Goal: Task Accomplishment & Management: Use online tool/utility

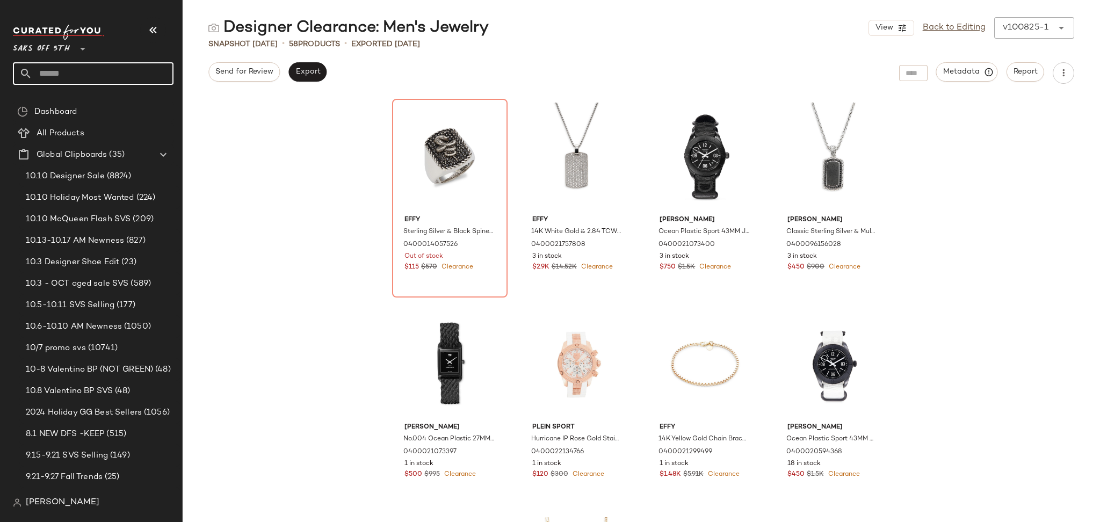
click at [81, 71] on input "text" at bounding box center [102, 73] width 141 height 23
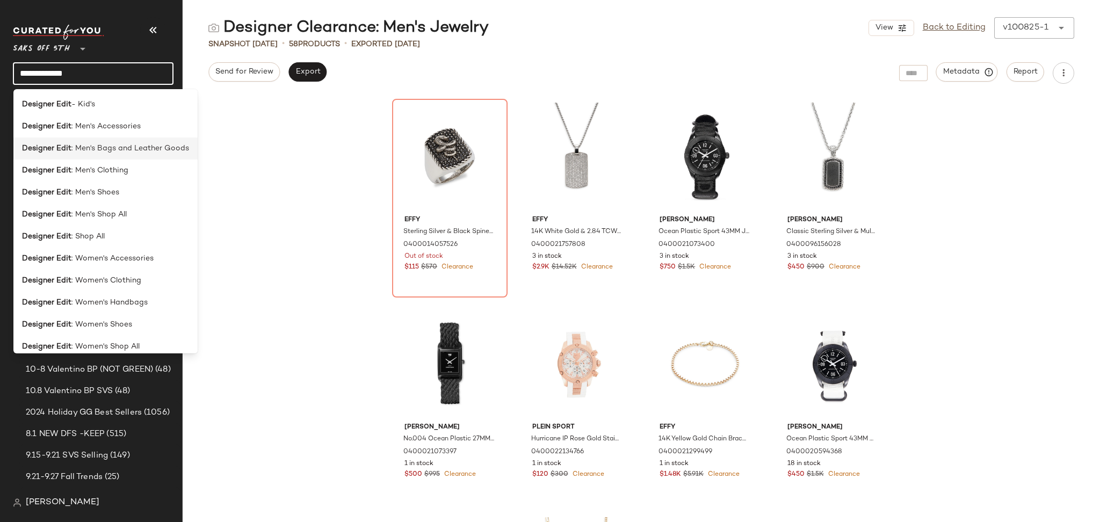
type input "**********"
click at [132, 148] on span ": Men's Bags and Leather Goods" at bounding box center [130, 148] width 118 height 11
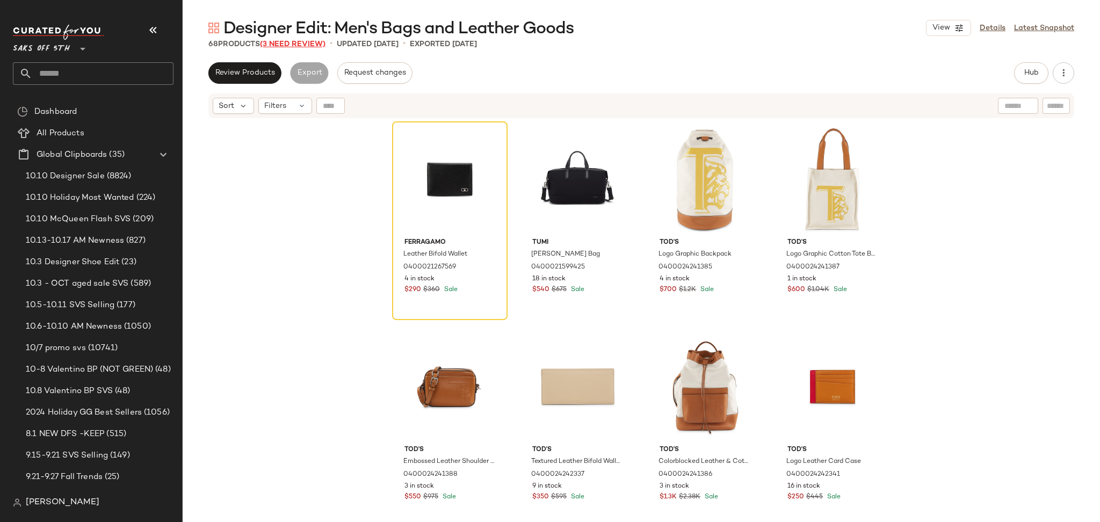
click at [303, 44] on span "(3 Need Review)" at bounding box center [293, 44] width 66 height 8
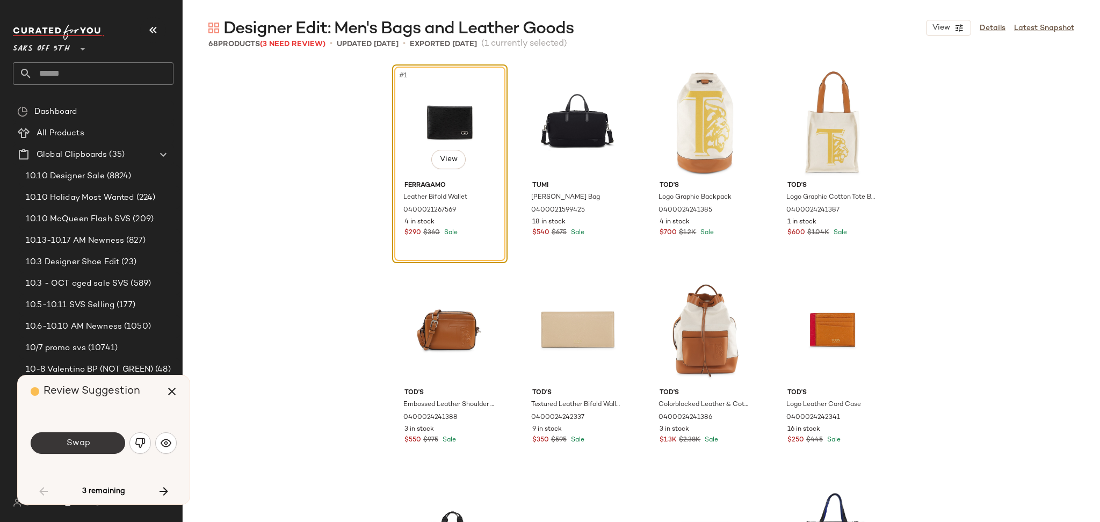
click at [95, 439] on button "Swap" at bounding box center [78, 442] width 95 height 21
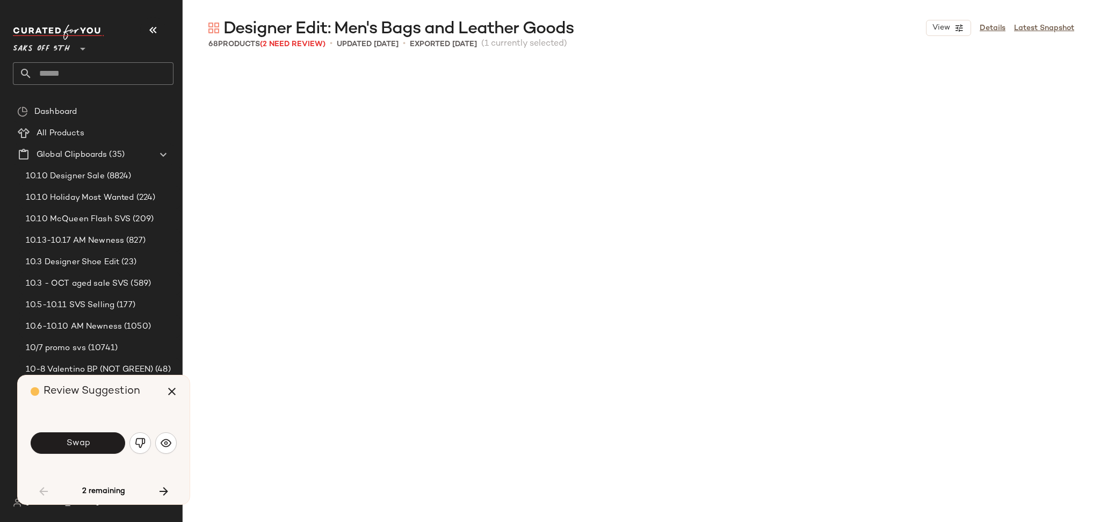
scroll to position [631, 0]
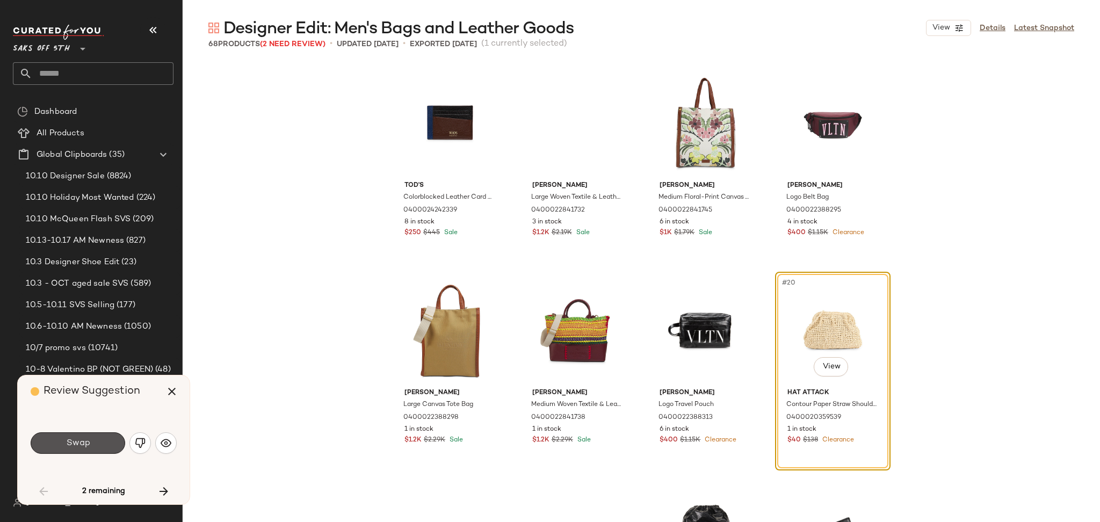
click at [95, 439] on button "Swap" at bounding box center [78, 442] width 95 height 21
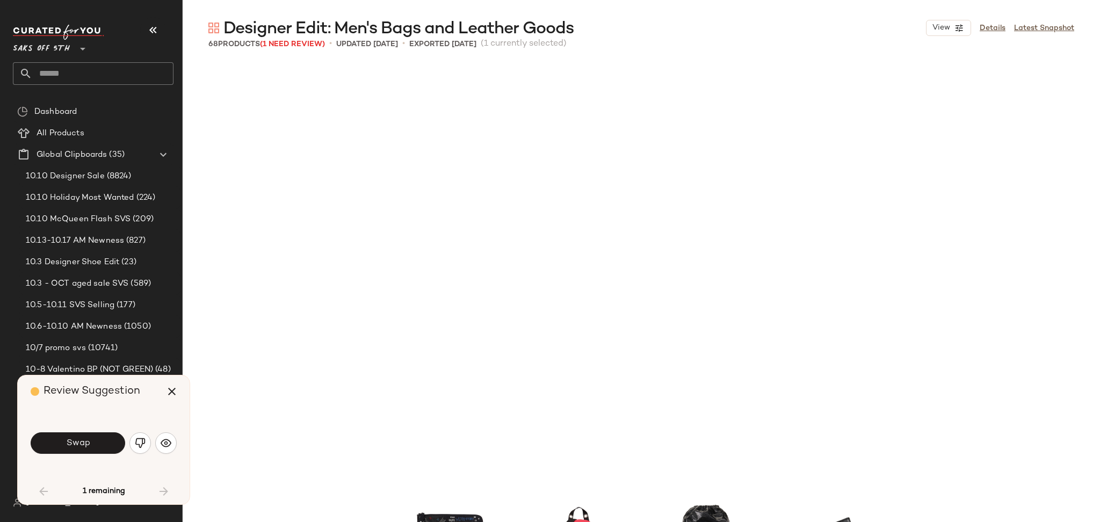
scroll to position [1036, 0]
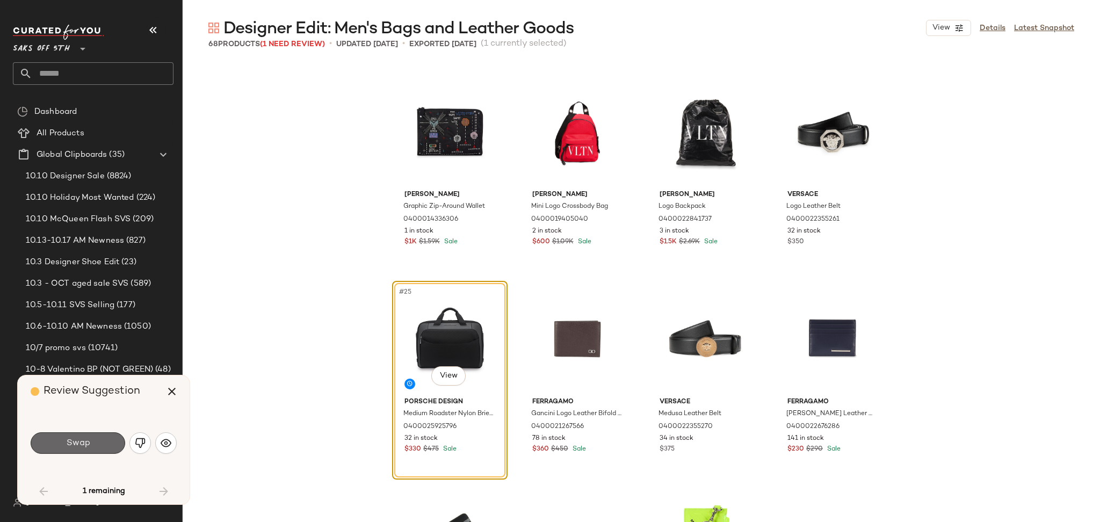
click at [88, 450] on button "Swap" at bounding box center [78, 442] width 95 height 21
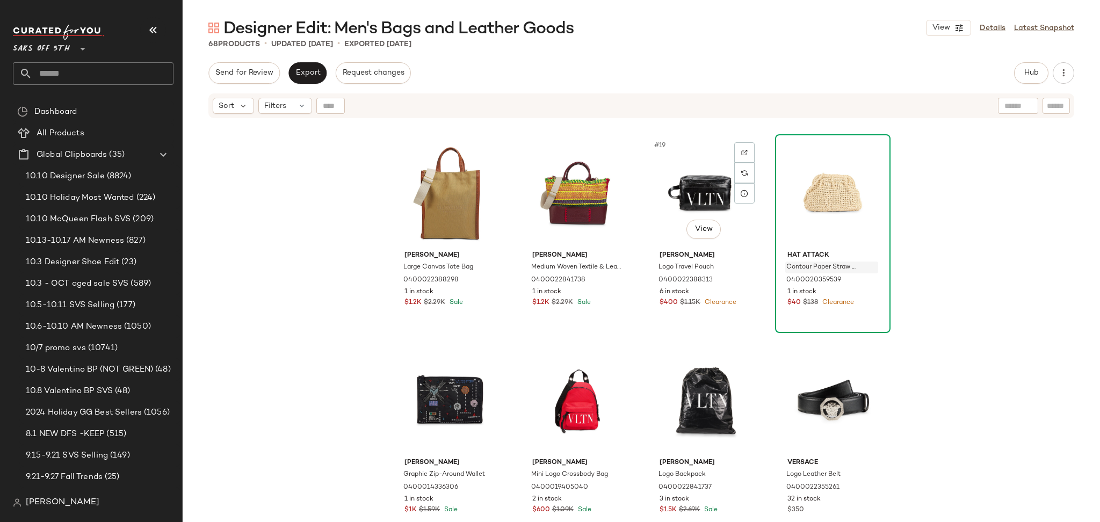
scroll to position [849, 0]
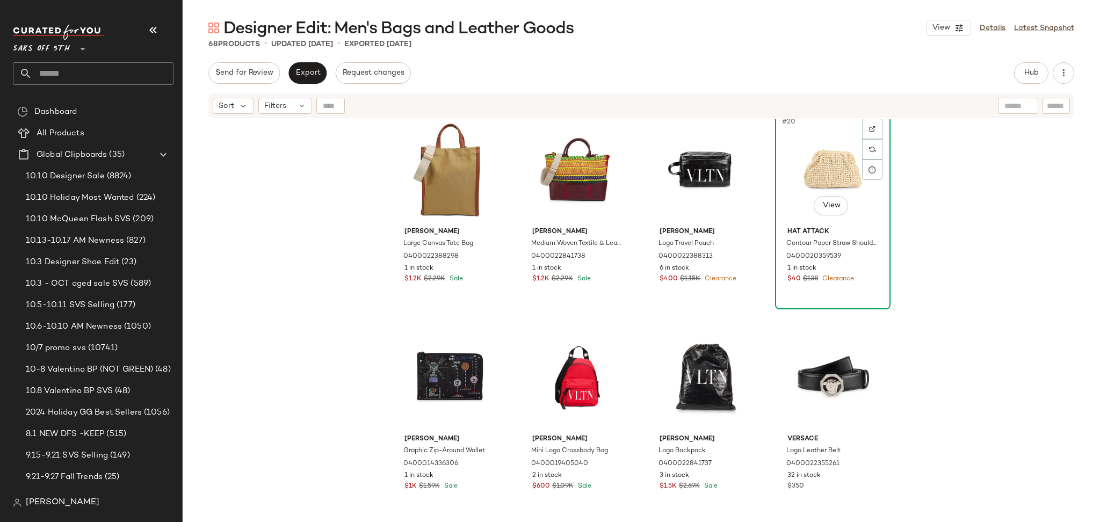
click at [825, 181] on div "#20 View" at bounding box center [833, 168] width 108 height 108
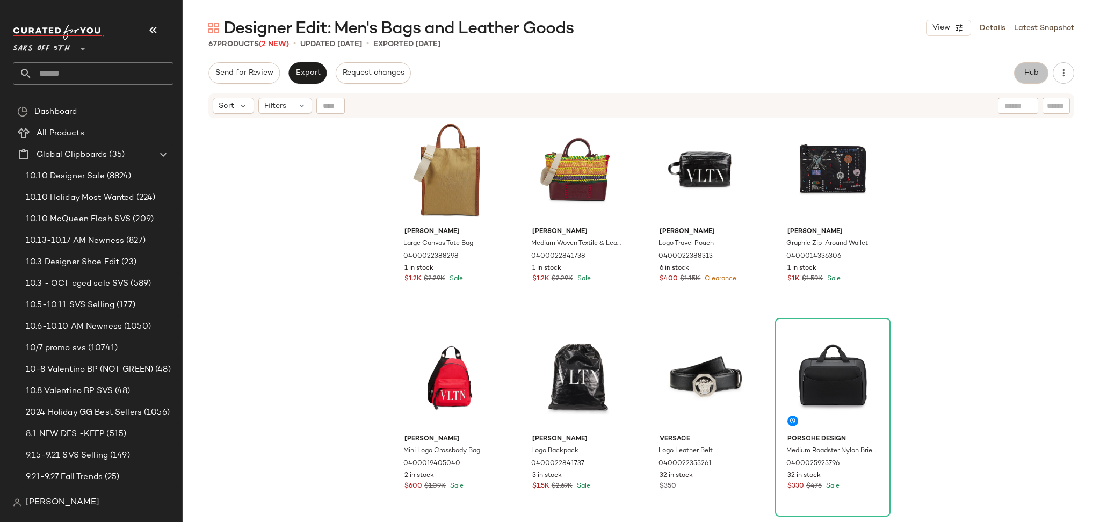
click at [1034, 73] on span "Hub" at bounding box center [1031, 73] width 15 height 9
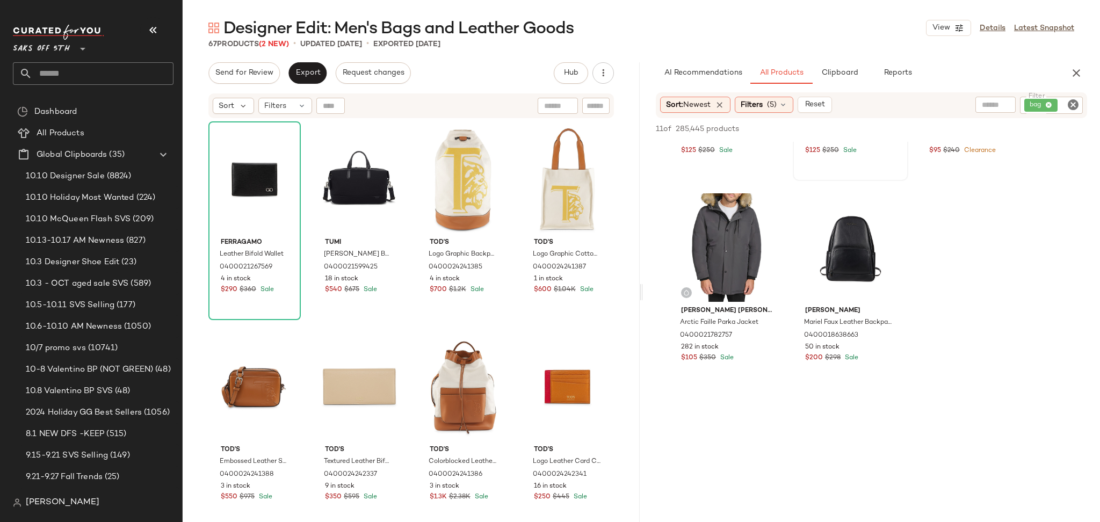
scroll to position [366, 0]
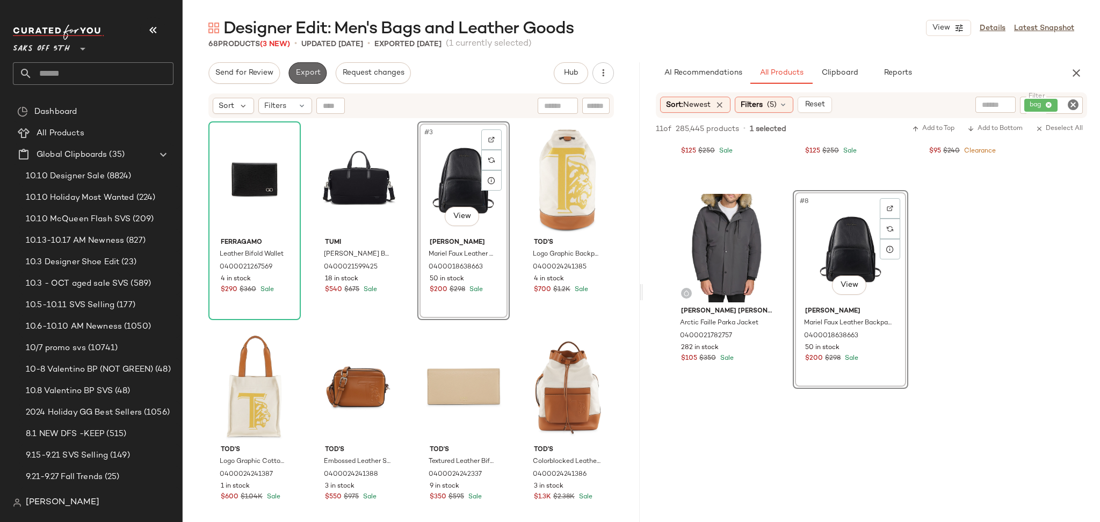
click at [308, 69] on span "Export" at bounding box center [307, 73] width 25 height 9
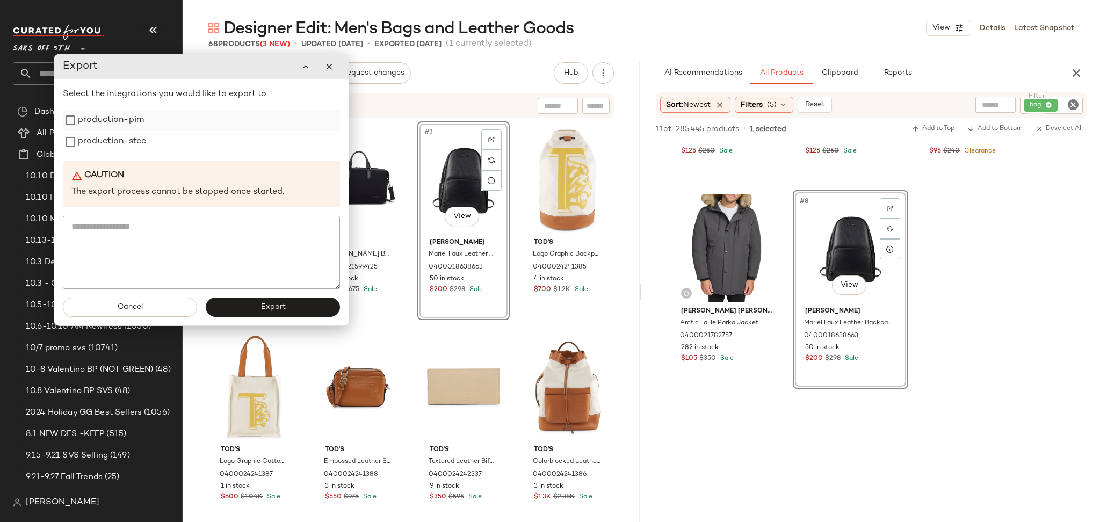
click at [96, 122] on label "production-pim" at bounding box center [111, 120] width 66 height 21
click at [97, 140] on label "production-sfcc" at bounding box center [112, 141] width 68 height 21
click at [254, 312] on button "Export" at bounding box center [273, 307] width 134 height 19
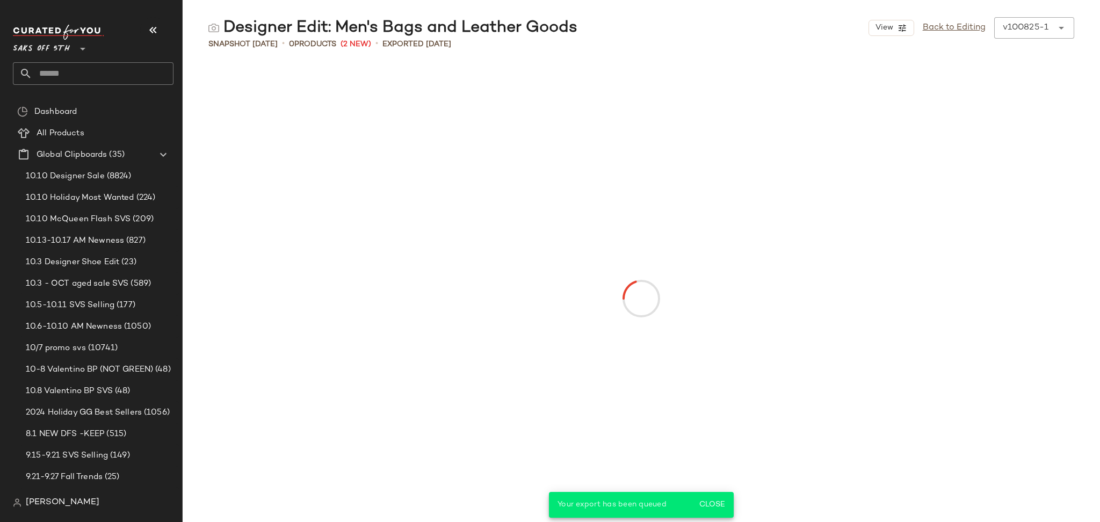
click at [124, 73] on input "text" at bounding box center [102, 73] width 141 height 23
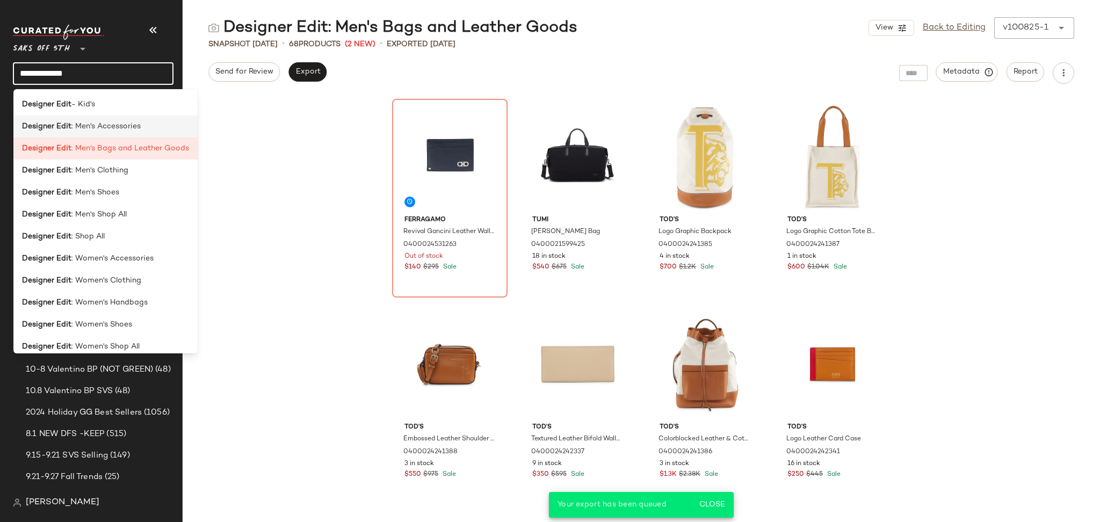
type input "**********"
click at [132, 123] on span ": Men's Accessories" at bounding box center [105, 126] width 69 height 11
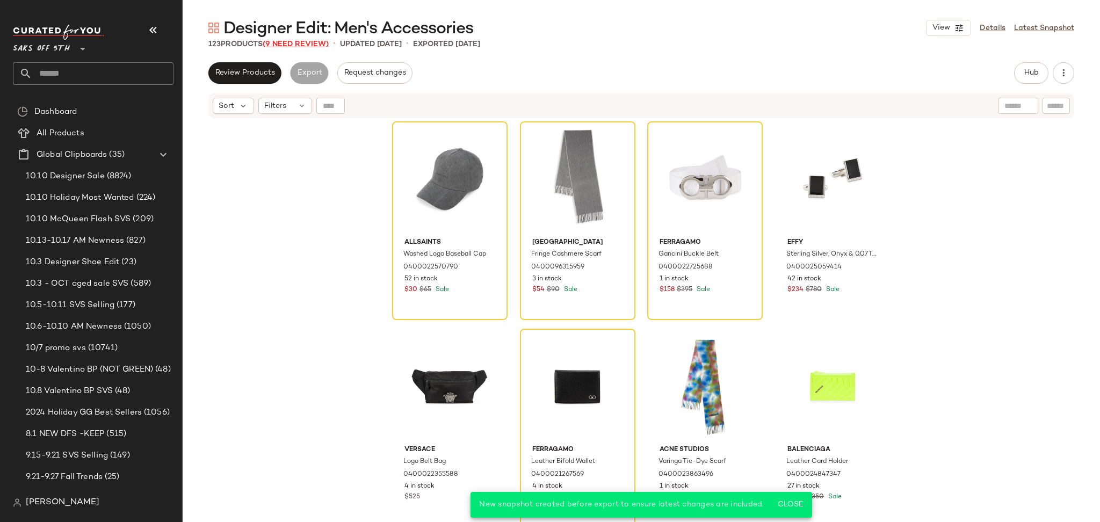
click at [308, 41] on span "(9 Need Review)" at bounding box center [296, 44] width 66 height 8
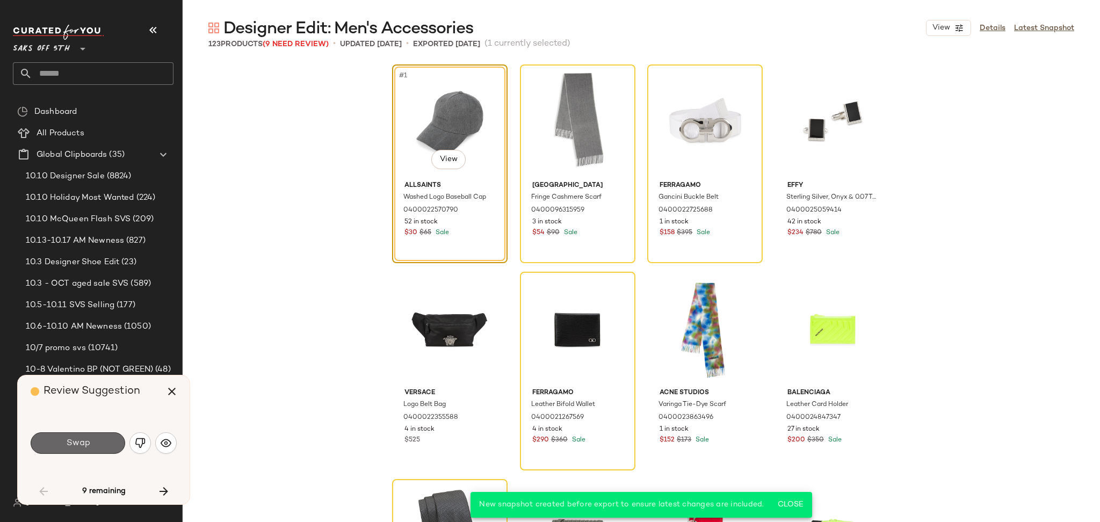
click at [88, 440] on span "Swap" at bounding box center [78, 443] width 24 height 10
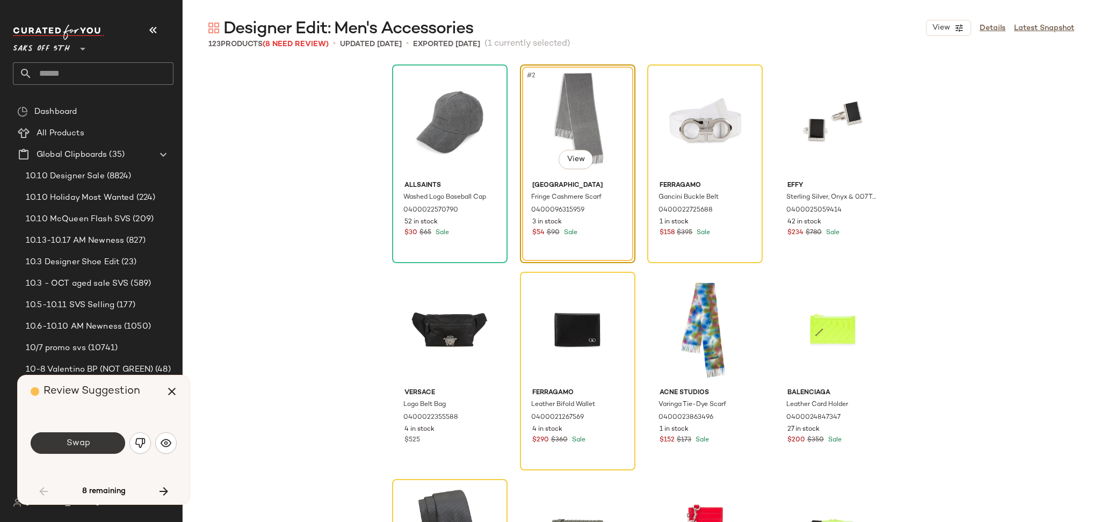
click at [89, 435] on button "Swap" at bounding box center [78, 442] width 95 height 21
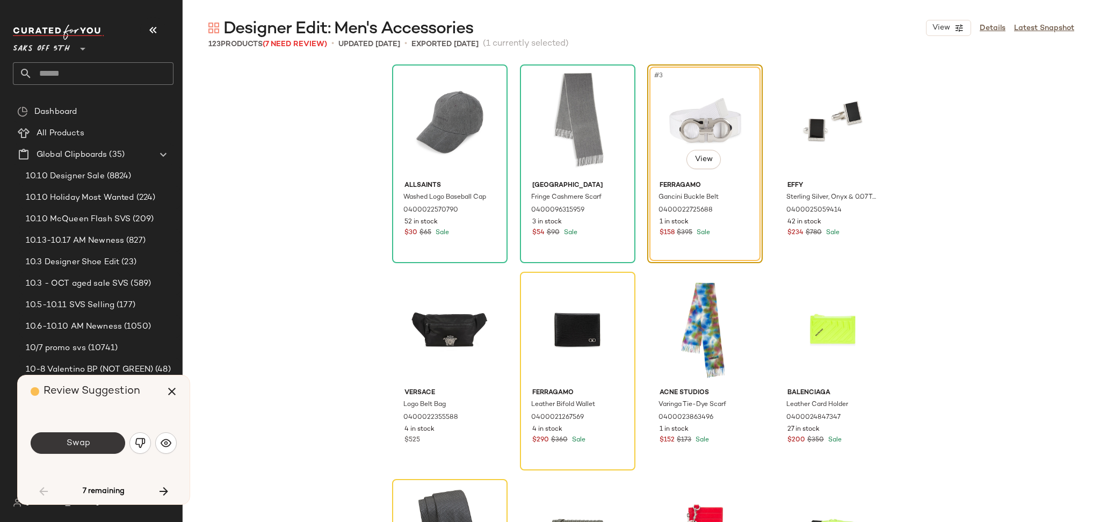
click at [89, 438] on span "Swap" at bounding box center [78, 443] width 24 height 10
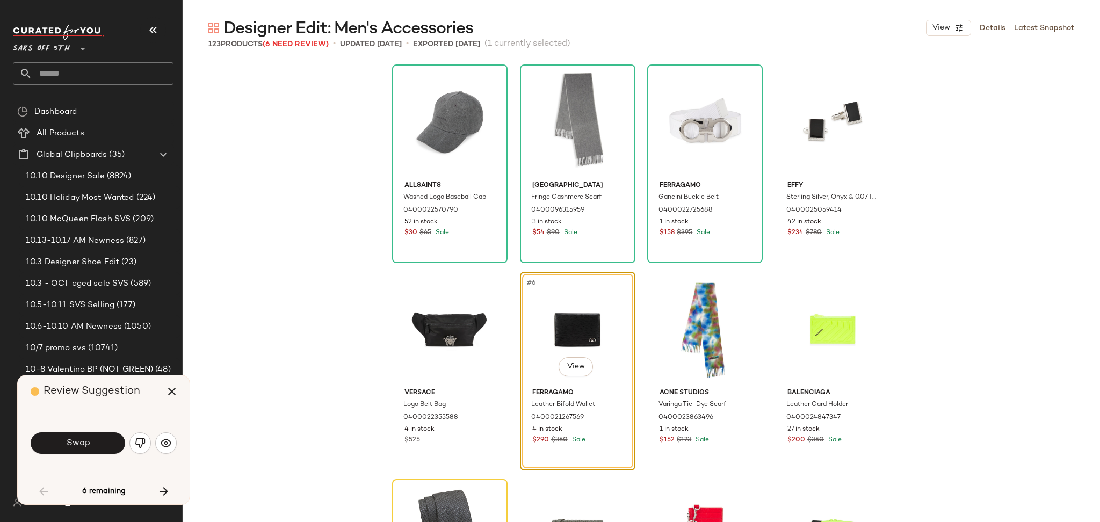
click at [89, 438] on span "Swap" at bounding box center [78, 443] width 24 height 10
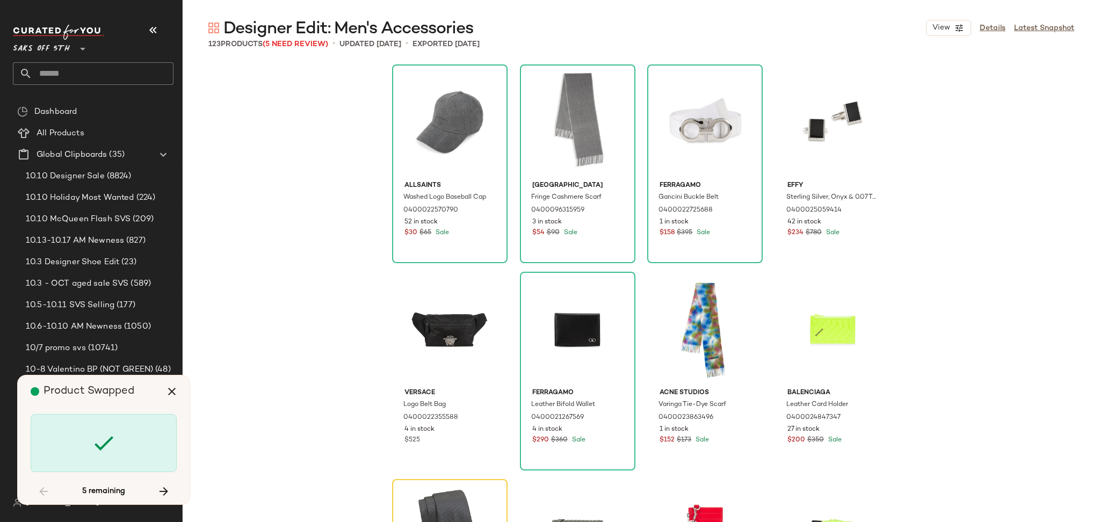
scroll to position [216, 0]
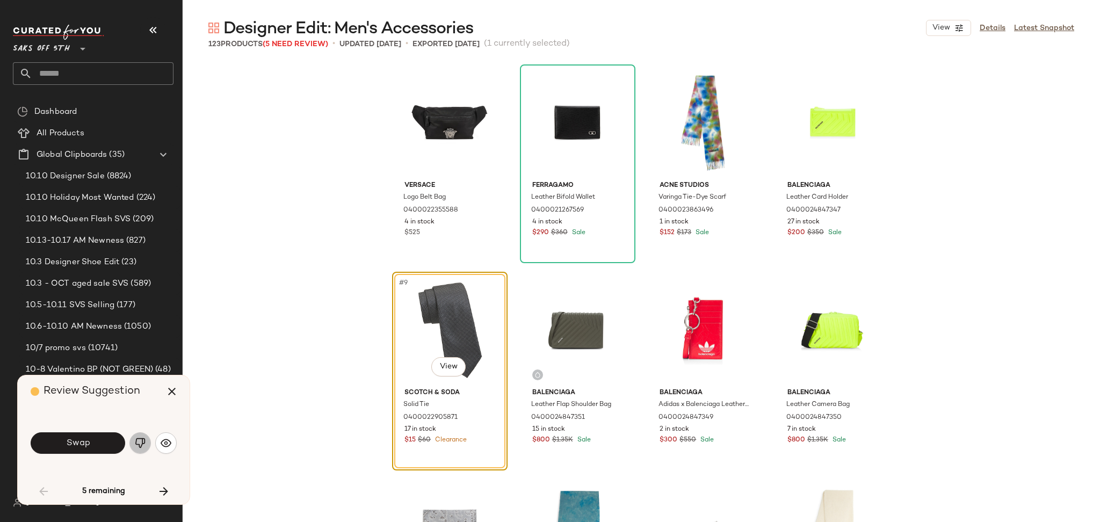
click at [139, 440] on img "button" at bounding box center [140, 443] width 11 height 11
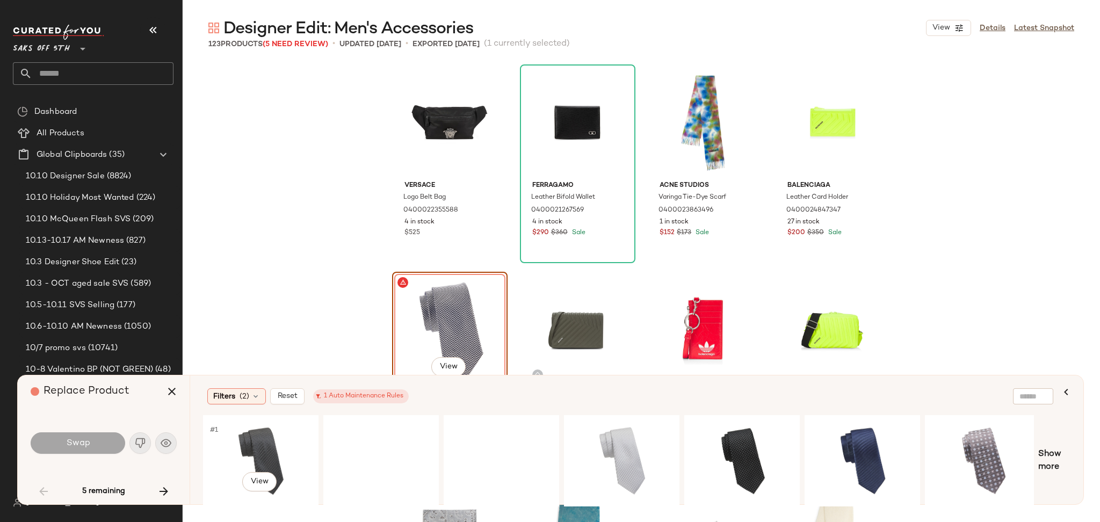
click at [238, 451] on div "#1 View" at bounding box center [261, 461] width 108 height 76
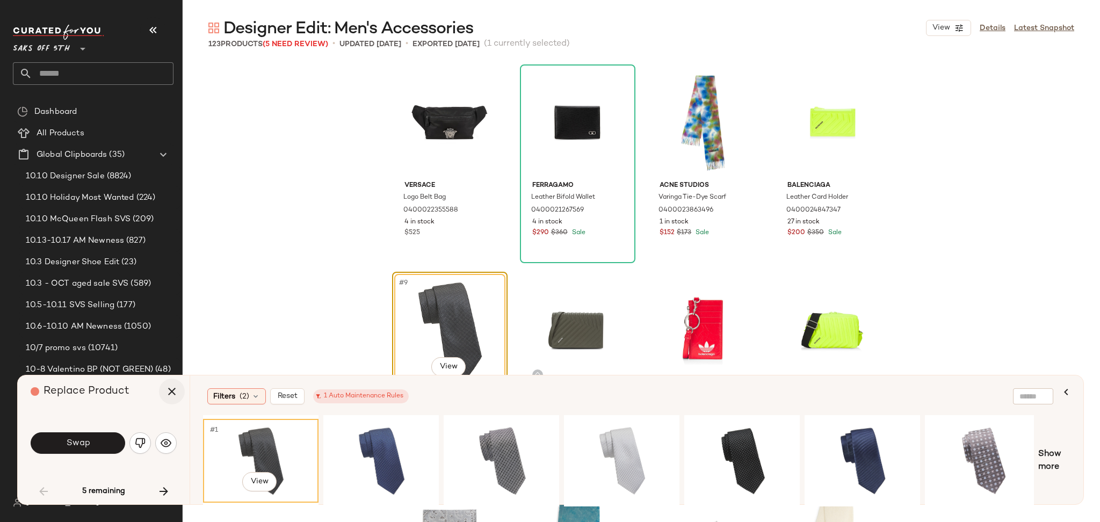
click at [172, 392] on icon "button" at bounding box center [171, 391] width 13 height 13
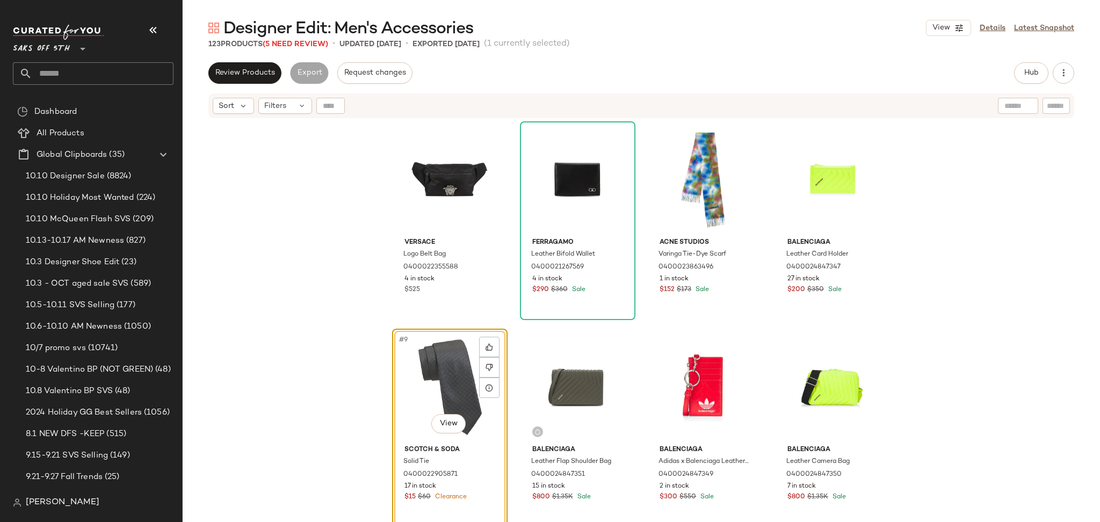
click at [438, 366] on div "#9 View" at bounding box center [450, 386] width 108 height 108
click at [457, 374] on div "#9 View" at bounding box center [450, 386] width 108 height 108
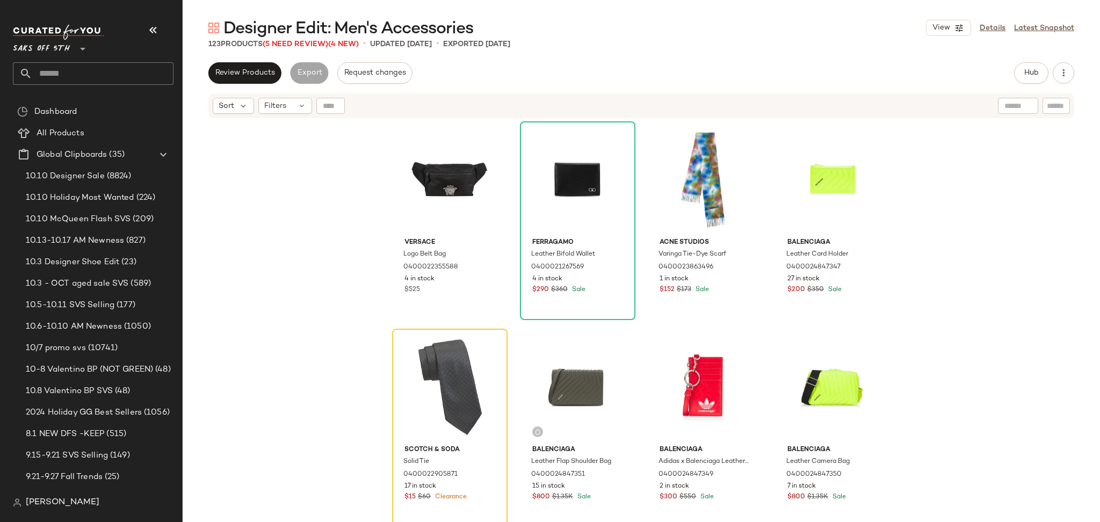
click at [311, 39] on span "Designer Edit: Men's Accessories" at bounding box center [348, 28] width 250 height 21
click at [311, 44] on span "(5 Need Review)" at bounding box center [296, 44] width 66 height 8
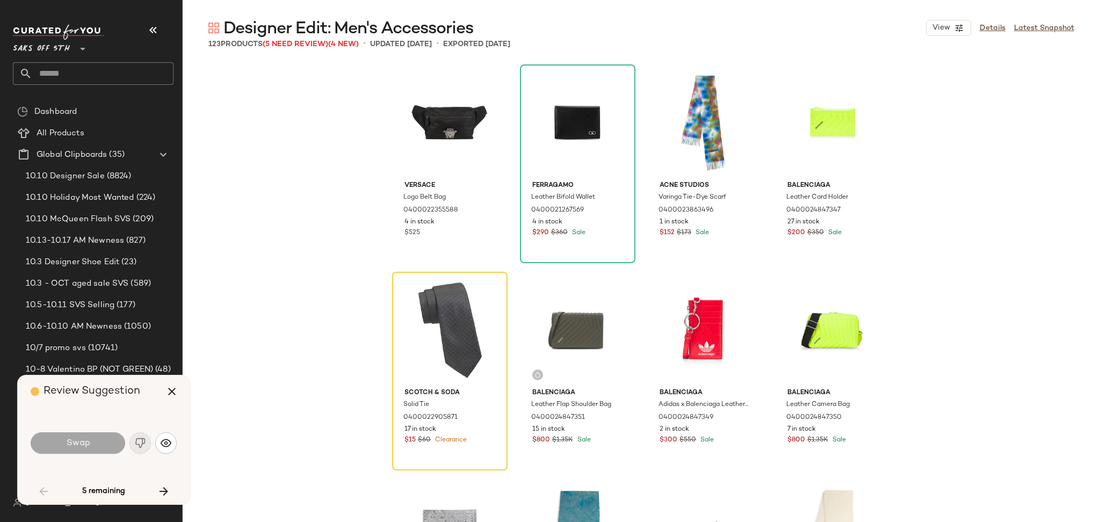
scroll to position [207, 0]
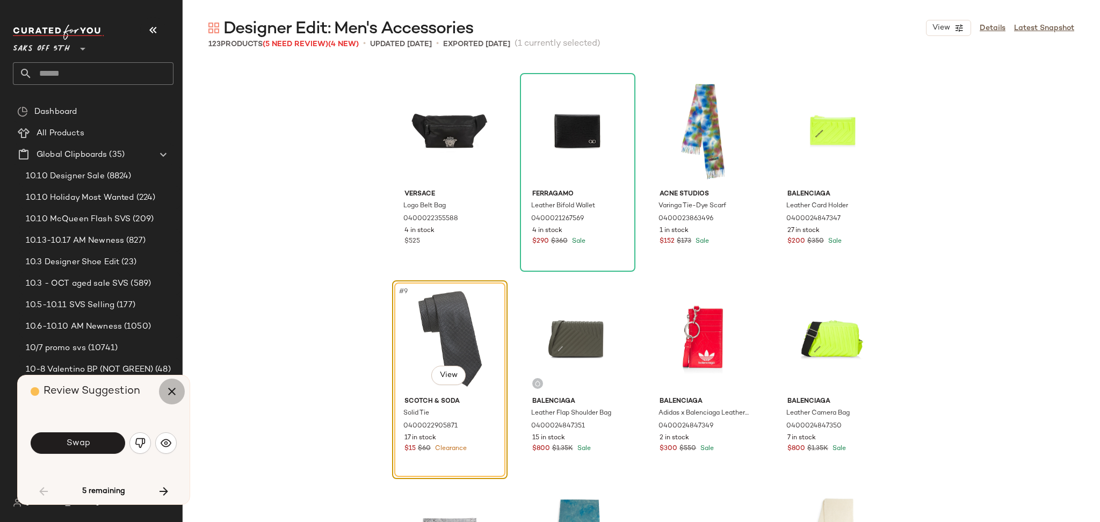
click at [175, 394] on icon "button" at bounding box center [171, 391] width 13 height 13
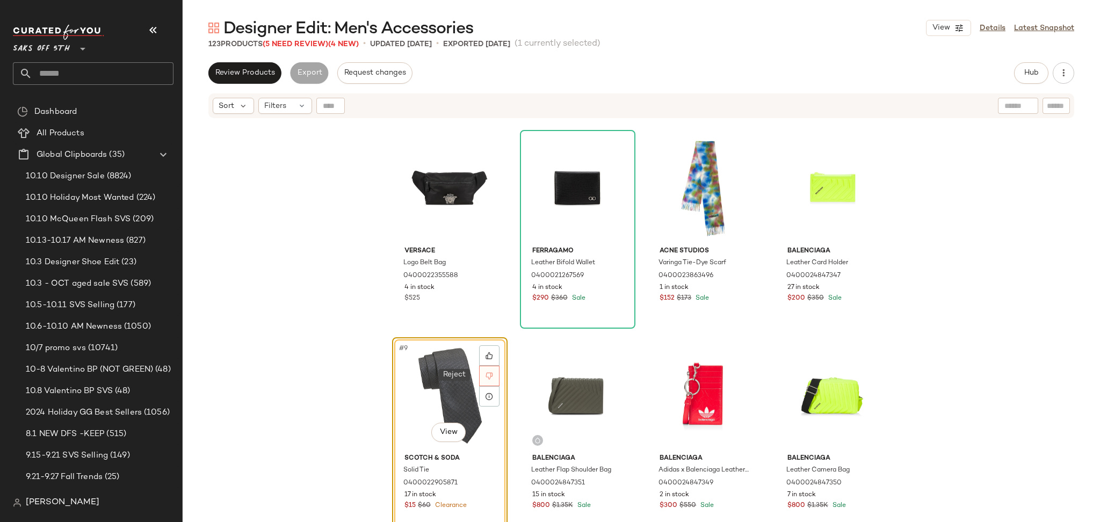
click at [486, 372] on icon at bounding box center [490, 376] width 8 height 8
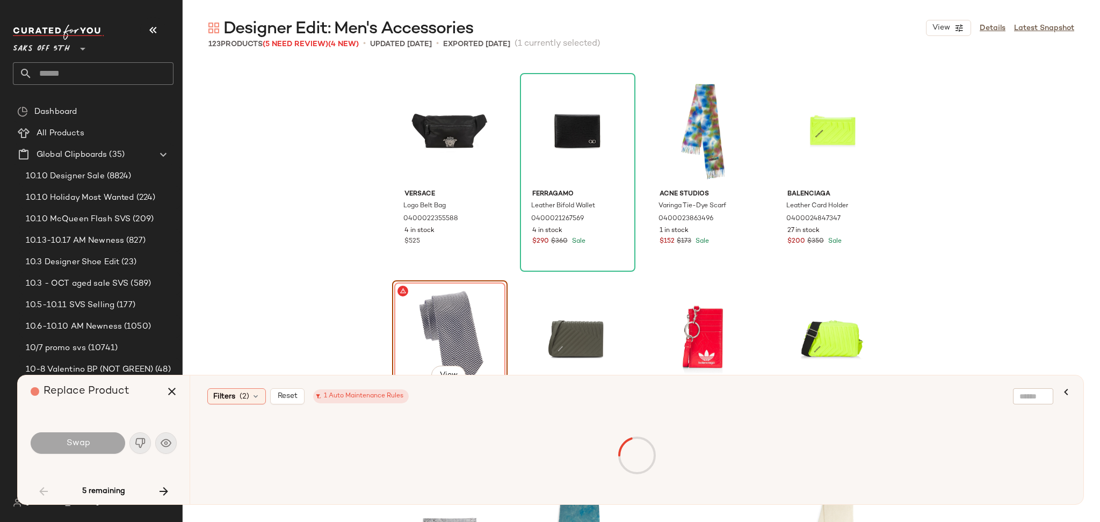
click at [410, 374] on div "#9 View" at bounding box center [450, 338] width 108 height 108
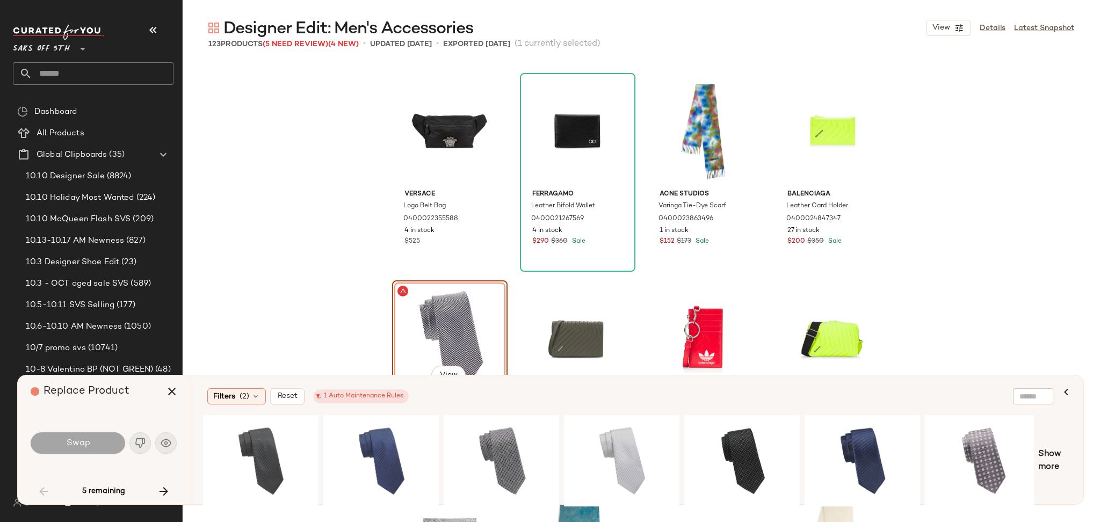
click at [435, 331] on div "#9 View" at bounding box center [450, 338] width 108 height 108
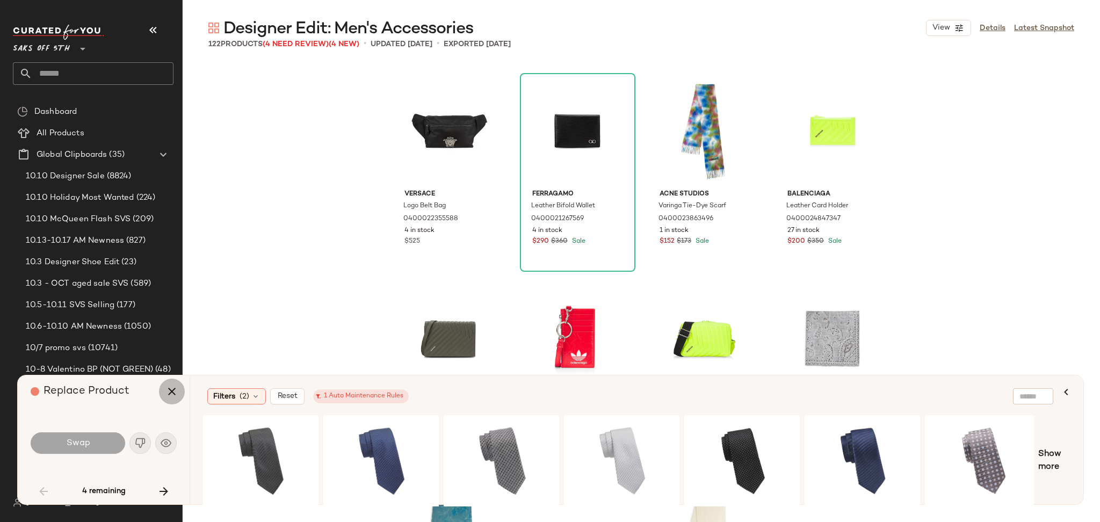
click at [170, 399] on button "button" at bounding box center [172, 392] width 26 height 26
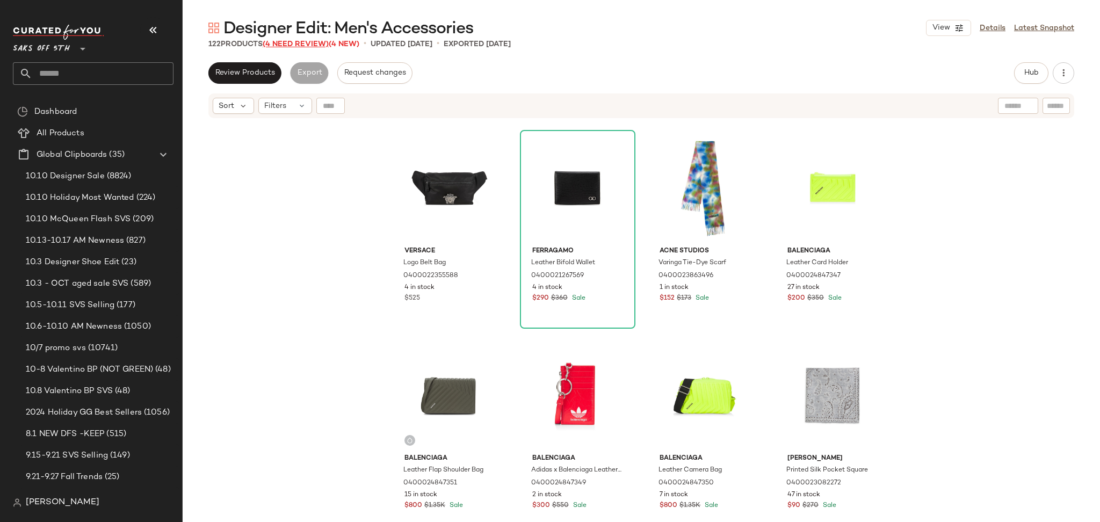
click at [305, 47] on span "(4 Need Review)" at bounding box center [296, 44] width 66 height 8
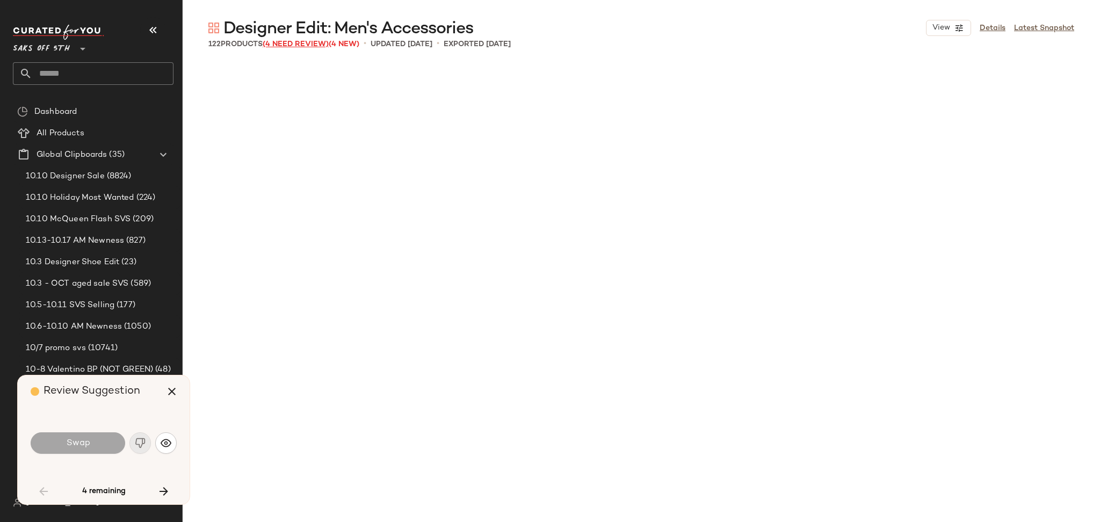
scroll to position [2280, 0]
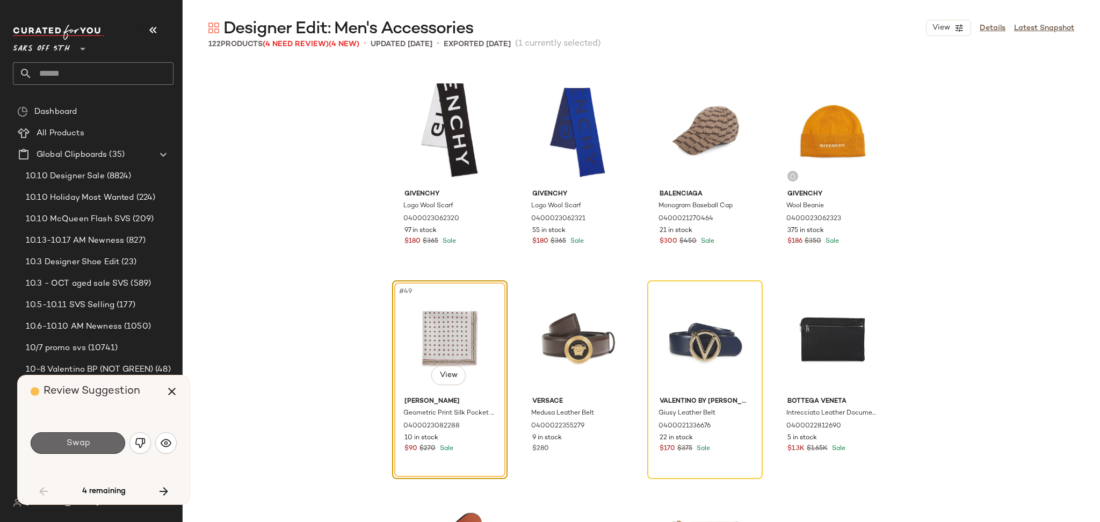
click at [107, 443] on button "Swap" at bounding box center [78, 442] width 95 height 21
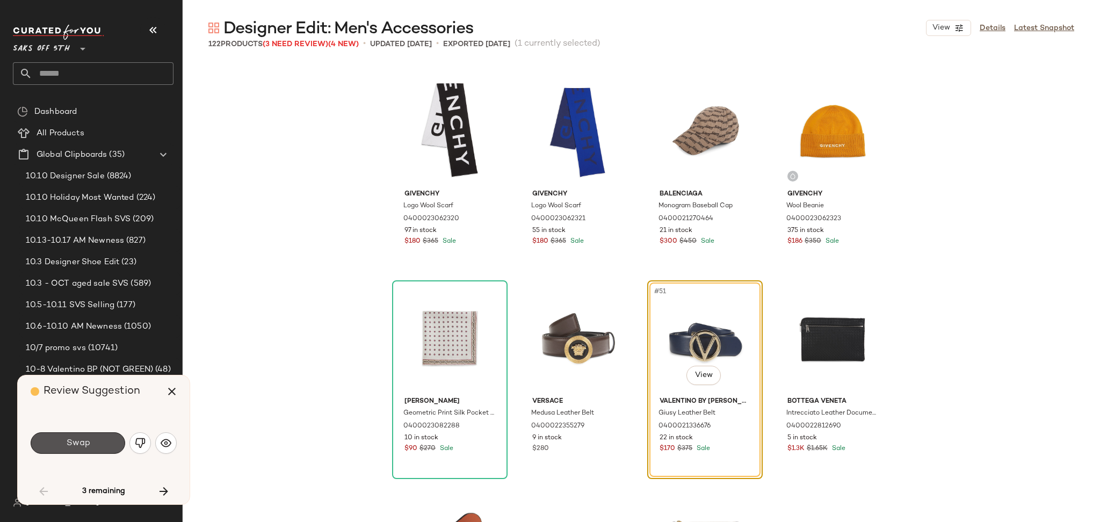
click at [107, 443] on button "Swap" at bounding box center [78, 442] width 95 height 21
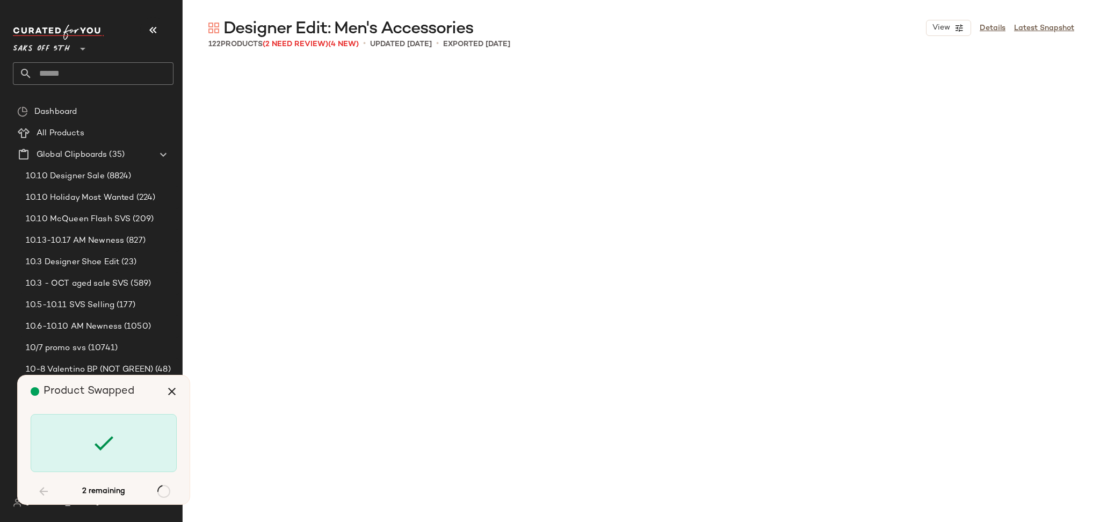
scroll to position [4976, 0]
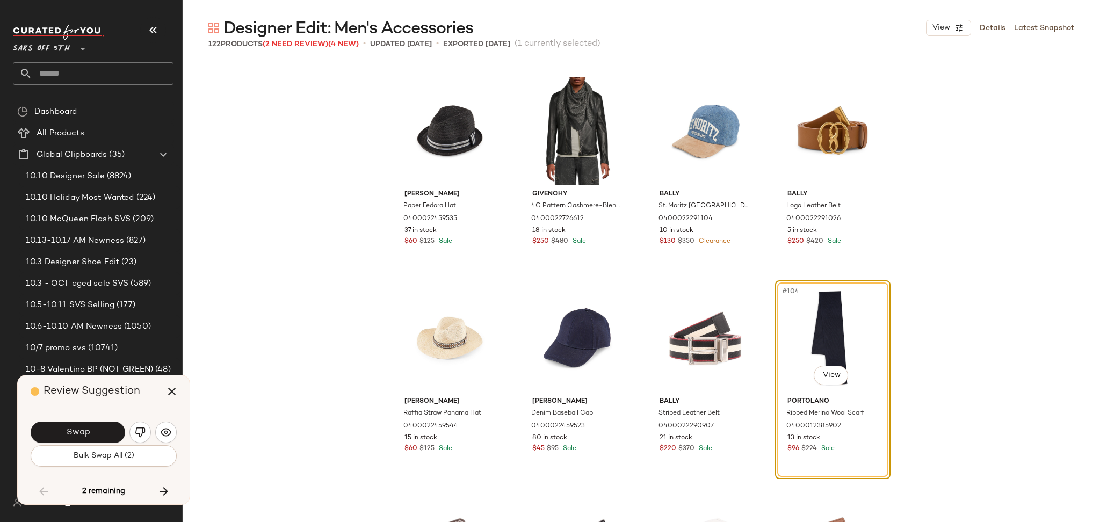
click at [107, 443] on div "Swap" at bounding box center [104, 432] width 146 height 26
click at [102, 465] on button "Bulk Swap All (2)" at bounding box center [104, 455] width 146 height 21
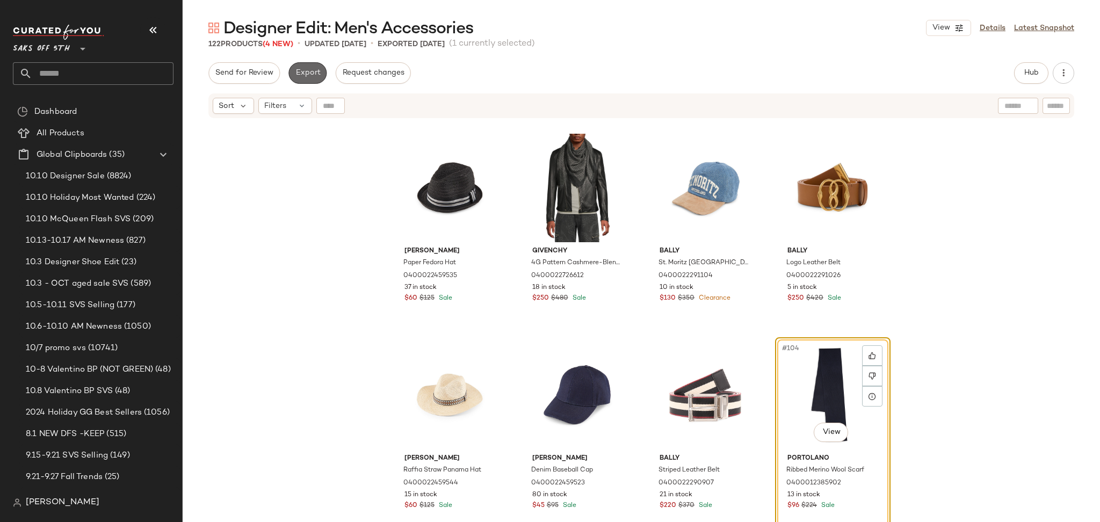
click at [308, 74] on span "Export" at bounding box center [307, 73] width 25 height 9
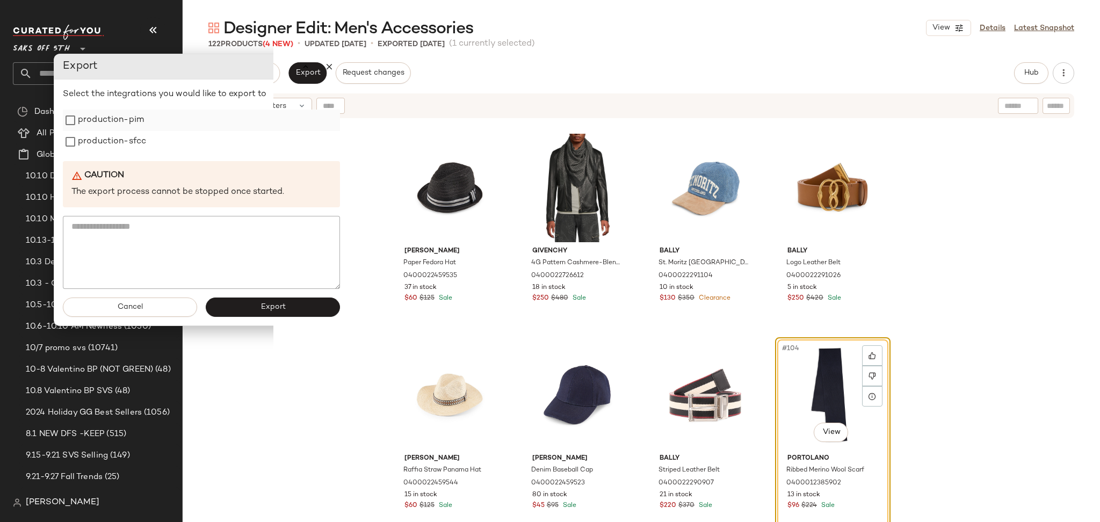
click at [115, 124] on label "production-pim" at bounding box center [111, 120] width 66 height 21
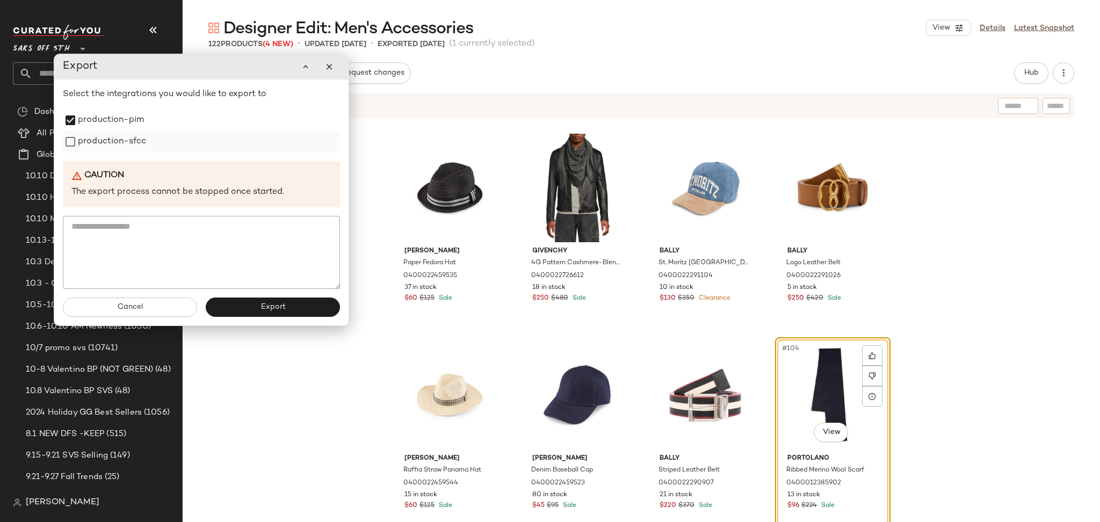
click at [112, 137] on label "production-sfcc" at bounding box center [112, 141] width 68 height 21
click at [291, 304] on button "Export" at bounding box center [273, 307] width 134 height 19
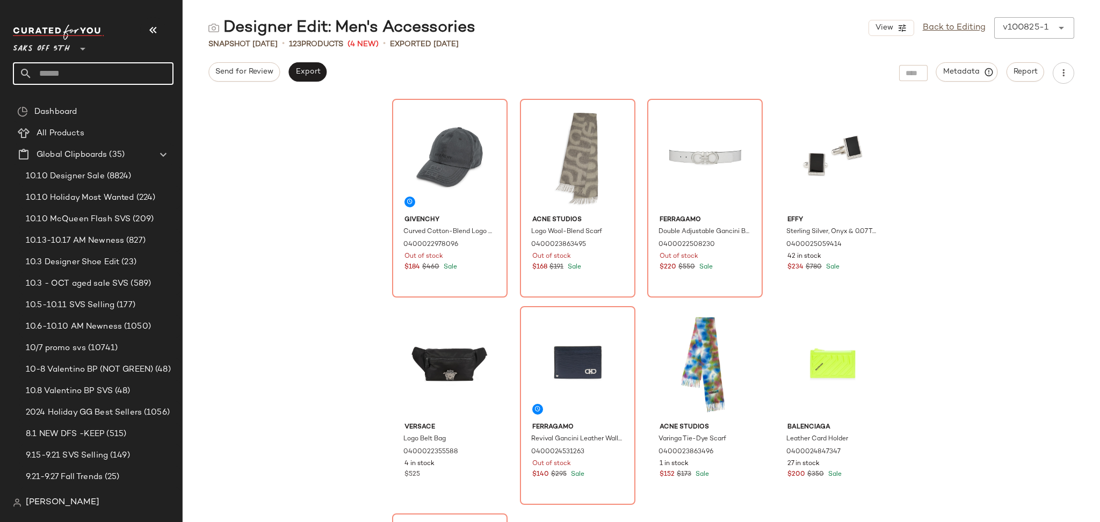
click at [91, 66] on input "text" at bounding box center [102, 73] width 141 height 23
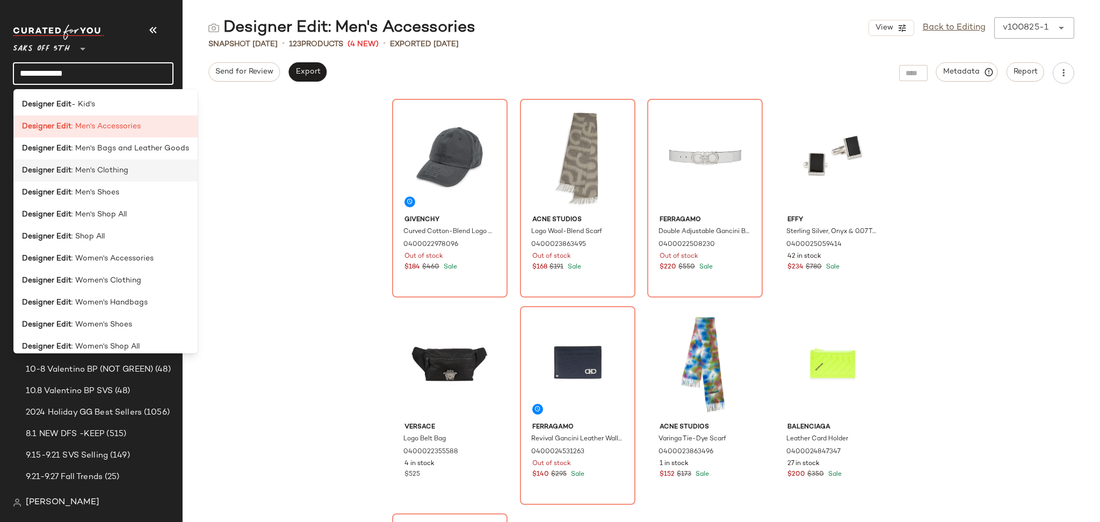
type input "**********"
click at [114, 170] on span ": Men's Clothing" at bounding box center [99, 170] width 57 height 11
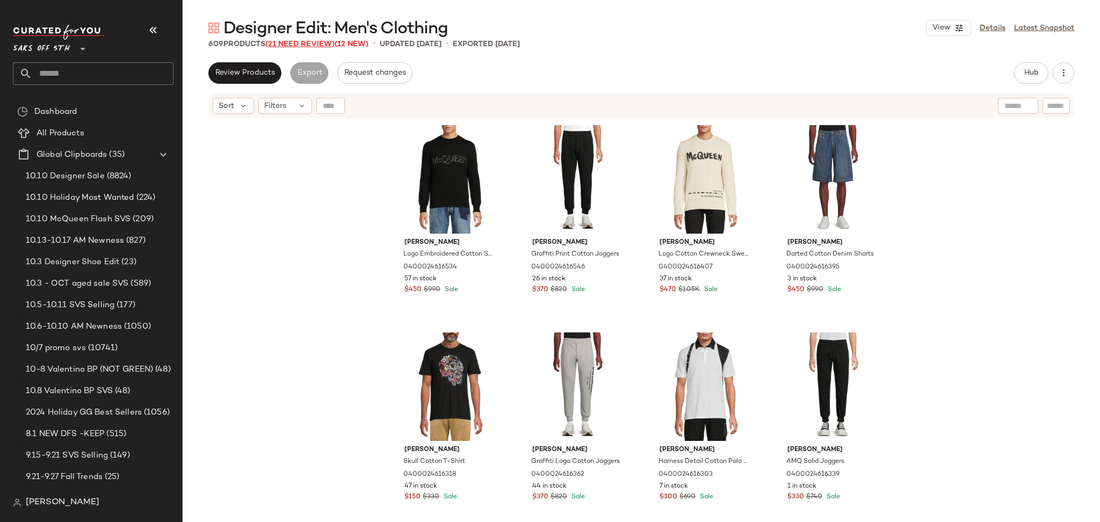
click at [295, 45] on span "(21 Need Review)" at bounding box center [299, 44] width 69 height 8
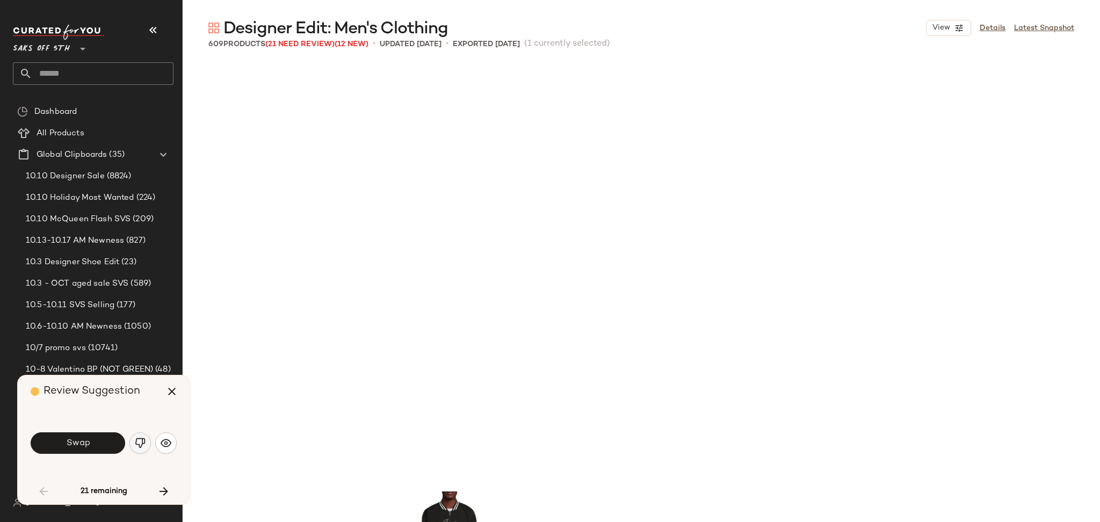
scroll to position [423, 0]
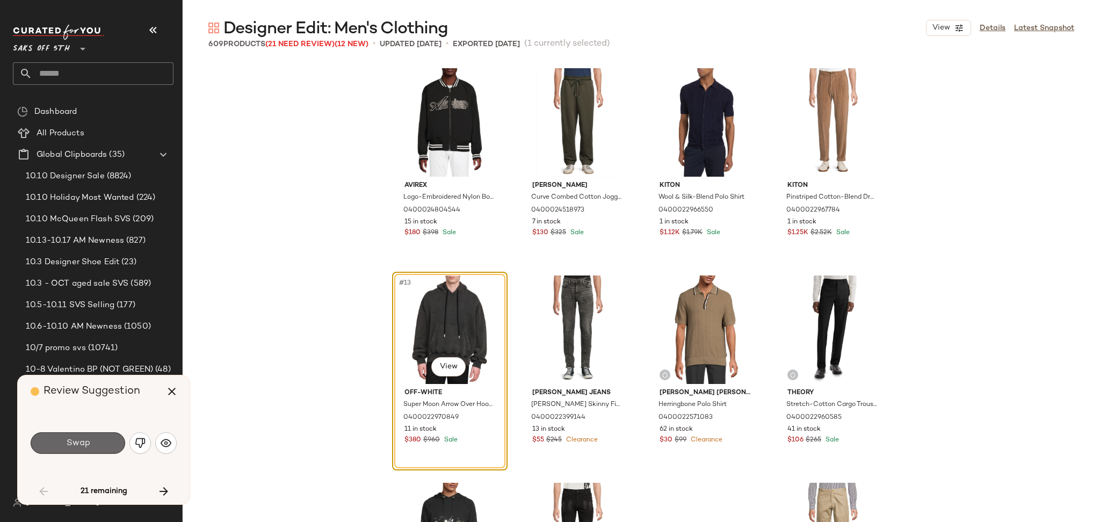
click at [103, 436] on button "Swap" at bounding box center [78, 442] width 95 height 21
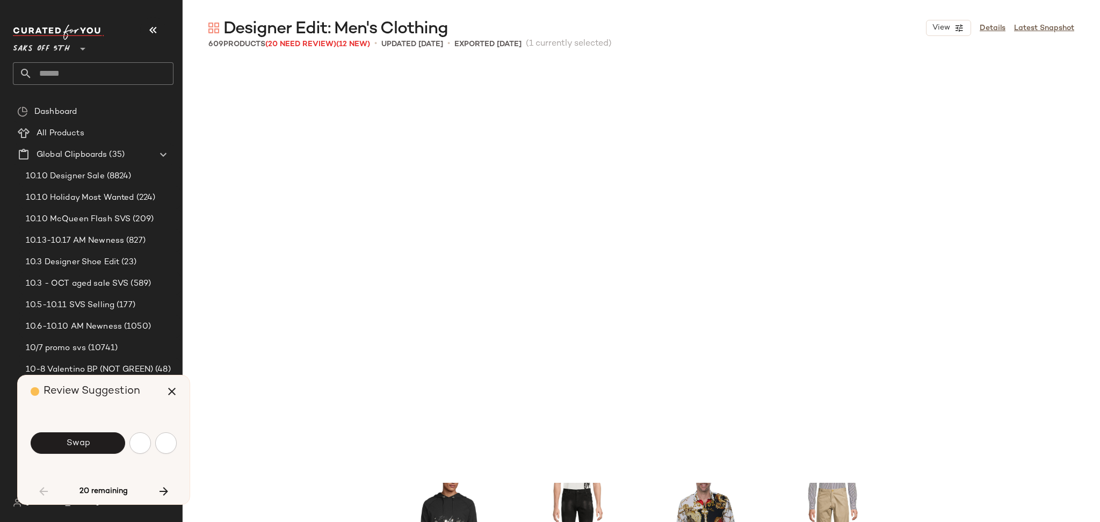
scroll to position [829, 0]
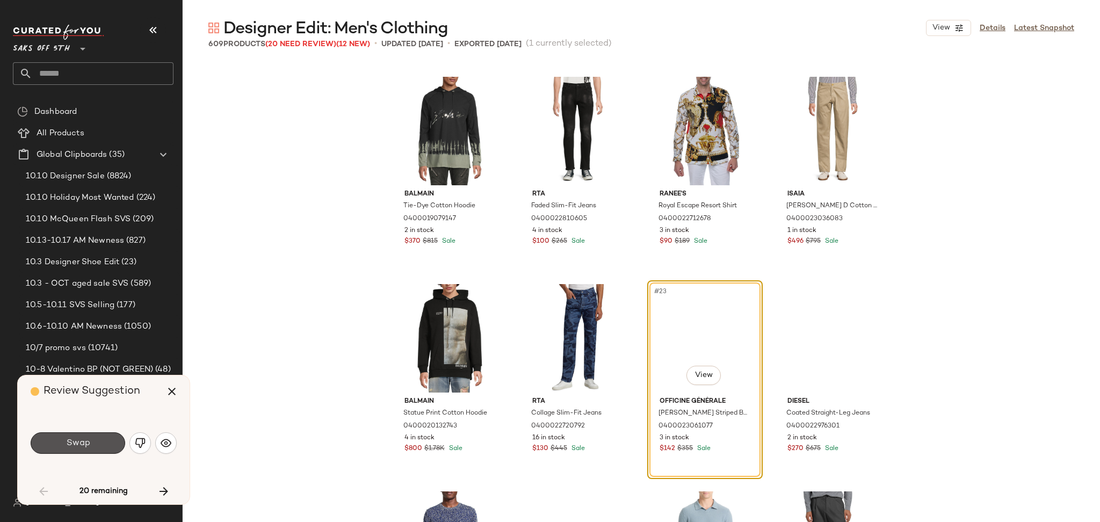
click at [103, 436] on button "Swap" at bounding box center [78, 442] width 95 height 21
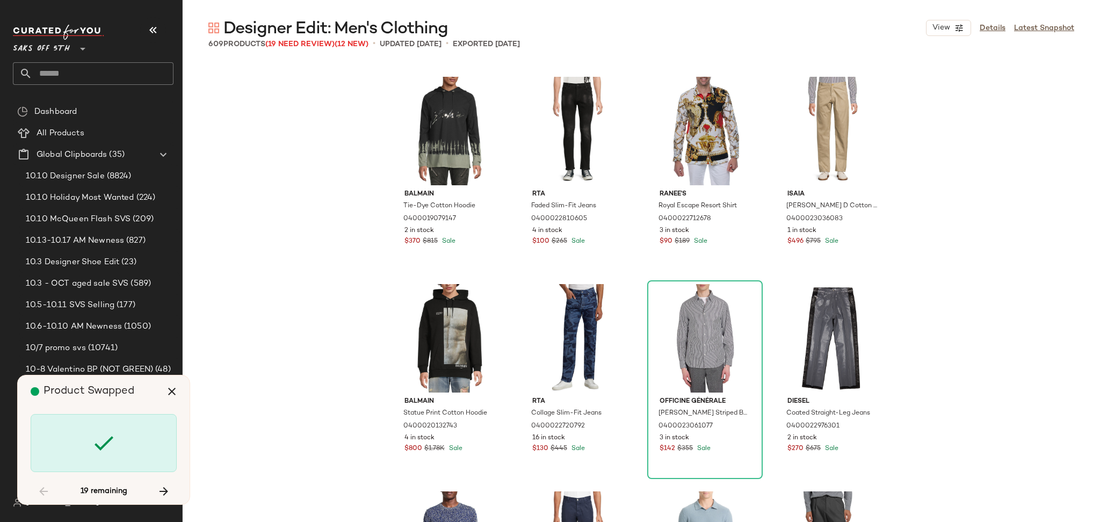
scroll to position [1243, 0]
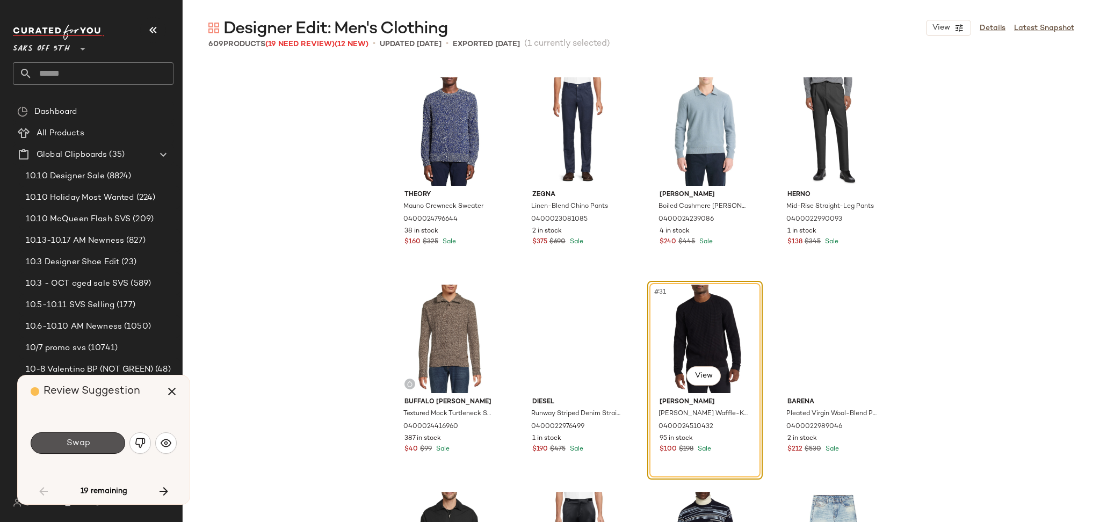
click at [103, 436] on button "Swap" at bounding box center [78, 442] width 95 height 21
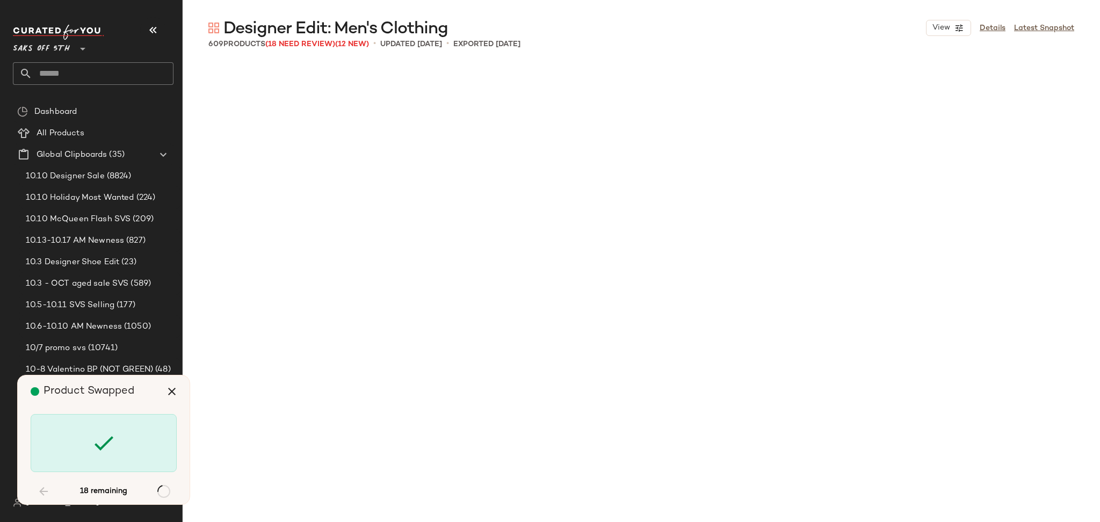
scroll to position [3524, 0]
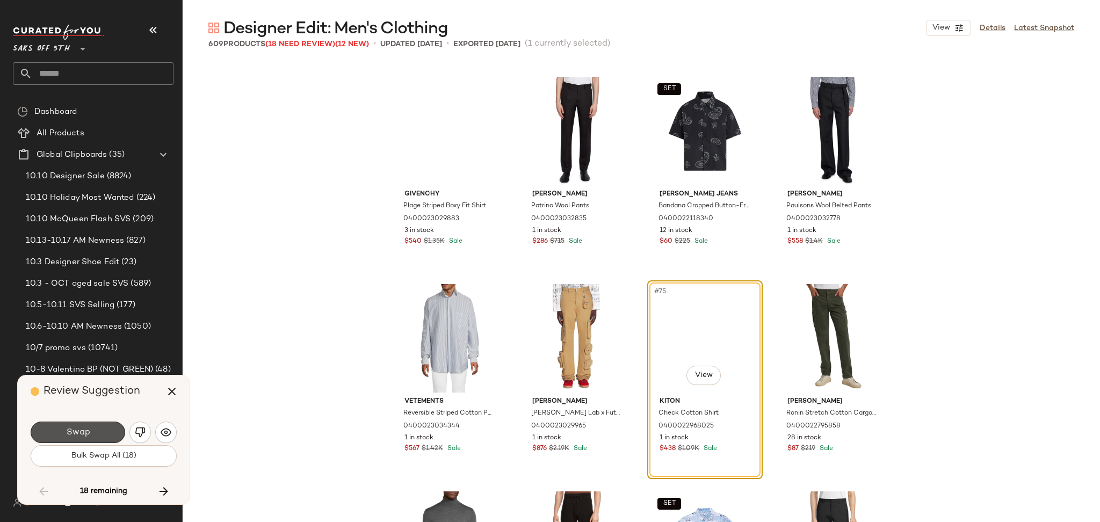
click at [103, 436] on button "Swap" at bounding box center [78, 432] width 95 height 21
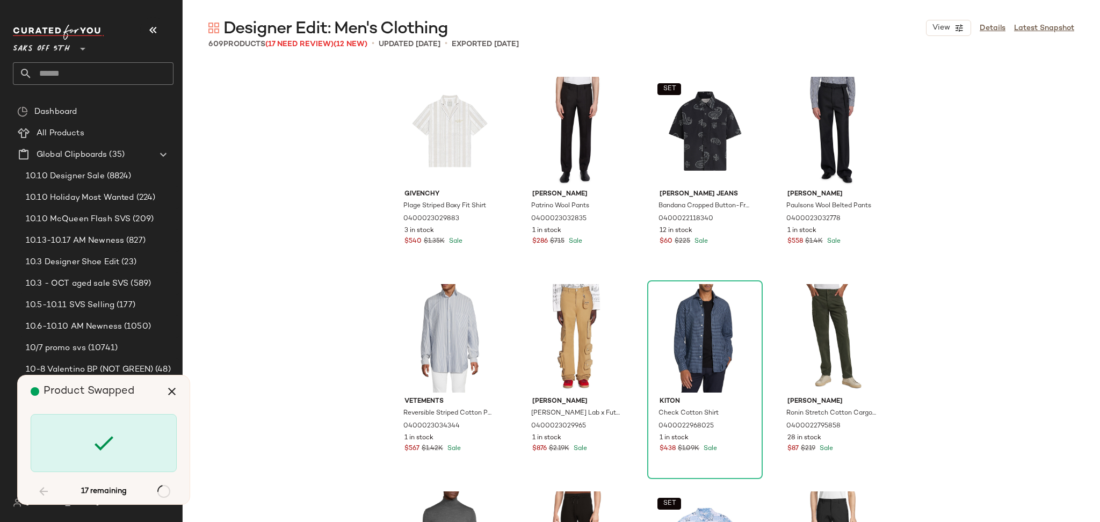
scroll to position [9536, 0]
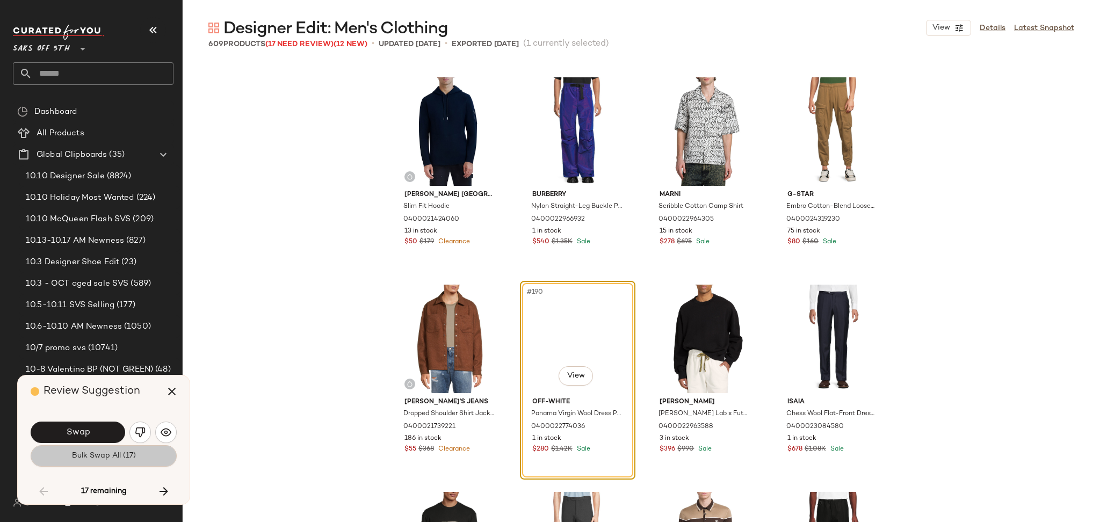
click at [102, 454] on span "Bulk Swap All (17)" at bounding box center [103, 456] width 64 height 9
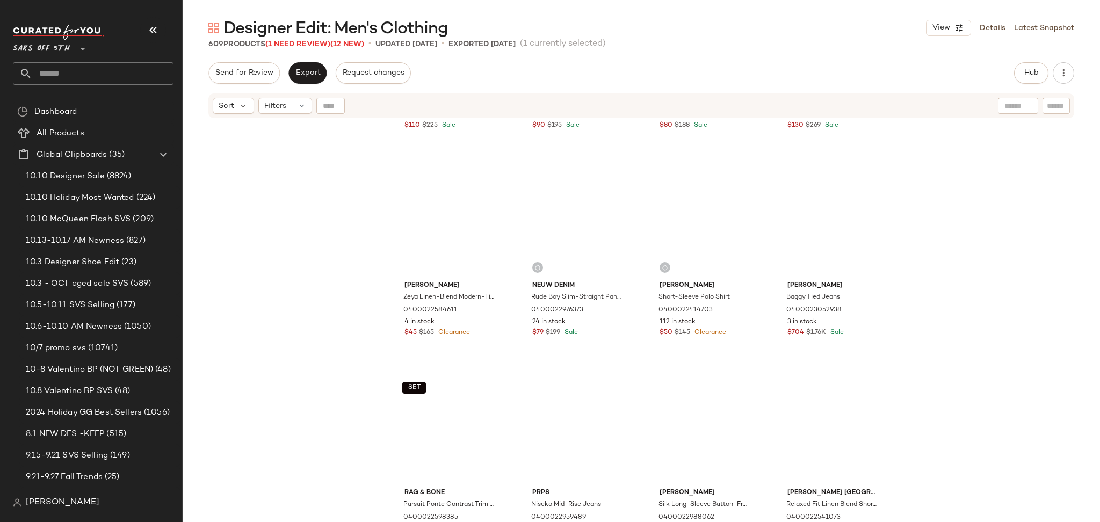
scroll to position [6400, 0]
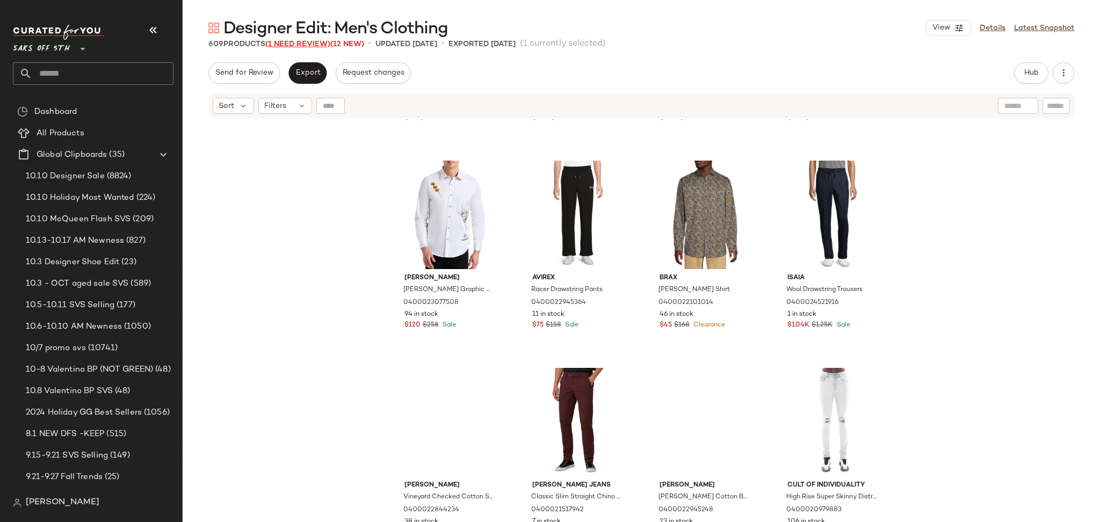
click at [314, 40] on span "(1 Need Review)" at bounding box center [297, 44] width 65 height 8
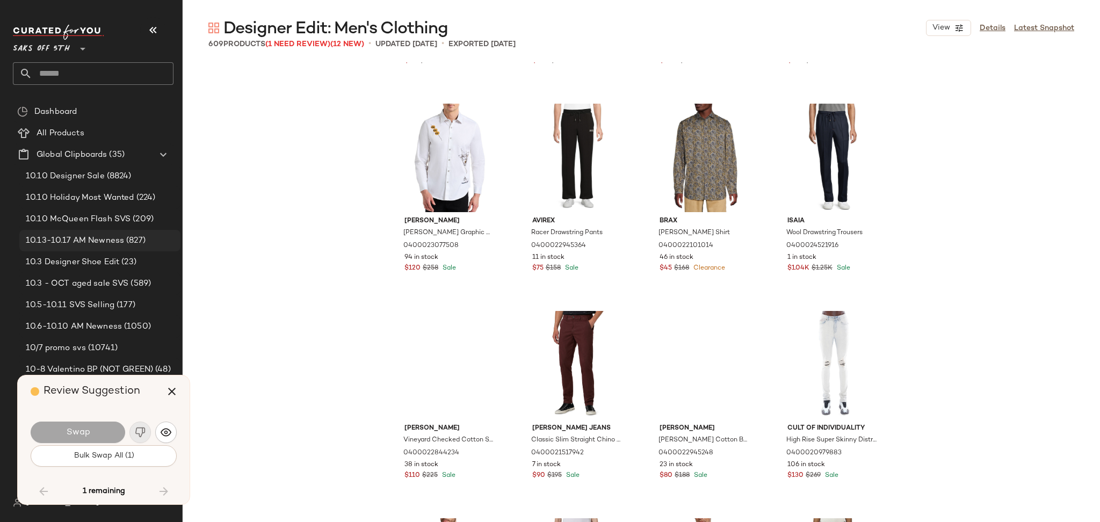
scroll to position [24878, 0]
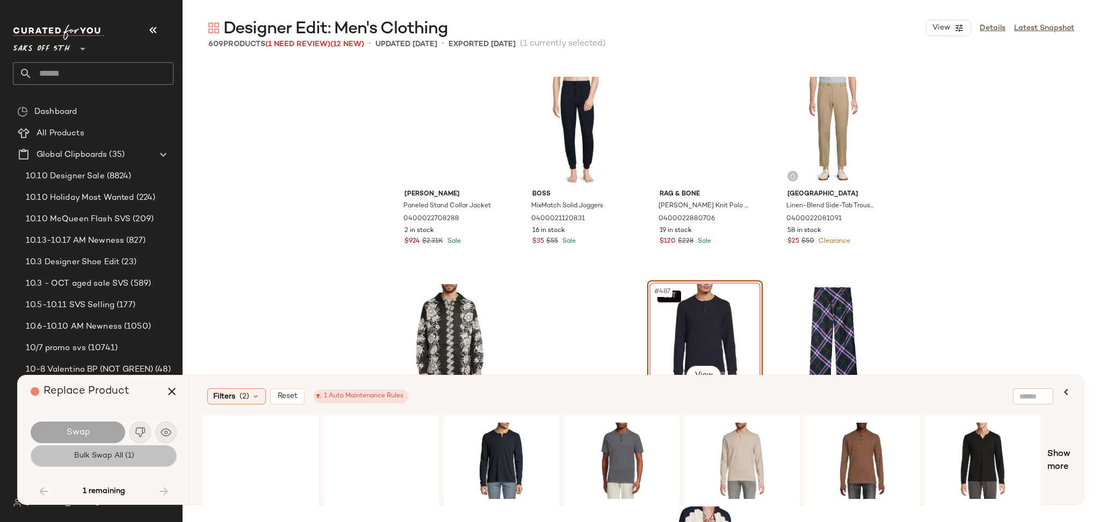
click at [130, 457] on span "Bulk Swap All (1)" at bounding box center [103, 456] width 61 height 9
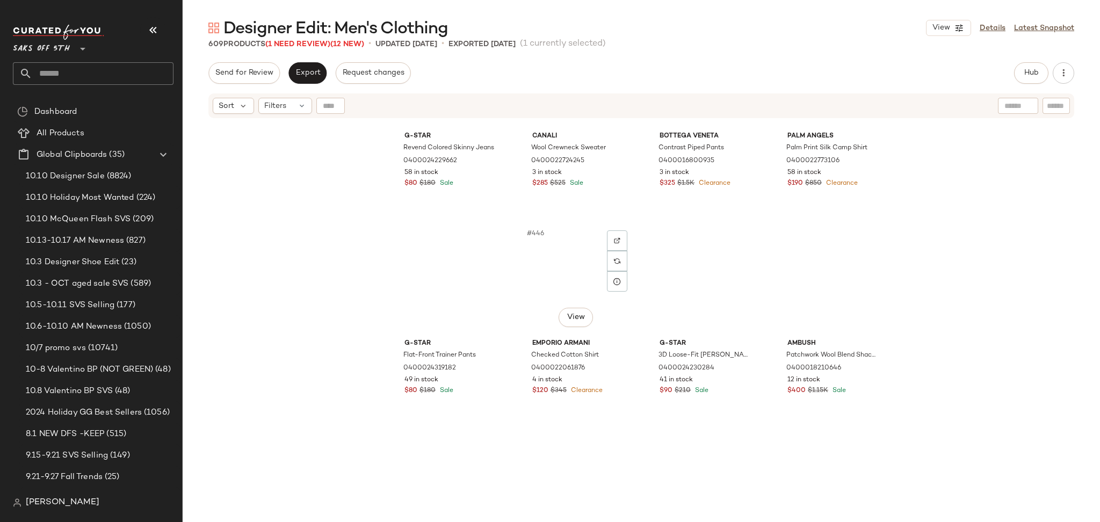
scroll to position [22880, 0]
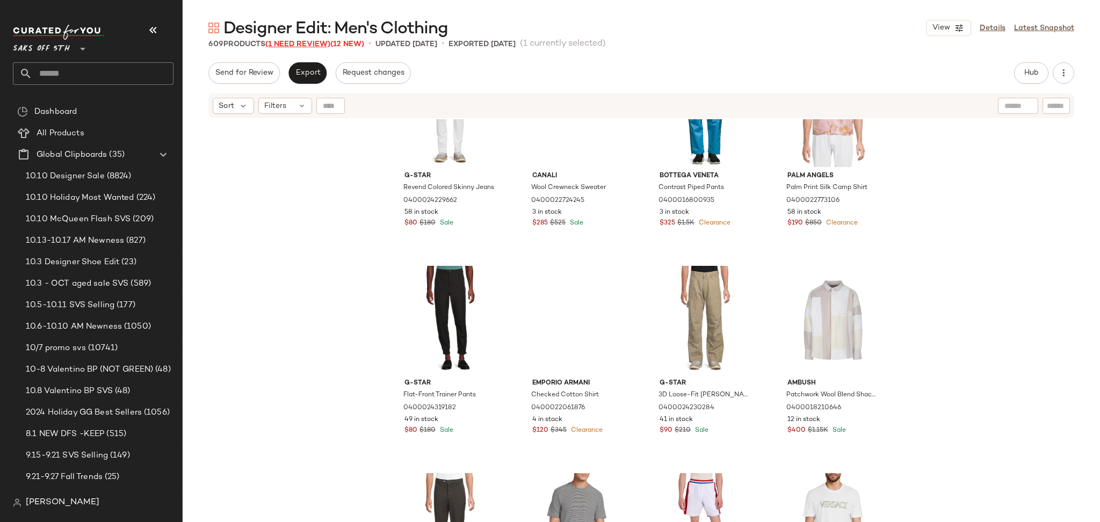
click at [317, 44] on span "(1 Need Review)" at bounding box center [297, 44] width 65 height 8
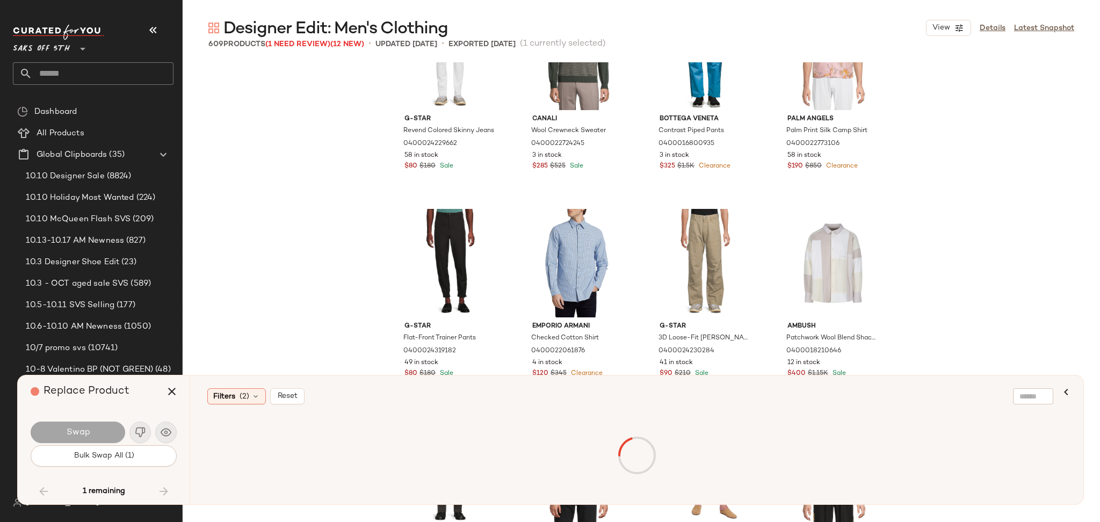
scroll to position [24878, 0]
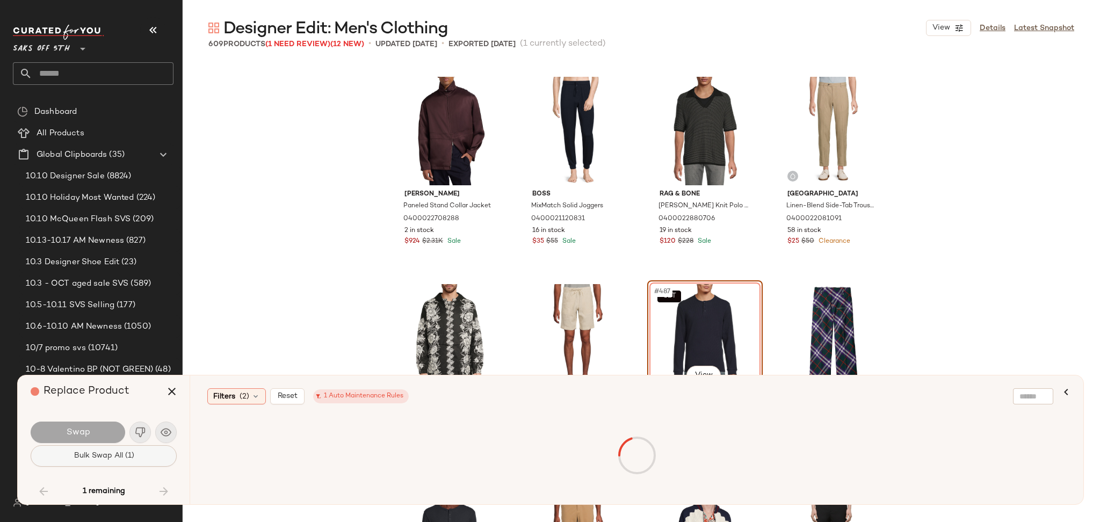
click at [138, 448] on button "Bulk Swap All (1)" at bounding box center [104, 455] width 146 height 21
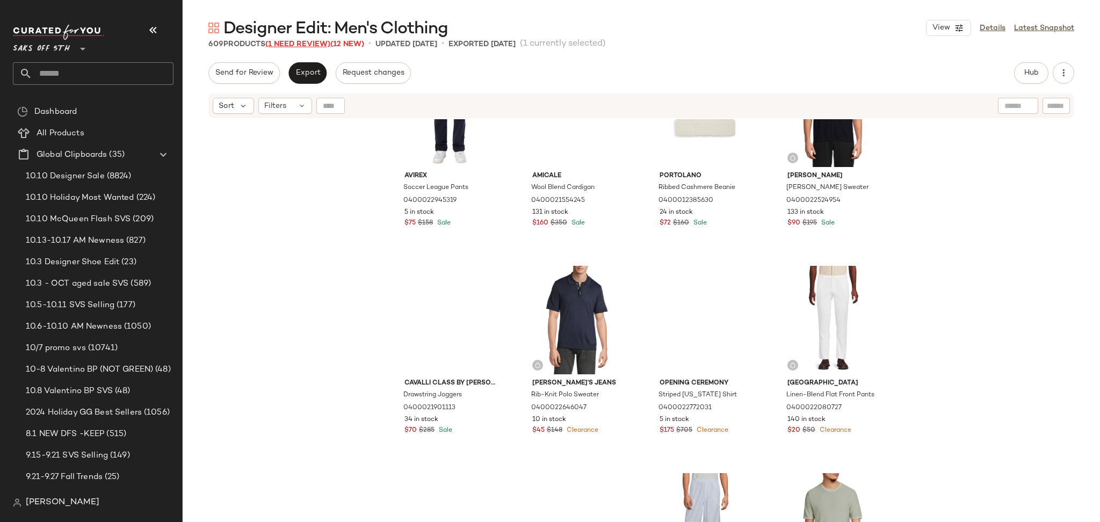
click at [300, 41] on span "(1 Need Review)" at bounding box center [297, 44] width 65 height 8
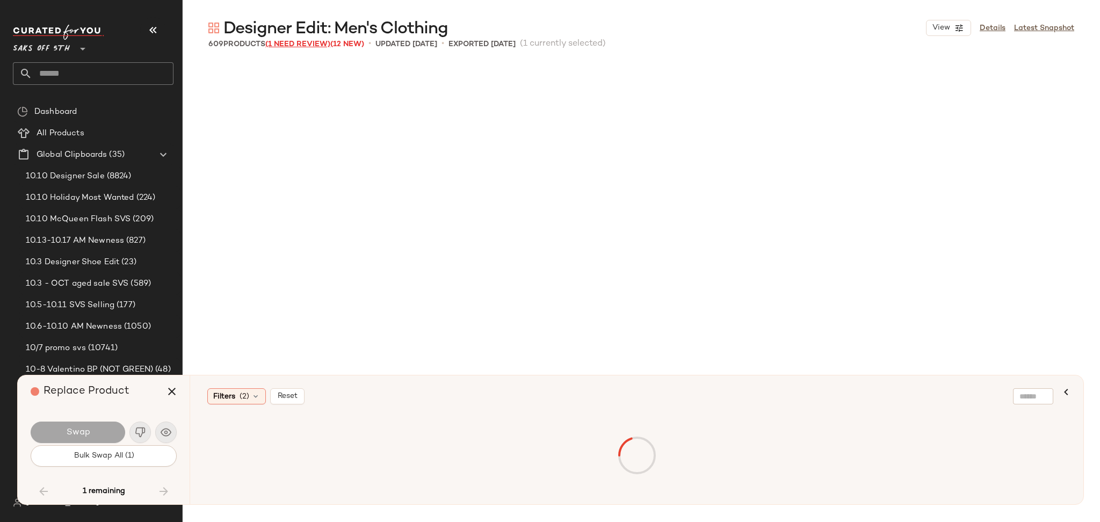
scroll to position [24878, 0]
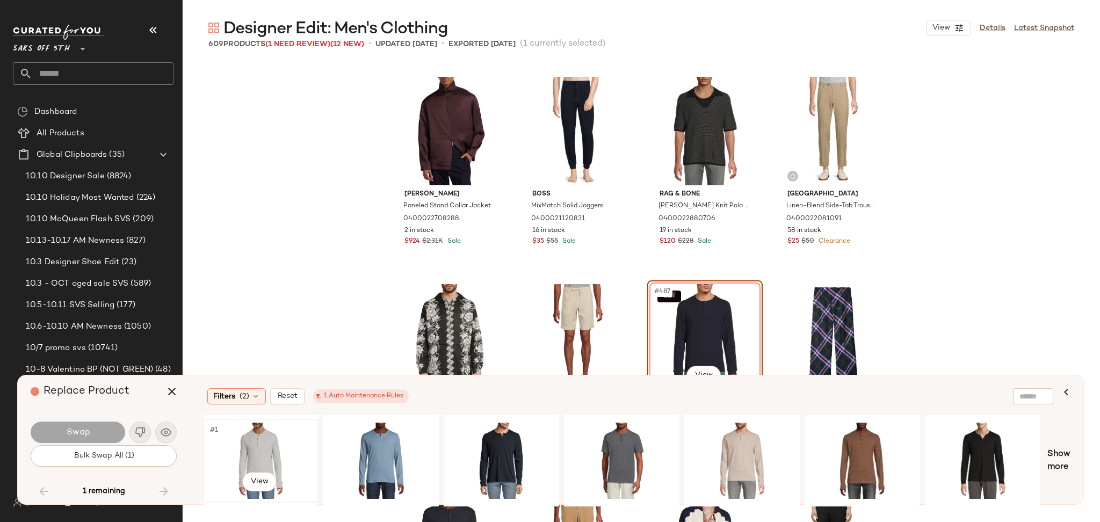
click at [255, 437] on div "#1 View" at bounding box center [261, 461] width 108 height 76
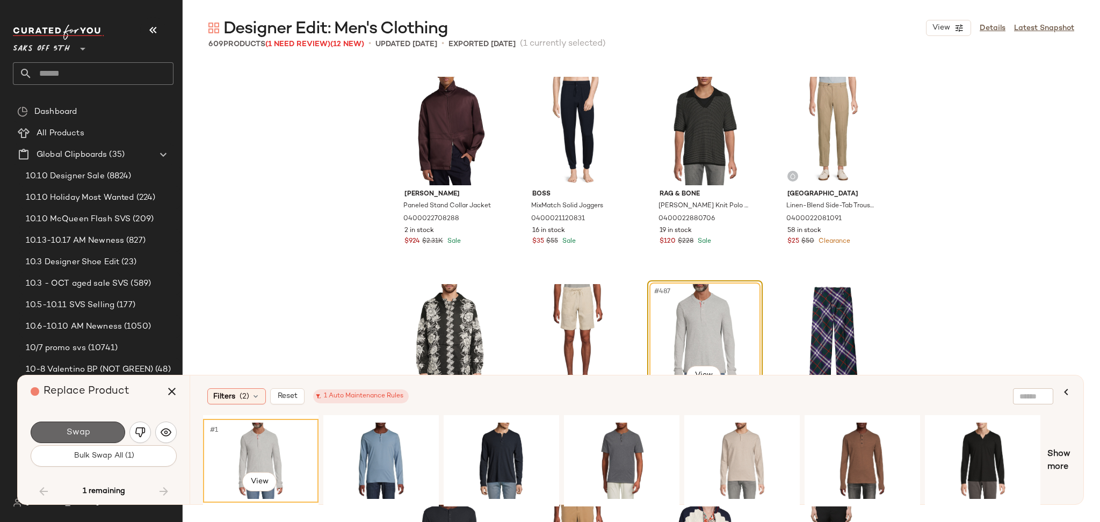
click at [71, 433] on span "Swap" at bounding box center [78, 433] width 24 height 10
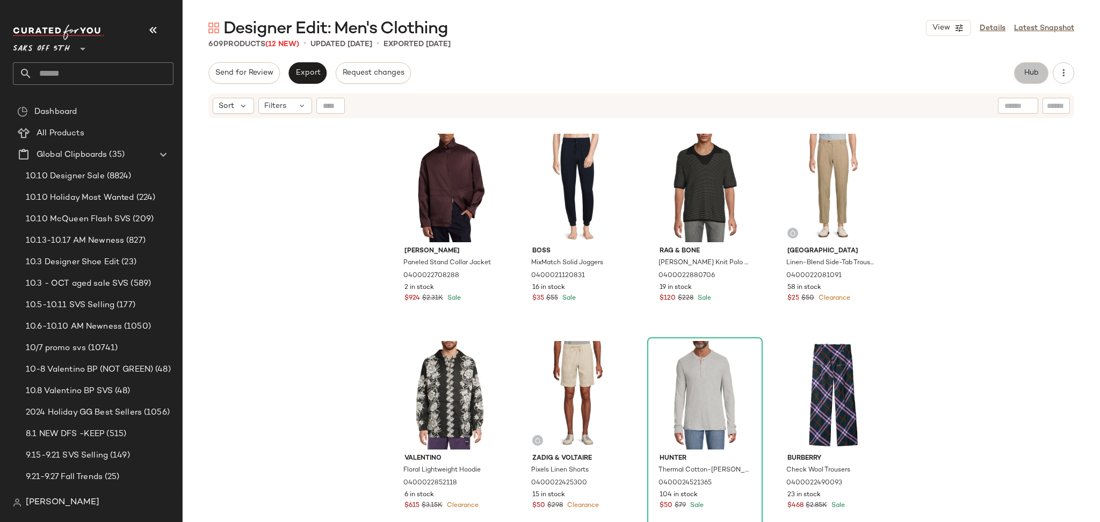
click at [1030, 69] on span "Hub" at bounding box center [1031, 73] width 15 height 9
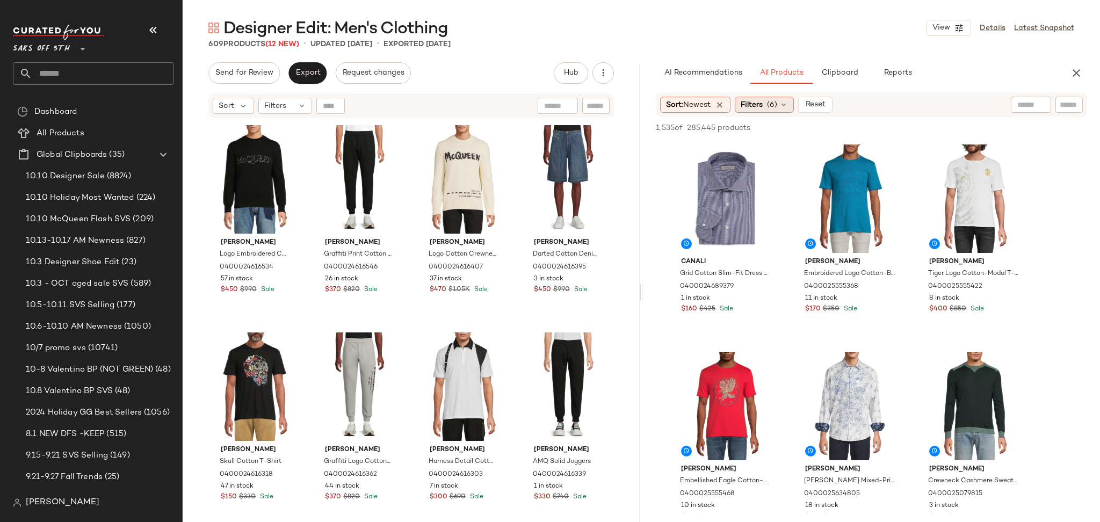
click at [766, 106] on div "Filters (6)" at bounding box center [764, 105] width 59 height 16
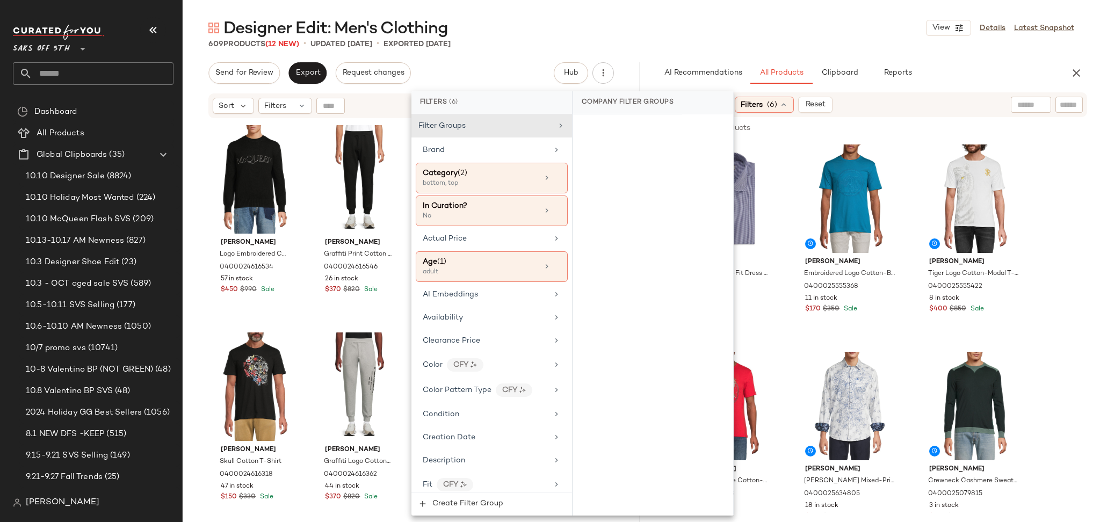
click at [809, 22] on div "Designer Edit: Men's Clothing View Details Latest Snapshot" at bounding box center [641, 27] width 917 height 21
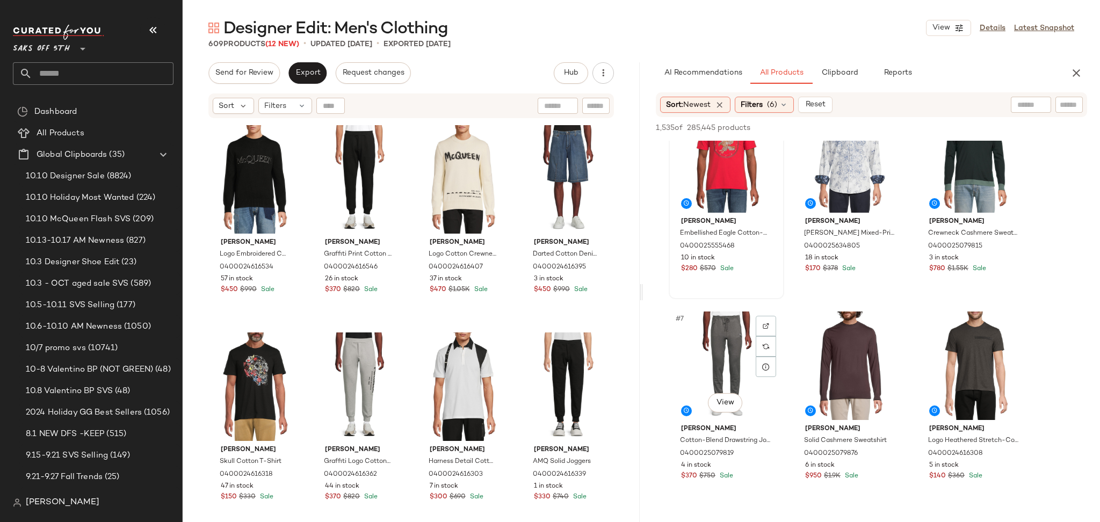
scroll to position [248, 0]
click at [734, 351] on div "#7 View" at bounding box center [726, 365] width 108 height 108
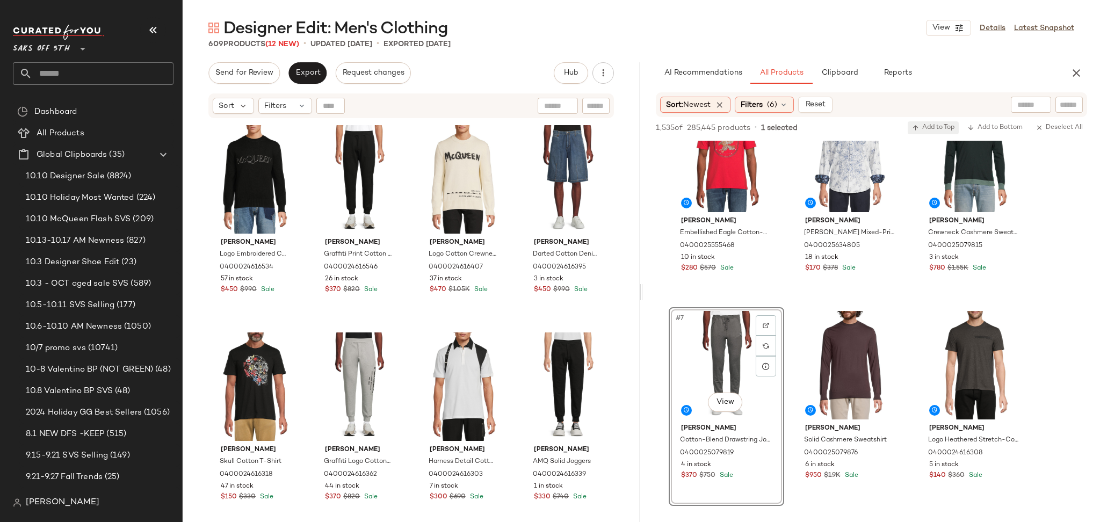
click at [940, 124] on span "Add to Top" at bounding box center [933, 128] width 42 height 8
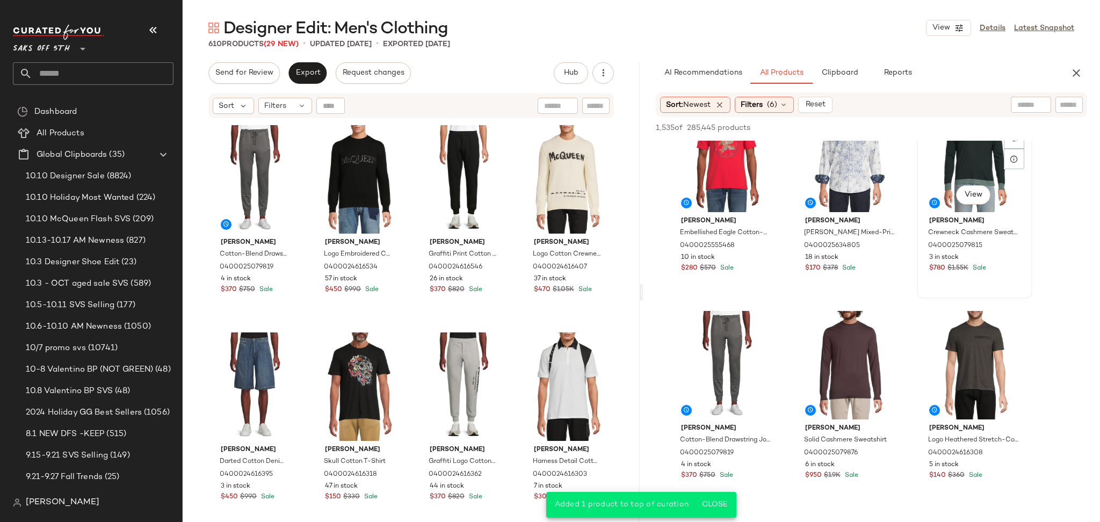
click at [955, 166] on div "#6 View" at bounding box center [975, 158] width 108 height 108
click at [935, 128] on span "Add to Top" at bounding box center [933, 128] width 42 height 8
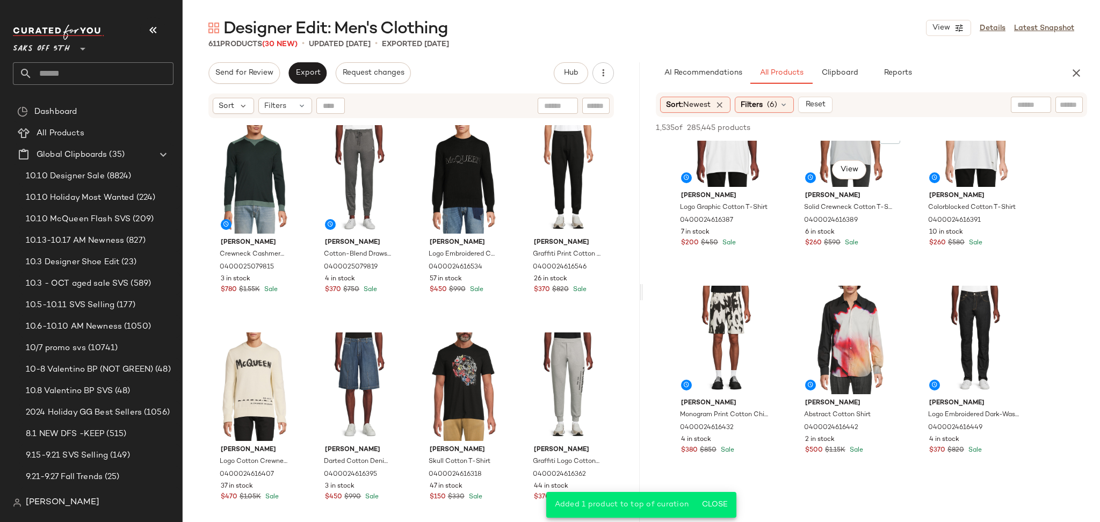
scroll to position [1105, 0]
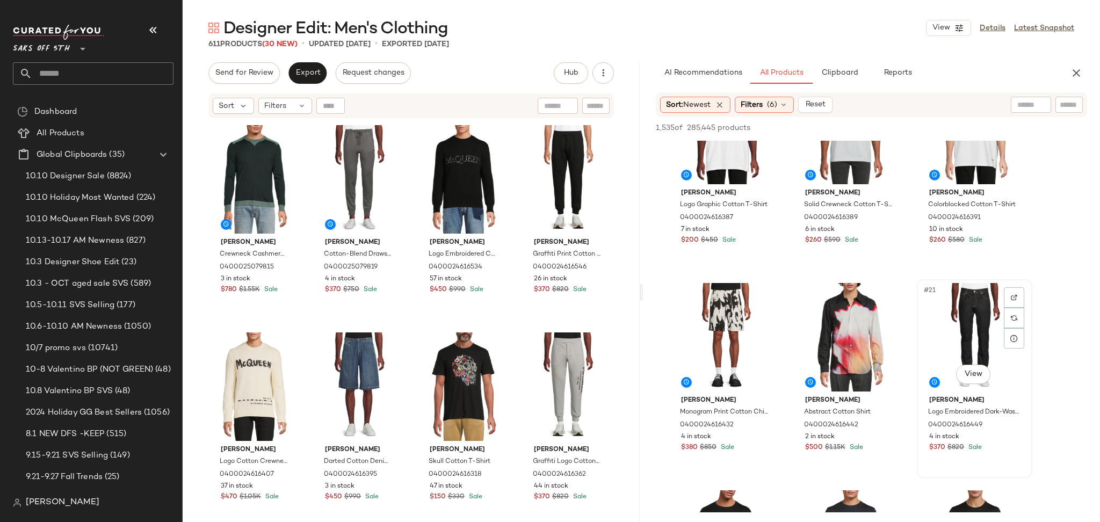
click at [966, 299] on div "#21 View" at bounding box center [975, 337] width 108 height 108
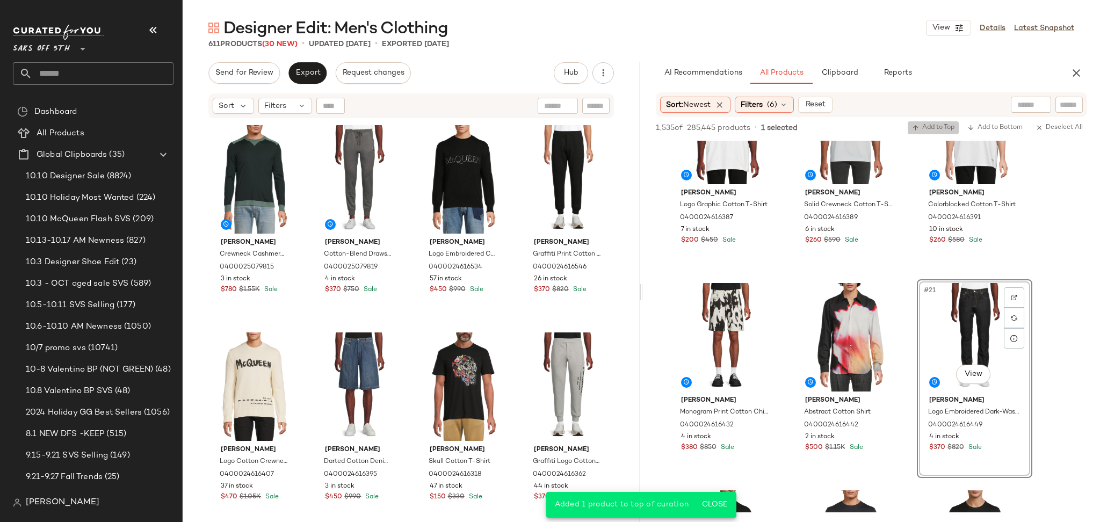
click at [921, 121] on button "Add to Top" at bounding box center [933, 127] width 51 height 13
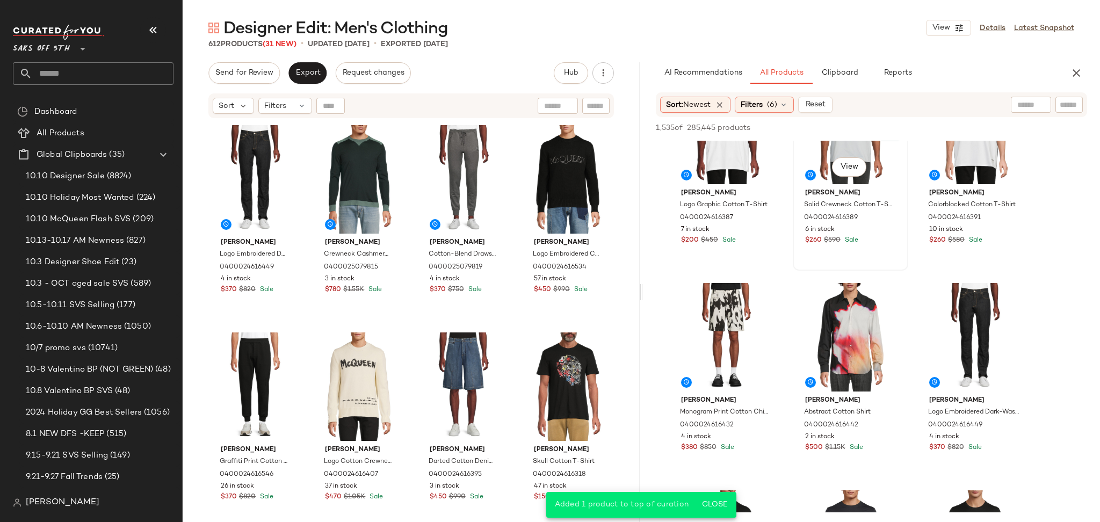
click at [822, 155] on div "#17 View" at bounding box center [851, 130] width 108 height 108
click at [930, 124] on span "Add to Top" at bounding box center [933, 128] width 42 height 8
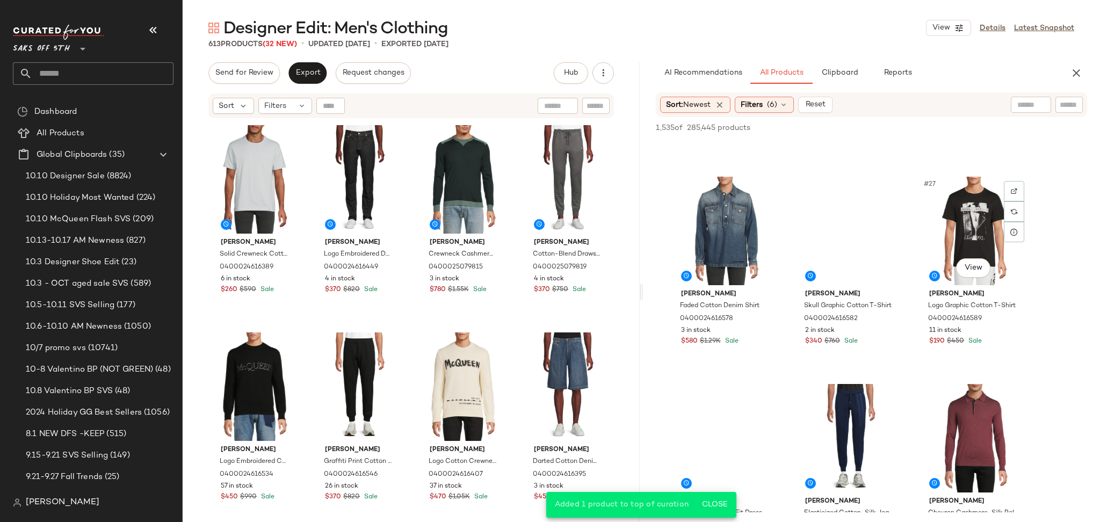
scroll to position [1630, 0]
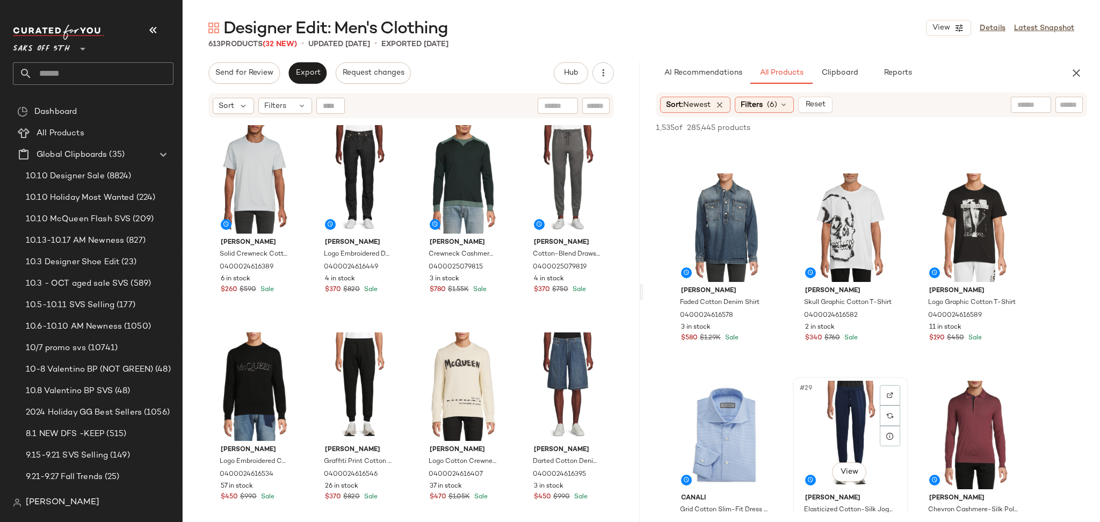
click at [830, 400] on div "#29 View" at bounding box center [851, 435] width 108 height 108
click at [934, 131] on span "Add to Top" at bounding box center [933, 128] width 42 height 8
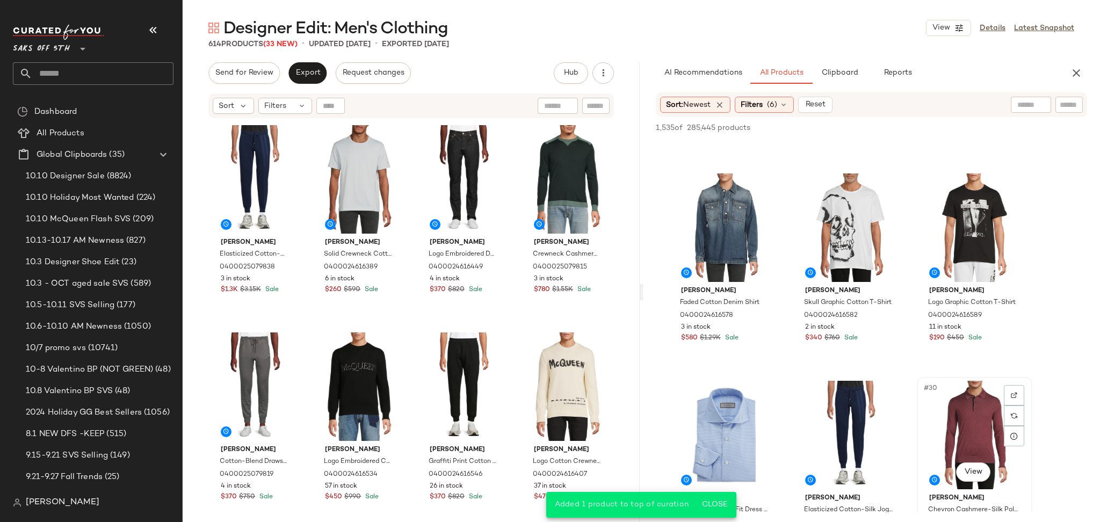
click at [957, 410] on div "#30 View" at bounding box center [975, 435] width 108 height 108
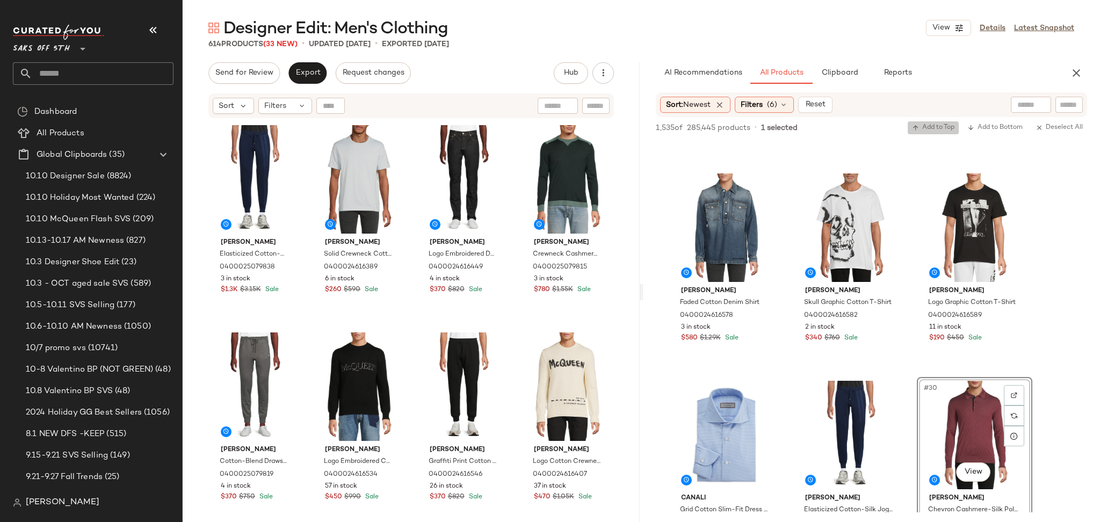
click at [925, 122] on button "Add to Top" at bounding box center [933, 127] width 51 height 13
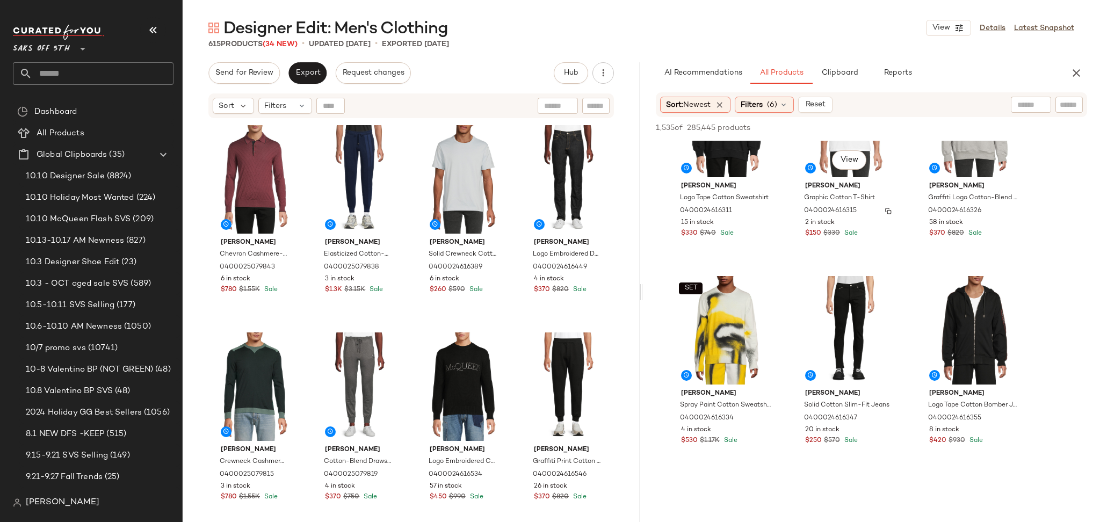
scroll to position [2572, 0]
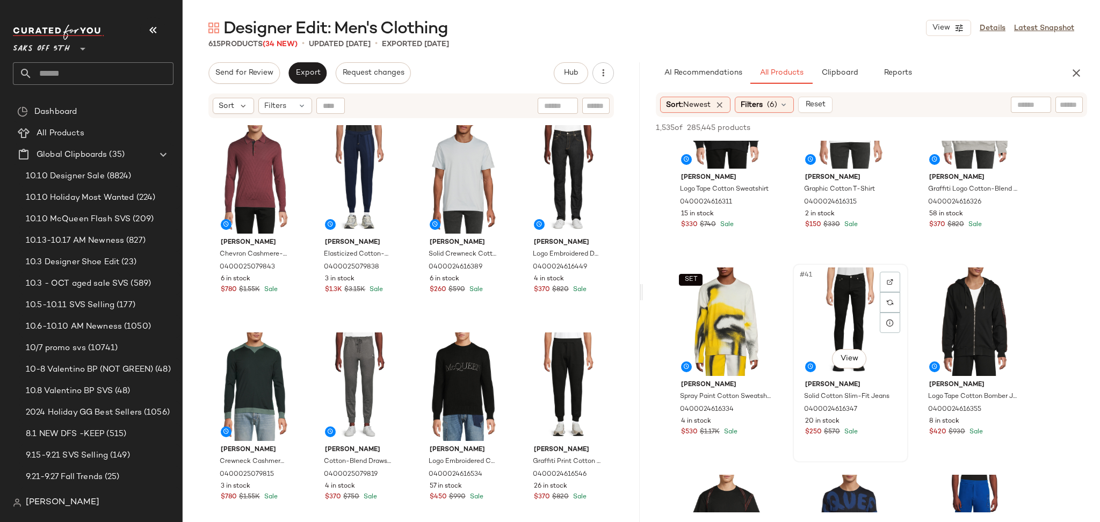
click at [841, 315] on div "#41 View" at bounding box center [851, 321] width 108 height 108
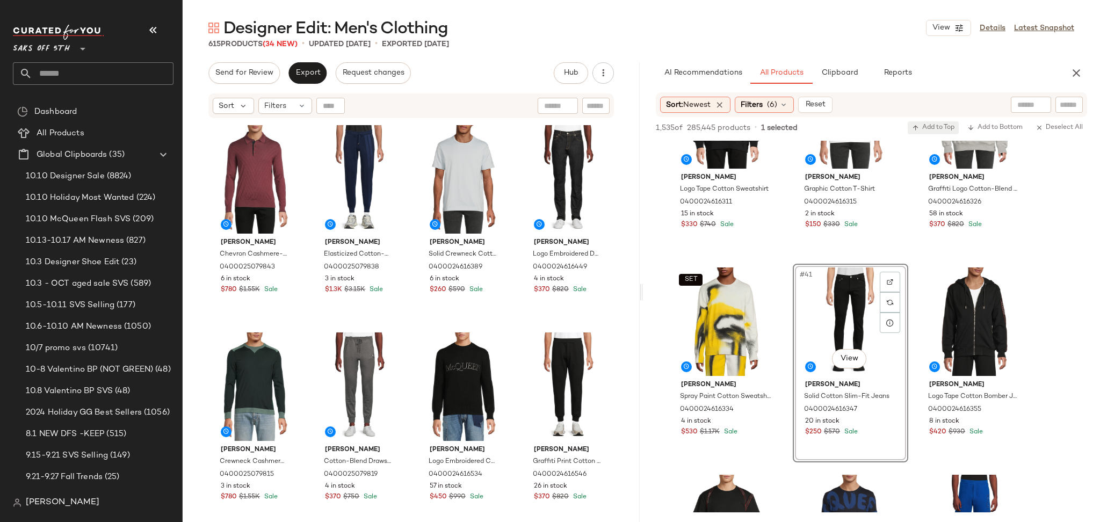
click at [937, 125] on span "Add to Top" at bounding box center [933, 128] width 42 height 8
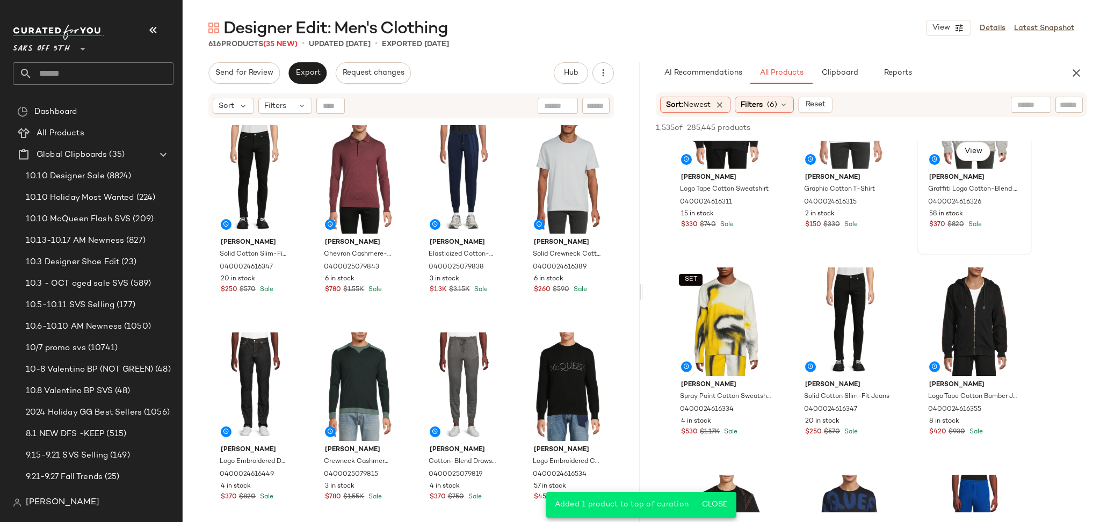
click at [946, 153] on div "#39 View" at bounding box center [975, 114] width 108 height 108
click at [938, 127] on span "Add to Top" at bounding box center [933, 128] width 42 height 8
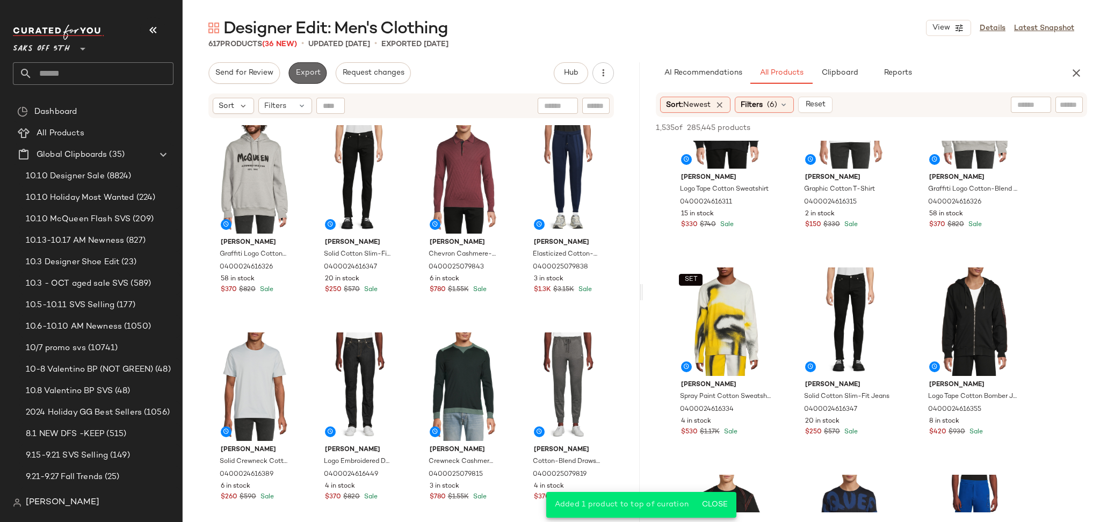
click at [310, 77] on span "Export" at bounding box center [307, 73] width 25 height 9
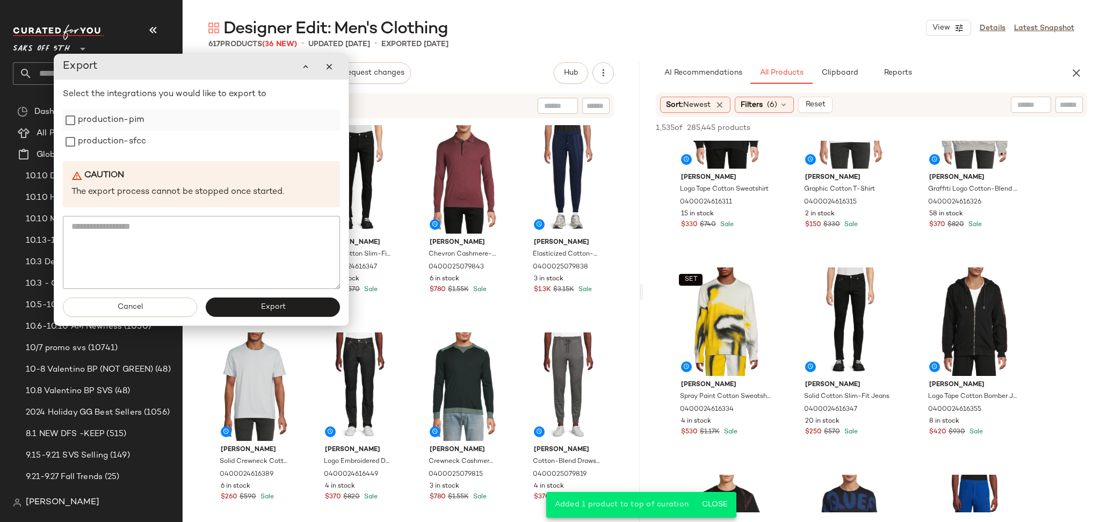
click at [127, 119] on label "production-pim" at bounding box center [111, 120] width 66 height 21
click at [127, 140] on label "production-sfcc" at bounding box center [112, 141] width 68 height 21
click at [263, 304] on span "Export" at bounding box center [272, 307] width 25 height 9
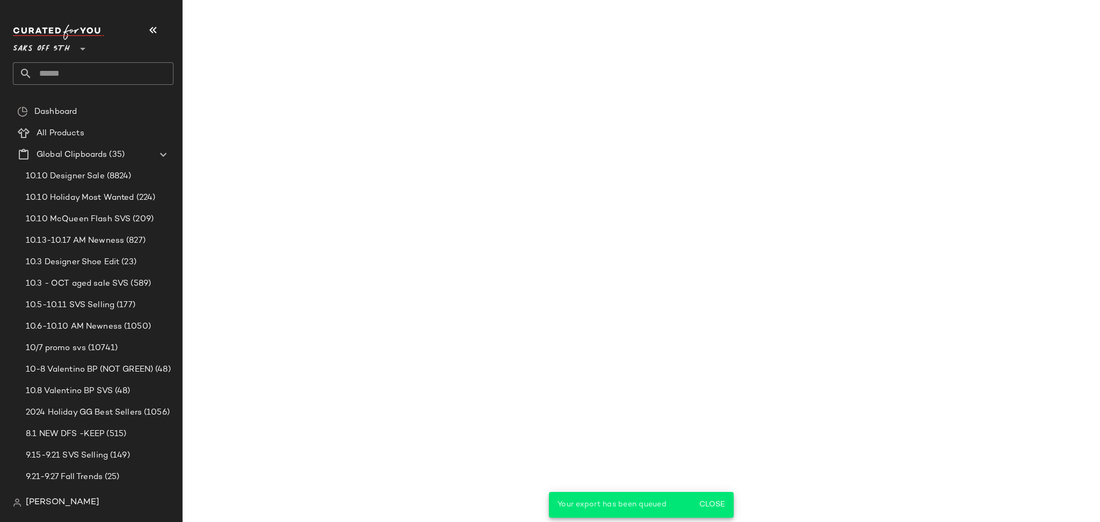
scroll to position [3816, 0]
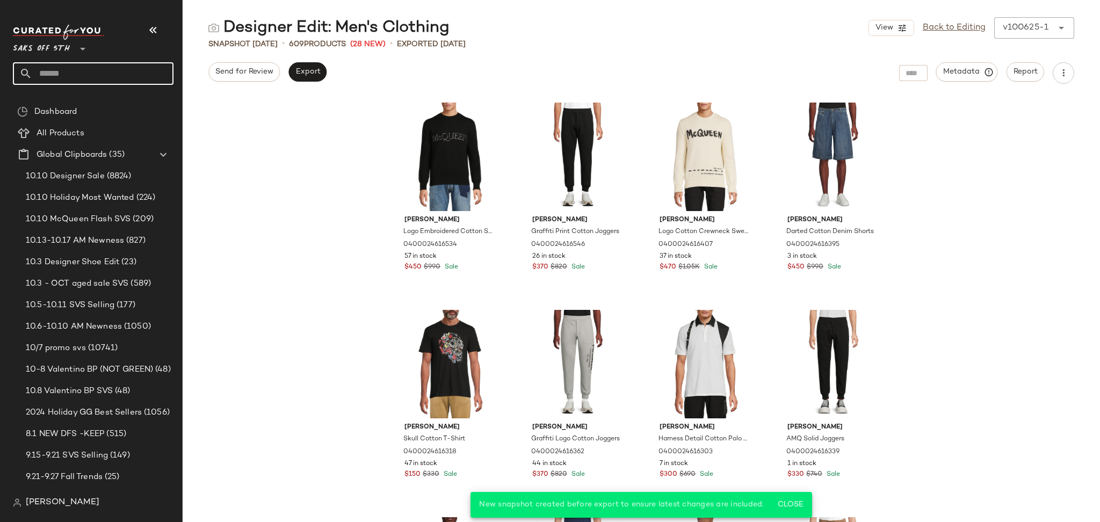
click at [70, 77] on input "text" at bounding box center [102, 73] width 141 height 23
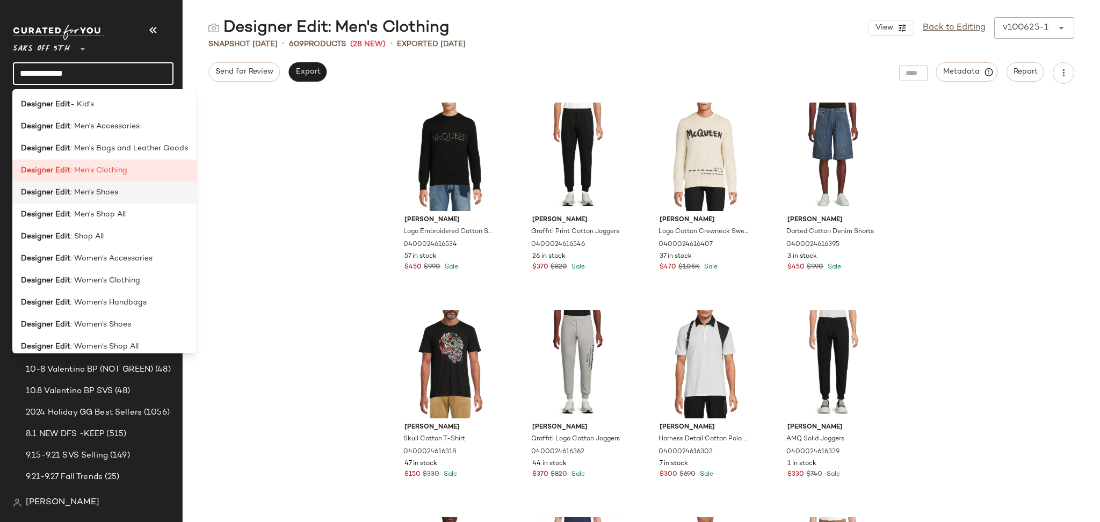
type input "**********"
click at [93, 194] on span ": Men's Shoes" at bounding box center [94, 192] width 48 height 11
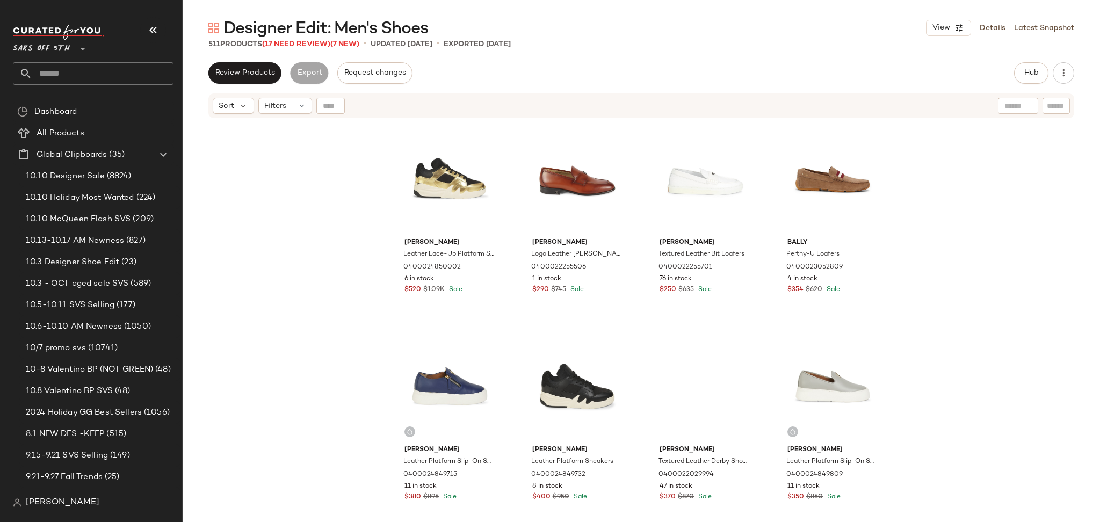
click at [297, 49] on div "511 Products (17 Need Review) (7 New)" at bounding box center [283, 44] width 151 height 11
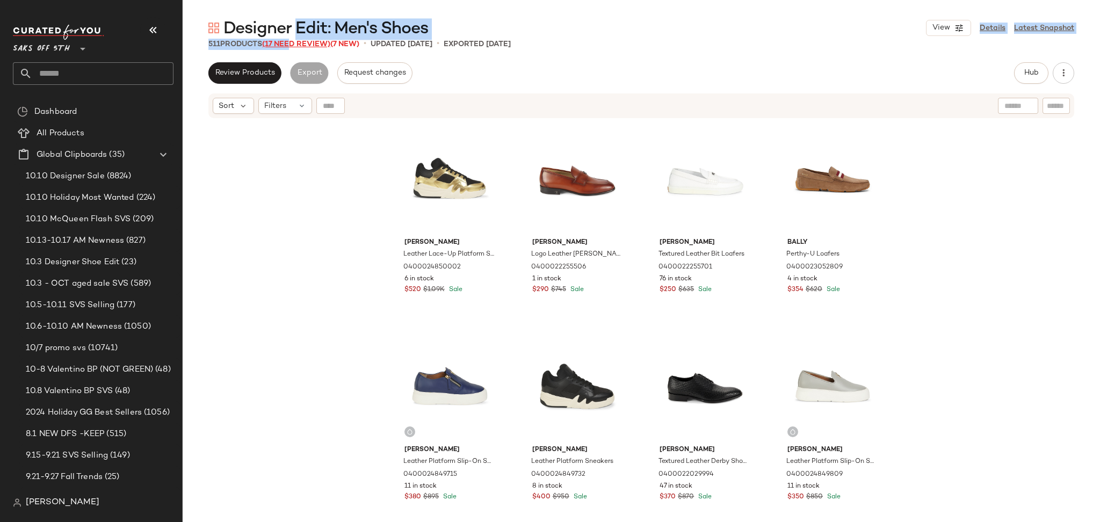
drag, startPoint x: 294, startPoint y: 39, endPoint x: 293, endPoint y: 45, distance: 6.0
click at [293, 45] on div "Designer Edit: Men's Shoes View Details Latest Snapshot 511 Products (17 Need R…" at bounding box center [641, 269] width 917 height 505
click at [293, 45] on span "(17 Need Review)" at bounding box center [296, 44] width 68 height 8
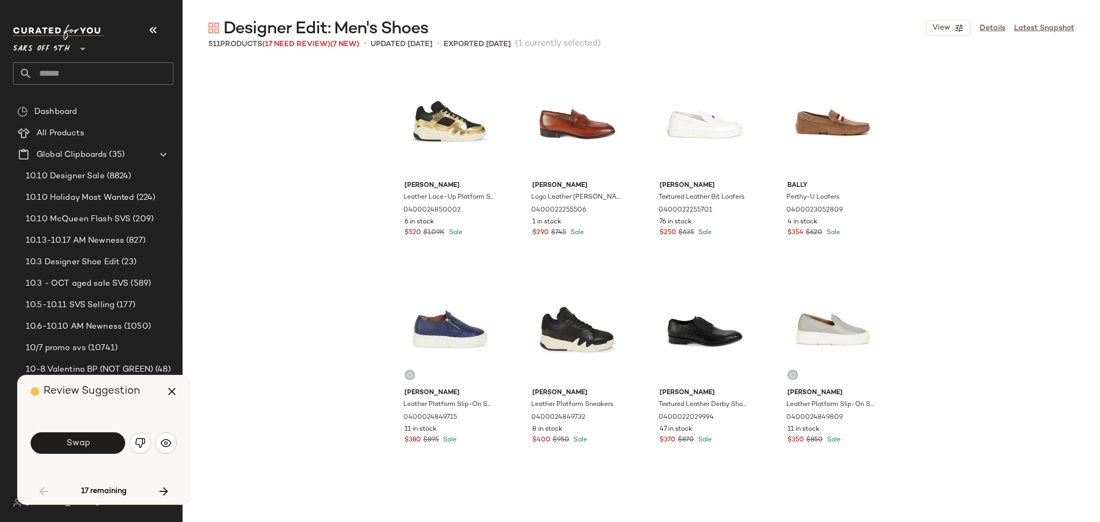
scroll to position [631, 0]
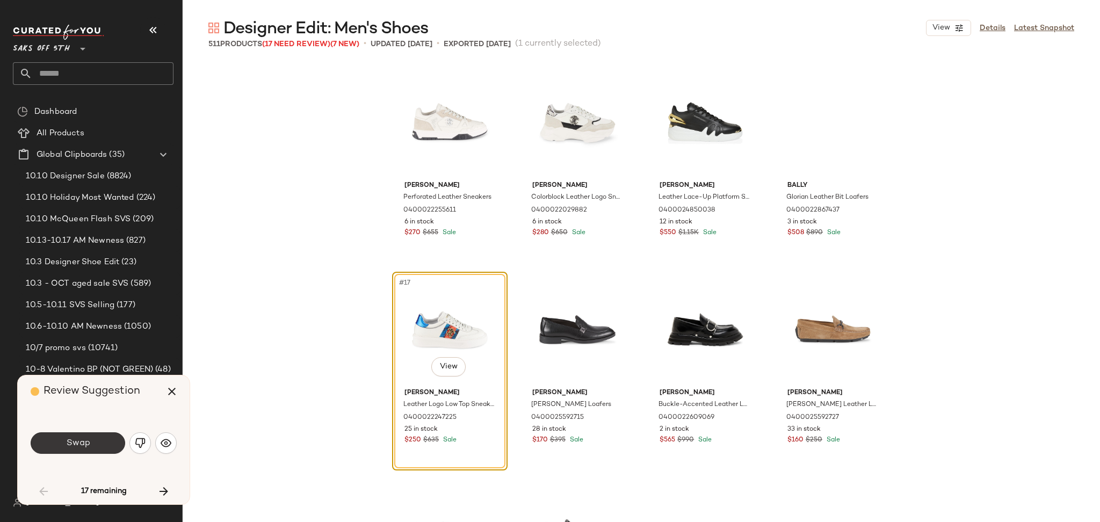
click at [97, 442] on button "Swap" at bounding box center [78, 442] width 95 height 21
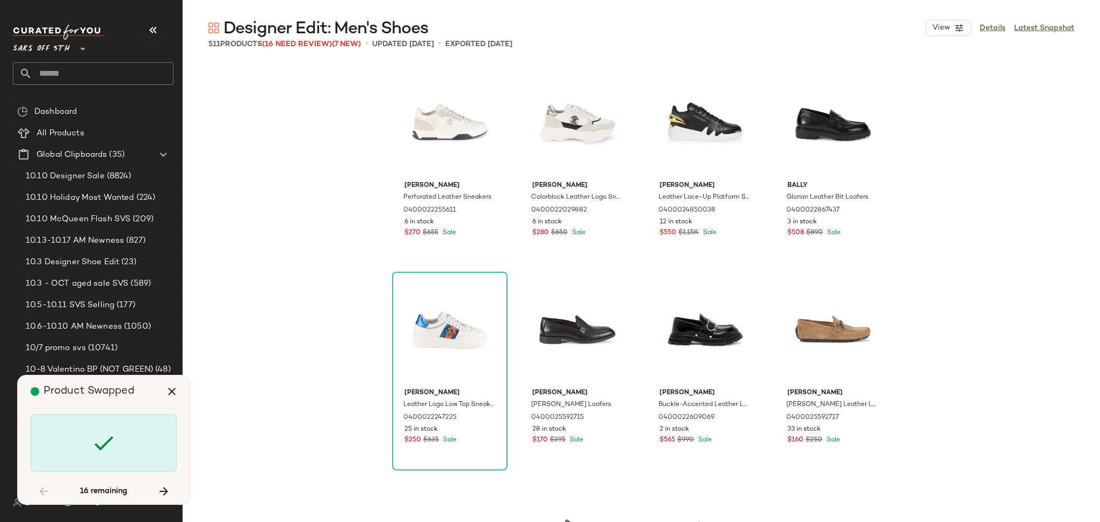
scroll to position [1243, 0]
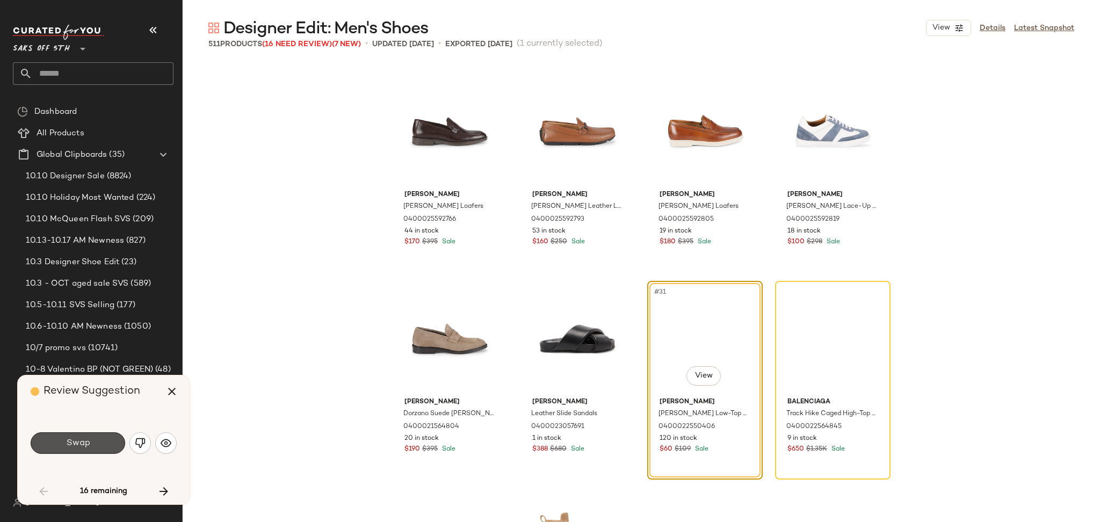
click at [97, 442] on button "Swap" at bounding box center [78, 442] width 95 height 21
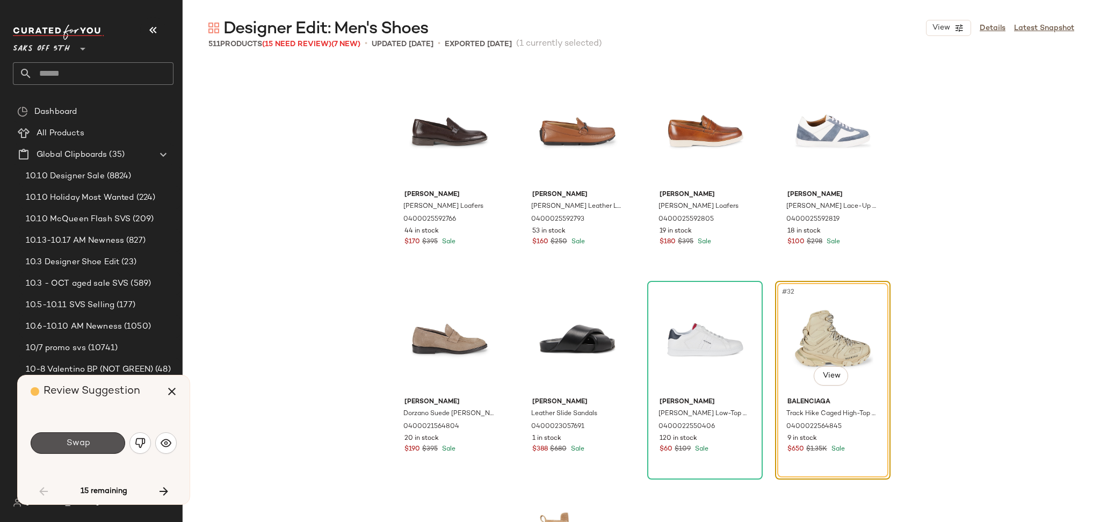
click at [97, 442] on button "Swap" at bounding box center [78, 442] width 95 height 21
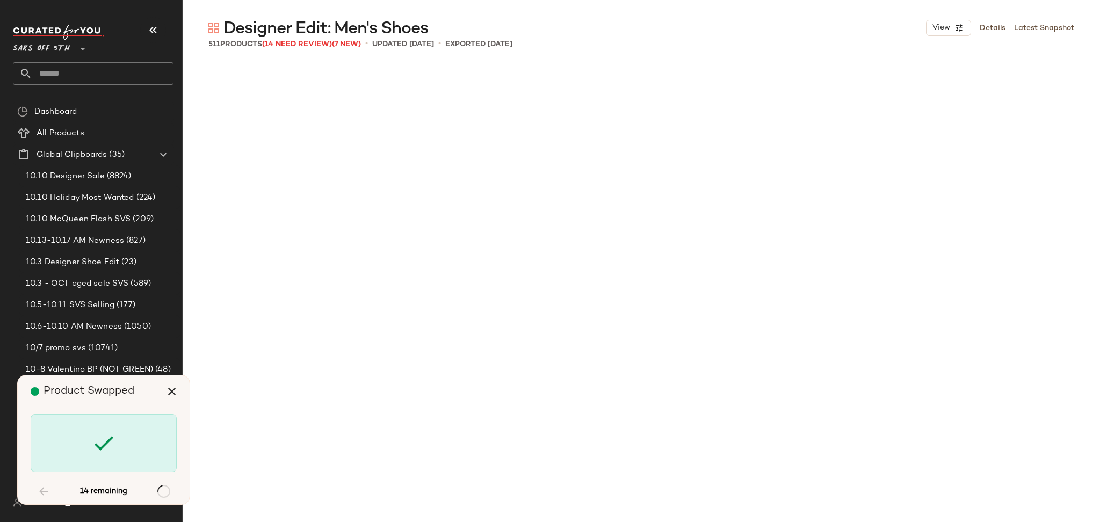
scroll to position [2280, 0]
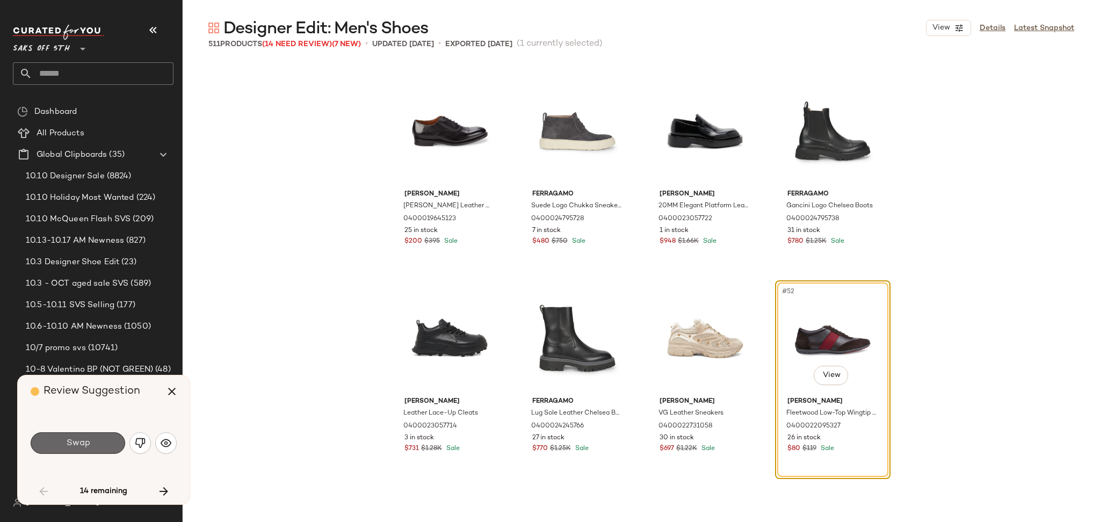
click at [97, 448] on button "Swap" at bounding box center [78, 442] width 95 height 21
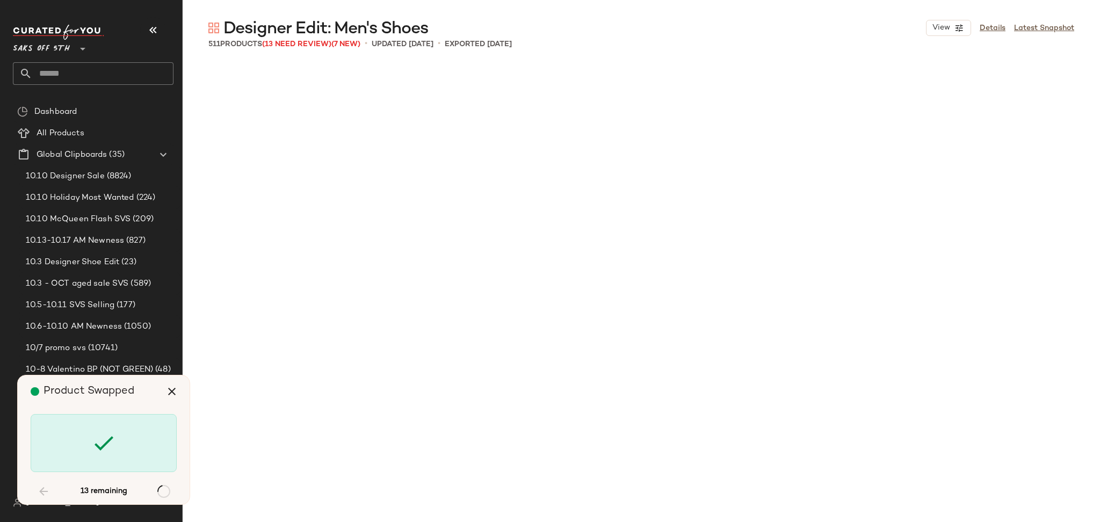
scroll to position [6426, 0]
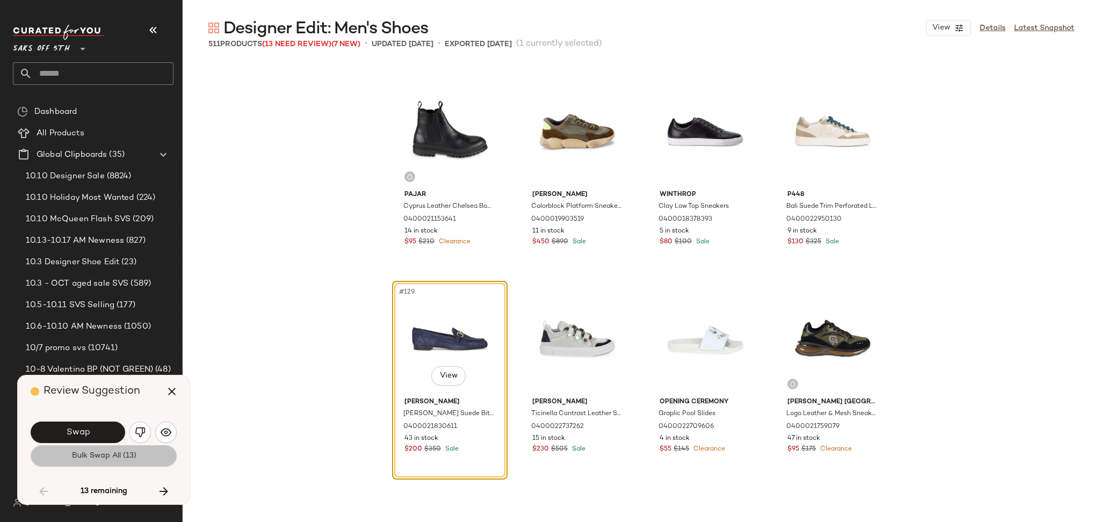
click at [108, 459] on span "Bulk Swap All (13)" at bounding box center [103, 456] width 65 height 9
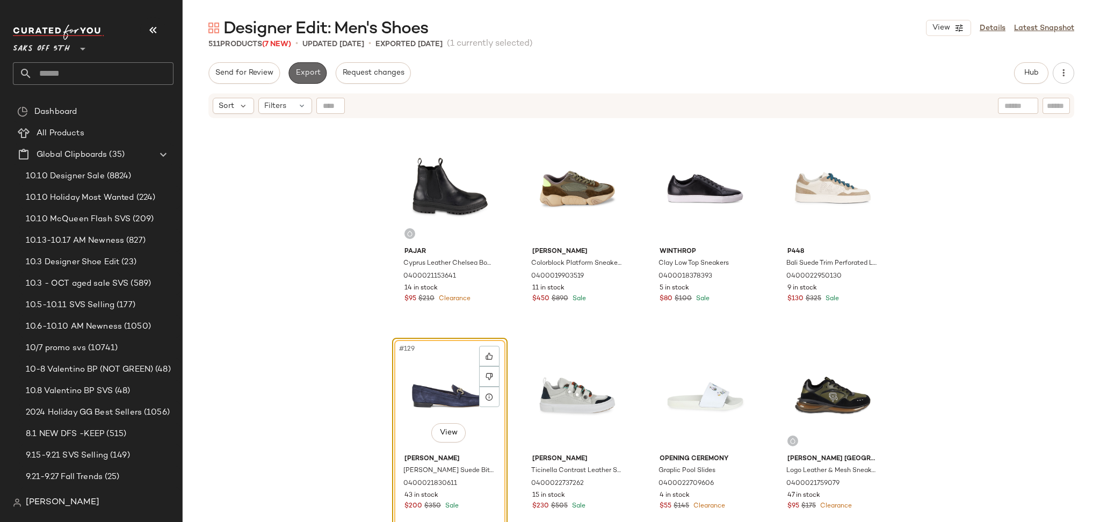
click at [301, 75] on span "Export" at bounding box center [307, 73] width 25 height 9
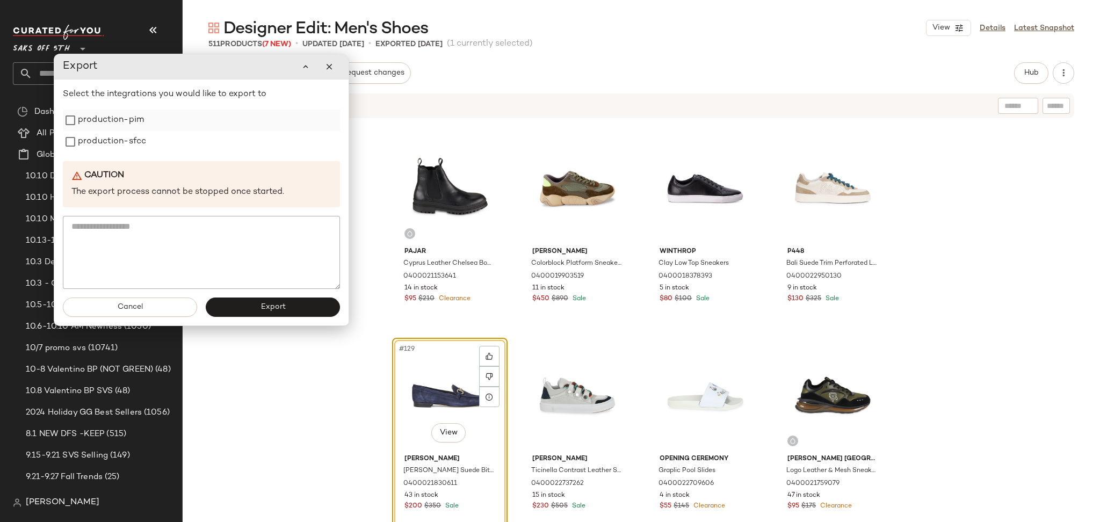
click at [122, 123] on label "production-pim" at bounding box center [111, 120] width 66 height 21
click at [120, 141] on label "production-sfcc" at bounding box center [112, 141] width 68 height 21
click at [247, 312] on button "Export" at bounding box center [273, 307] width 134 height 19
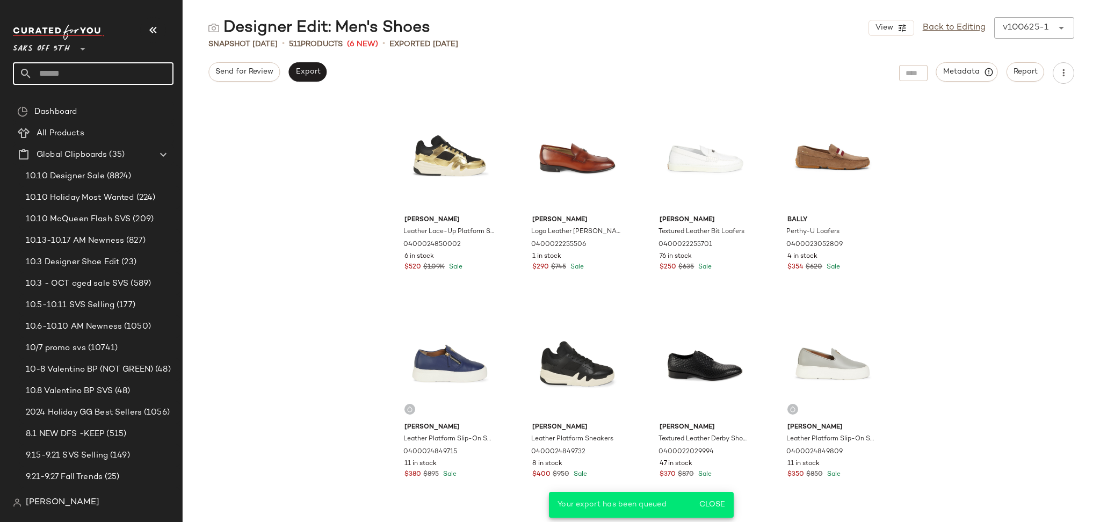
click at [82, 76] on input "text" at bounding box center [102, 73] width 141 height 23
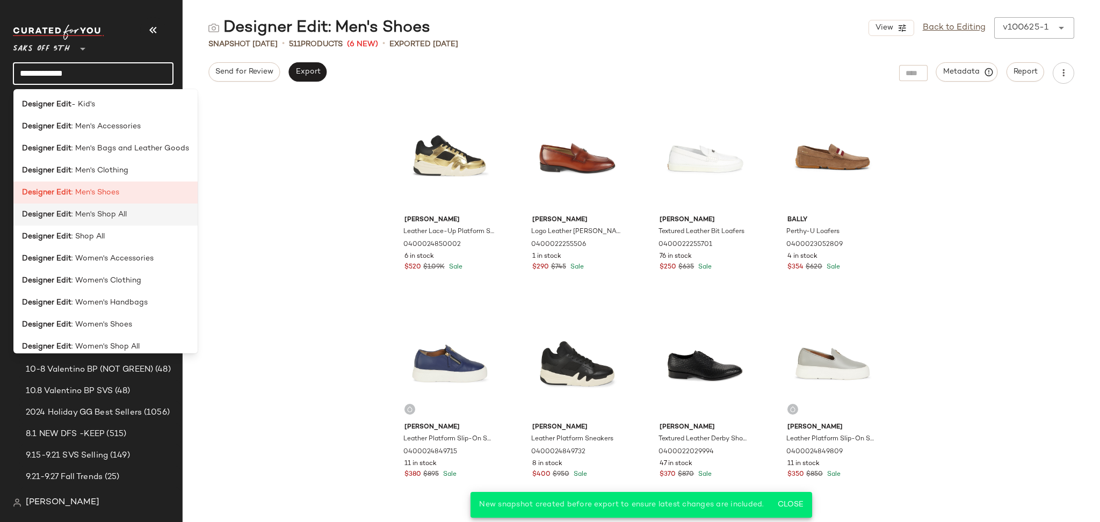
type input "**********"
click at [112, 211] on span ": Men's Shop All" at bounding box center [98, 214] width 55 height 11
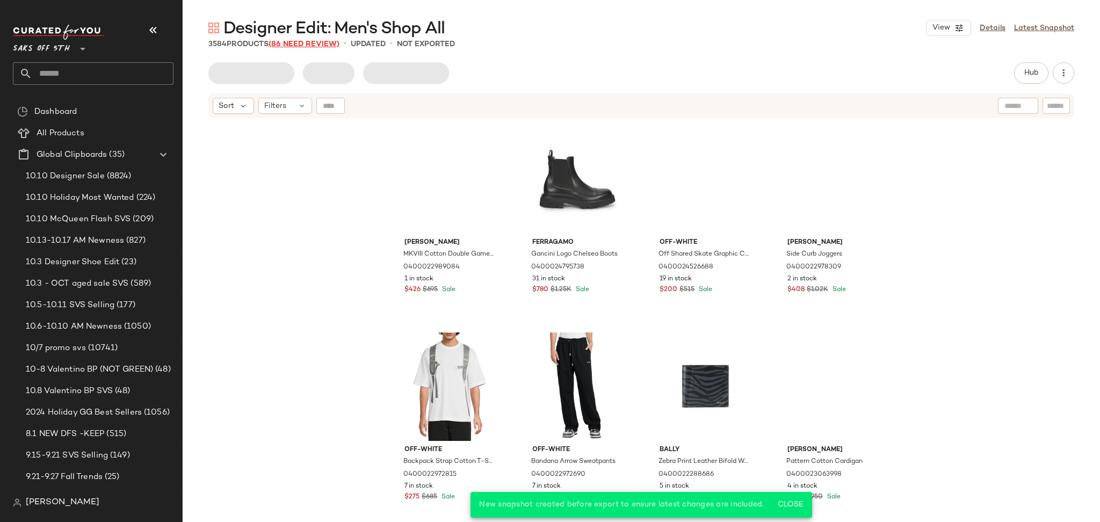
click at [301, 46] on span "(86 Need Review)" at bounding box center [304, 44] width 71 height 8
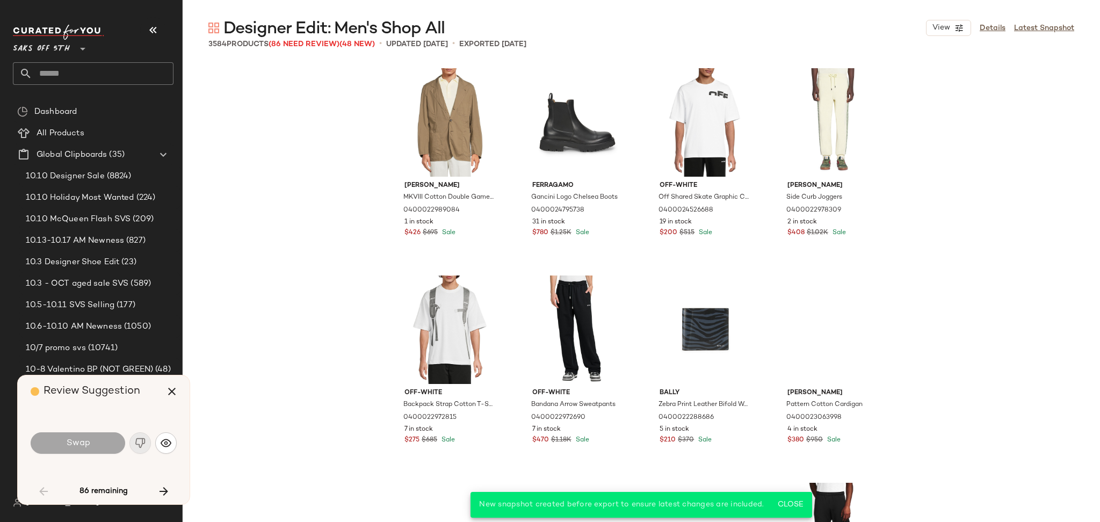
scroll to position [1036, 0]
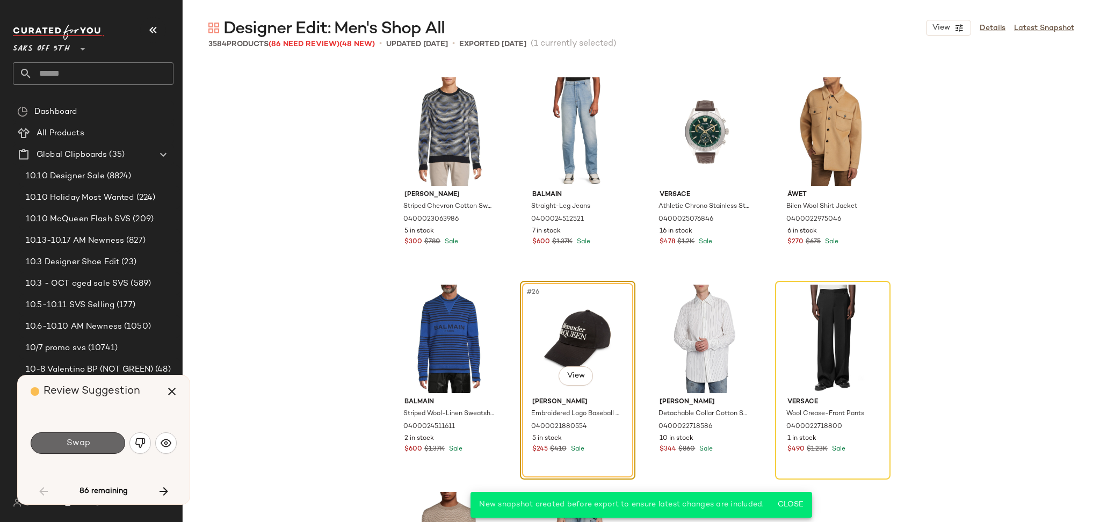
click at [79, 447] on span "Swap" at bounding box center [78, 443] width 24 height 10
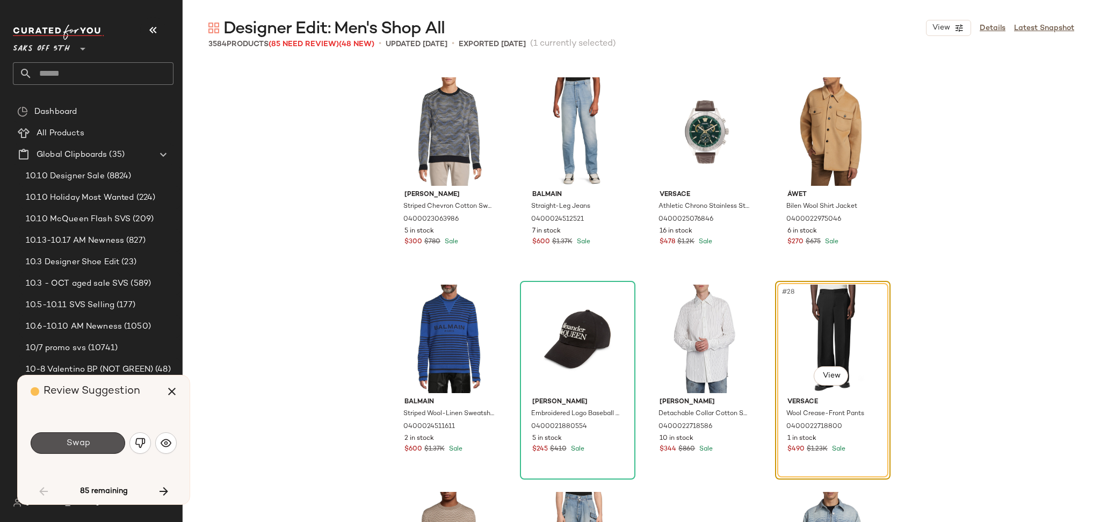
click at [79, 447] on span "Swap" at bounding box center [78, 443] width 24 height 10
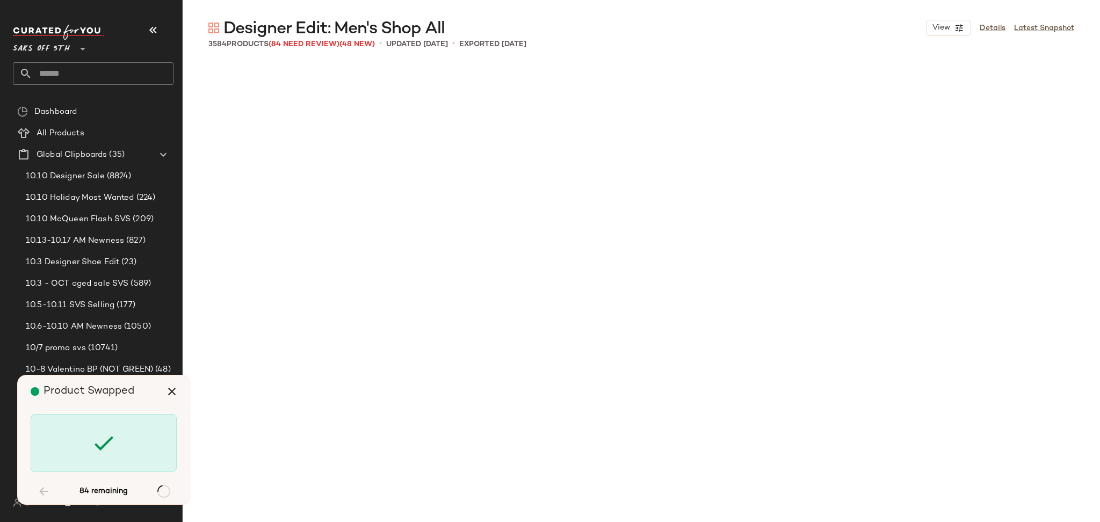
scroll to position [2073, 0]
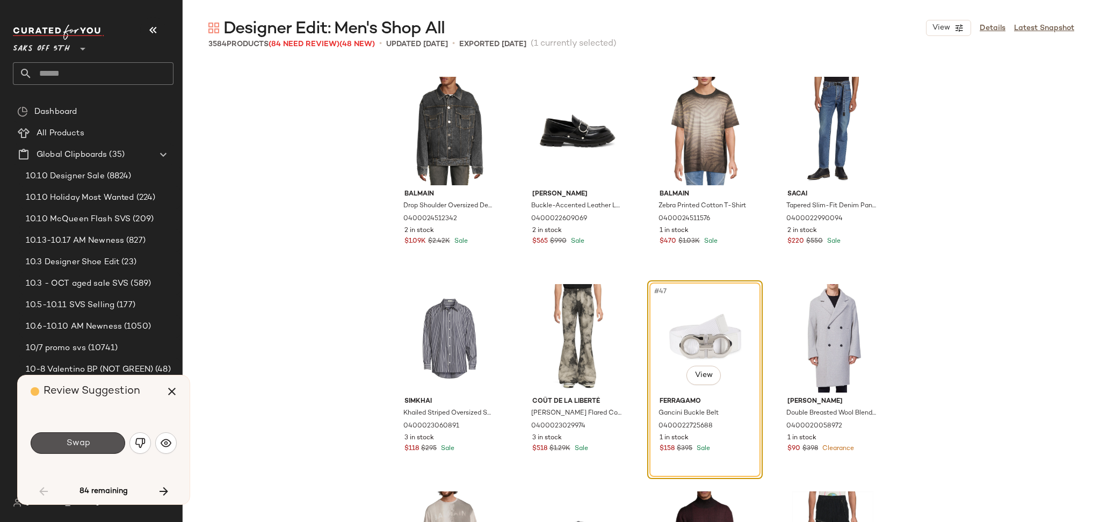
click at [79, 447] on span "Swap" at bounding box center [78, 443] width 24 height 10
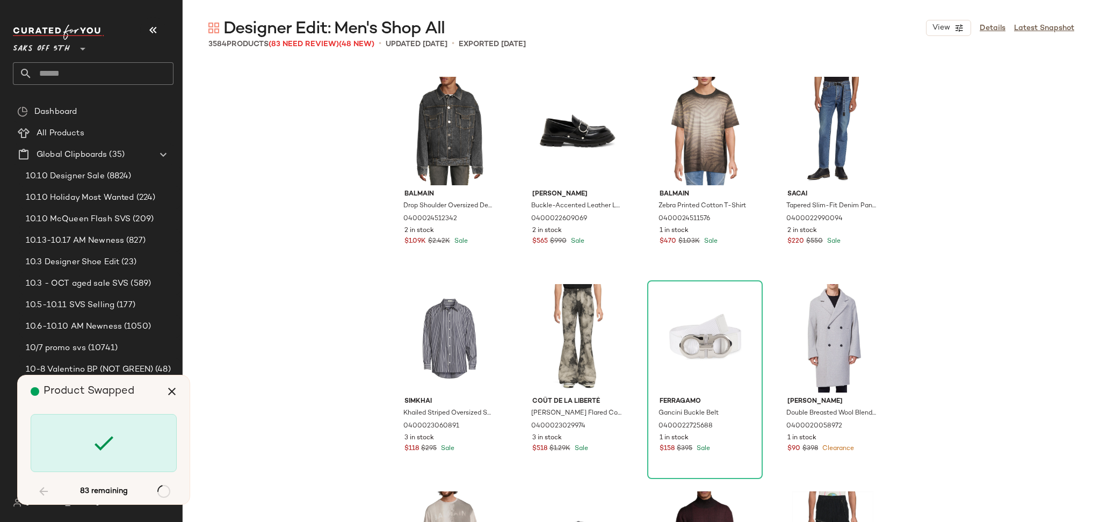
scroll to position [4976, 0]
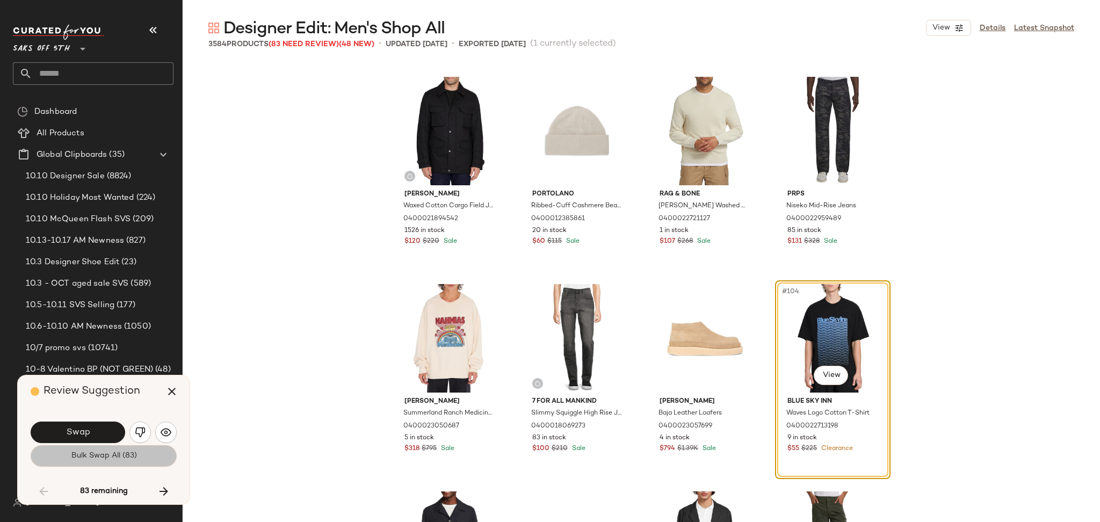
click at [84, 460] on span "Bulk Swap All (83)" at bounding box center [103, 456] width 66 height 9
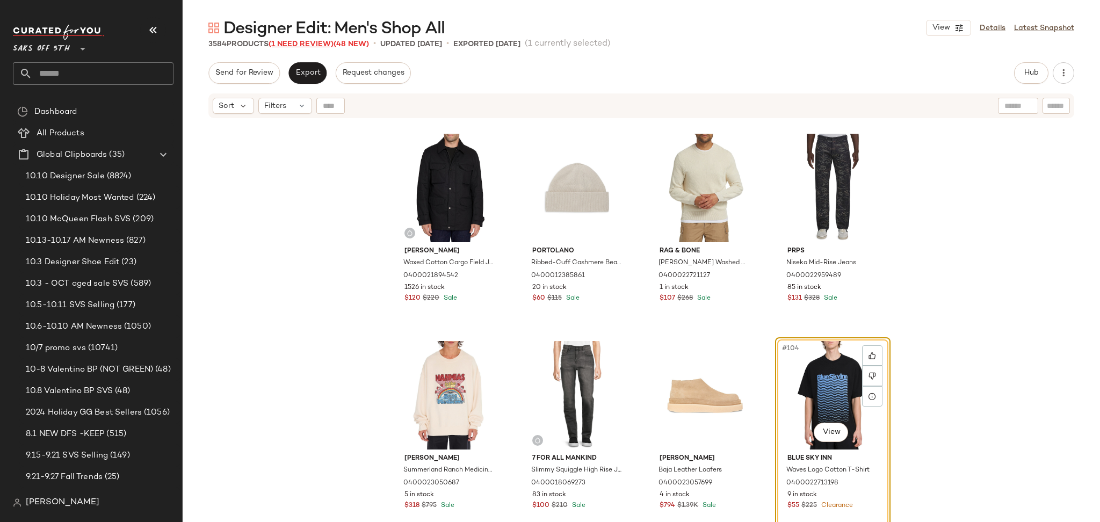
click at [319, 43] on span "(1 Need Review)" at bounding box center [301, 44] width 65 height 8
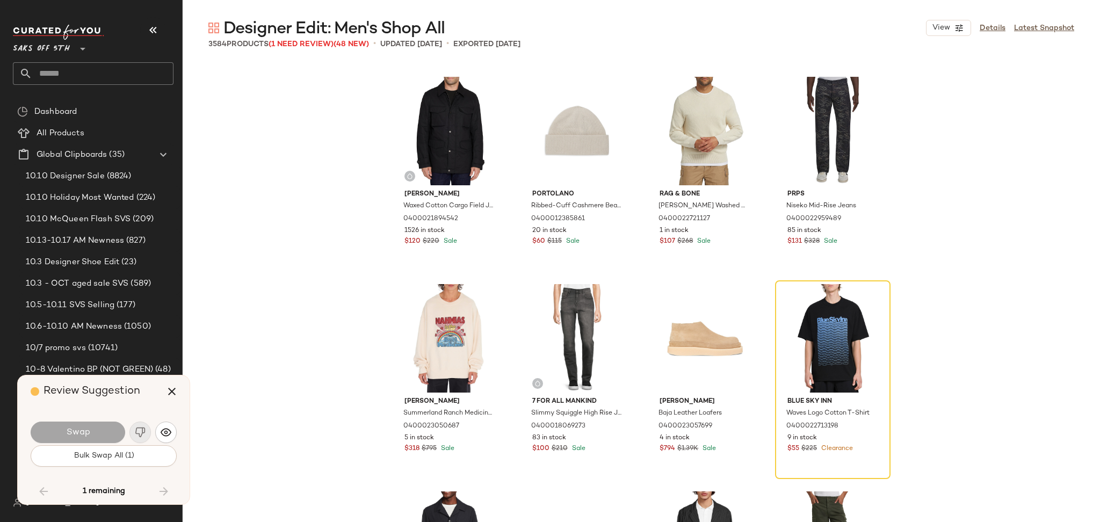
scroll to position [56183, 0]
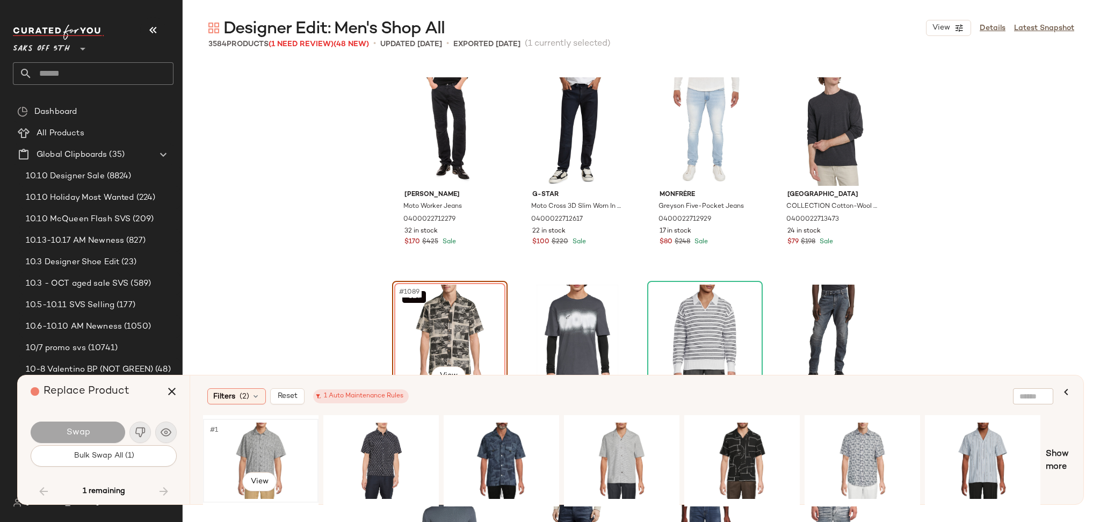
click at [263, 435] on div "#1 View" at bounding box center [261, 461] width 108 height 76
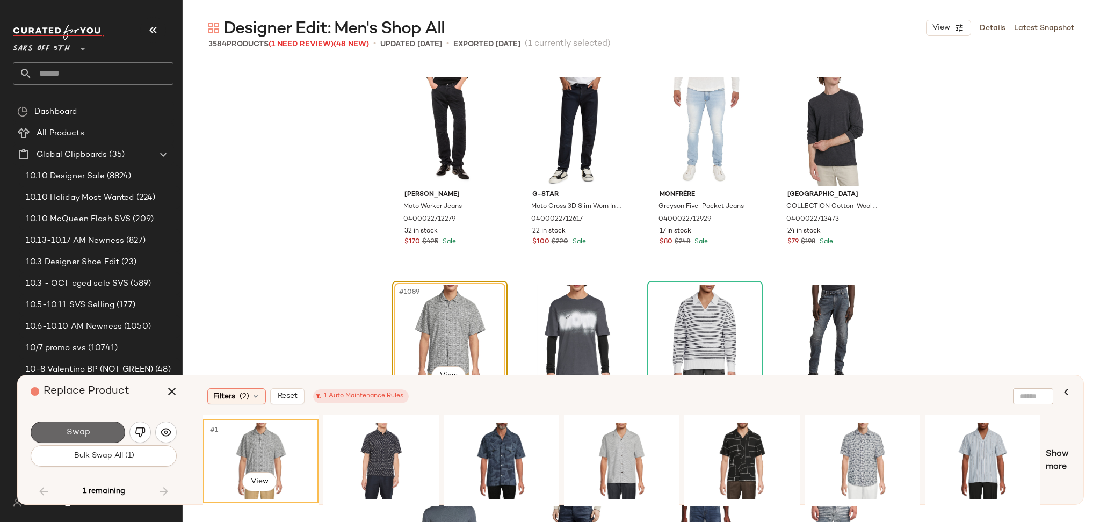
click at [93, 434] on button "Swap" at bounding box center [78, 432] width 95 height 21
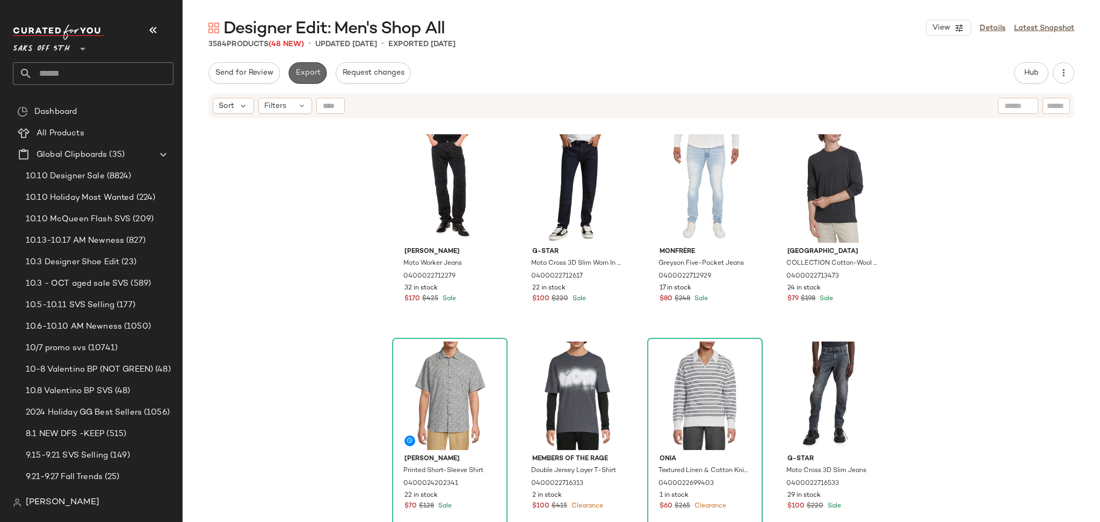
click at [302, 77] on span "Export" at bounding box center [307, 73] width 25 height 9
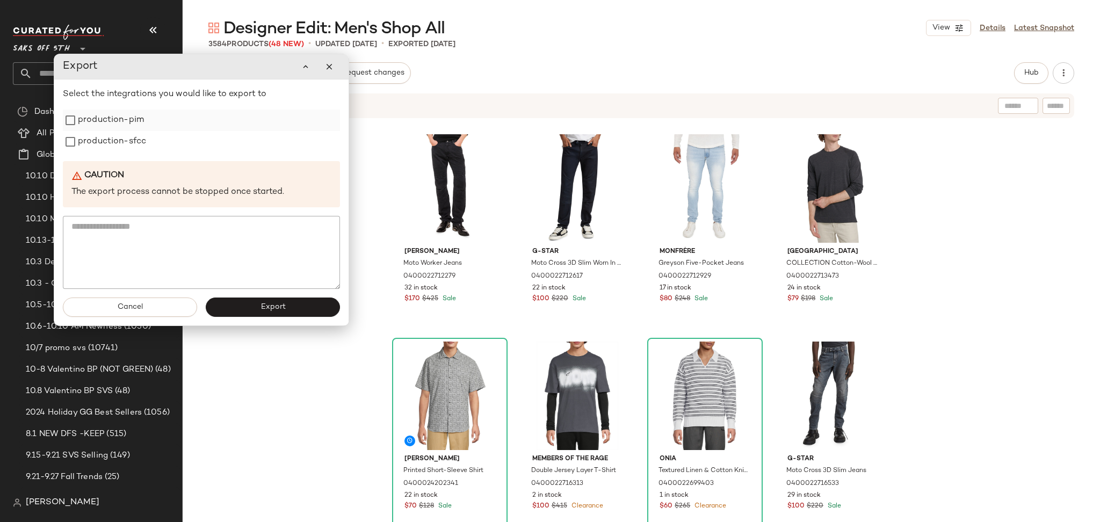
click at [109, 120] on label "production-pim" at bounding box center [111, 120] width 66 height 21
click at [109, 135] on label "production-sfcc" at bounding box center [112, 141] width 68 height 21
click at [277, 305] on span "Export" at bounding box center [272, 307] width 25 height 9
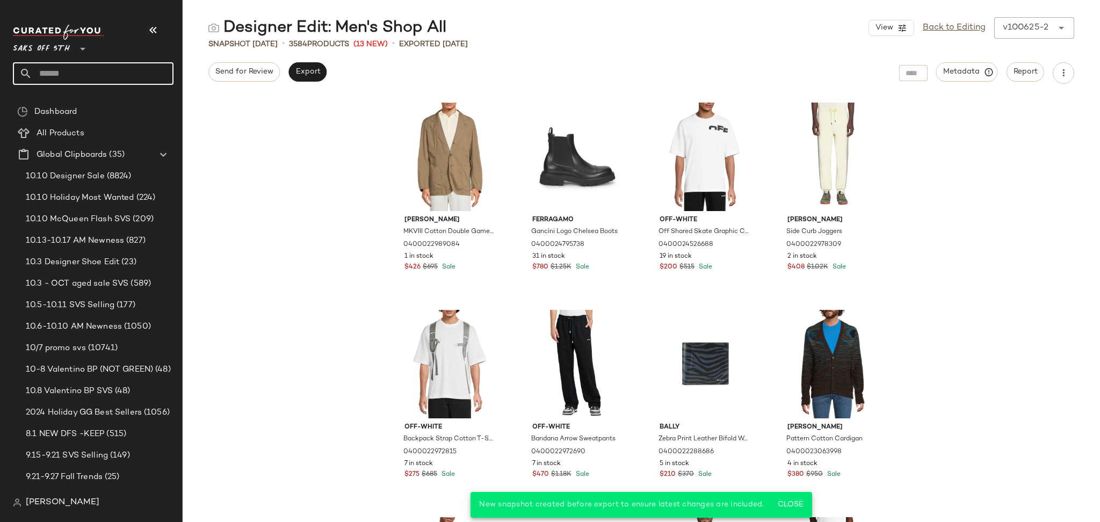
click at [72, 72] on input "text" at bounding box center [102, 73] width 141 height 23
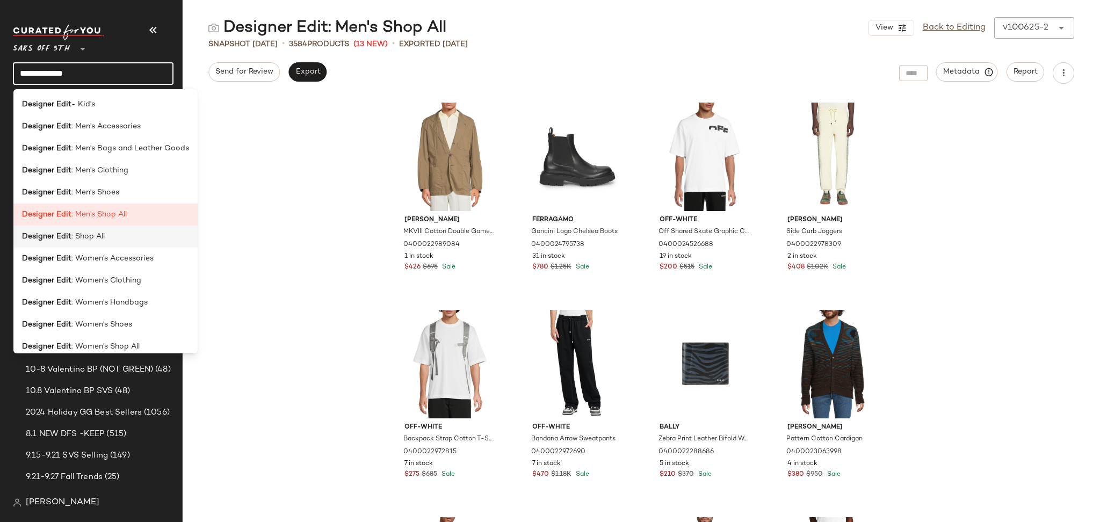
type input "**********"
click at [115, 235] on div "Designer Edit : Shop All" at bounding box center [105, 236] width 167 height 11
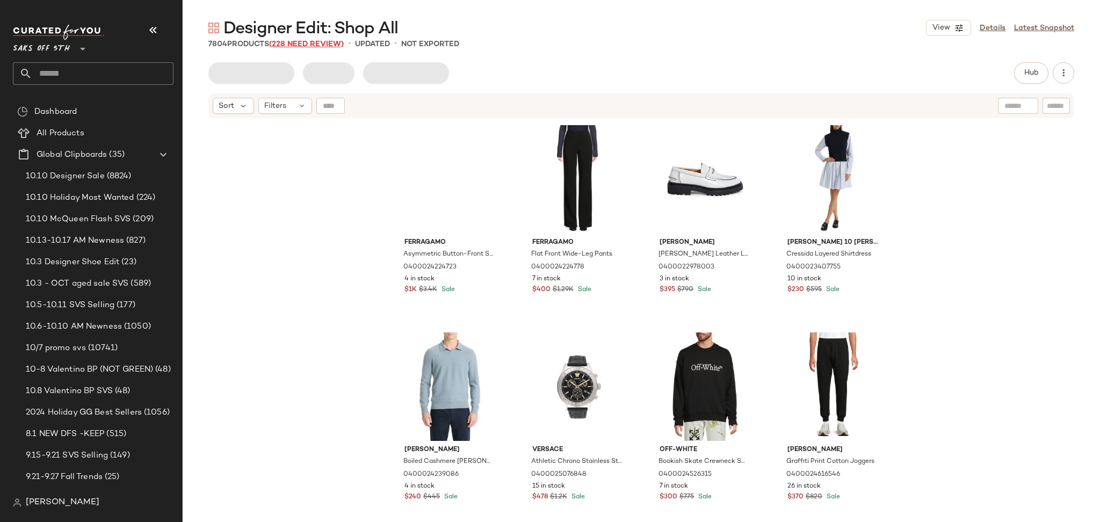
click at [323, 44] on span "(228 Need Review)" at bounding box center [306, 44] width 75 height 8
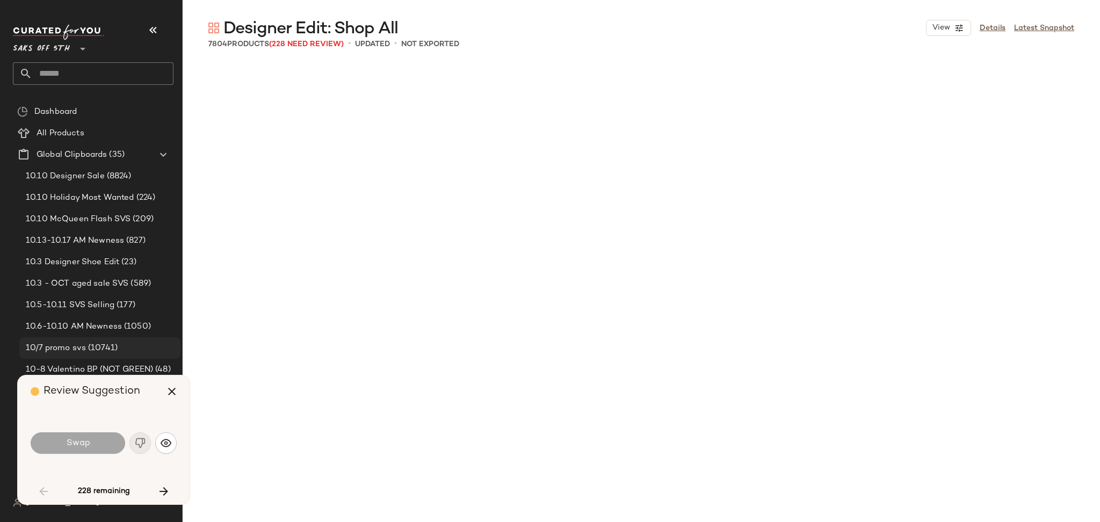
scroll to position [3524, 0]
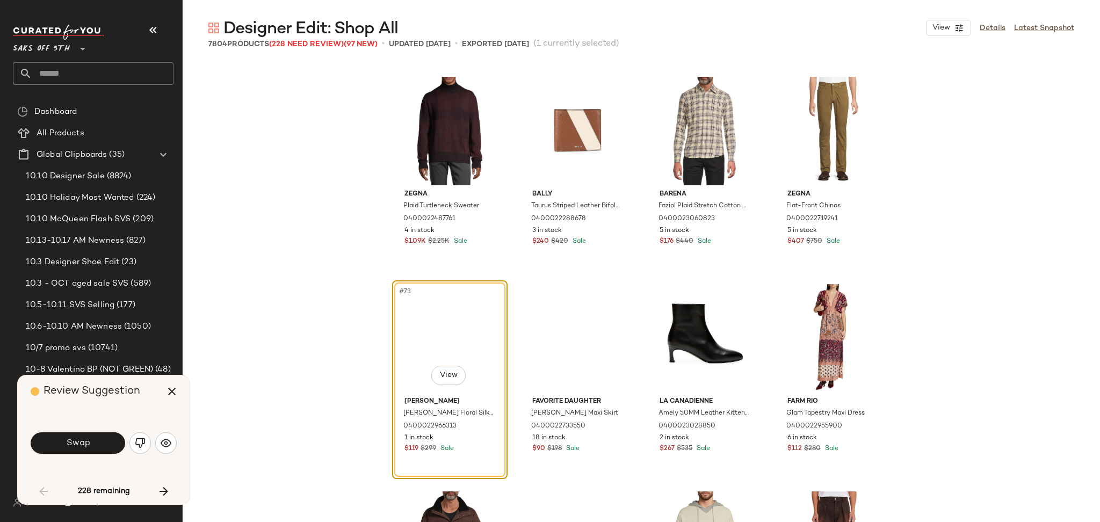
click at [97, 460] on div "Swap" at bounding box center [104, 443] width 146 height 58
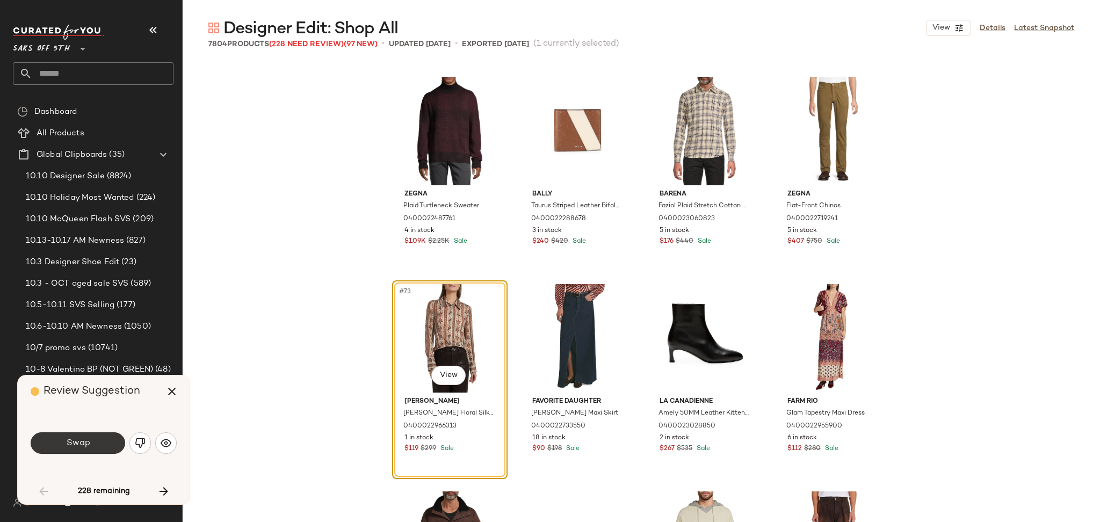
click at [102, 450] on button "Swap" at bounding box center [78, 442] width 95 height 21
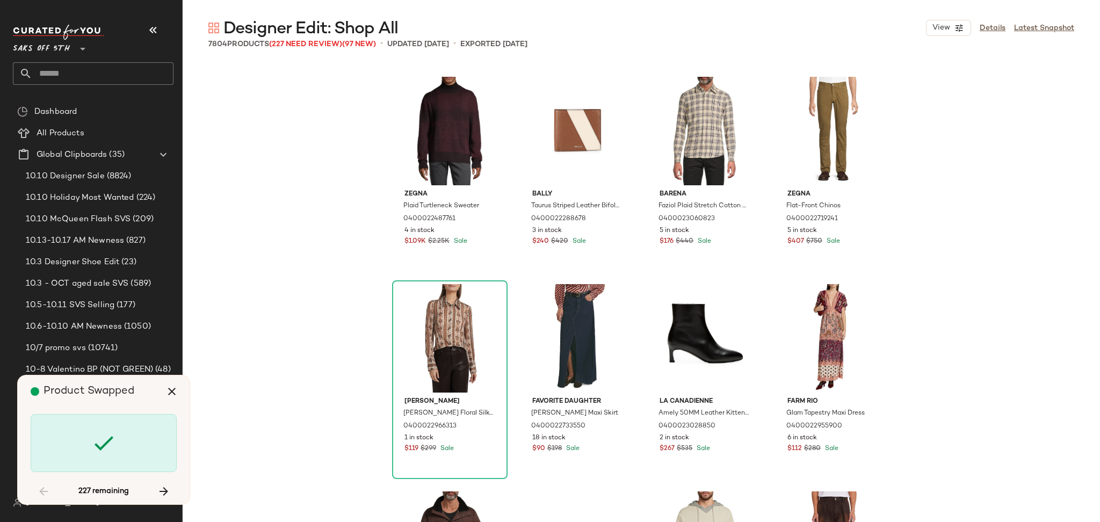
scroll to position [5183, 0]
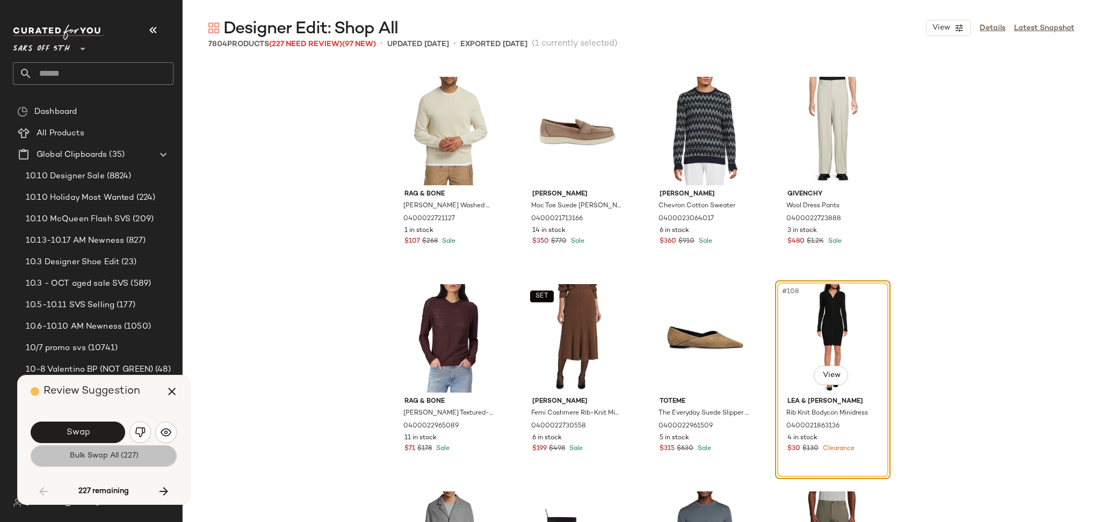
click at [103, 458] on span "Bulk Swap All (227)" at bounding box center [103, 456] width 69 height 9
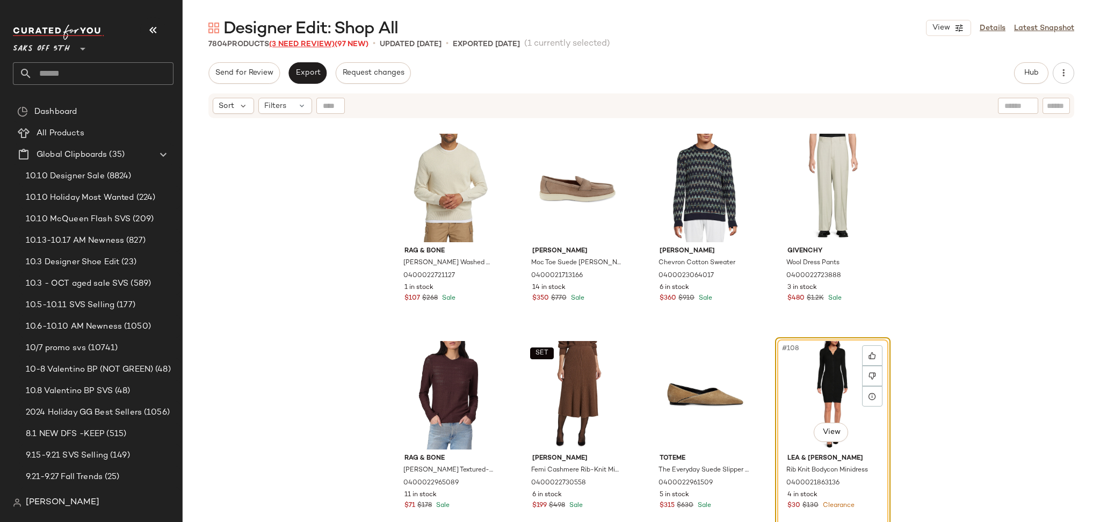
click at [319, 45] on span "(3 Need Review)" at bounding box center [302, 44] width 66 height 8
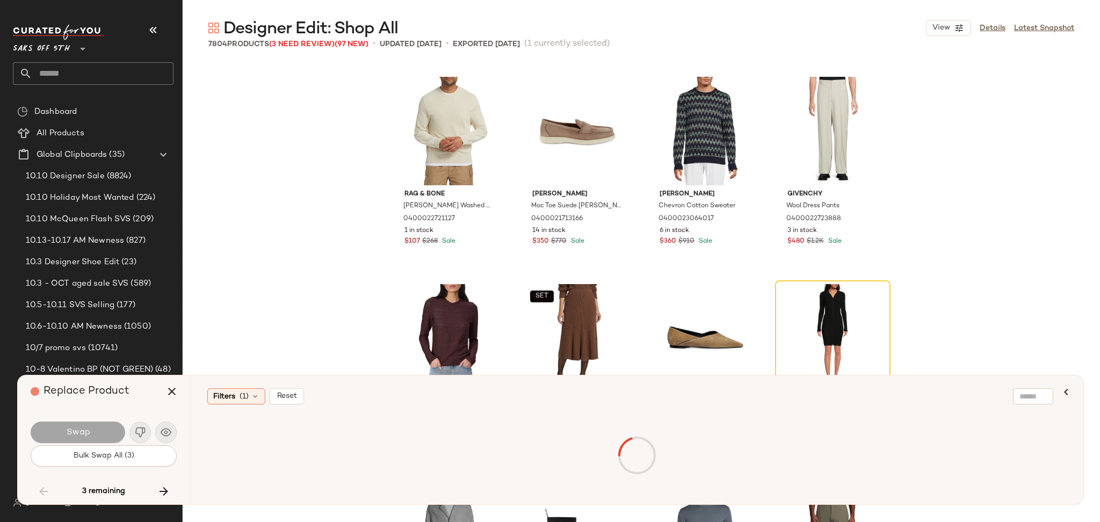
scroll to position [99927, 0]
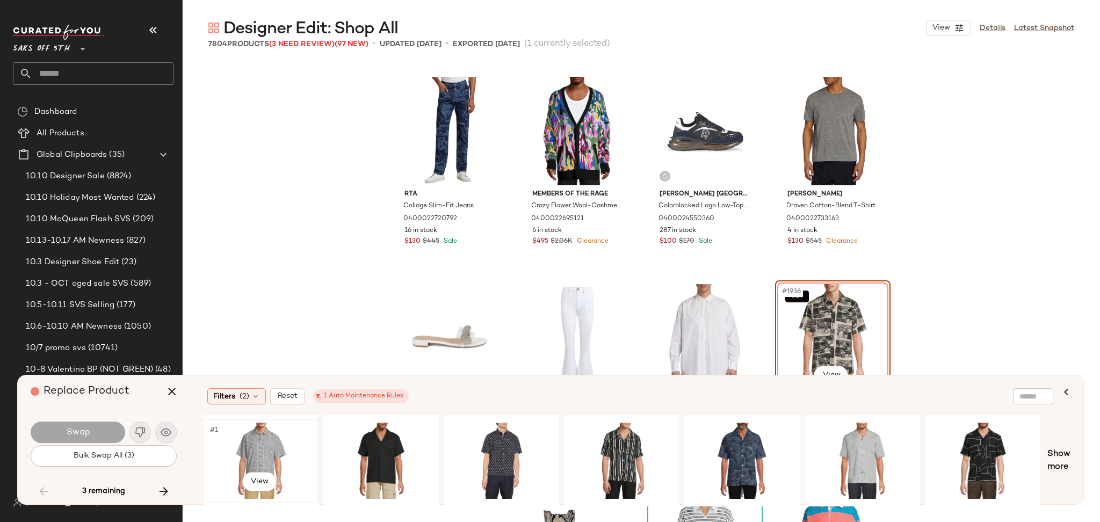
click at [243, 445] on div "#1 View" at bounding box center [261, 461] width 108 height 76
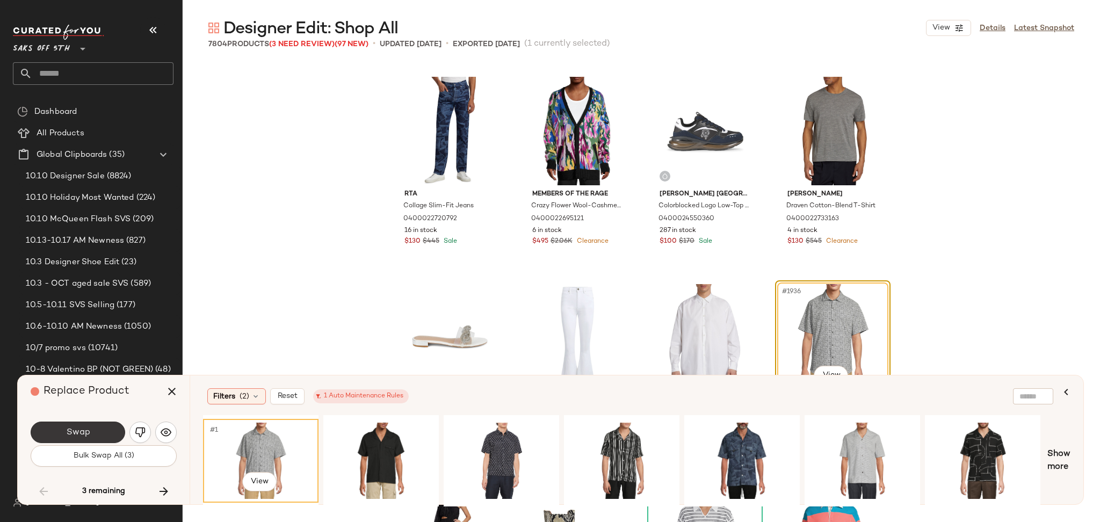
click at [89, 422] on button "Swap" at bounding box center [78, 432] width 95 height 21
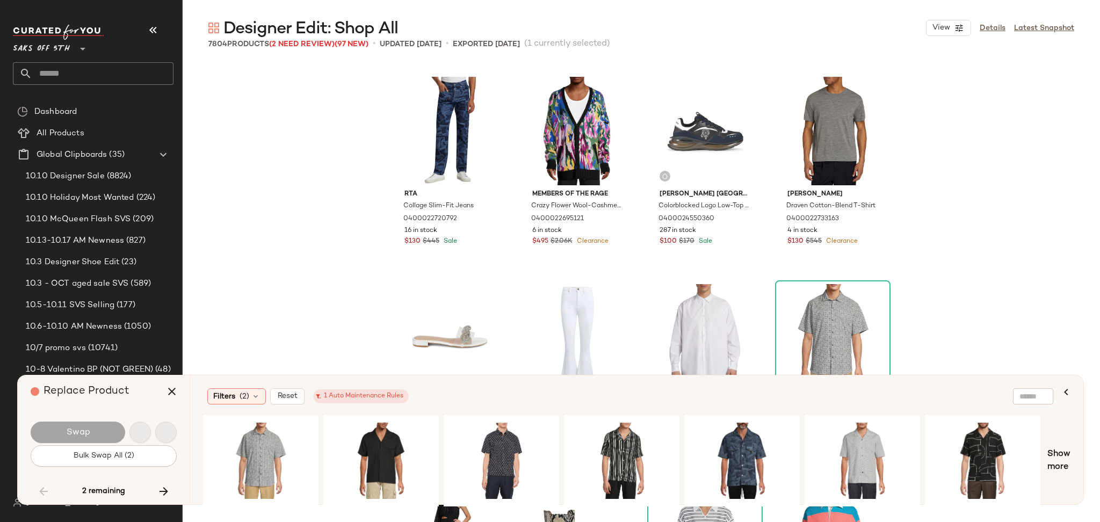
scroll to position [380428, 0]
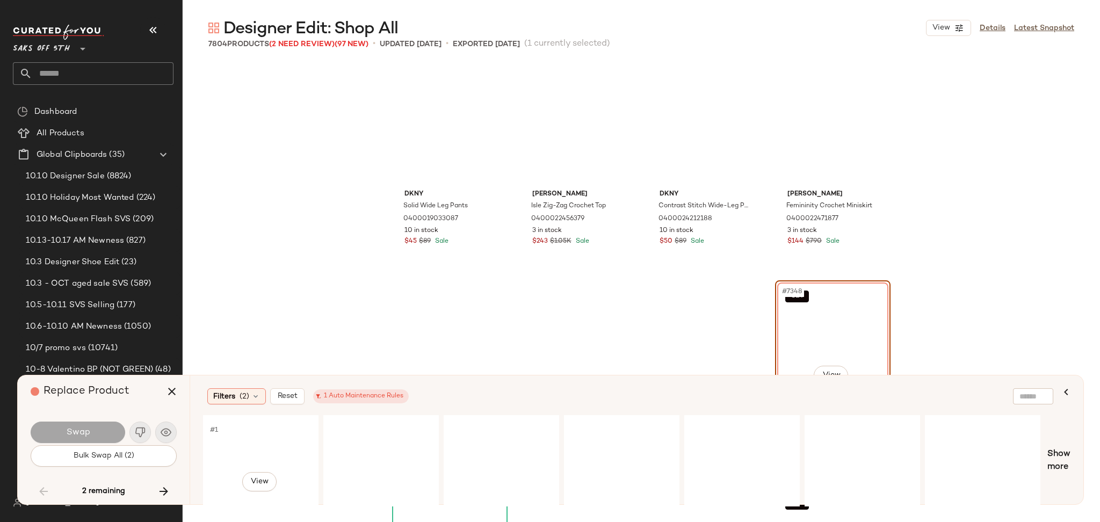
click at [241, 438] on div "#1 View" at bounding box center [261, 461] width 108 height 76
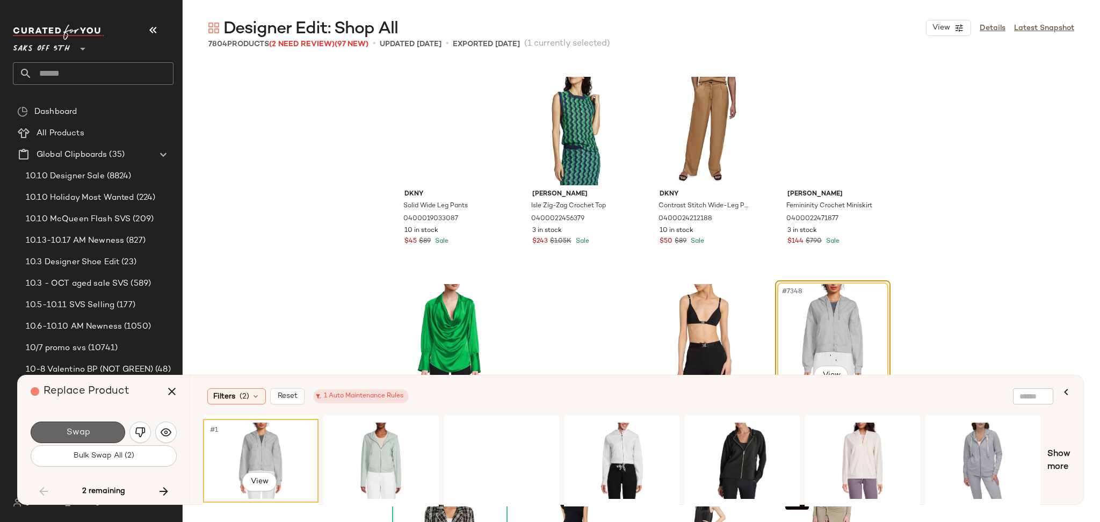
click at [108, 438] on button "Swap" at bounding box center [78, 432] width 95 height 21
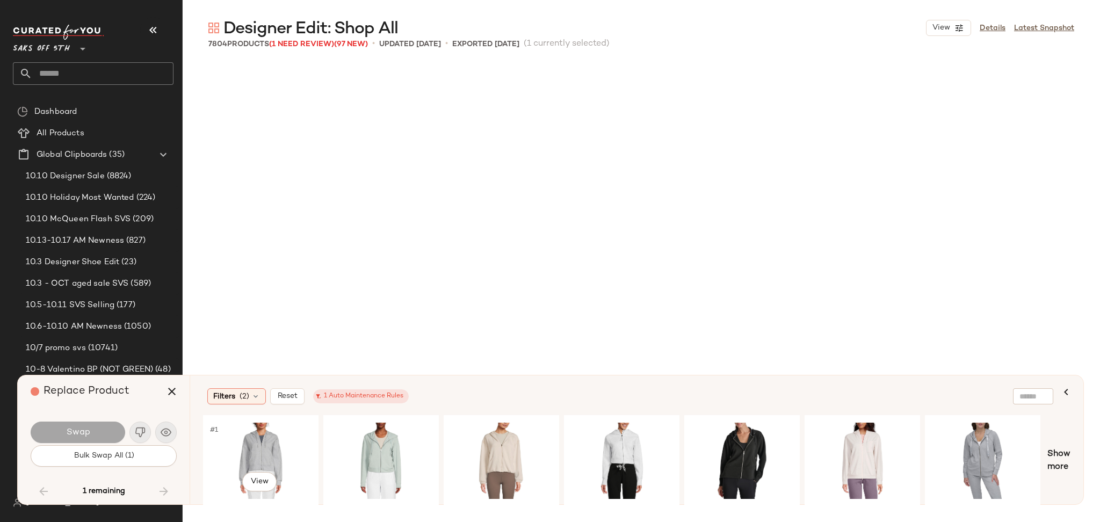
scroll to position [388099, 0]
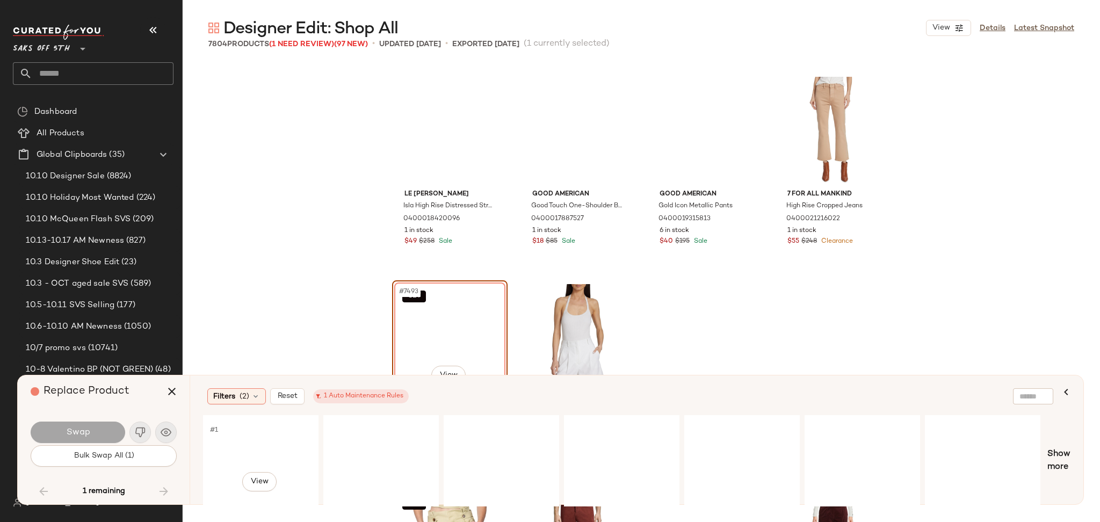
click at [248, 443] on div "#1 View" at bounding box center [261, 461] width 108 height 76
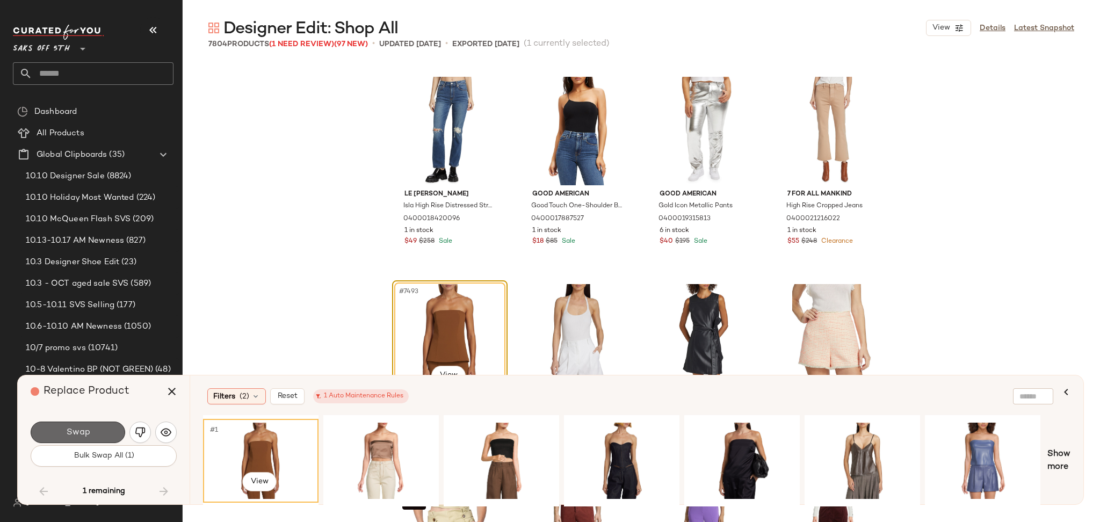
click at [104, 426] on button "Swap" at bounding box center [78, 432] width 95 height 21
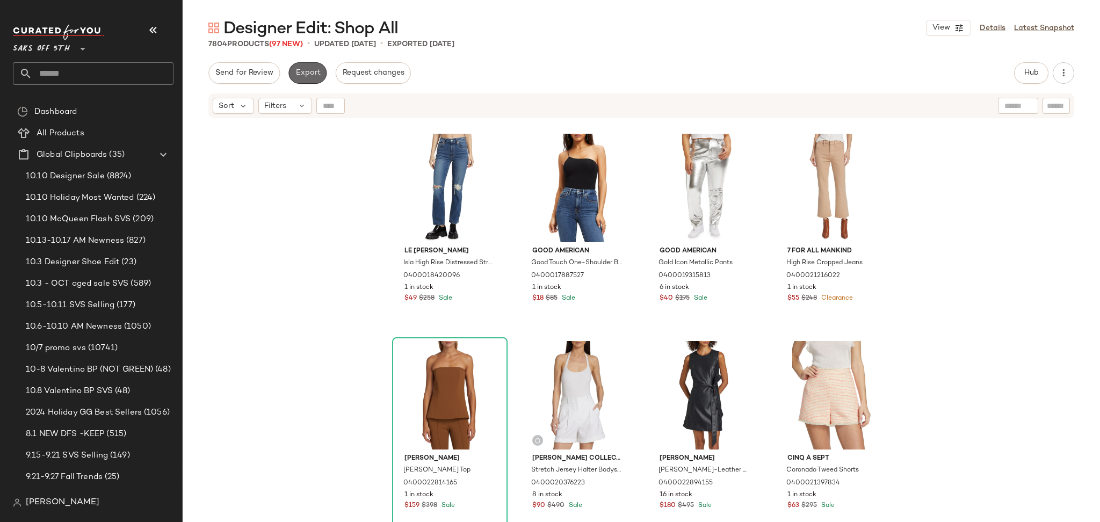
click at [315, 69] on span "Export" at bounding box center [307, 73] width 25 height 9
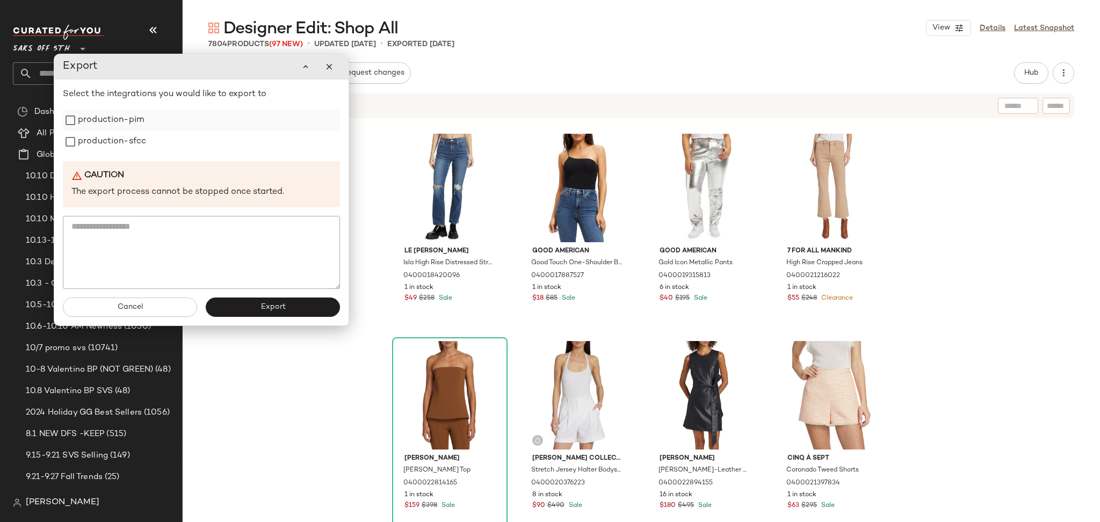
click at [119, 122] on label "production-pim" at bounding box center [111, 120] width 66 height 21
click at [117, 135] on label "production-sfcc" at bounding box center [112, 141] width 68 height 21
click at [292, 315] on button "Export" at bounding box center [273, 307] width 134 height 19
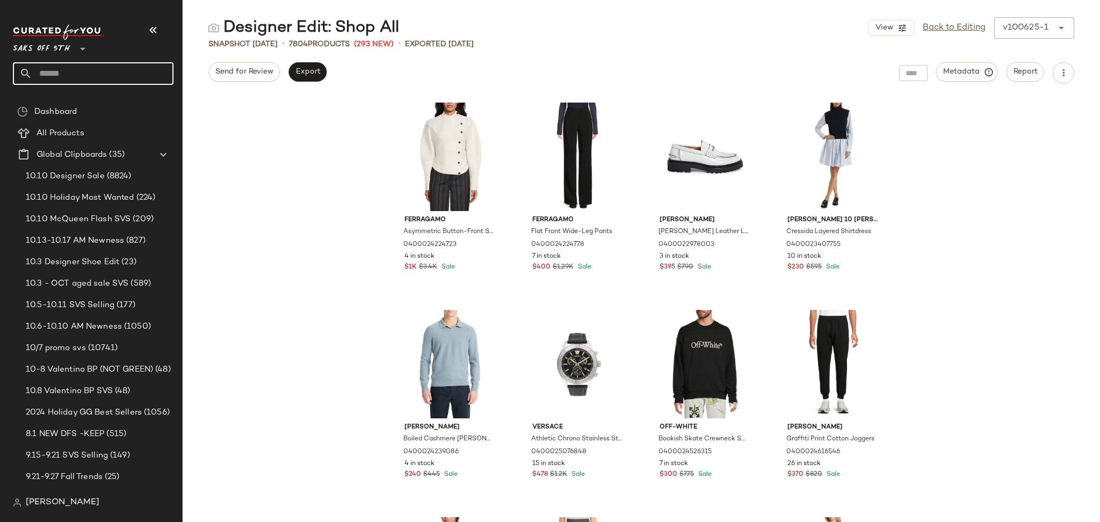
click at [81, 75] on input "text" at bounding box center [102, 73] width 141 height 23
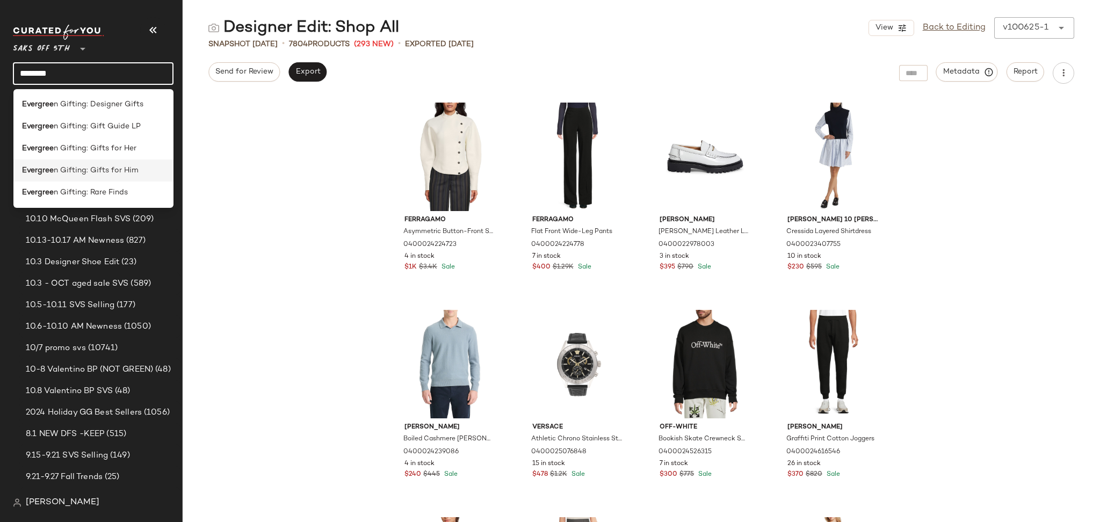
type input "********"
click at [128, 174] on span "n Gifting: Gifts for Him" at bounding box center [96, 170] width 85 height 11
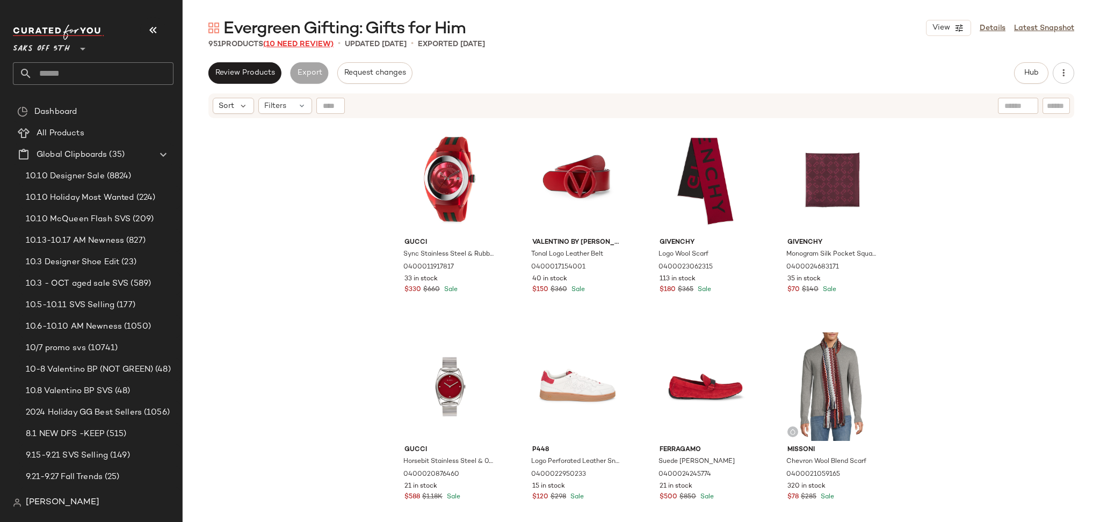
click at [314, 46] on span "(10 Need Review)" at bounding box center [298, 44] width 70 height 8
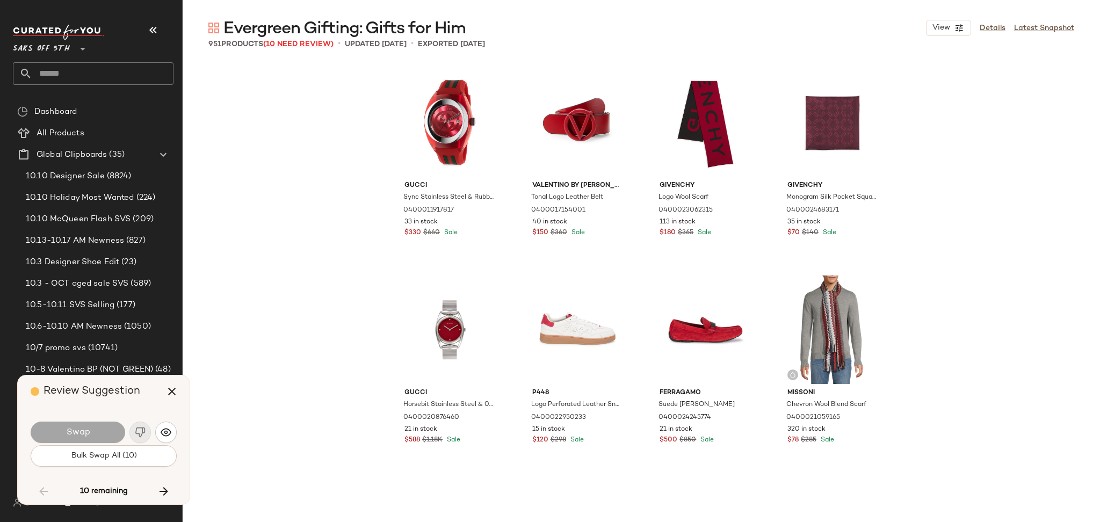
scroll to position [5805, 0]
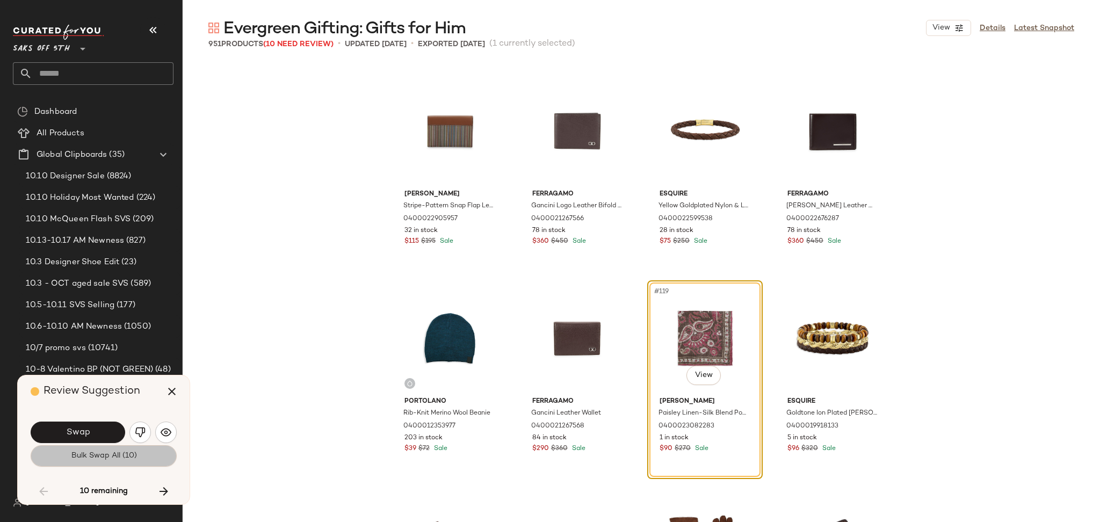
click at [143, 453] on button "Bulk Swap All (10)" at bounding box center [104, 455] width 146 height 21
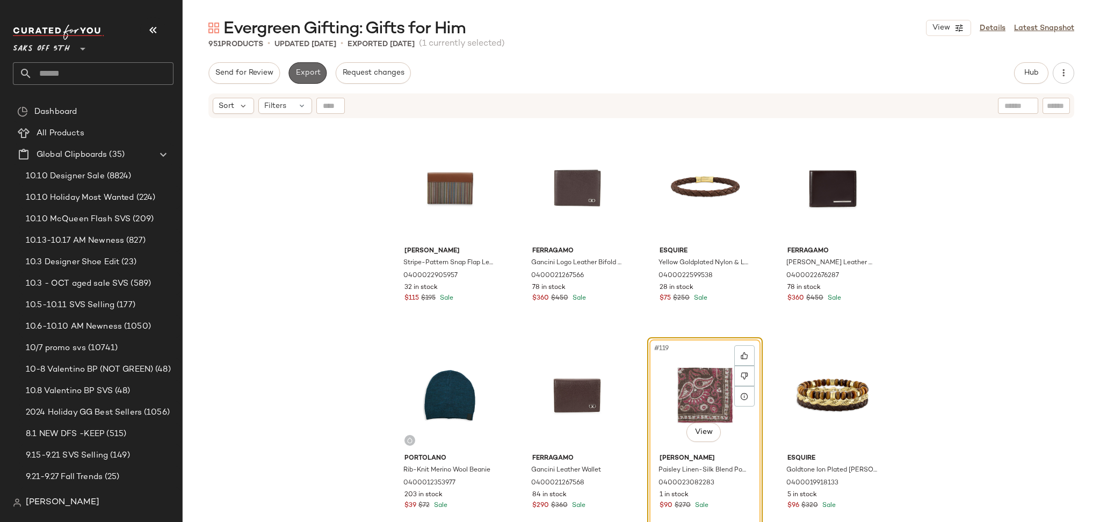
click at [302, 73] on span "Export" at bounding box center [307, 73] width 25 height 9
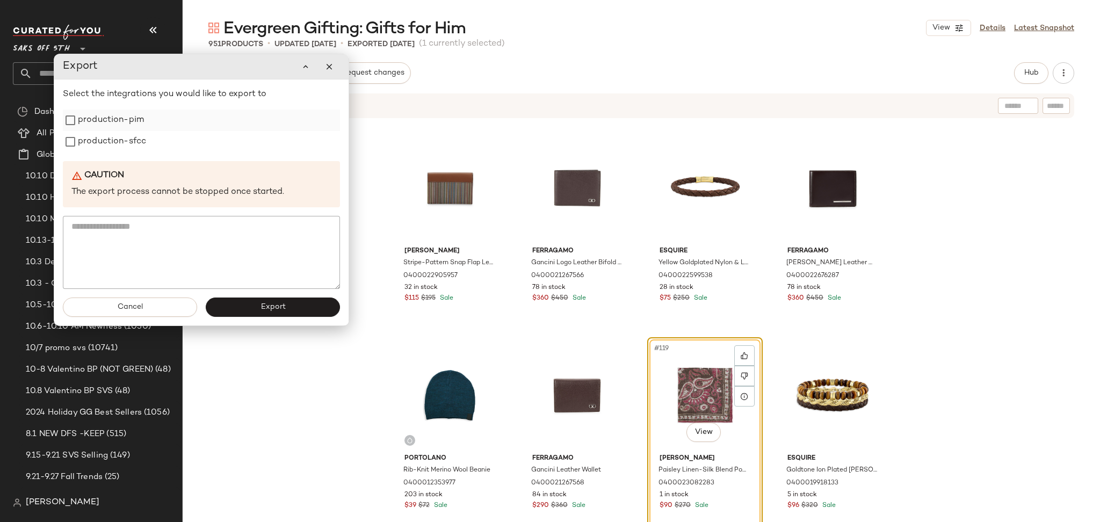
click at [126, 120] on label "production-pim" at bounding box center [111, 120] width 66 height 21
click at [128, 148] on label "production-sfcc" at bounding box center [112, 141] width 68 height 21
click at [257, 303] on button "Export" at bounding box center [273, 307] width 134 height 19
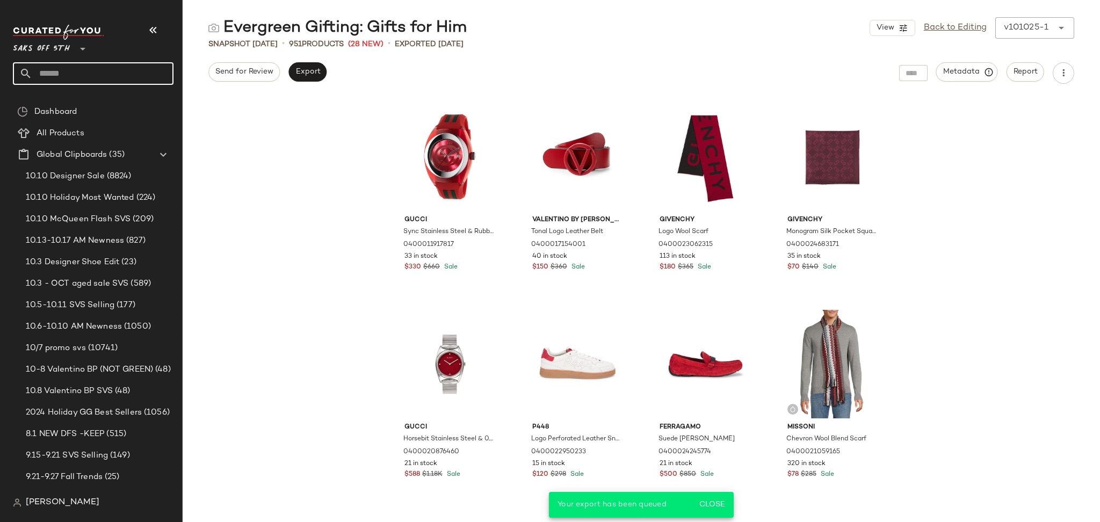
click at [102, 67] on input "text" at bounding box center [102, 73] width 141 height 23
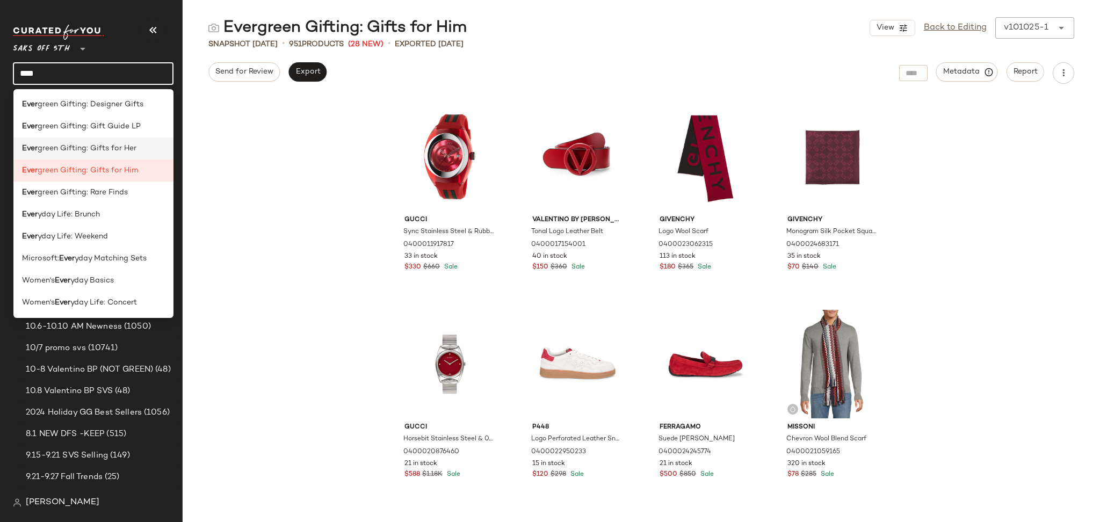
type input "****"
click at [113, 151] on span "green Gifting: Gifts for Her" at bounding box center [87, 148] width 99 height 11
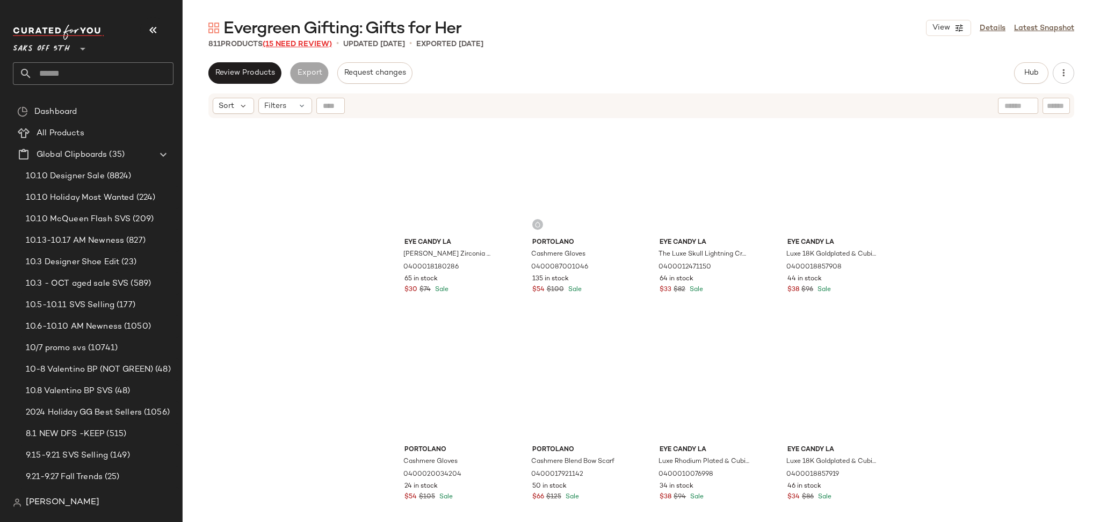
click at [314, 46] on span "(15 Need Review)" at bounding box center [297, 44] width 69 height 8
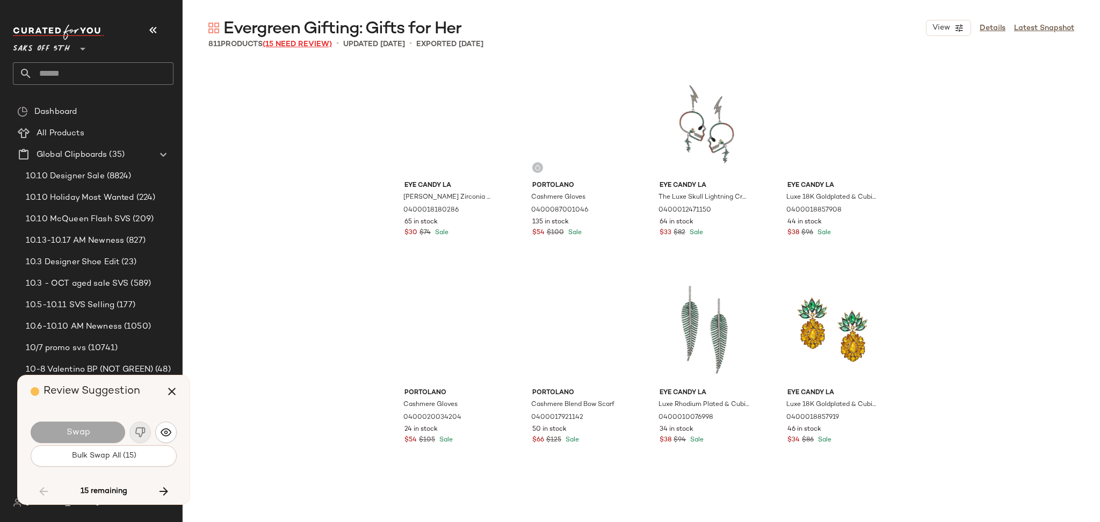
scroll to position [8707, 0]
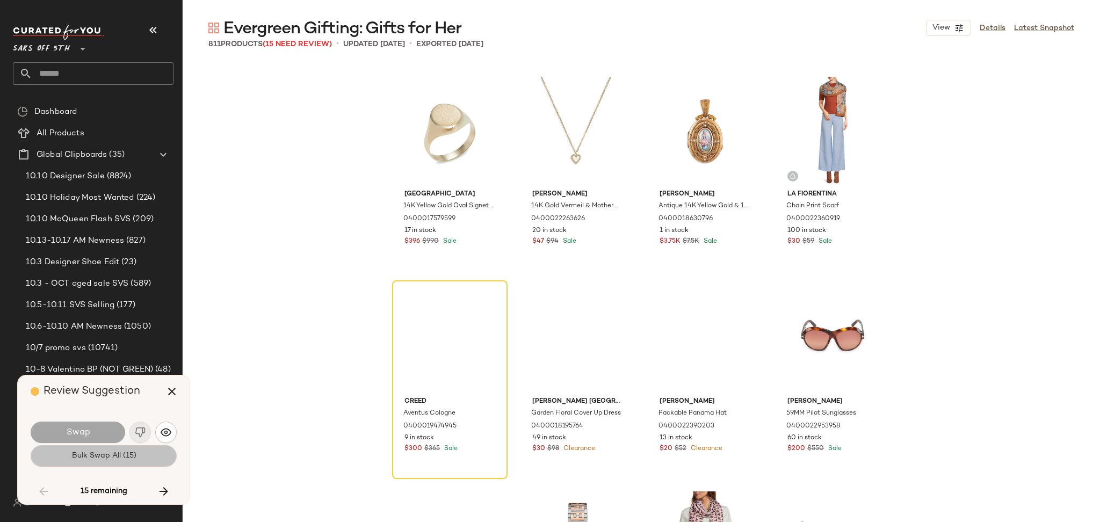
click at [113, 455] on span "Bulk Swap All (15)" at bounding box center [103, 456] width 65 height 9
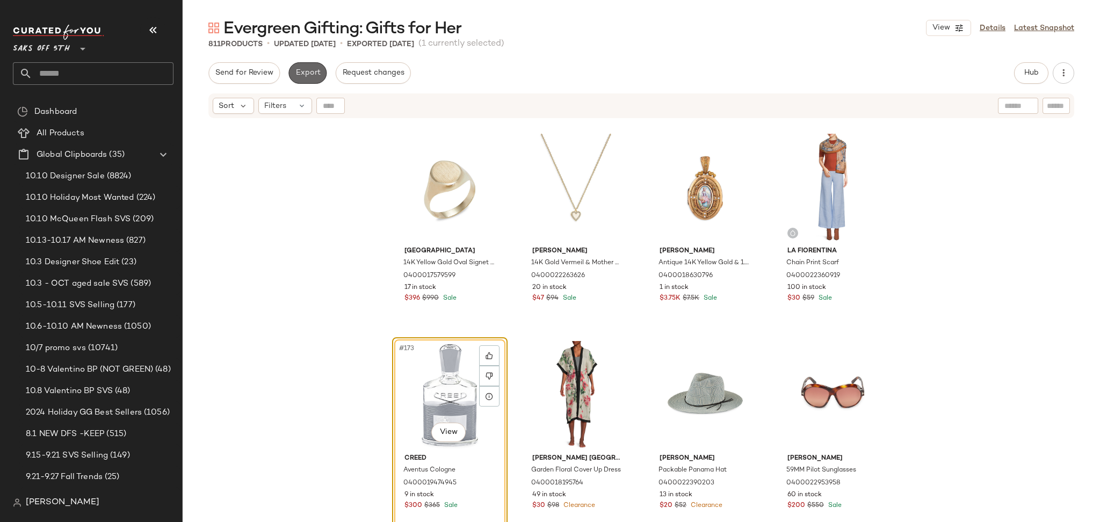
click at [302, 74] on span "Export" at bounding box center [307, 73] width 25 height 9
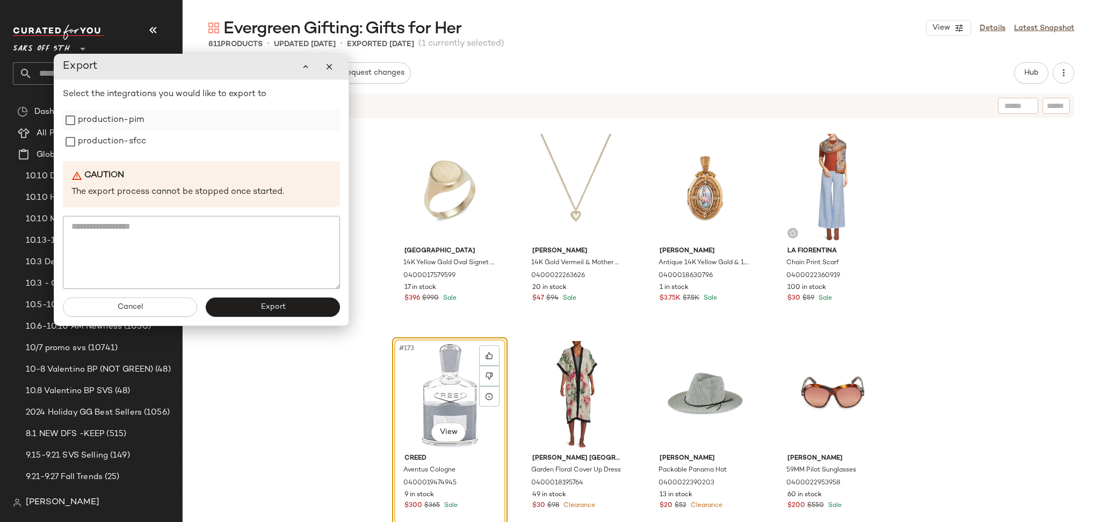
click at [125, 124] on label "production-pim" at bounding box center [111, 120] width 66 height 21
click at [124, 147] on label "production-sfcc" at bounding box center [112, 141] width 68 height 21
click at [273, 312] on span "Export" at bounding box center [272, 307] width 25 height 9
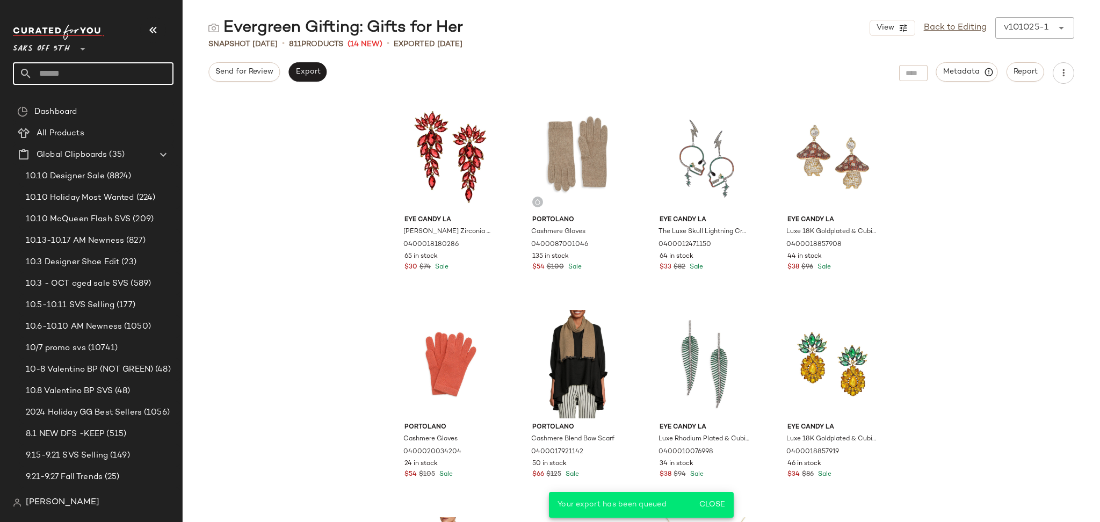
click at [101, 76] on input "text" at bounding box center [102, 73] width 141 height 23
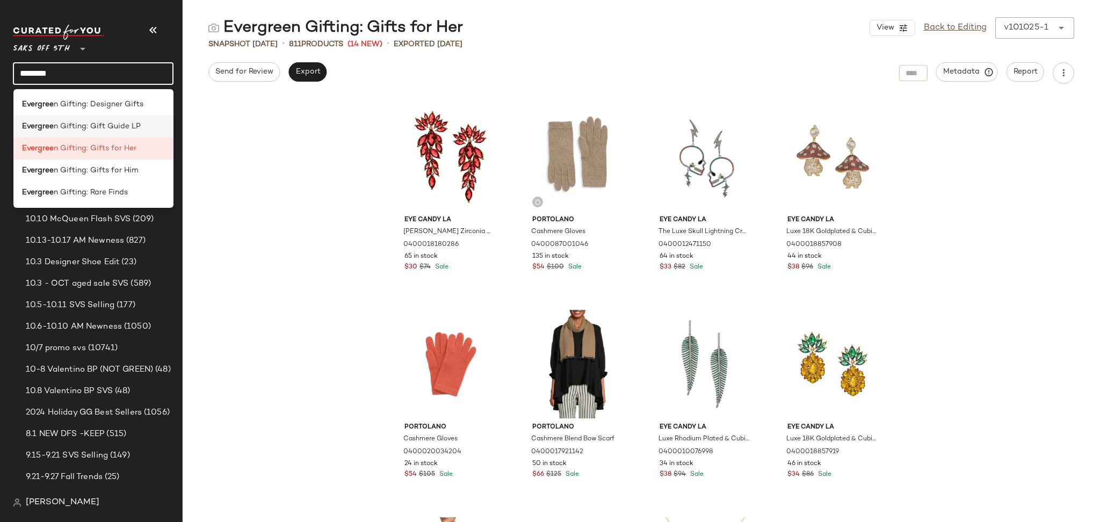
type input "********"
click at [132, 125] on span "n Gifting: Gift Guide LP" at bounding box center [97, 126] width 87 height 11
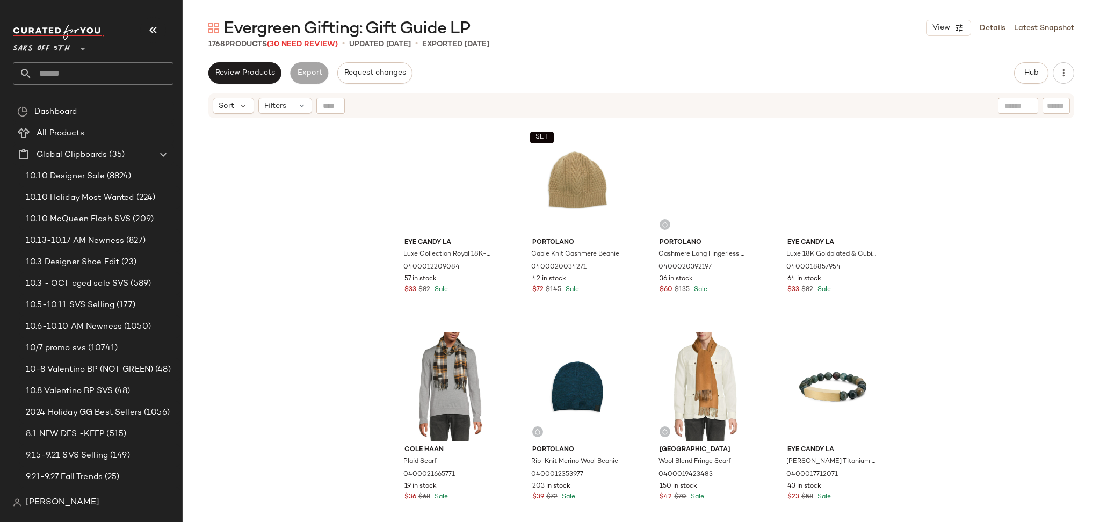
click at [305, 45] on span "(30 Need Review)" at bounding box center [302, 44] width 71 height 8
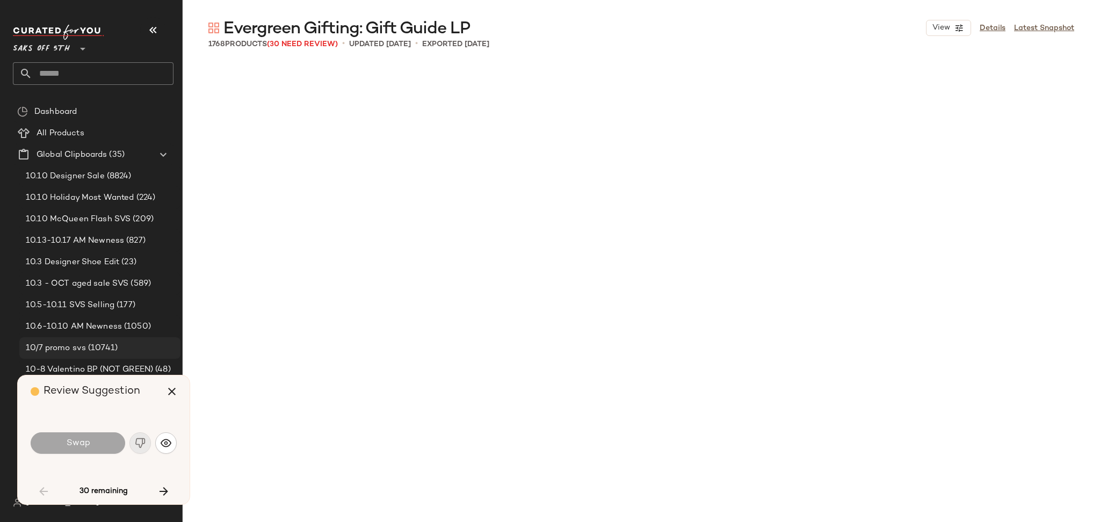
scroll to position [1036, 0]
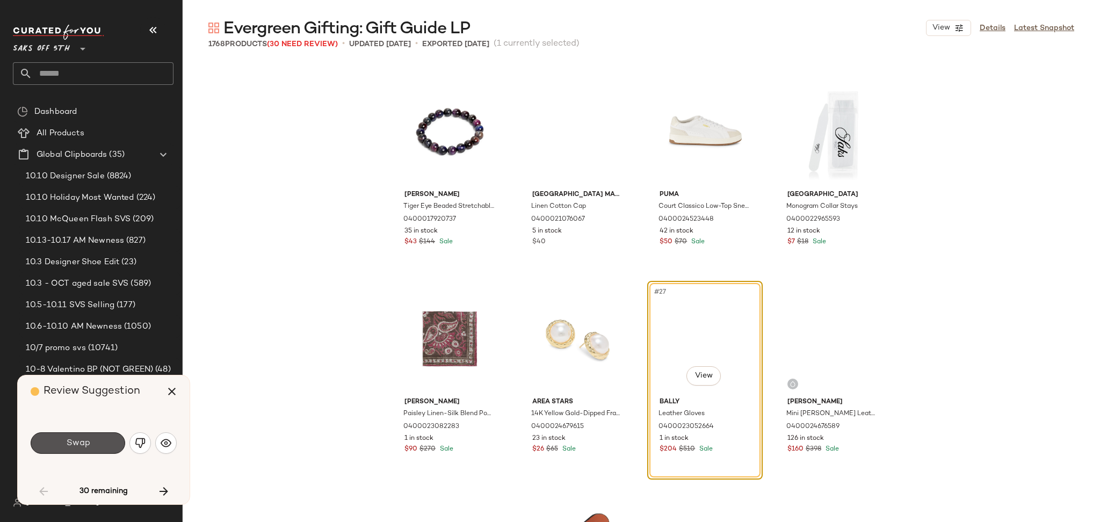
click at [104, 445] on button "Swap" at bounding box center [78, 442] width 95 height 21
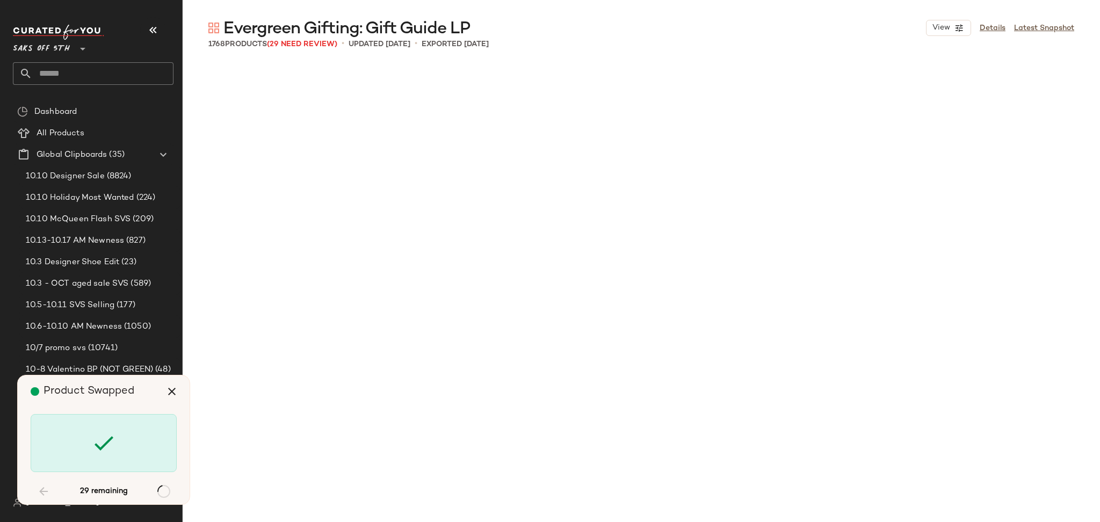
scroll to position [3732, 0]
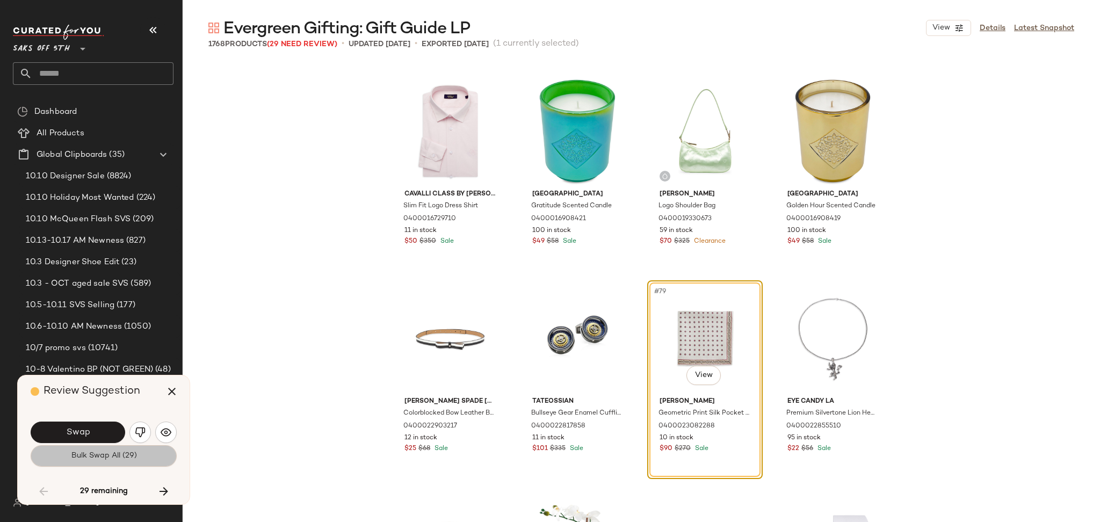
click at [113, 455] on span "Bulk Swap All (29)" at bounding box center [103, 456] width 66 height 9
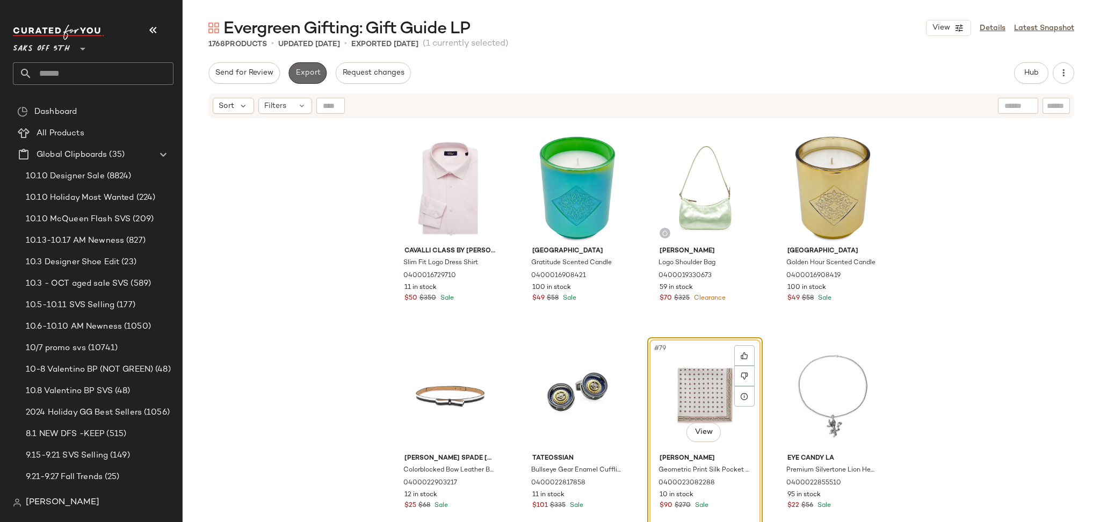
click at [312, 69] on span "Export" at bounding box center [307, 73] width 25 height 9
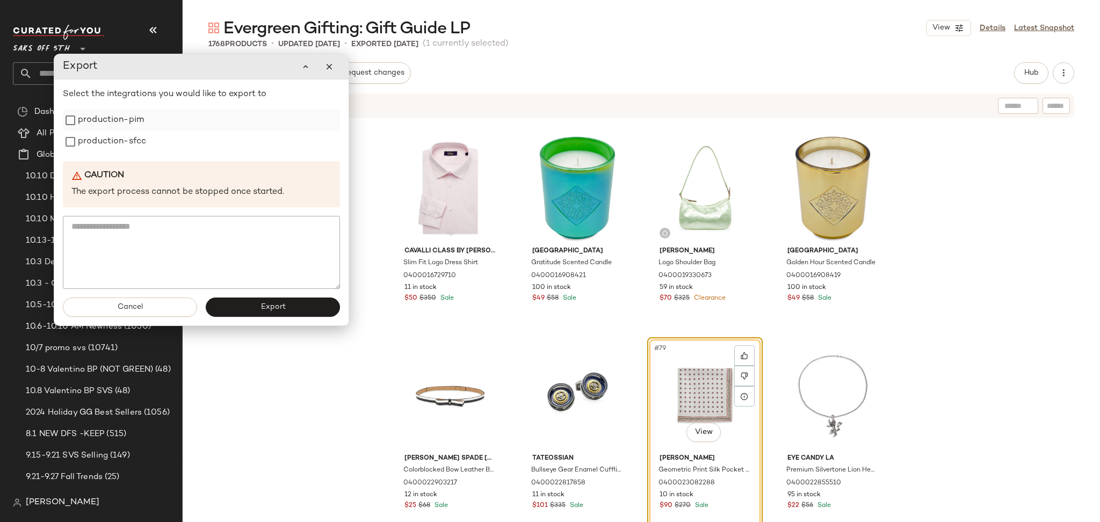
click at [124, 113] on label "production-pim" at bounding box center [111, 120] width 66 height 21
click at [124, 140] on label "production-sfcc" at bounding box center [112, 141] width 68 height 21
click at [281, 309] on span "Export" at bounding box center [272, 307] width 25 height 9
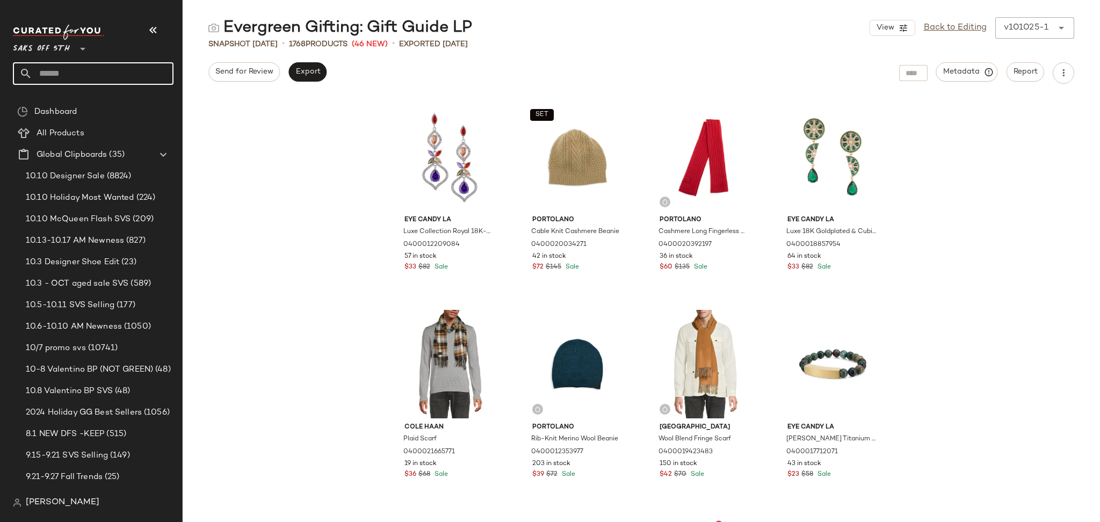
click at [55, 73] on input "text" at bounding box center [102, 73] width 141 height 23
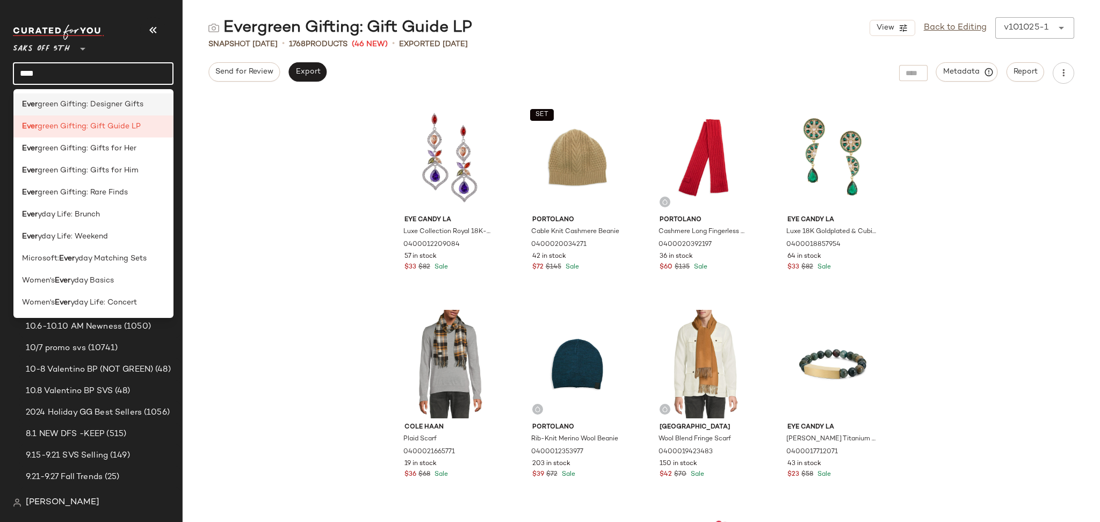
type input "****"
click at [134, 104] on span "green Gifting: Designer Gifts" at bounding box center [91, 104] width 106 height 11
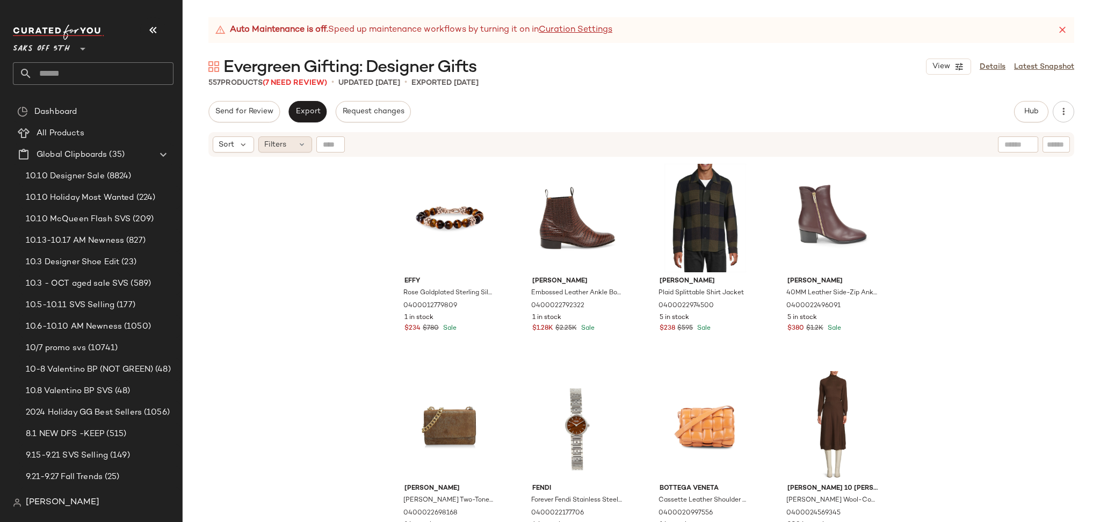
click at [290, 149] on div "Filters" at bounding box center [285, 144] width 54 height 16
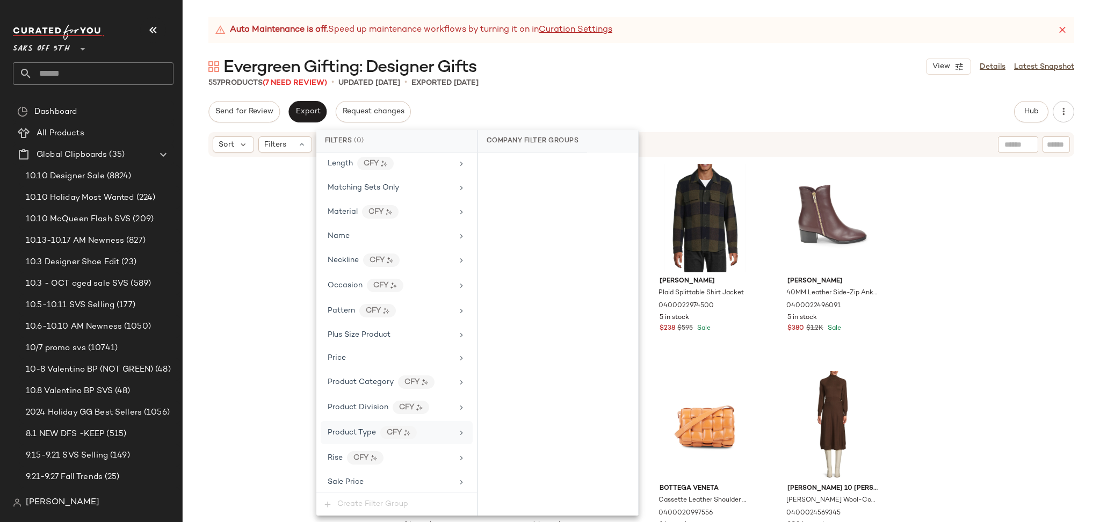
scroll to position [630, 0]
click at [397, 453] on div "Total Inventory" at bounding box center [390, 453] width 125 height 11
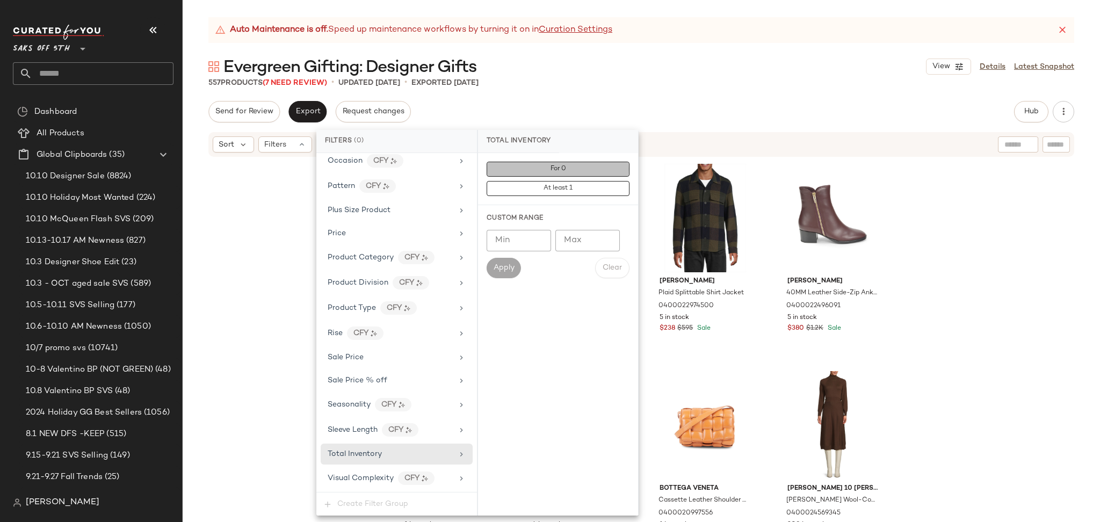
click at [606, 168] on button "For 0" at bounding box center [558, 169] width 143 height 15
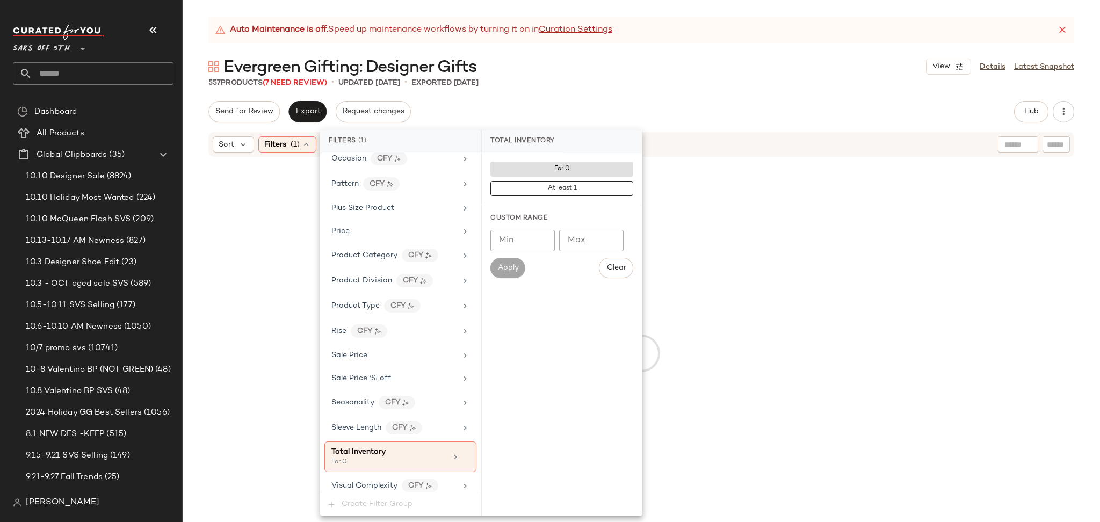
click at [670, 102] on div "Send for Review Export Request changes Hub Send for Review External Review Inte…" at bounding box center [641, 111] width 866 height 21
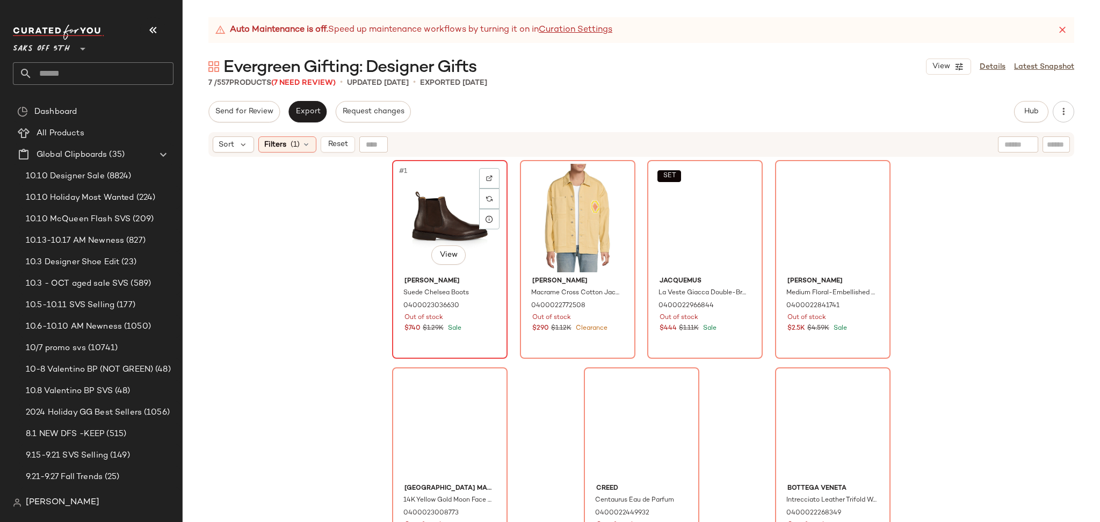
click at [443, 214] on div "#1 View" at bounding box center [450, 218] width 108 height 108
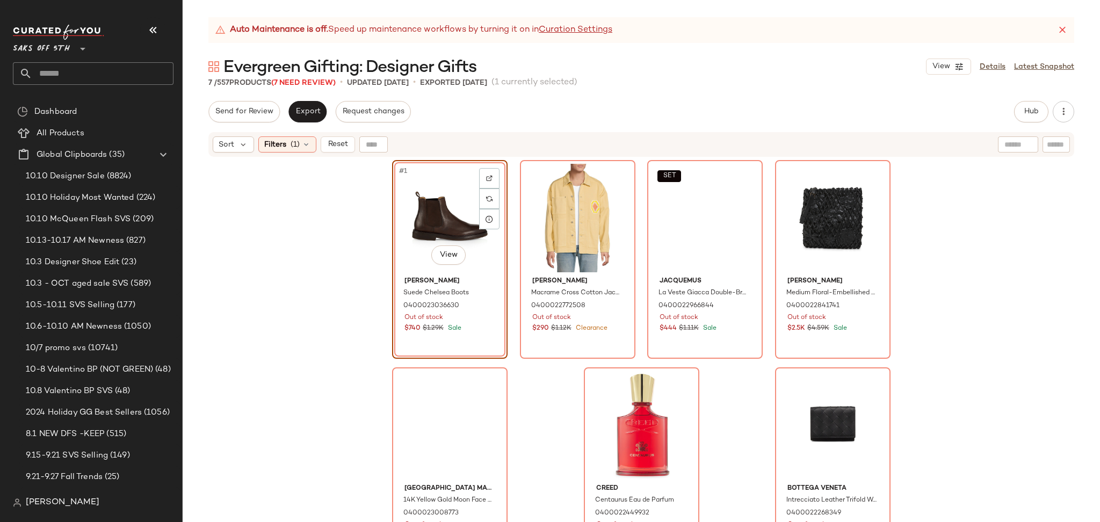
scroll to position [16, 0]
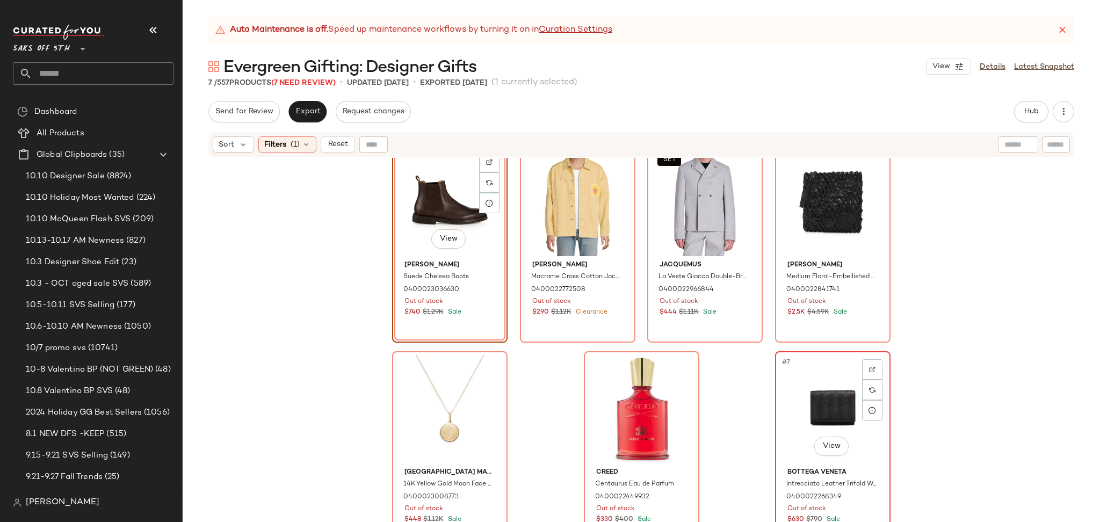
click at [822, 381] on div "#7 View" at bounding box center [833, 409] width 108 height 108
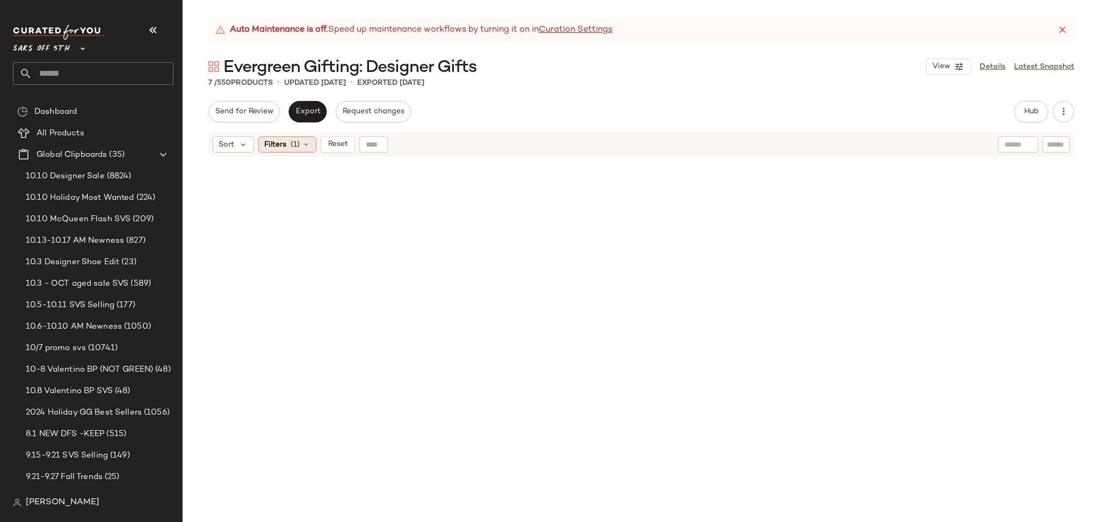
click at [300, 141] on div "Filters (1)" at bounding box center [287, 144] width 58 height 16
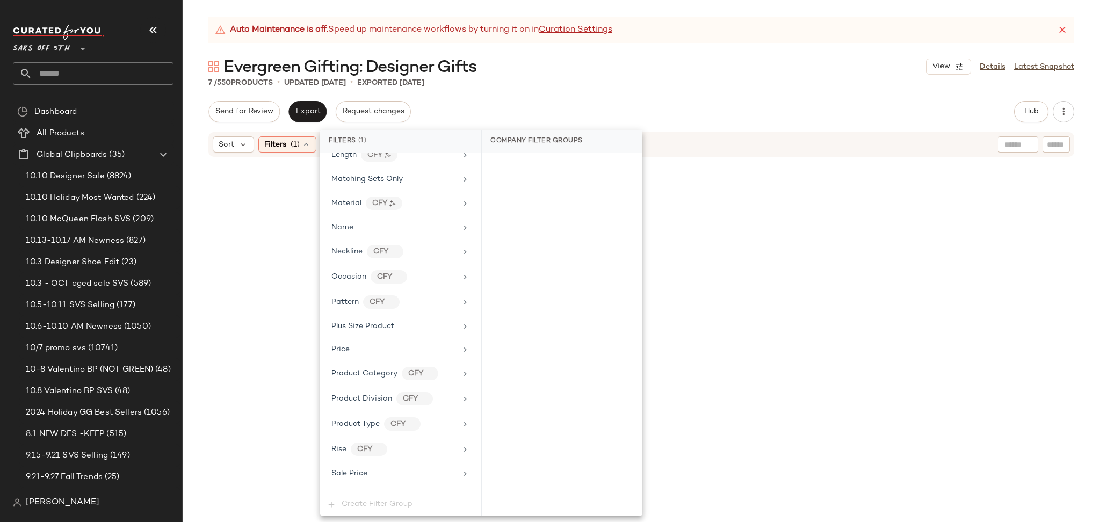
scroll to position [640, 0]
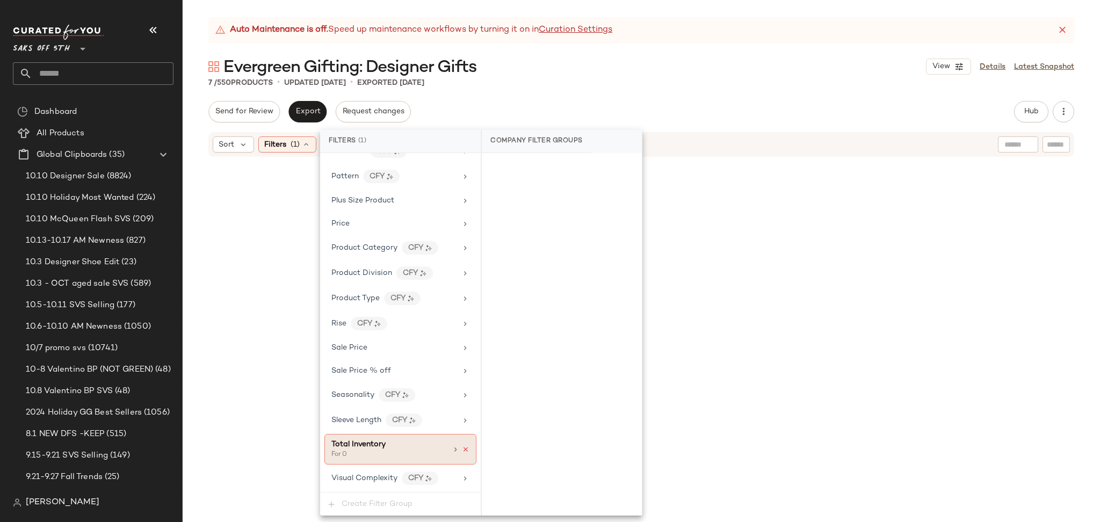
click at [462, 452] on icon at bounding box center [466, 450] width 8 height 8
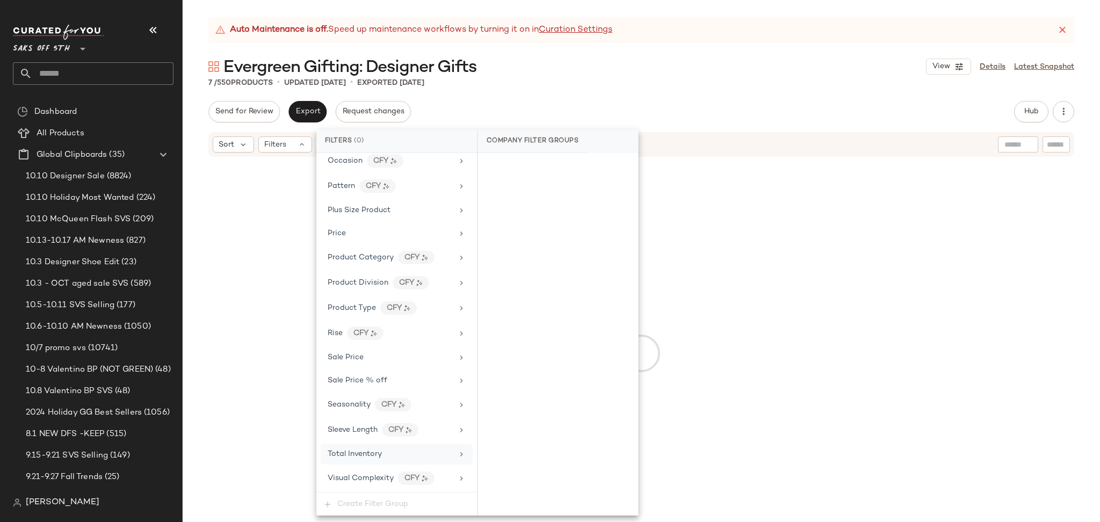
scroll to position [630, 0]
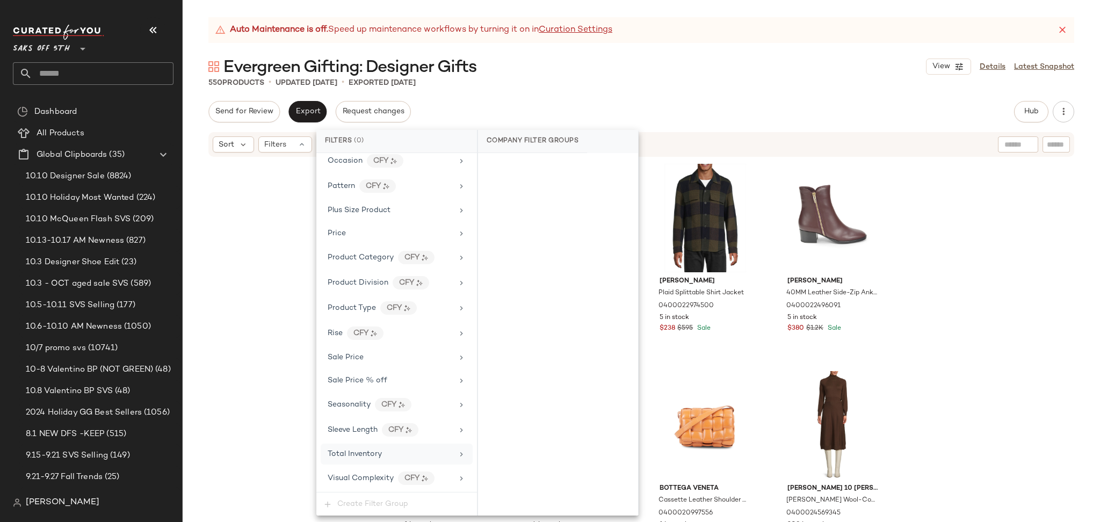
click at [714, 71] on div "Evergreen Gifting: Designer Gifts View Details Latest Snapshot" at bounding box center [641, 66] width 917 height 21
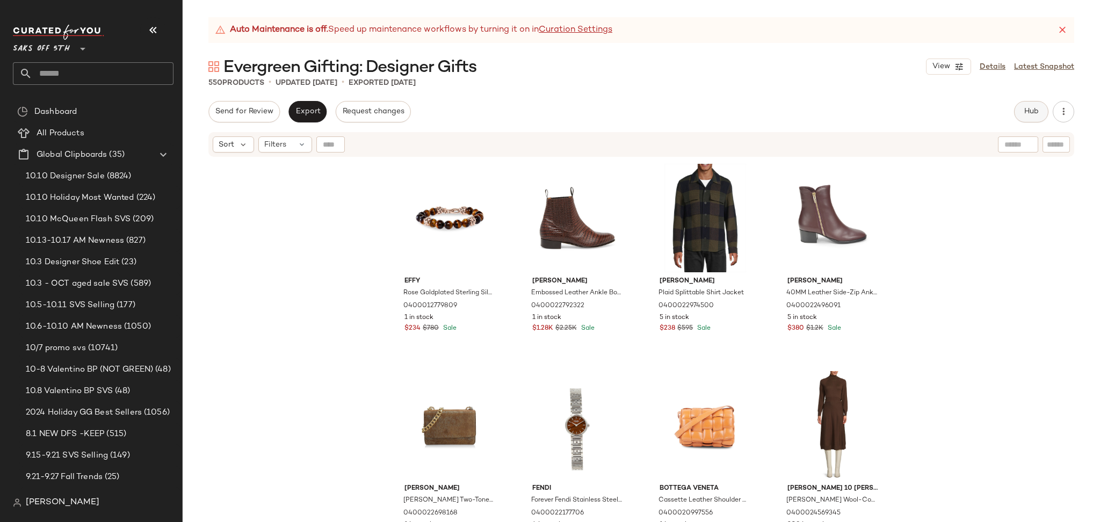
click at [1025, 113] on span "Hub" at bounding box center [1031, 111] width 15 height 9
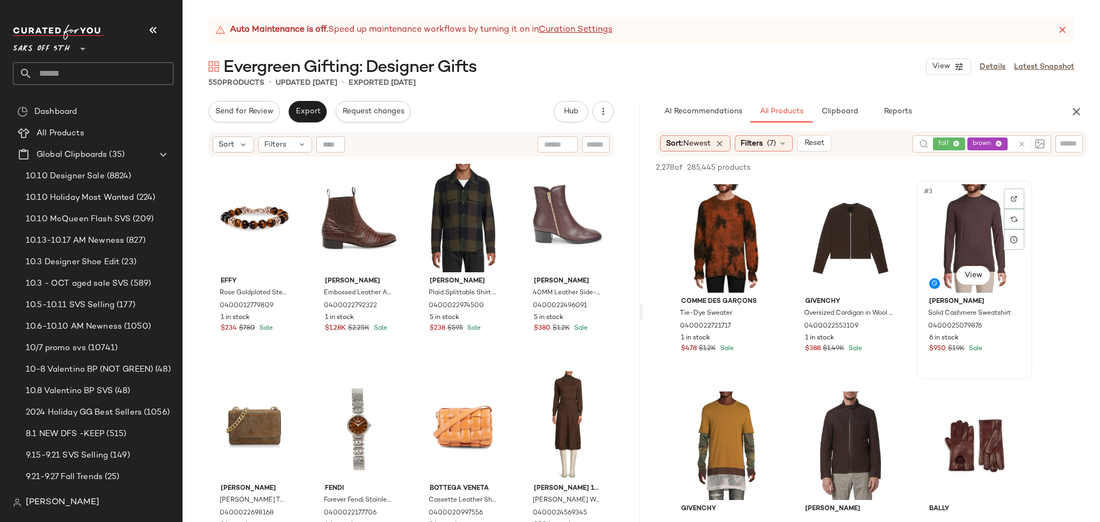
click at [962, 217] on div "#3 View" at bounding box center [975, 238] width 108 height 108
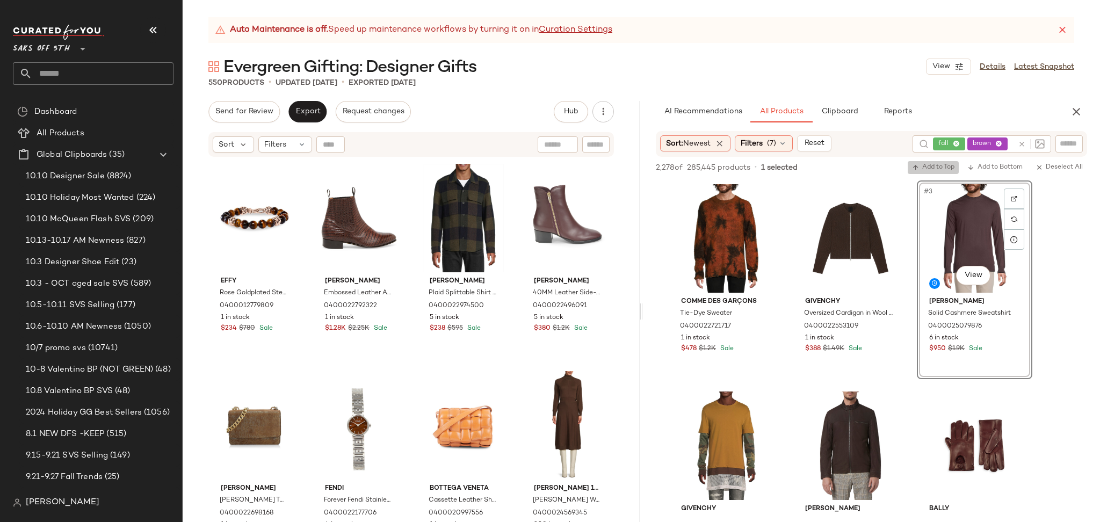
click at [929, 161] on button "Add to Top" at bounding box center [933, 167] width 51 height 13
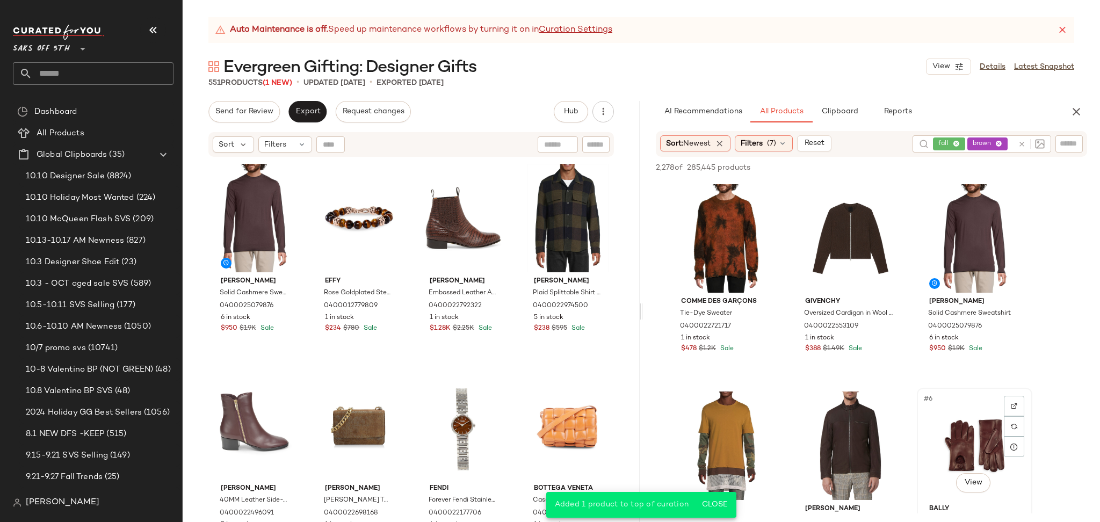
click at [963, 428] on div "#6 View" at bounding box center [975, 446] width 108 height 108
click at [933, 168] on span "Add to Top" at bounding box center [933, 168] width 42 height 8
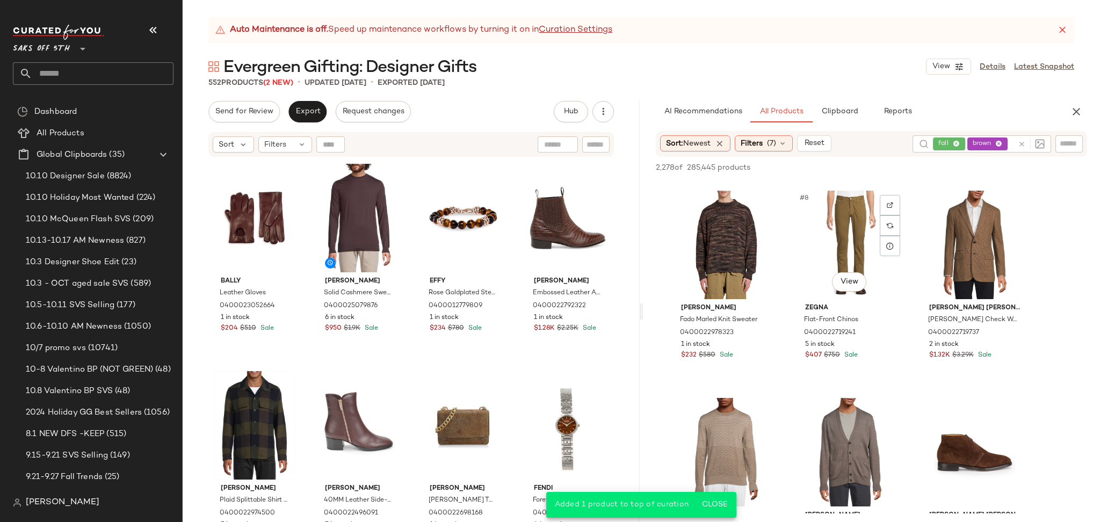
scroll to position [411, 0]
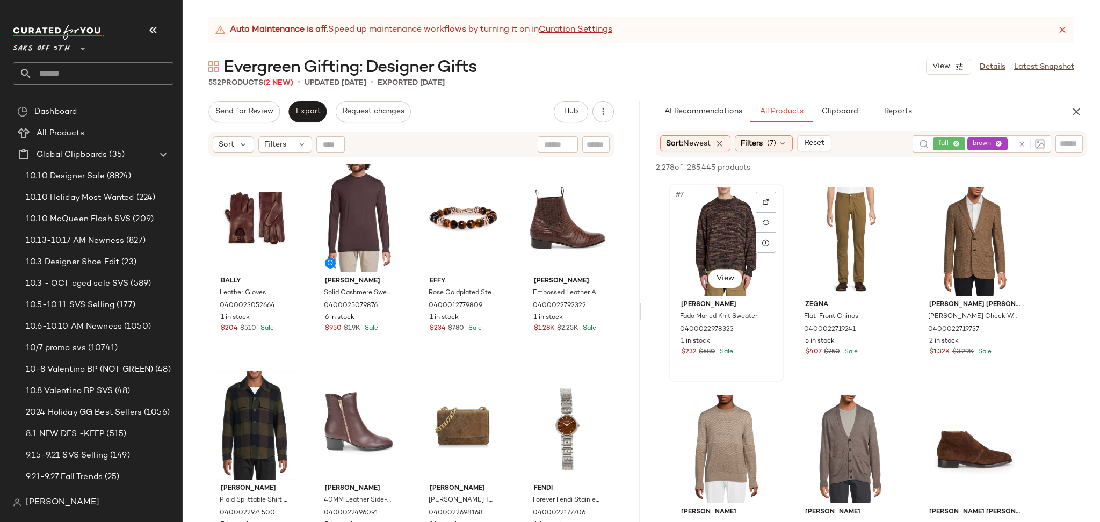
click at [734, 227] on div "#7 View" at bounding box center [726, 241] width 108 height 108
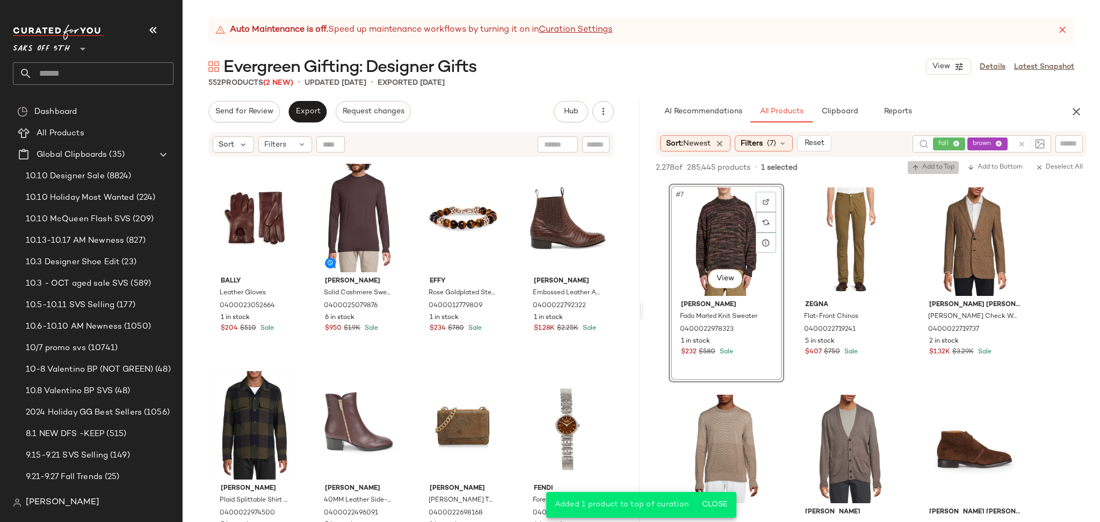
click at [937, 165] on span "Add to Top" at bounding box center [933, 168] width 42 height 8
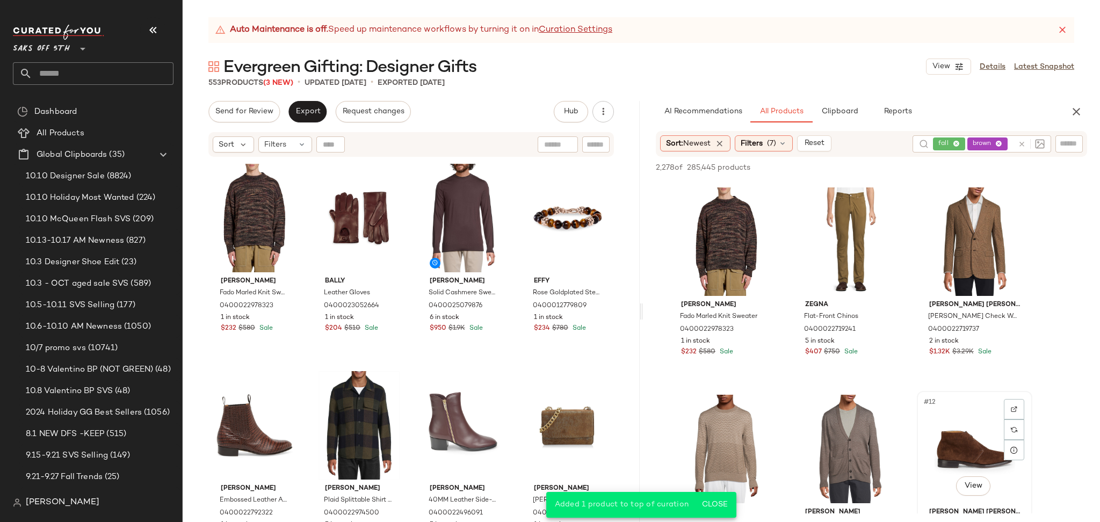
click at [960, 439] on div "#12 View" at bounding box center [975, 449] width 108 height 108
click at [929, 167] on span "Add to Top" at bounding box center [933, 168] width 42 height 8
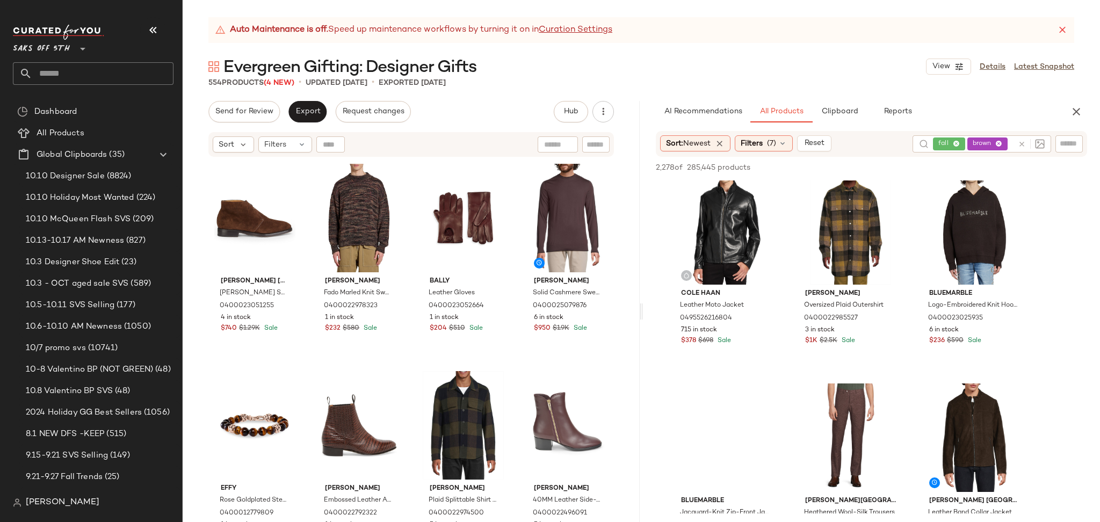
scroll to position [1460, 0]
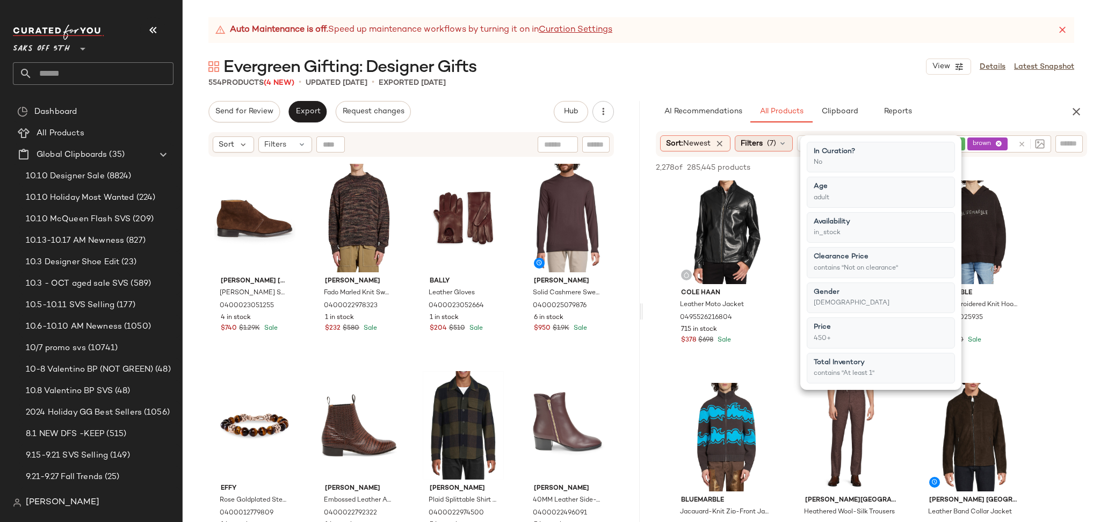
click at [773, 147] on span "(7)" at bounding box center [771, 143] width 9 height 11
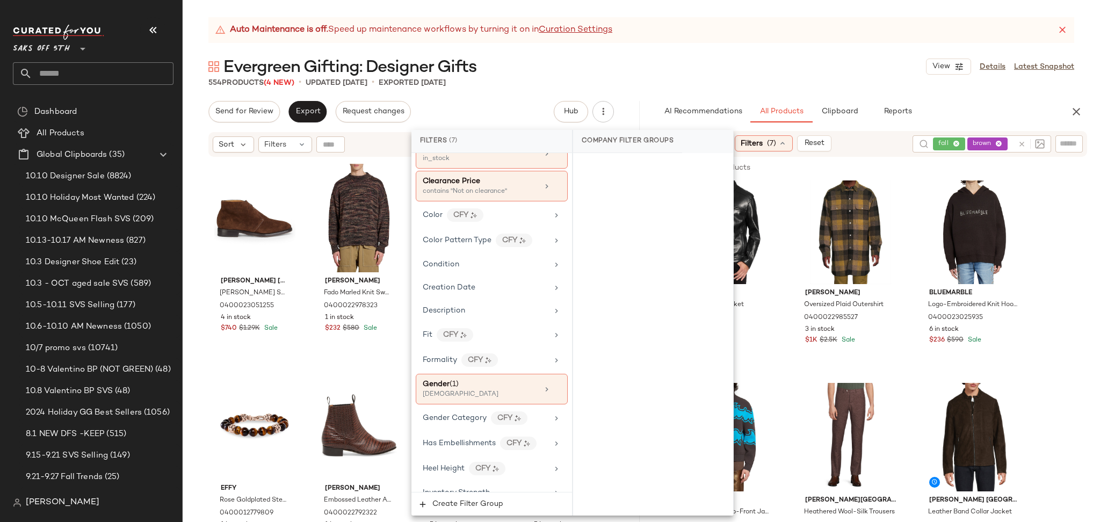
scroll to position [199, 0]
click at [472, 393] on div "[DEMOGRAPHIC_DATA]" at bounding box center [476, 394] width 107 height 10
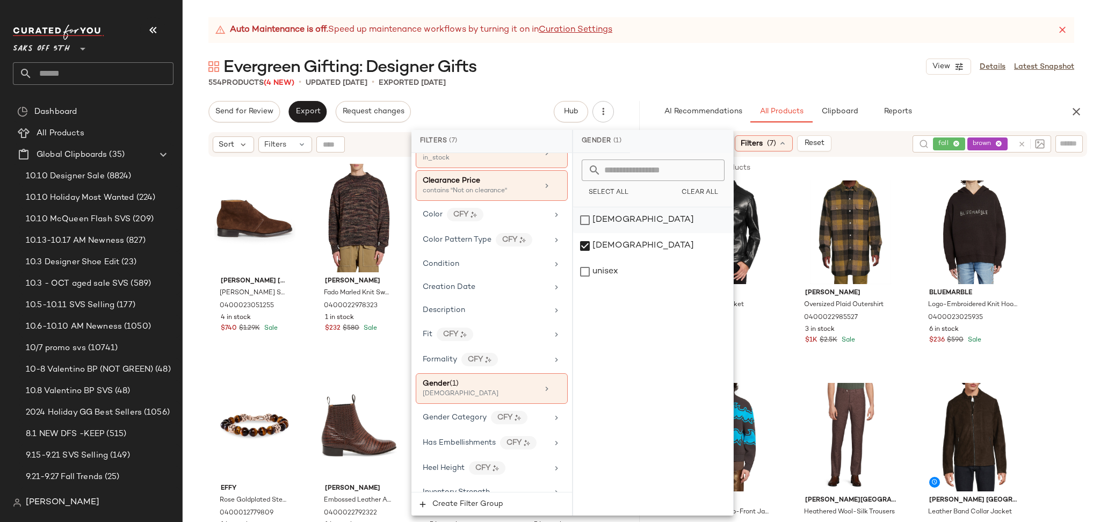
click at [592, 219] on div "[DEMOGRAPHIC_DATA]" at bounding box center [653, 220] width 160 height 26
click at [585, 250] on div "[DEMOGRAPHIC_DATA]" at bounding box center [653, 246] width 160 height 26
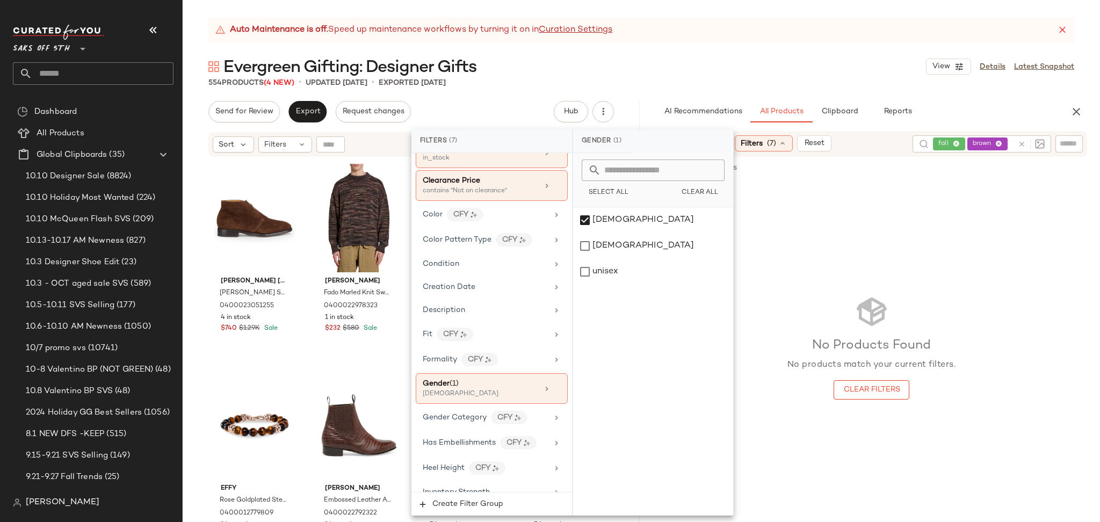
click at [730, 43] on div "Auto Maintenance is off. Speed up maintenance workflows by turning it on in Cur…" at bounding box center [641, 269] width 917 height 505
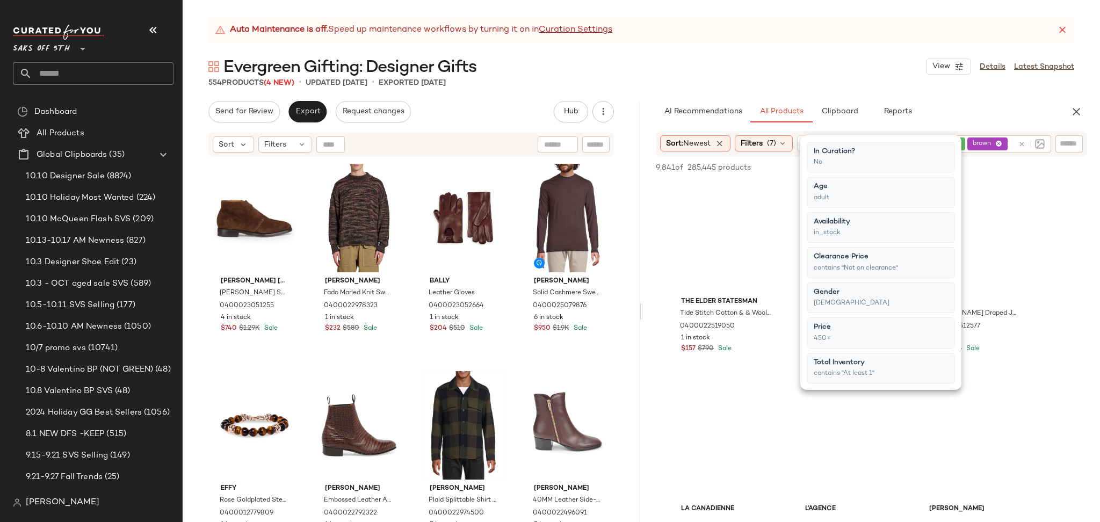
click at [730, 43] on div "Auto Maintenance is off. Speed up maintenance workflows by turning it on in Cur…" at bounding box center [641, 269] width 917 height 505
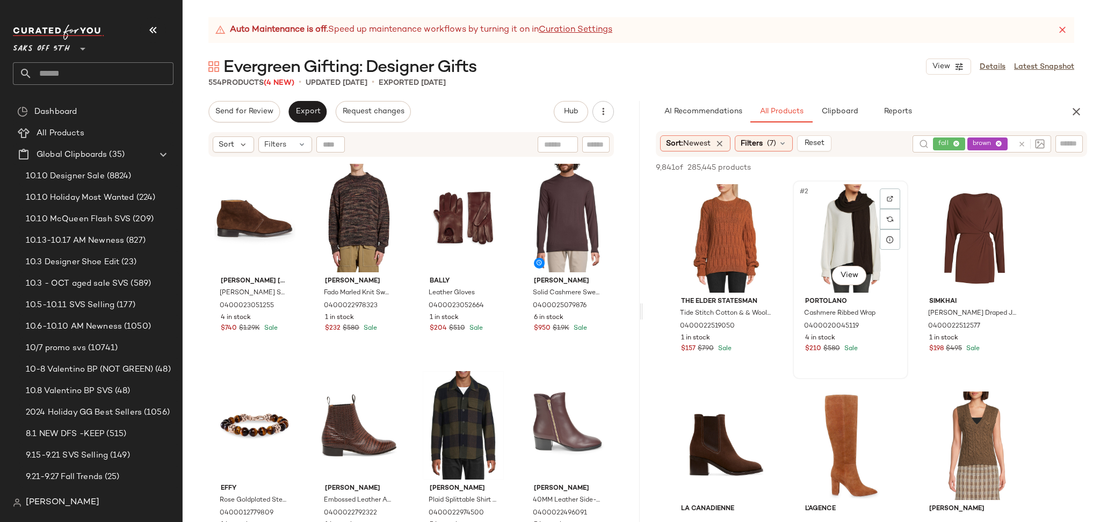
click at [810, 225] on div "#2 View" at bounding box center [851, 238] width 108 height 108
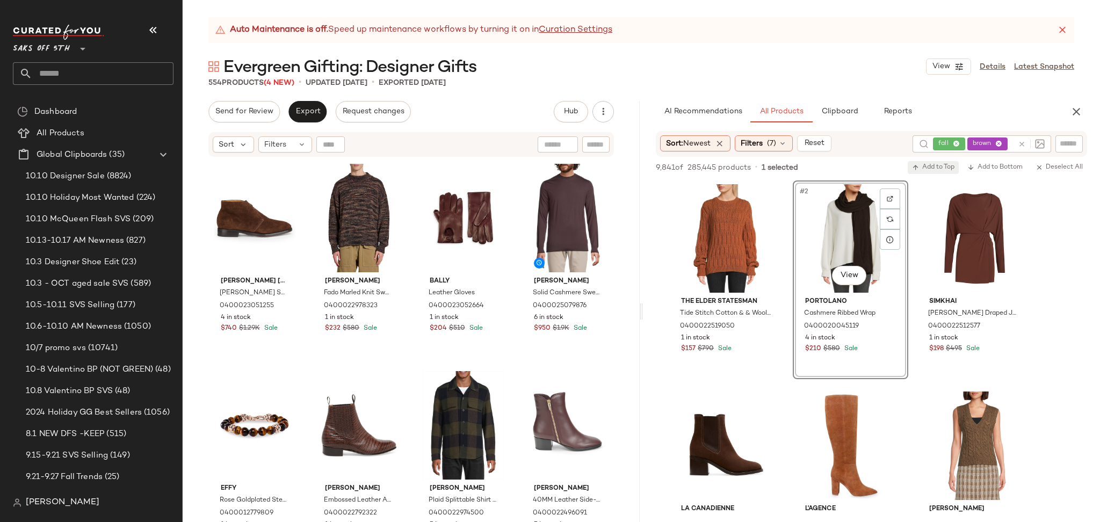
click at [933, 165] on span "Add to Top" at bounding box center [933, 168] width 42 height 8
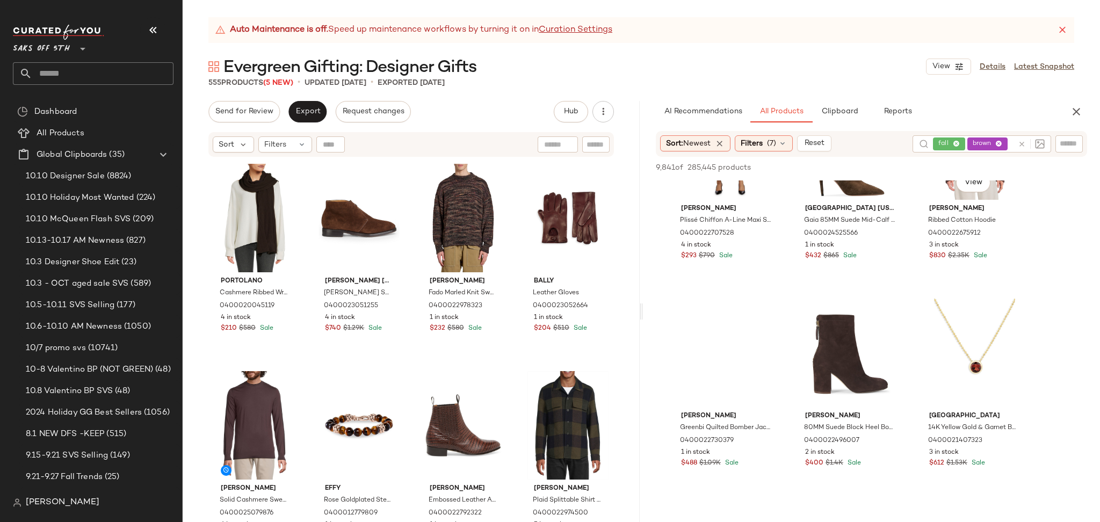
scroll to position [2167, 0]
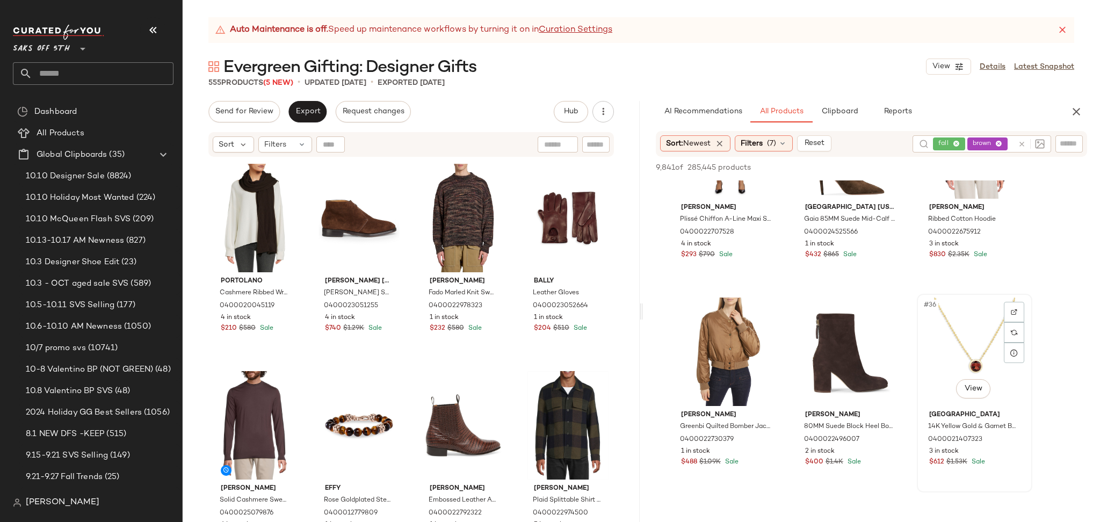
click at [954, 336] on div "#36 View" at bounding box center [975, 352] width 108 height 108
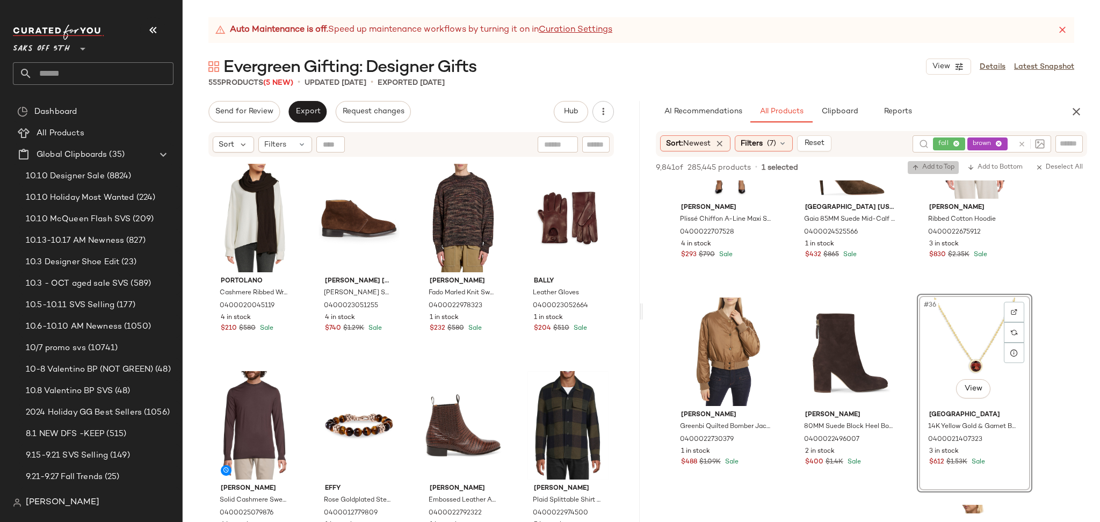
click at [933, 170] on span "Add to Top" at bounding box center [933, 168] width 42 height 8
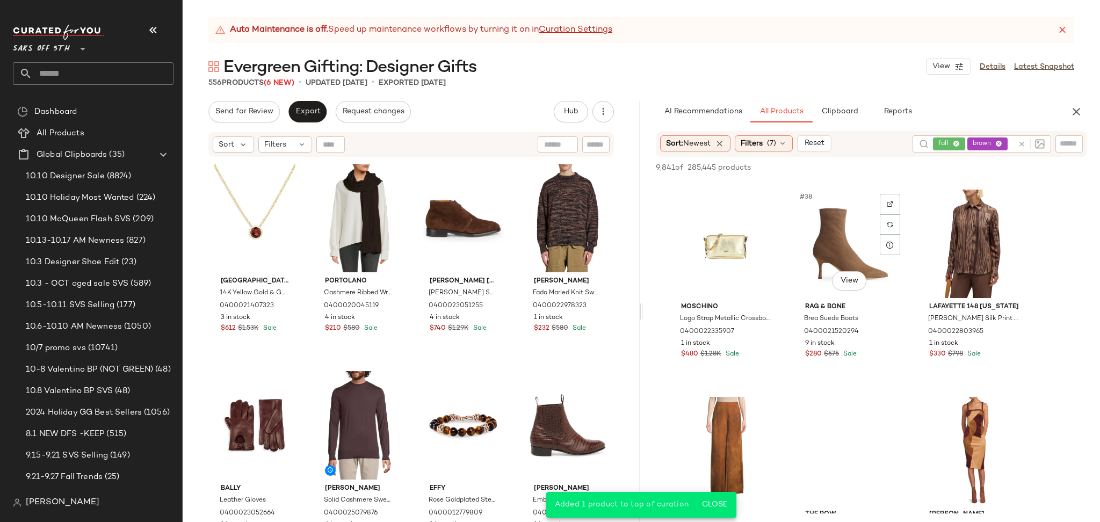
scroll to position [2488, 0]
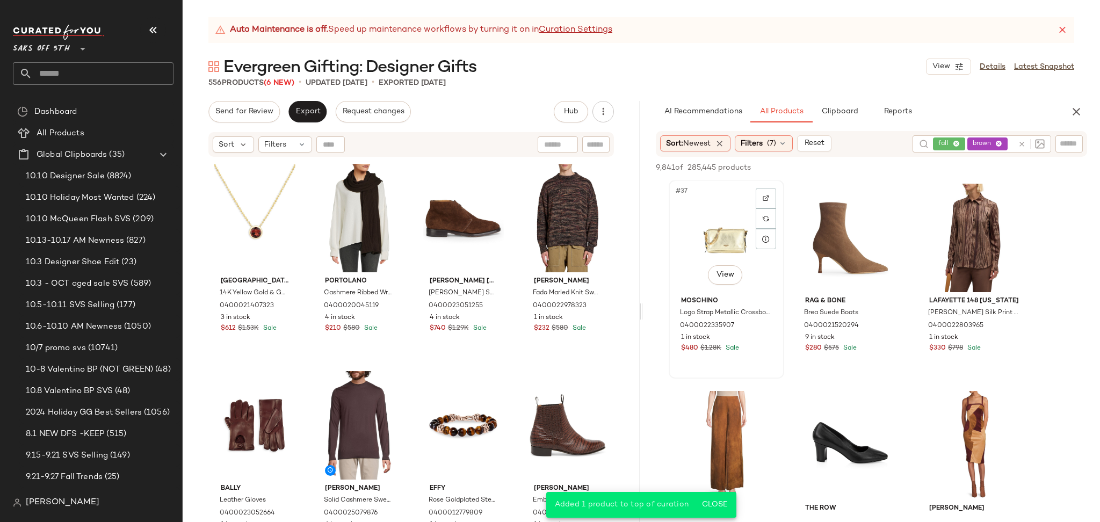
click at [728, 226] on div "#37 View" at bounding box center [726, 238] width 108 height 108
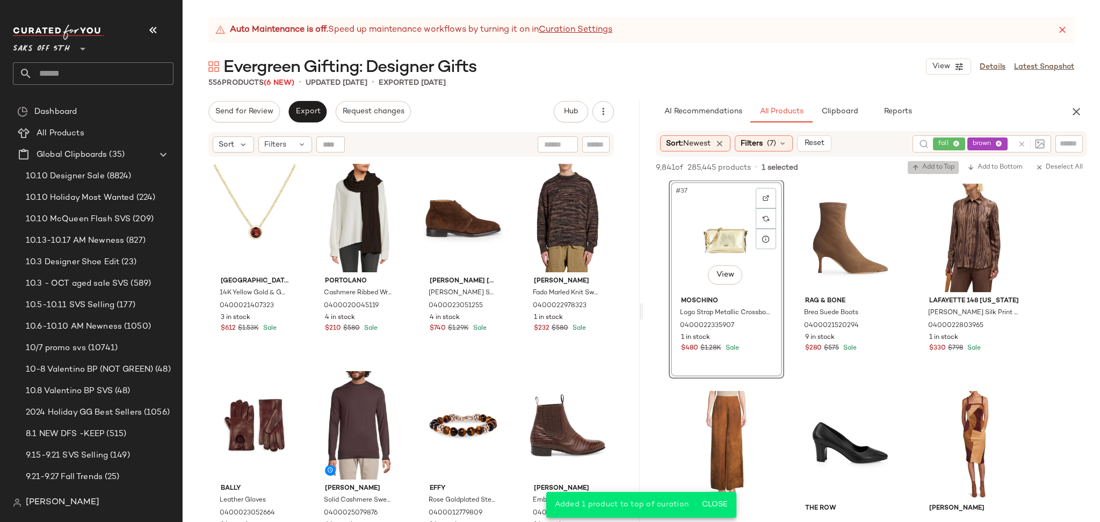
click at [926, 168] on span "Add to Top" at bounding box center [933, 168] width 42 height 8
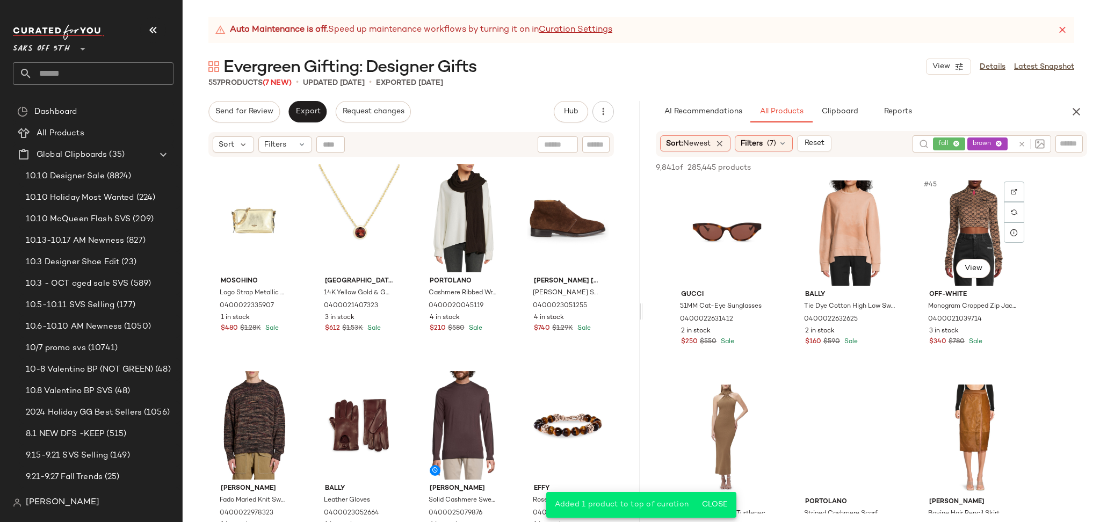
scroll to position [2909, 0]
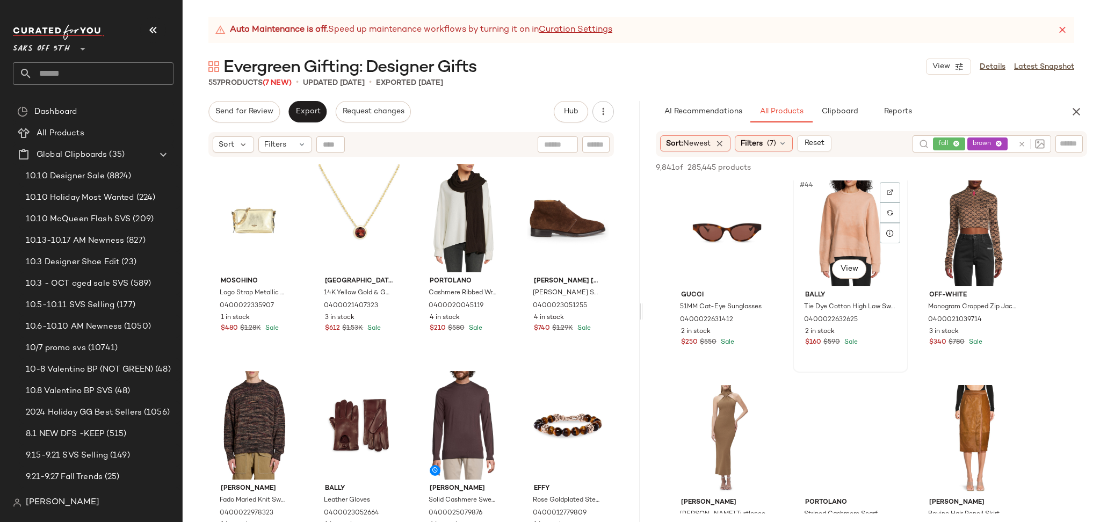
click at [822, 216] on div "#44 View" at bounding box center [851, 232] width 108 height 108
click at [920, 165] on span "Add to Top" at bounding box center [933, 168] width 42 height 8
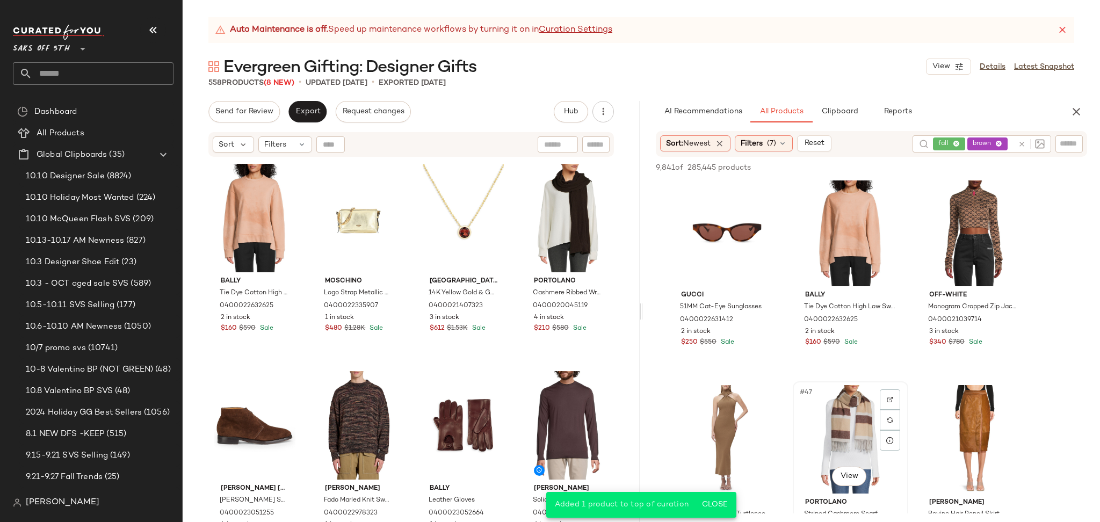
click at [807, 387] on span "#47" at bounding box center [807, 392] width 16 height 11
click at [923, 166] on span "Add to Top" at bounding box center [933, 168] width 42 height 8
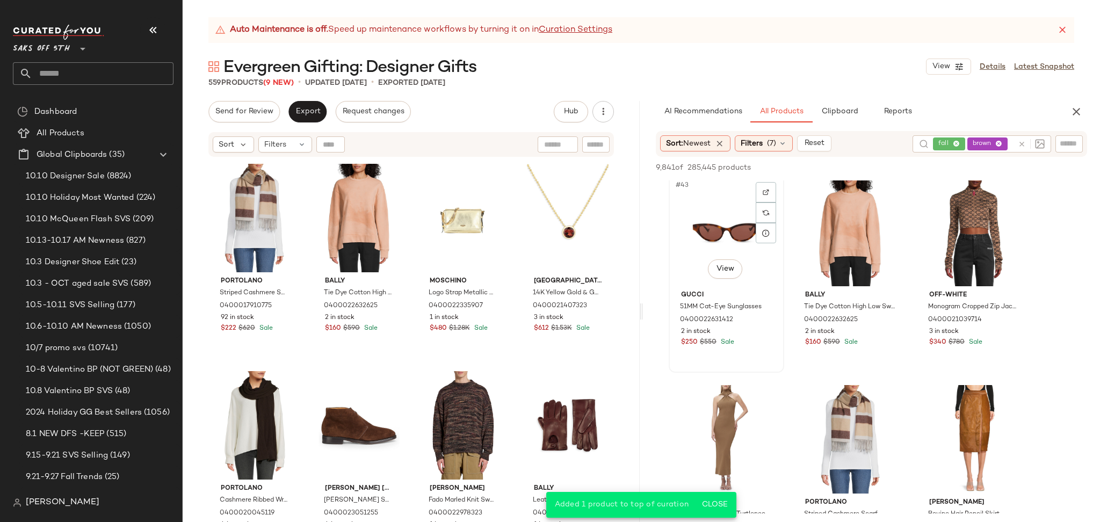
click at [715, 227] on div "#43 View" at bounding box center [726, 232] width 108 height 108
click at [924, 167] on span "Add to Top" at bounding box center [933, 168] width 42 height 8
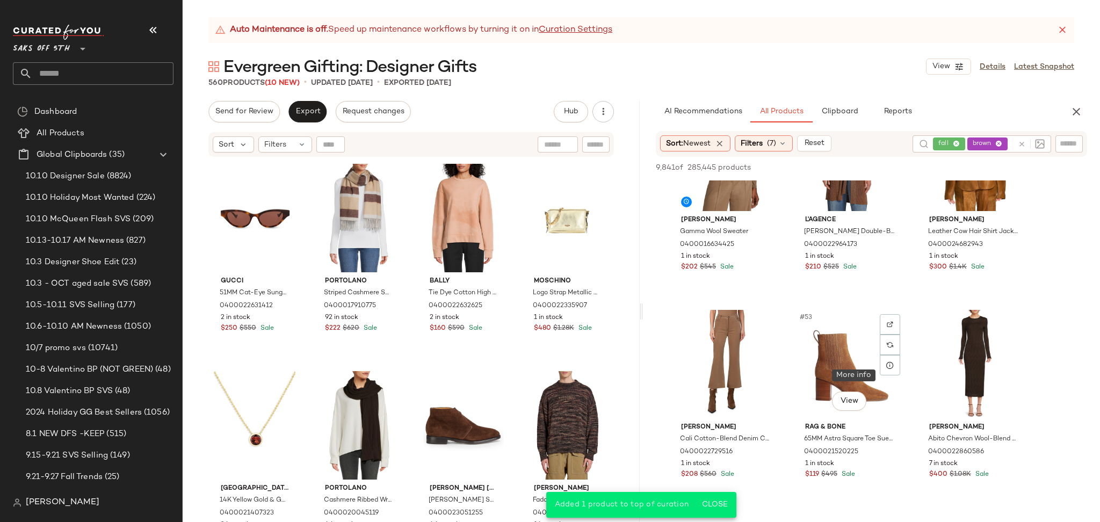
scroll to position [3362, 0]
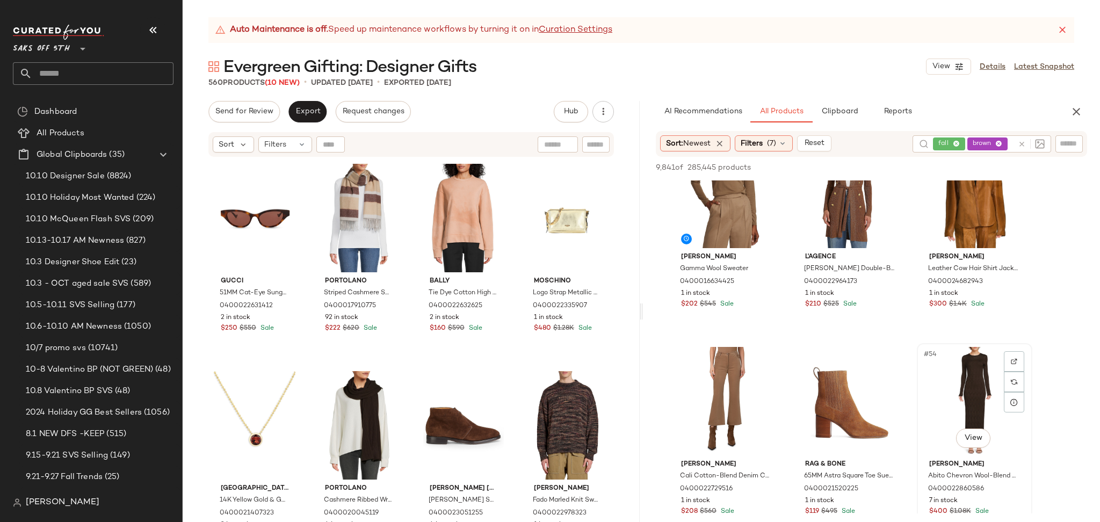
click at [972, 381] on div "#54 View" at bounding box center [975, 401] width 108 height 108
click at [940, 168] on span "Add to Top" at bounding box center [933, 168] width 42 height 8
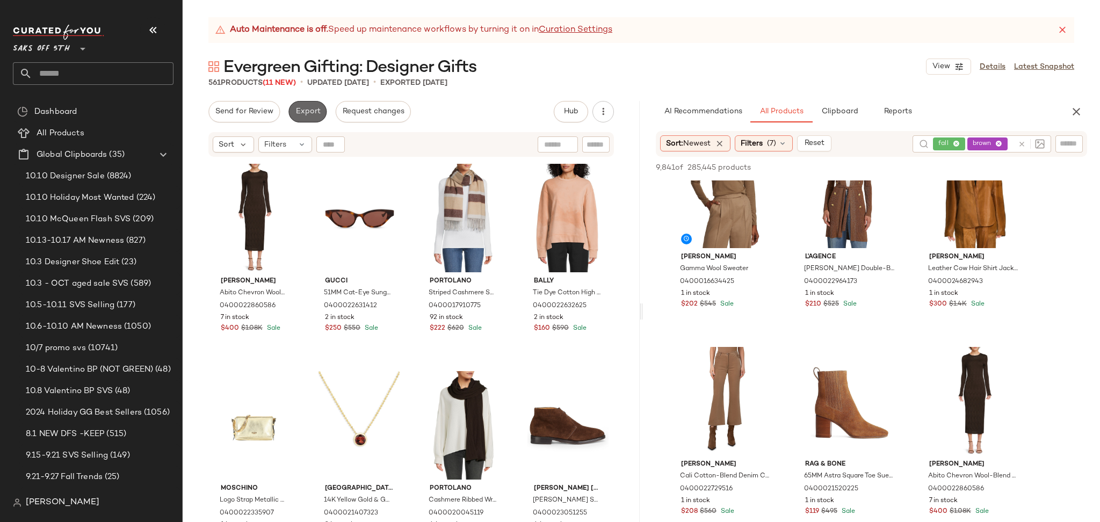
click at [315, 110] on span "Export" at bounding box center [307, 111] width 25 height 9
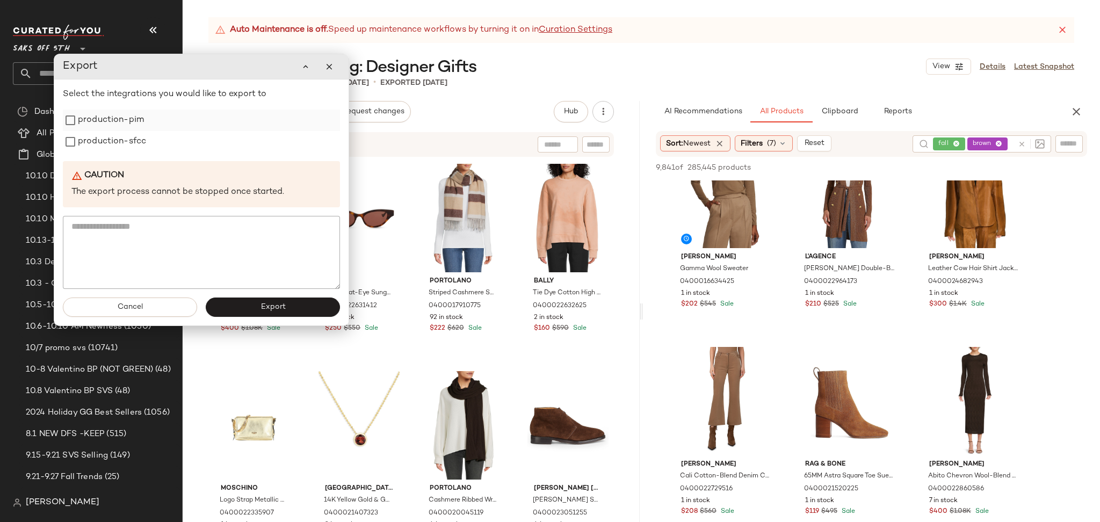
click at [104, 128] on label "production-pim" at bounding box center [111, 120] width 66 height 21
click at [105, 144] on label "production-sfcc" at bounding box center [112, 141] width 68 height 21
click at [279, 309] on span "Export" at bounding box center [272, 307] width 25 height 9
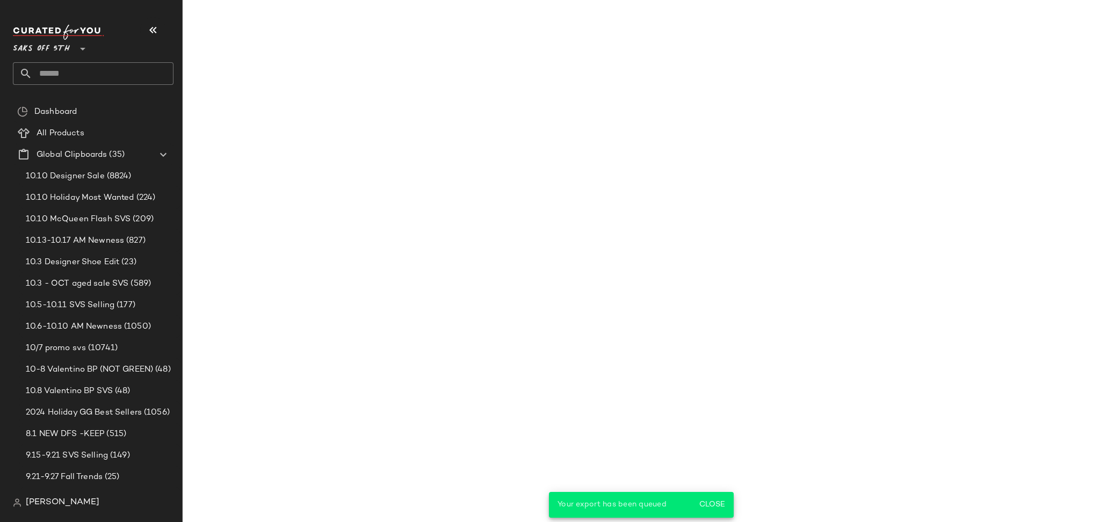
scroll to position [5020, 0]
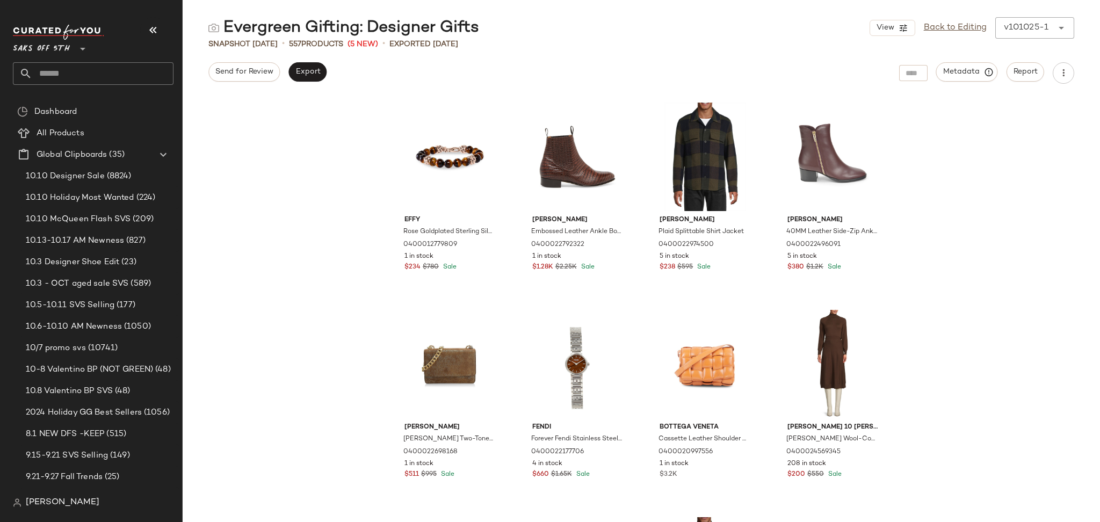
click at [105, 73] on input "text" at bounding box center [102, 73] width 141 height 23
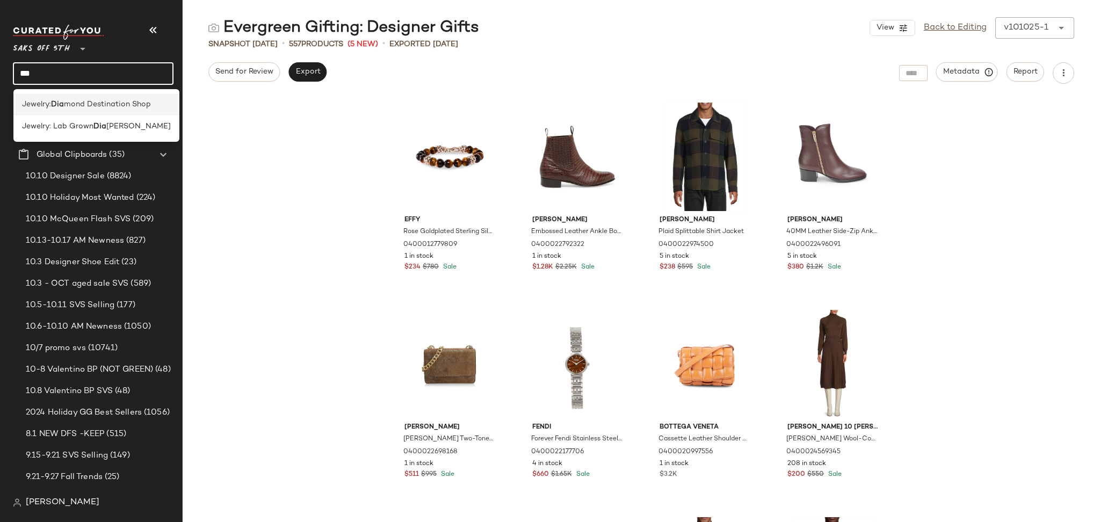
type input "***"
click at [60, 99] on b "Dia" at bounding box center [57, 104] width 13 height 11
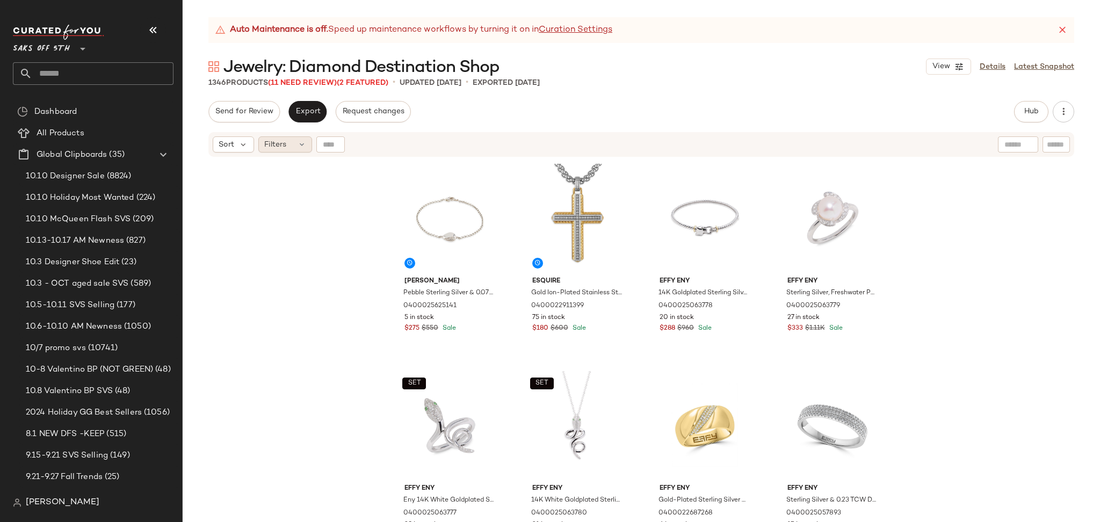
click at [273, 140] on span "Filters" at bounding box center [275, 144] width 22 height 11
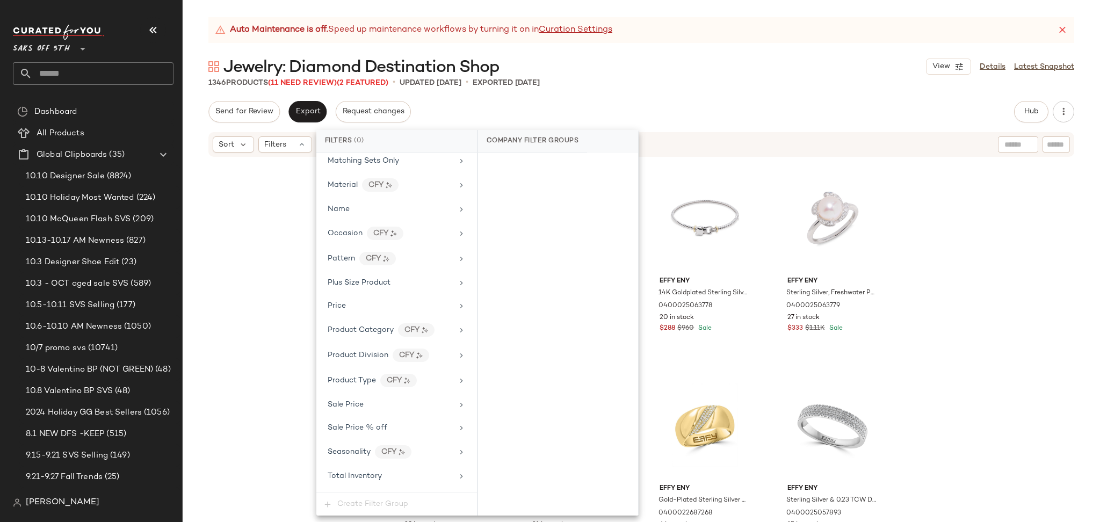
scroll to position [478, 0]
click at [384, 450] on div "Total Inventory" at bounding box center [390, 453] width 125 height 11
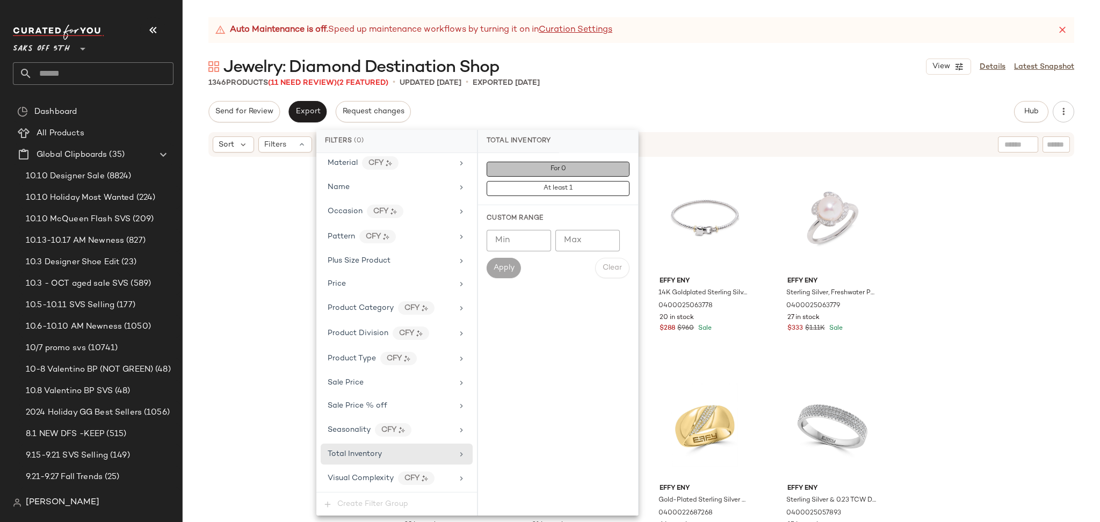
click at [588, 175] on button "For 0" at bounding box center [558, 169] width 143 height 15
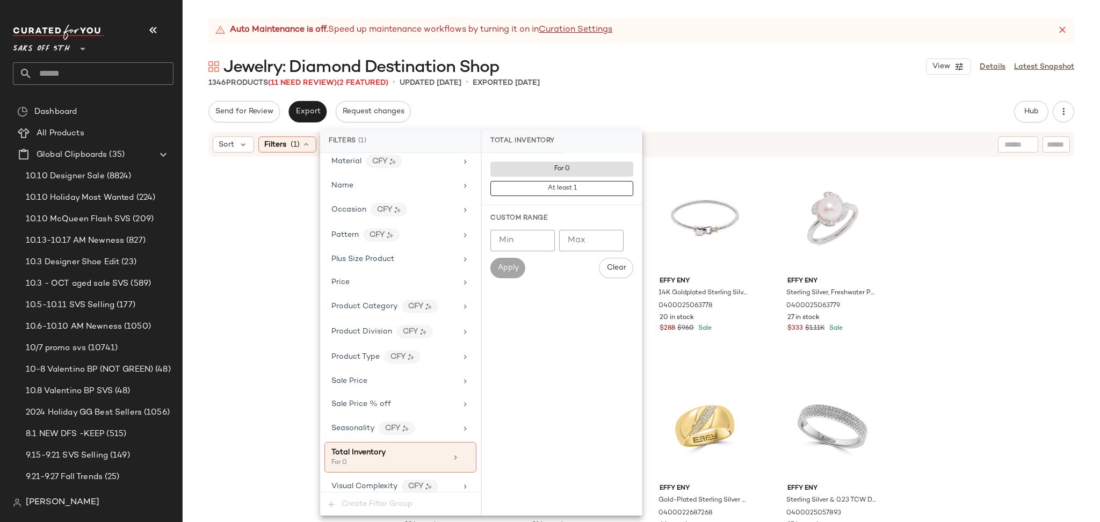
click at [714, 103] on div "Send for Review Export Request changes Hub Send for Review External Review Inte…" at bounding box center [641, 111] width 866 height 21
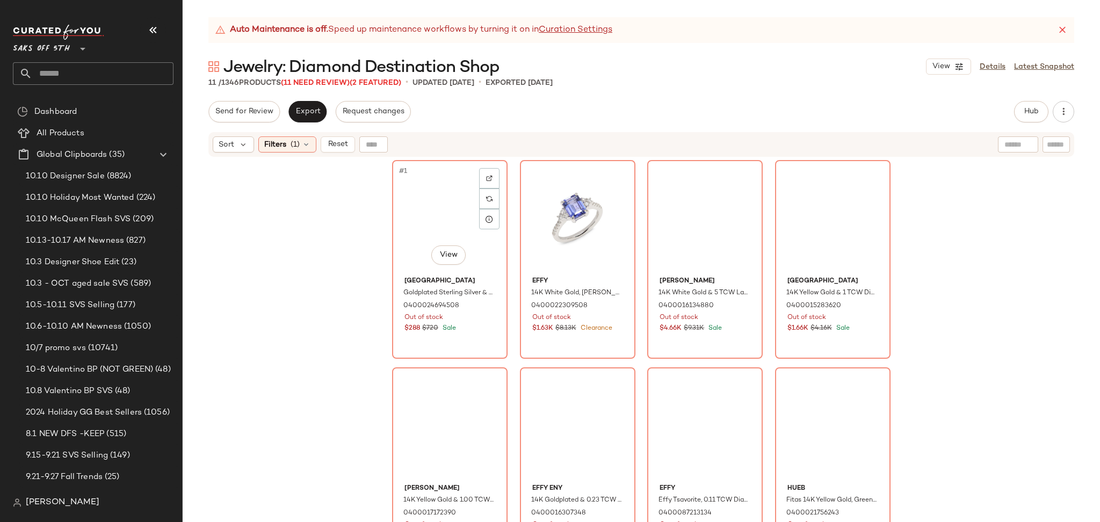
click at [422, 193] on div "#1 View" at bounding box center [450, 218] width 108 height 108
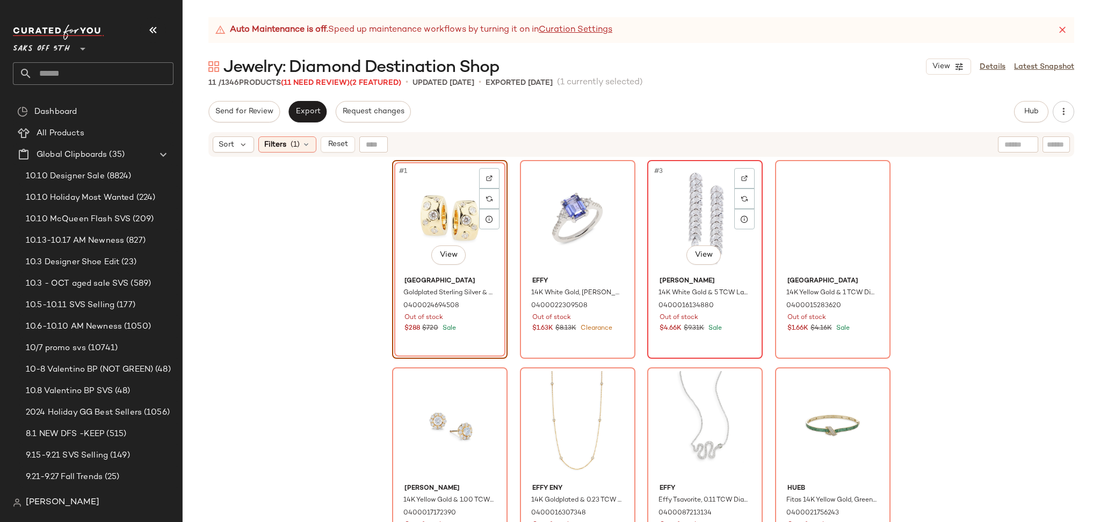
scroll to position [224, 0]
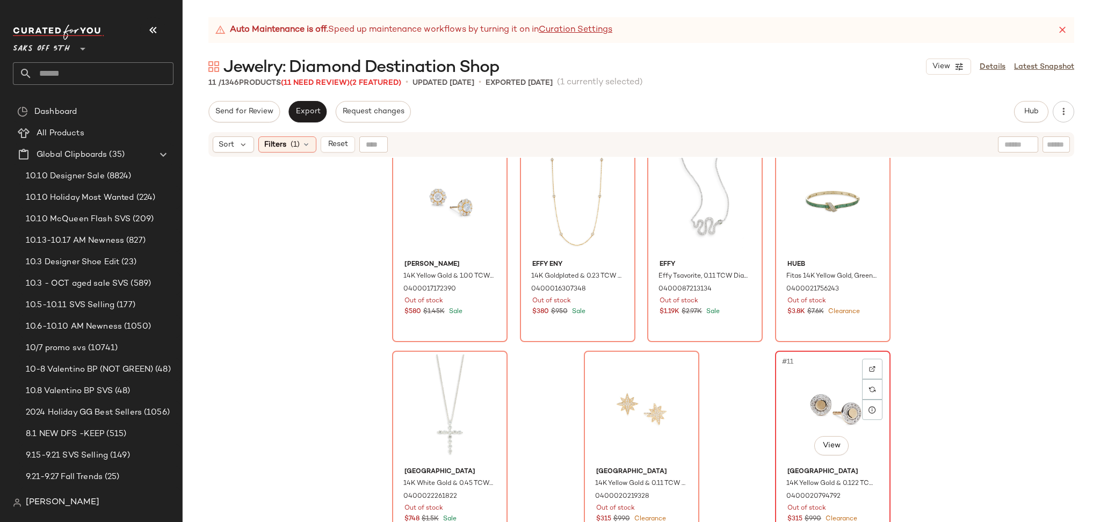
click at [817, 394] on div "#11 View" at bounding box center [833, 408] width 108 height 108
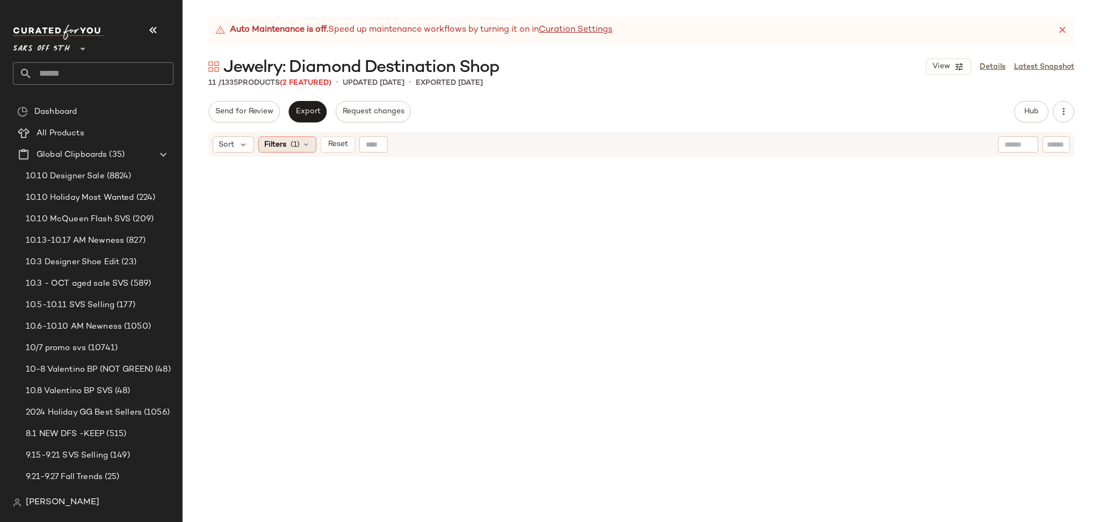
click at [303, 144] on icon at bounding box center [306, 144] width 9 height 9
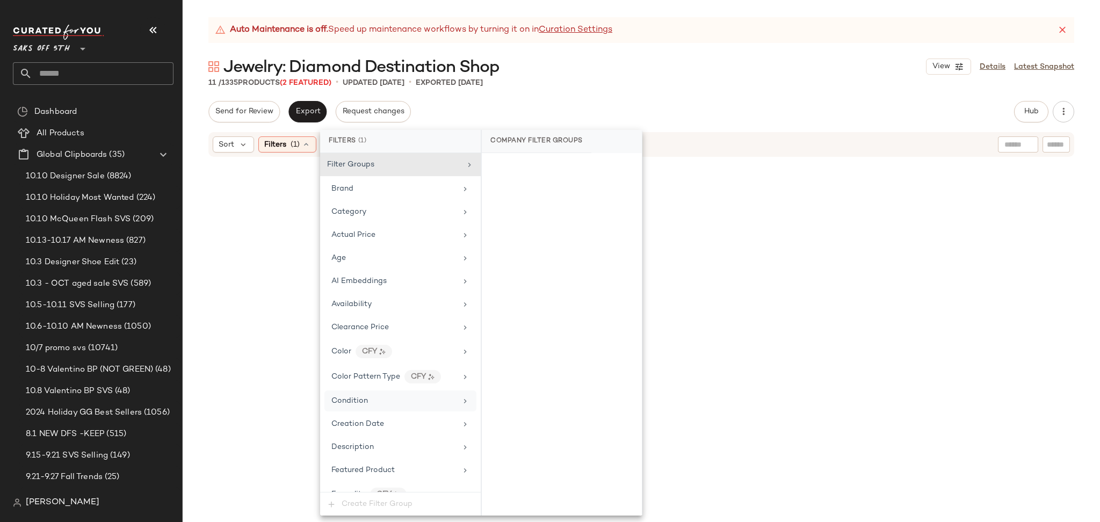
scroll to position [488, 0]
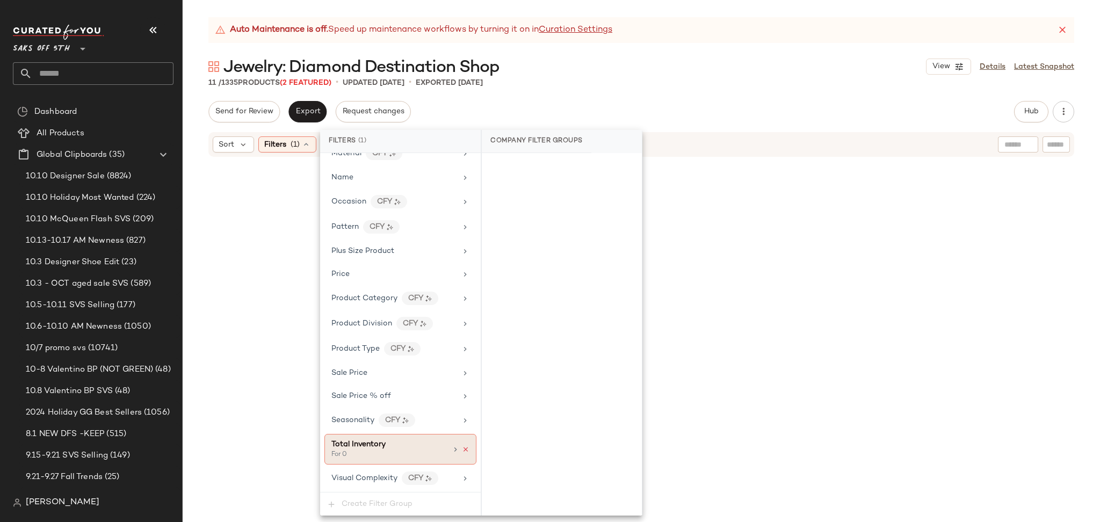
click at [465, 448] on icon at bounding box center [466, 450] width 8 height 8
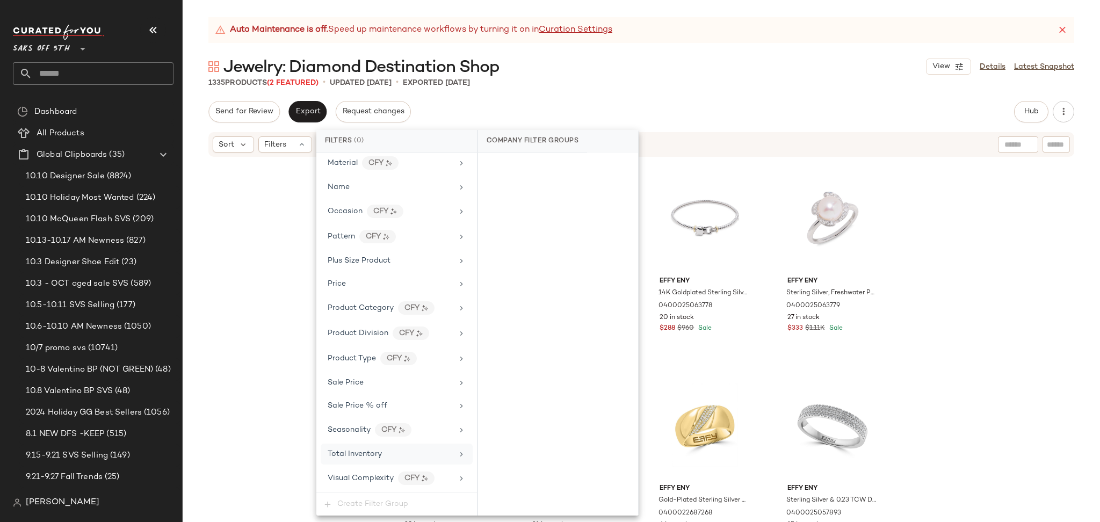
click at [728, 82] on div "1335 Products (2 Featured) • updated [DATE] • Exported [DATE]" at bounding box center [641, 82] width 917 height 11
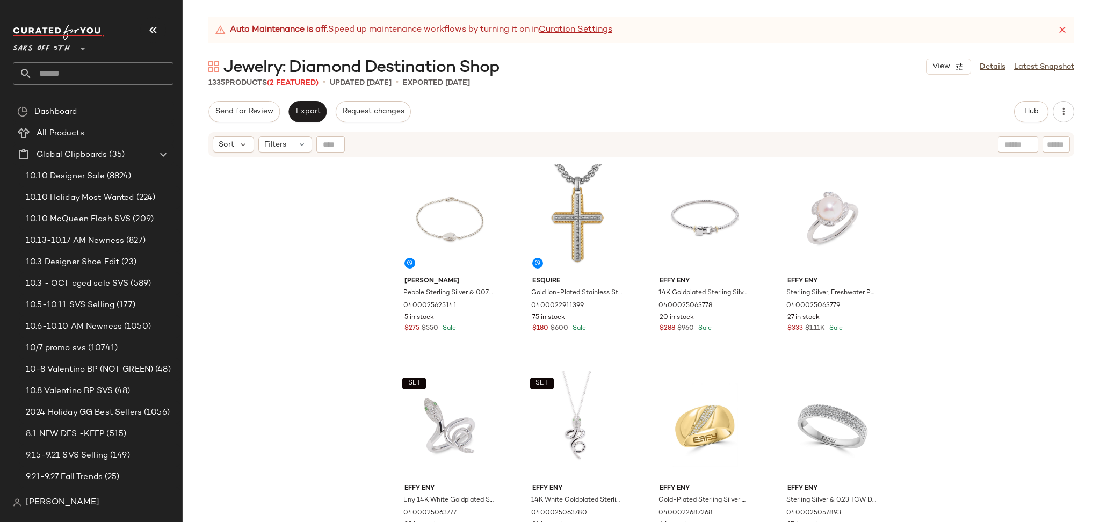
click at [1028, 98] on div "Auto Maintenance is off. Speed up maintenance workflows by turning it on in Cur…" at bounding box center [641, 269] width 917 height 505
click at [1029, 107] on span "Hub" at bounding box center [1031, 111] width 15 height 9
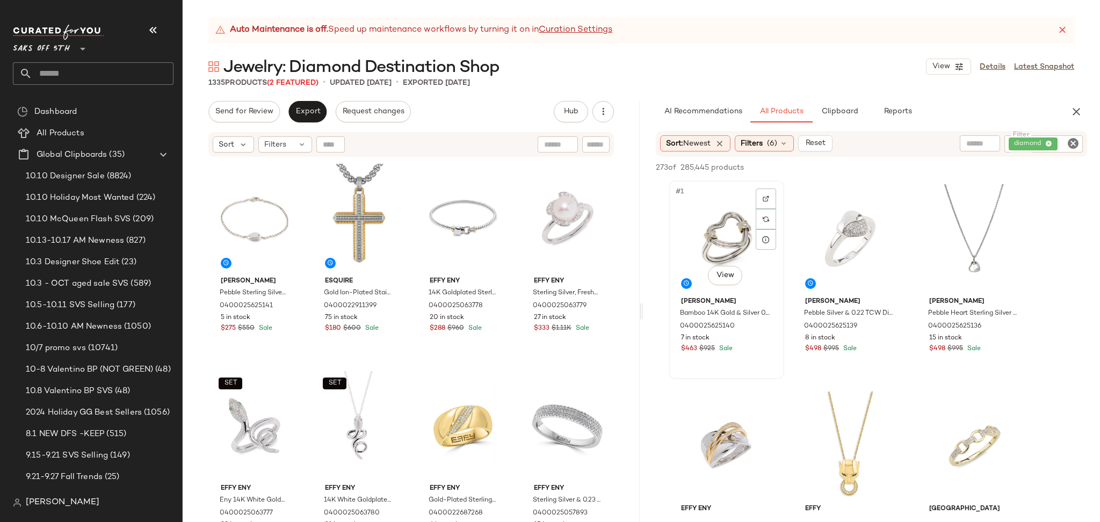
click at [679, 200] on div "#1 View" at bounding box center [726, 238] width 108 height 108
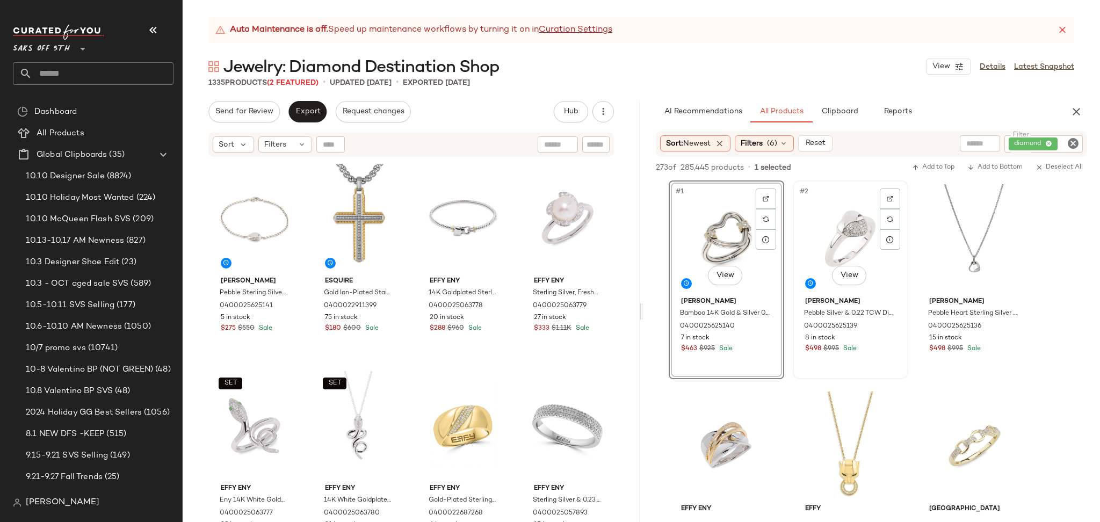
click at [842, 234] on div "#2 View" at bounding box center [851, 238] width 108 height 108
click at [942, 167] on span "Add to Top" at bounding box center [933, 168] width 42 height 8
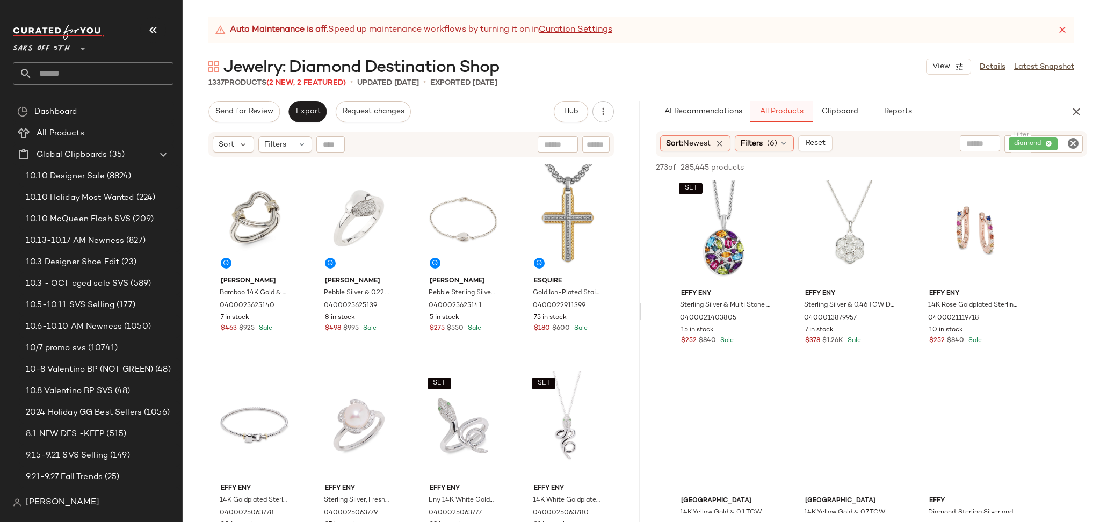
scroll to position [1886, 0]
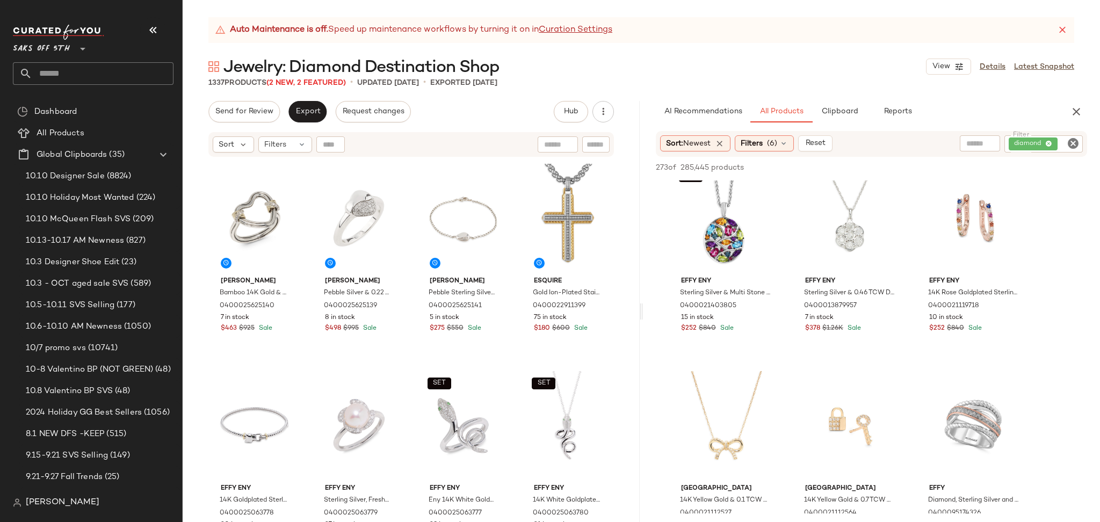
click at [770, 157] on div "273 of 285,445 products • 0 selected Add to Top Add to Bottom Deselect All" at bounding box center [871, 169] width 457 height 24
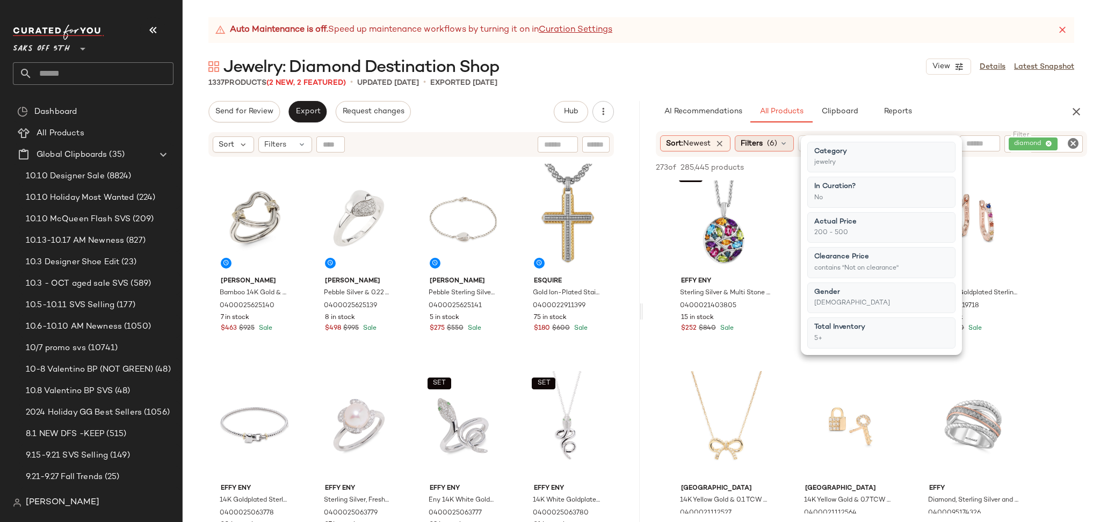
click at [777, 139] on span "(6)" at bounding box center [772, 143] width 10 height 11
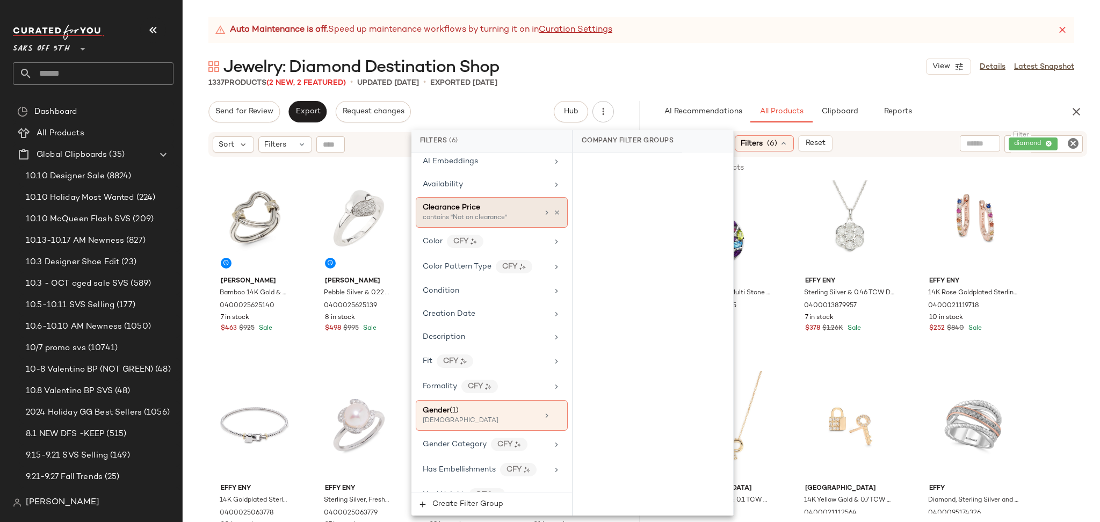
scroll to position [0, 0]
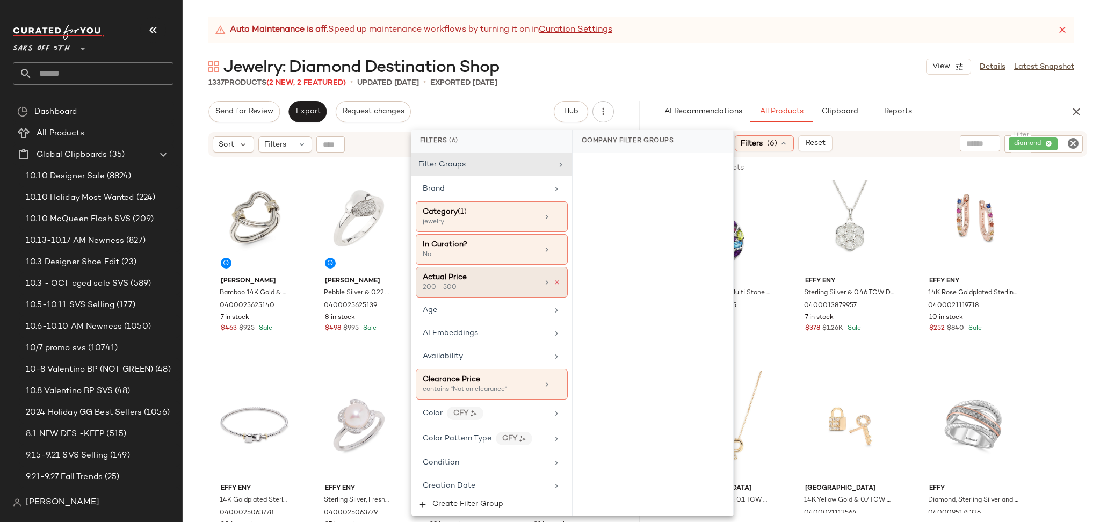
click at [553, 283] on icon at bounding box center [557, 283] width 8 height 8
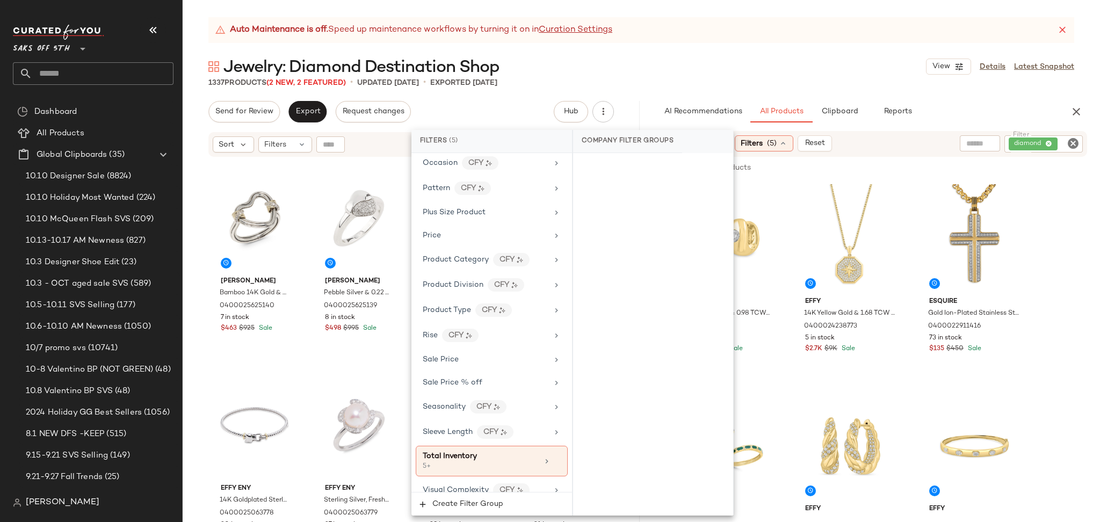
scroll to position [678, 0]
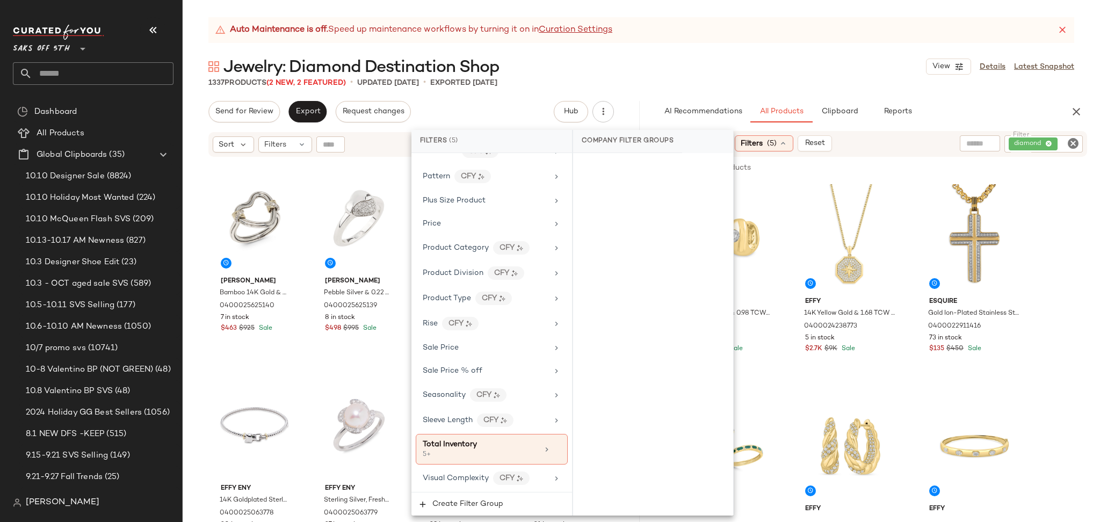
click at [765, 62] on div "Jewelry: Diamond Destination Shop View Details Latest Snapshot" at bounding box center [641, 66] width 917 height 21
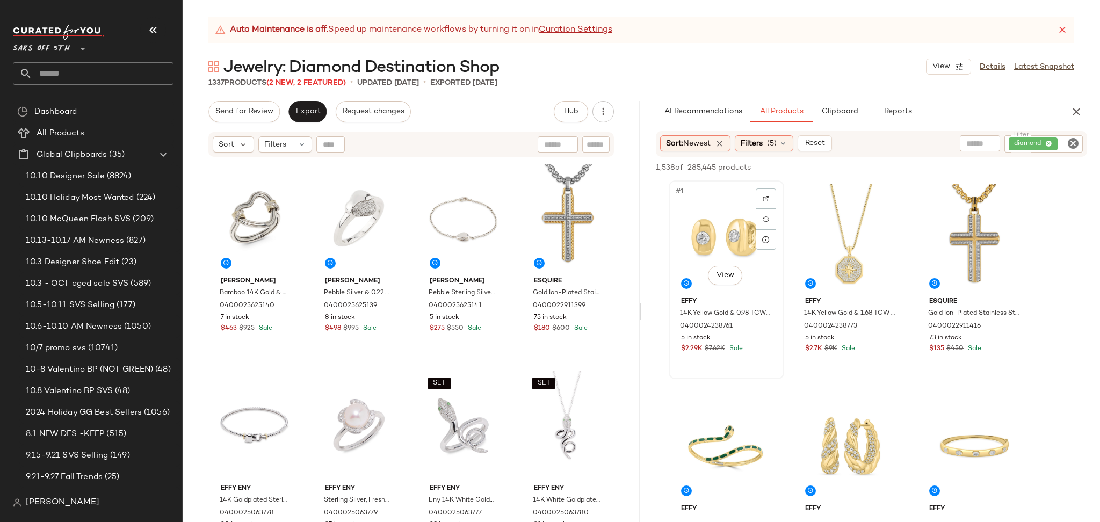
click at [712, 231] on div "#1 View" at bounding box center [726, 238] width 108 height 108
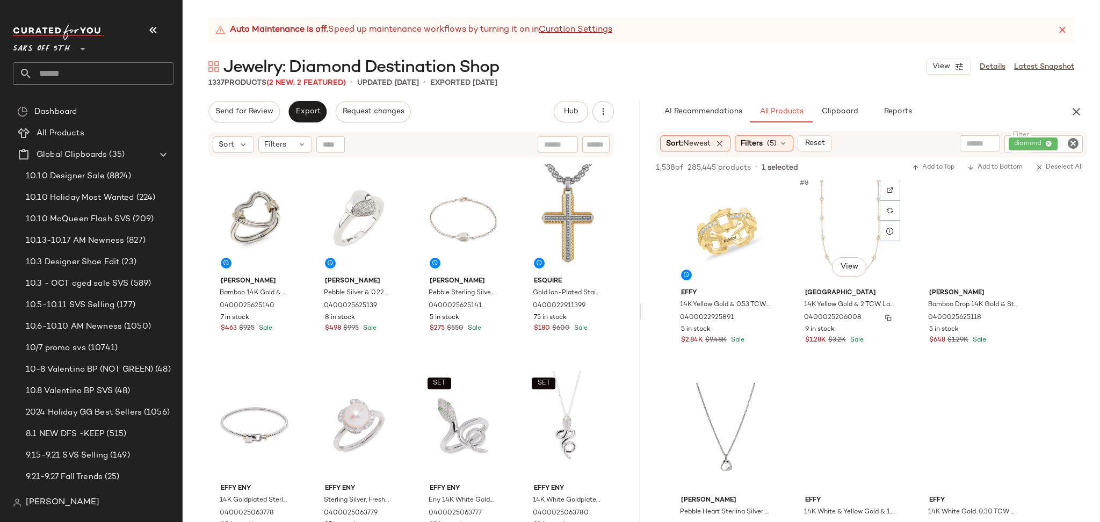
scroll to position [428, 0]
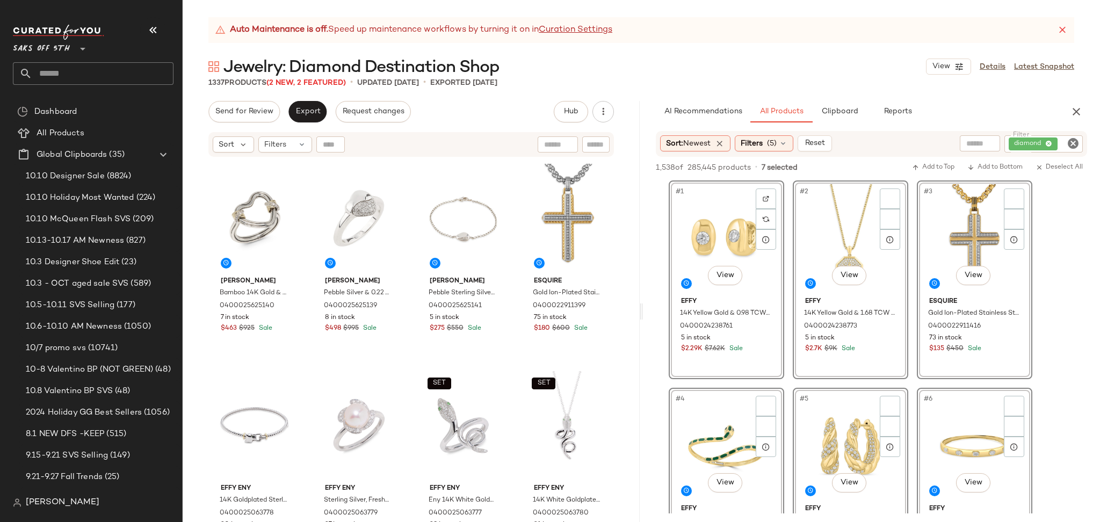
scroll to position [428, 0]
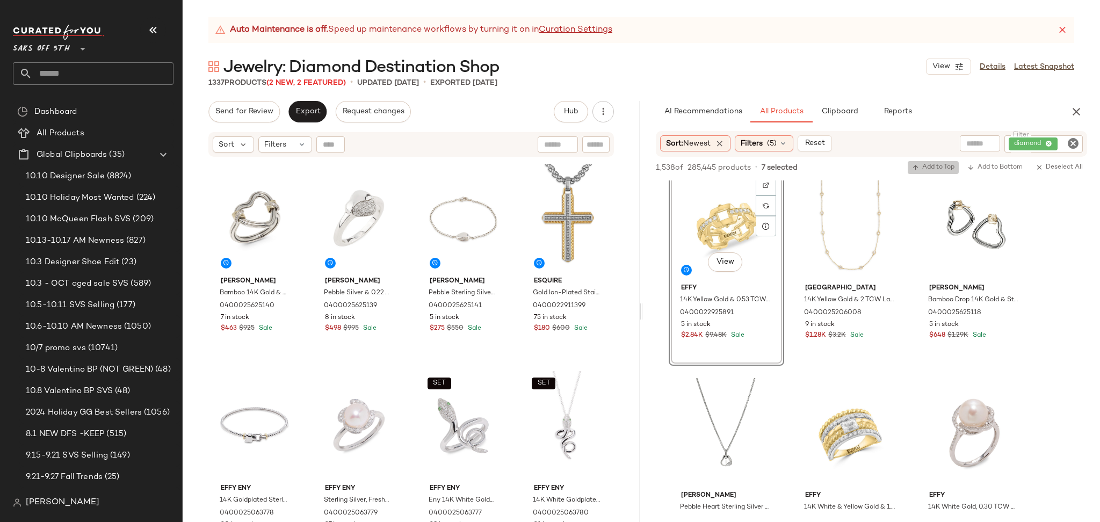
click at [931, 168] on span "Add to Top" at bounding box center [933, 168] width 42 height 8
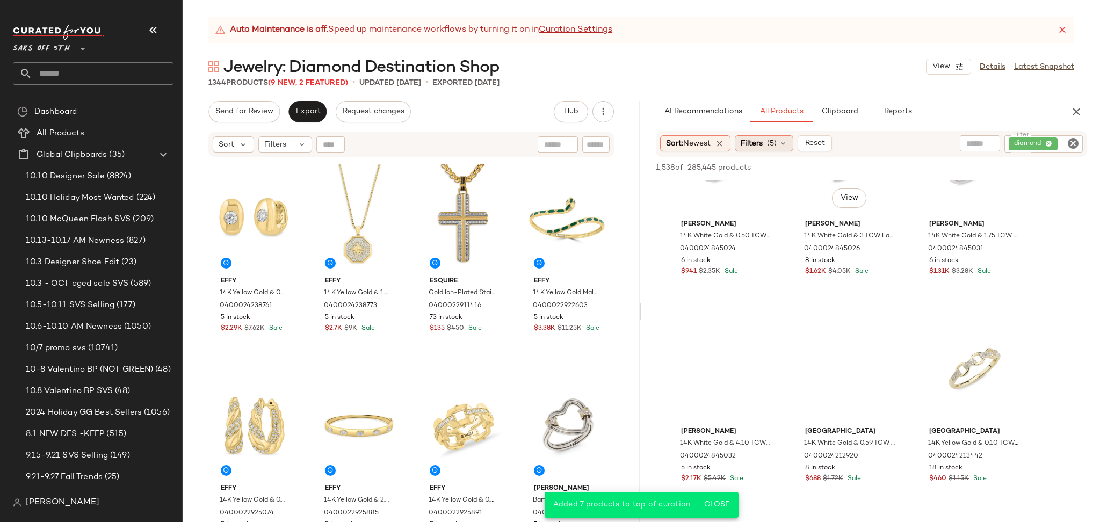
scroll to position [1549, 0]
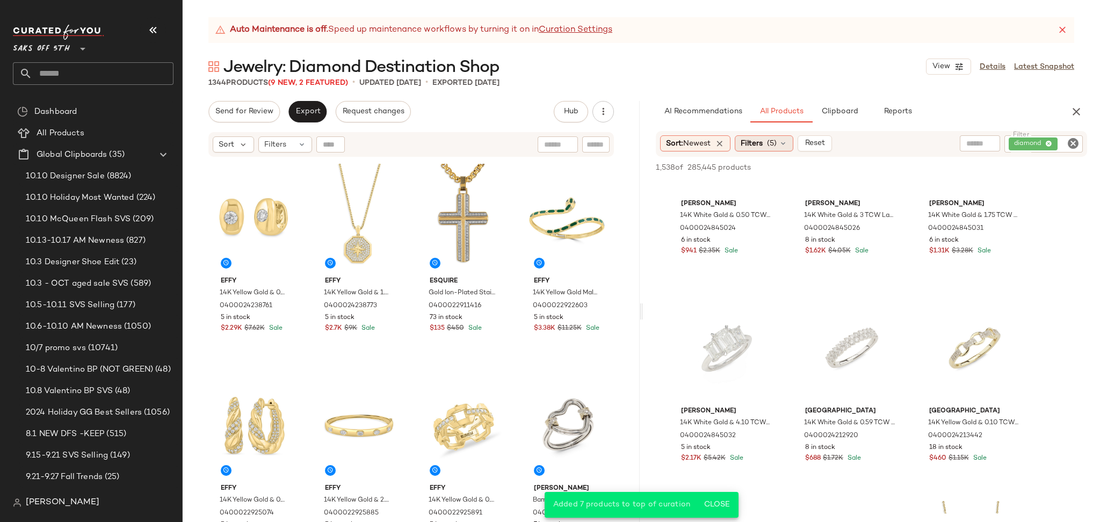
click at [782, 142] on icon at bounding box center [783, 143] width 9 height 9
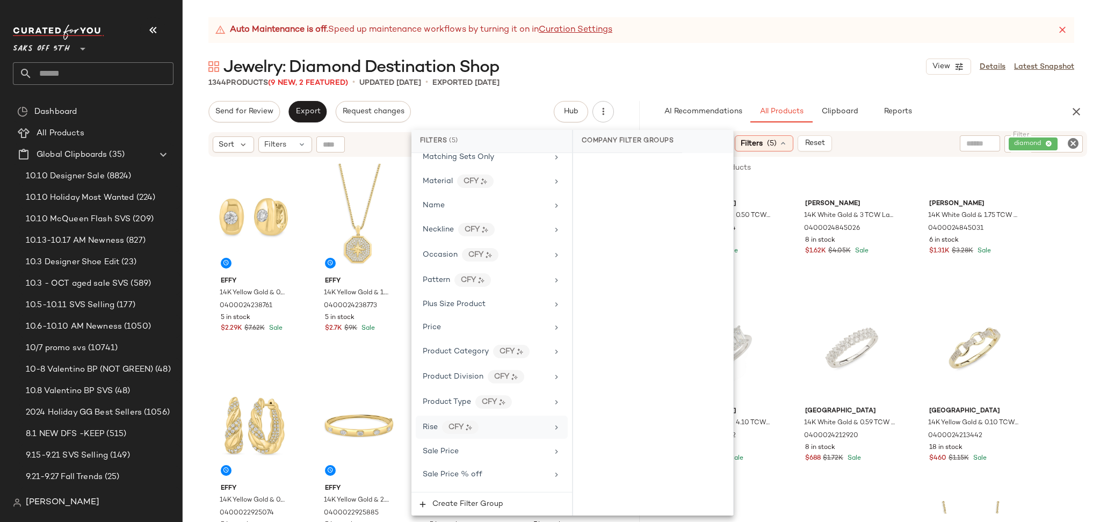
scroll to position [678, 0]
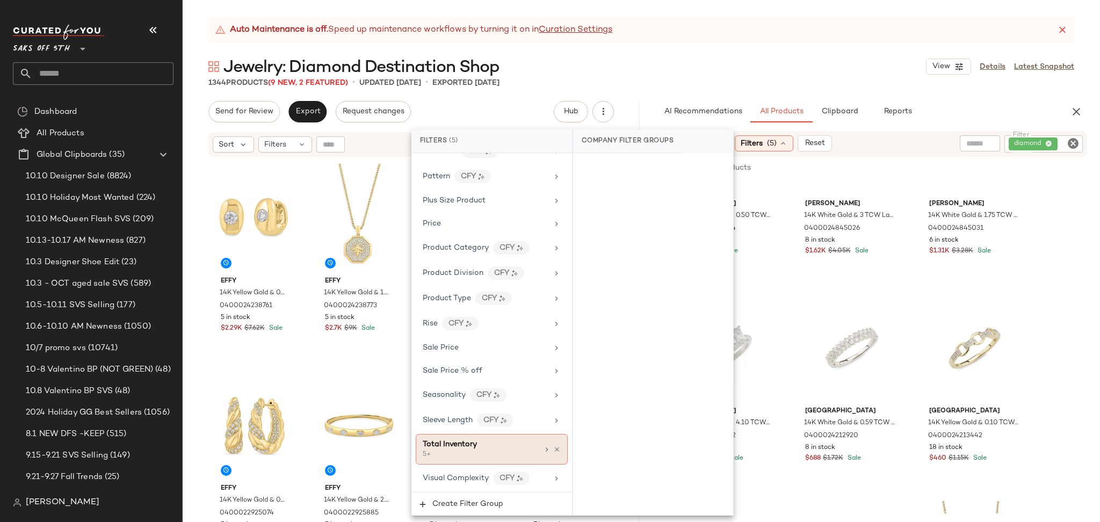
click at [469, 457] on div "5+" at bounding box center [476, 455] width 107 height 10
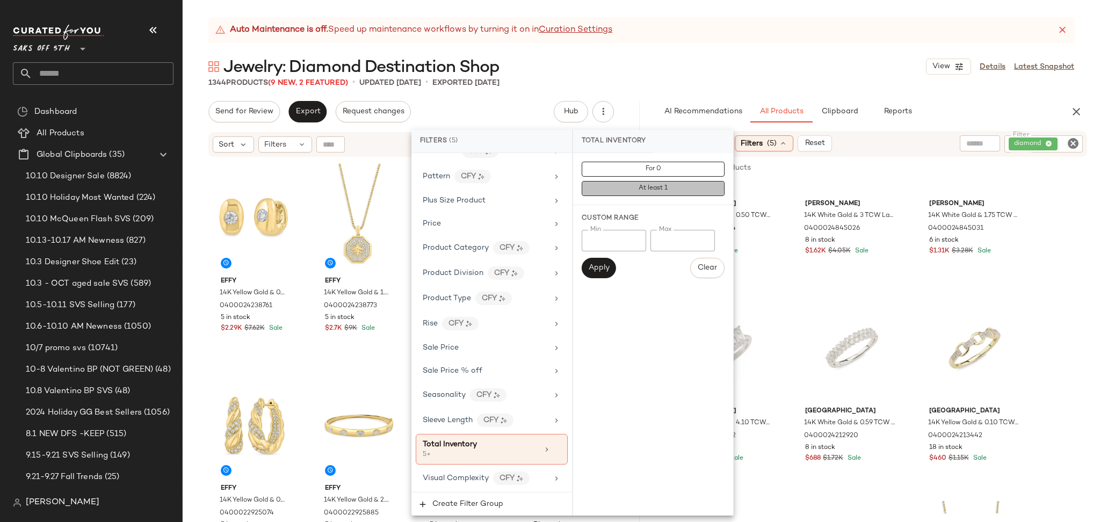
click at [672, 189] on button "At least 1" at bounding box center [653, 188] width 143 height 15
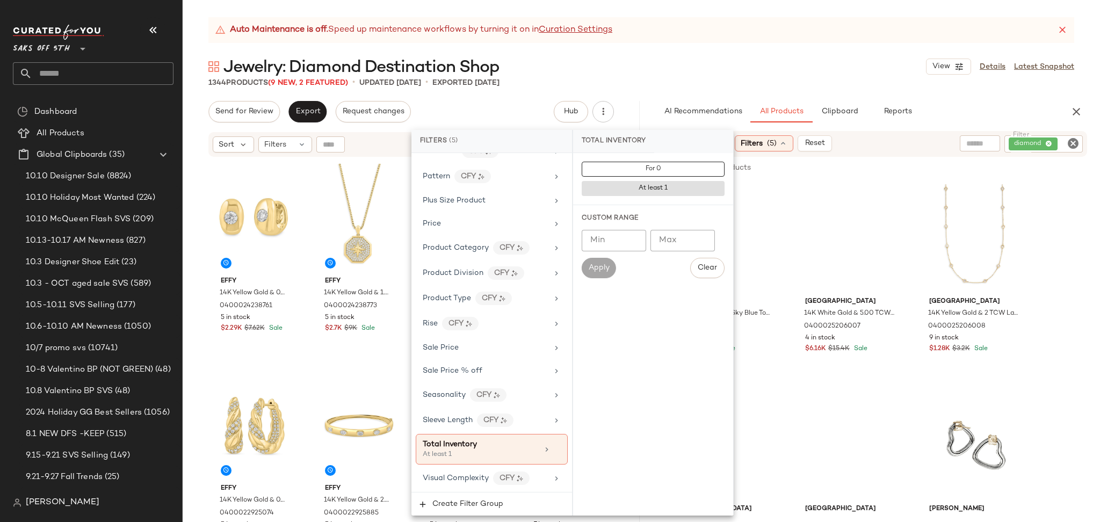
click at [812, 64] on div "Jewelry: Diamond Destination Shop View Details Latest Snapshot" at bounding box center [641, 66] width 917 height 21
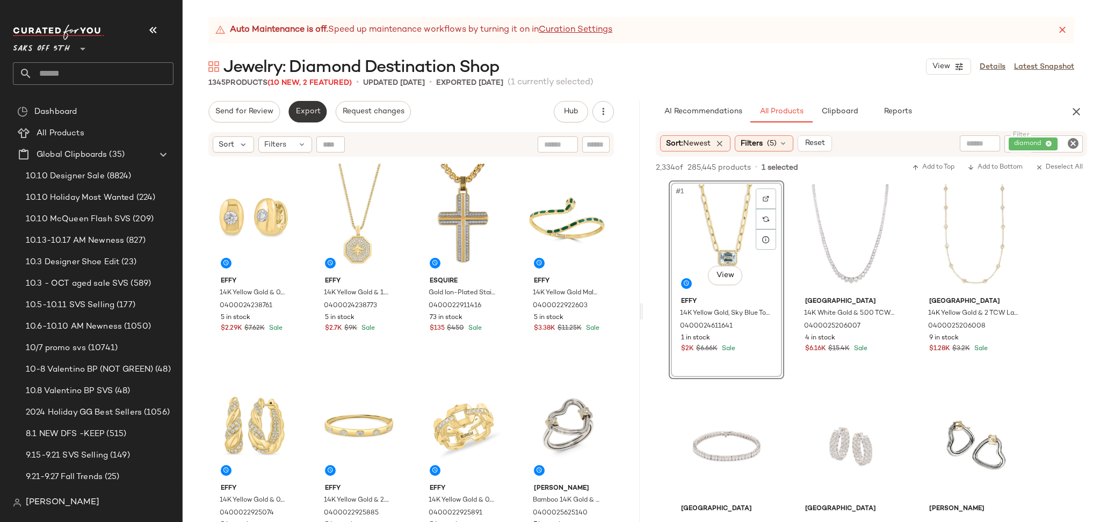
click at [302, 112] on span "Export" at bounding box center [307, 111] width 25 height 9
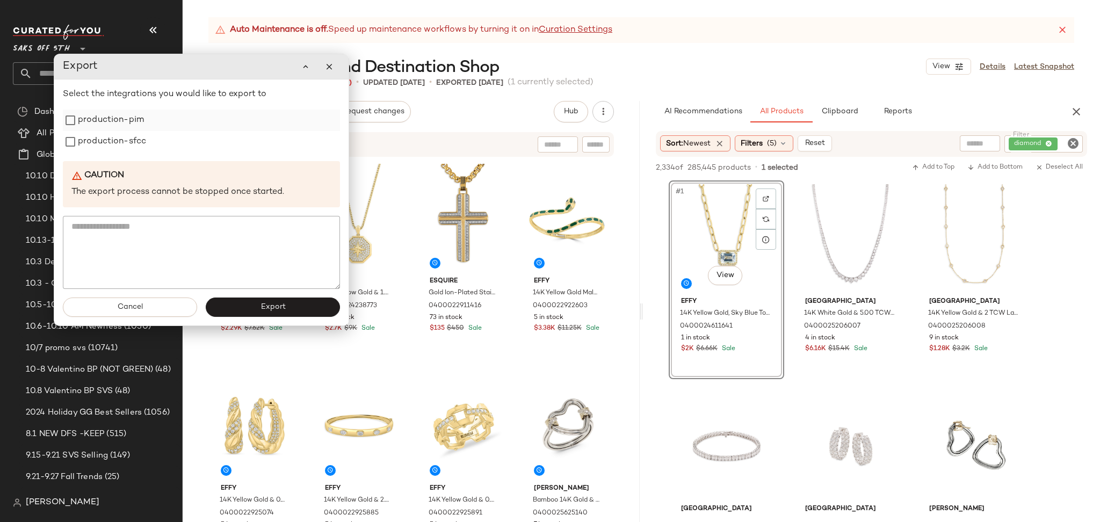
click at [131, 120] on label "production-pim" at bounding box center [111, 120] width 66 height 21
click at [130, 131] on label "production-sfcc" at bounding box center [112, 141] width 68 height 21
click at [251, 310] on button "Export" at bounding box center [273, 307] width 134 height 19
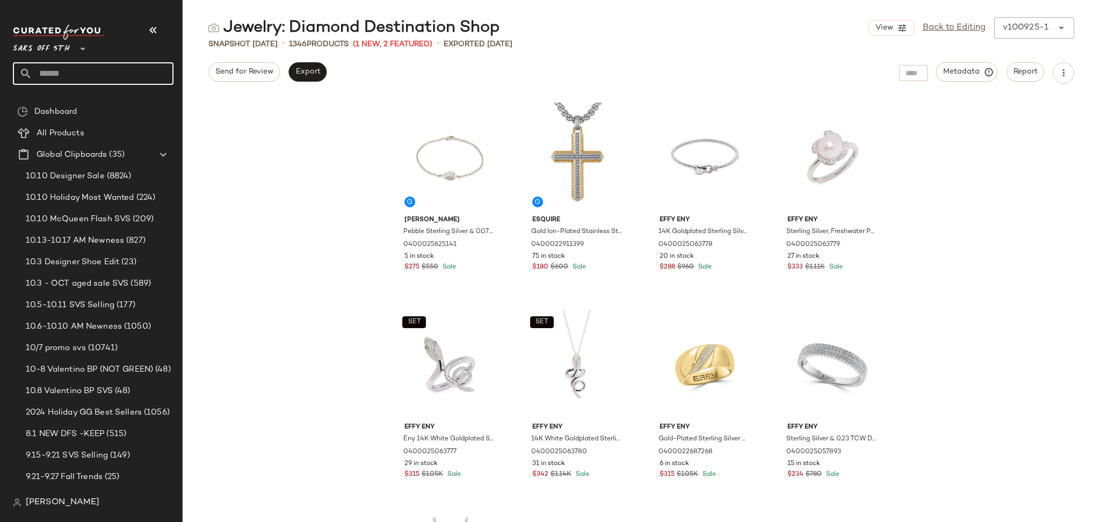
click at [92, 78] on input "text" at bounding box center [102, 73] width 141 height 23
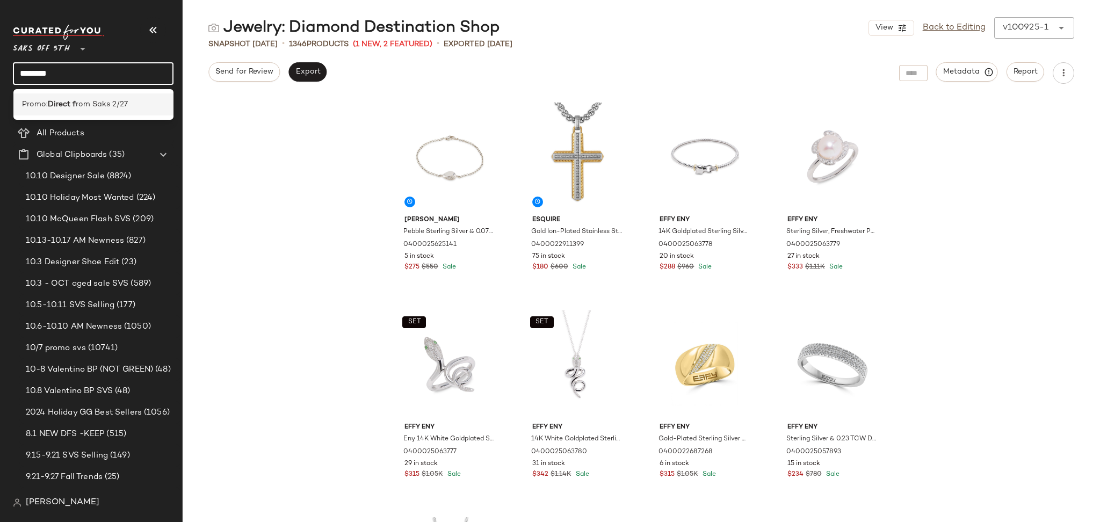
type input "********"
click at [90, 108] on span "rom Saks 2/27" at bounding box center [102, 104] width 52 height 11
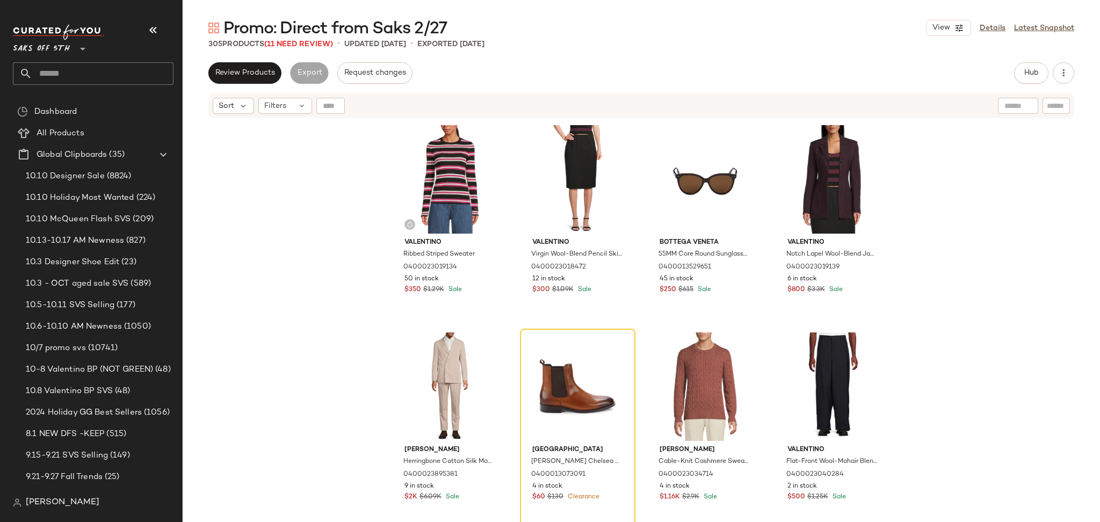
click at [284, 39] on span "Promo: Direct from Saks 2/27" at bounding box center [334, 28] width 223 height 21
click at [289, 45] on span "(11 Need Review)" at bounding box center [298, 44] width 69 height 8
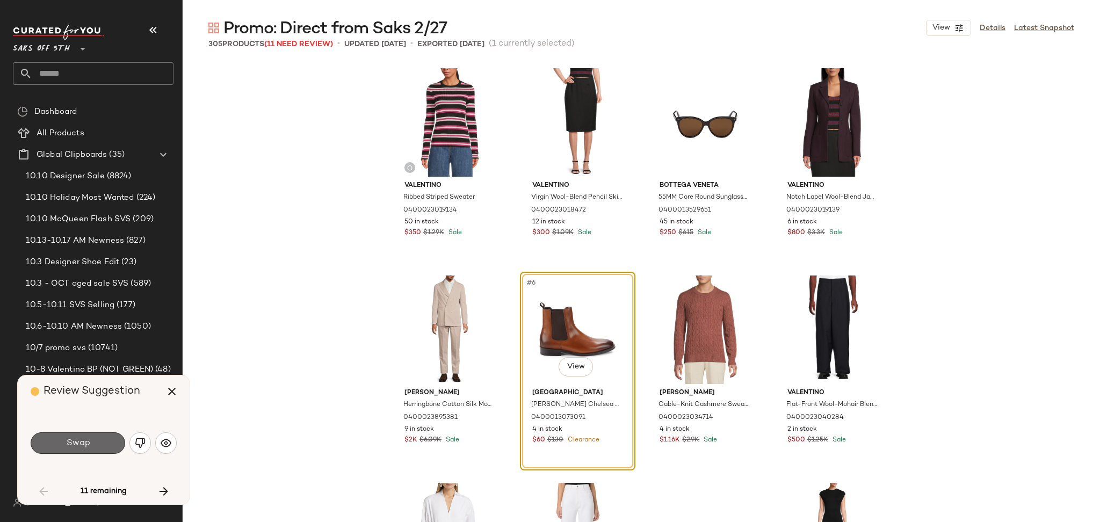
click at [79, 437] on button "Swap" at bounding box center [78, 442] width 95 height 21
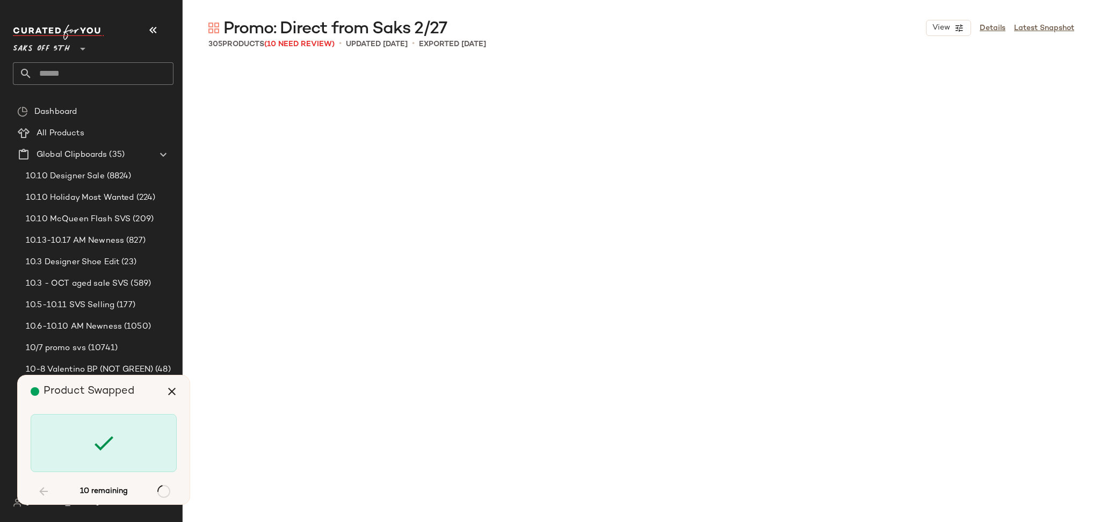
scroll to position [1243, 0]
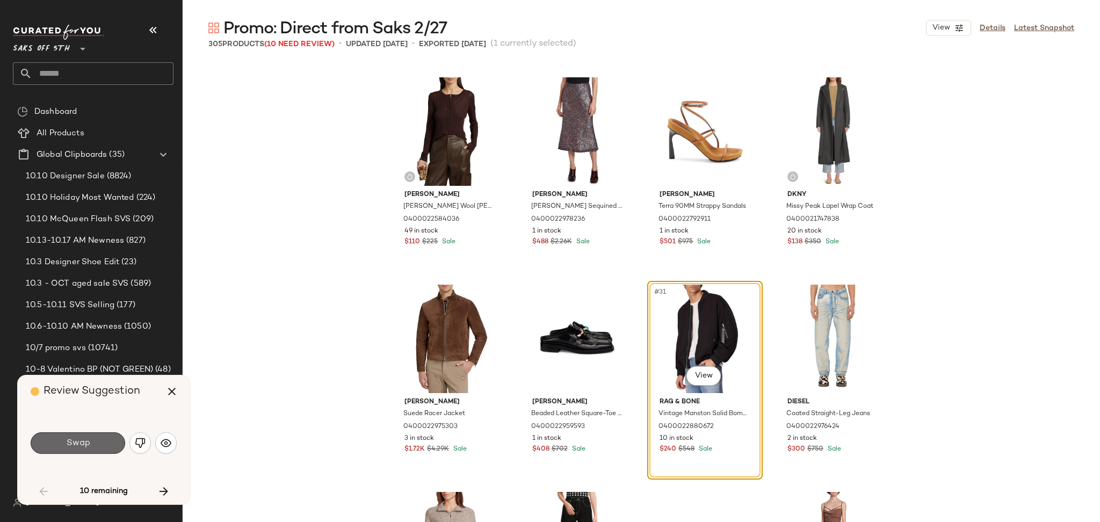
click at [77, 443] on span "Swap" at bounding box center [78, 443] width 24 height 10
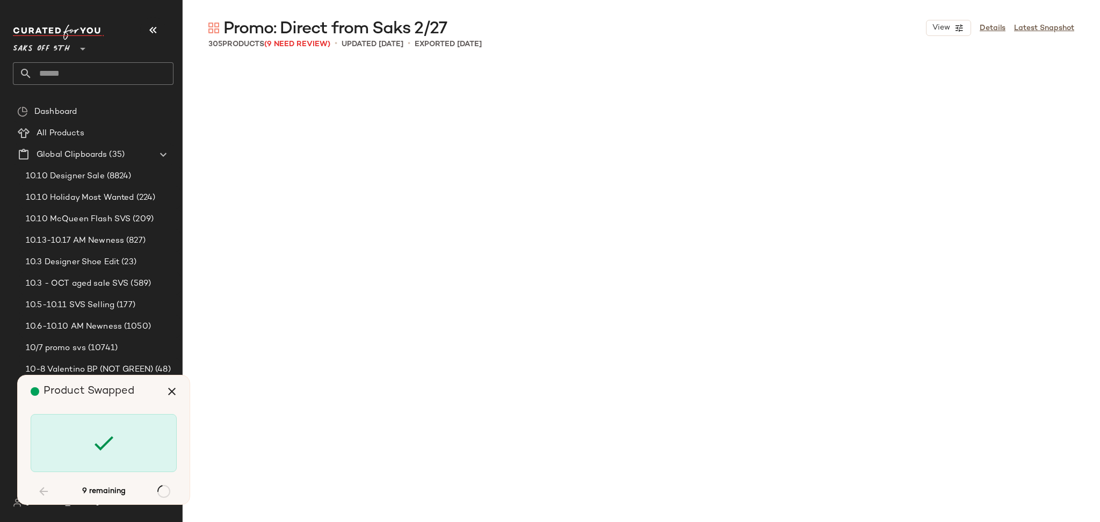
scroll to position [2280, 0]
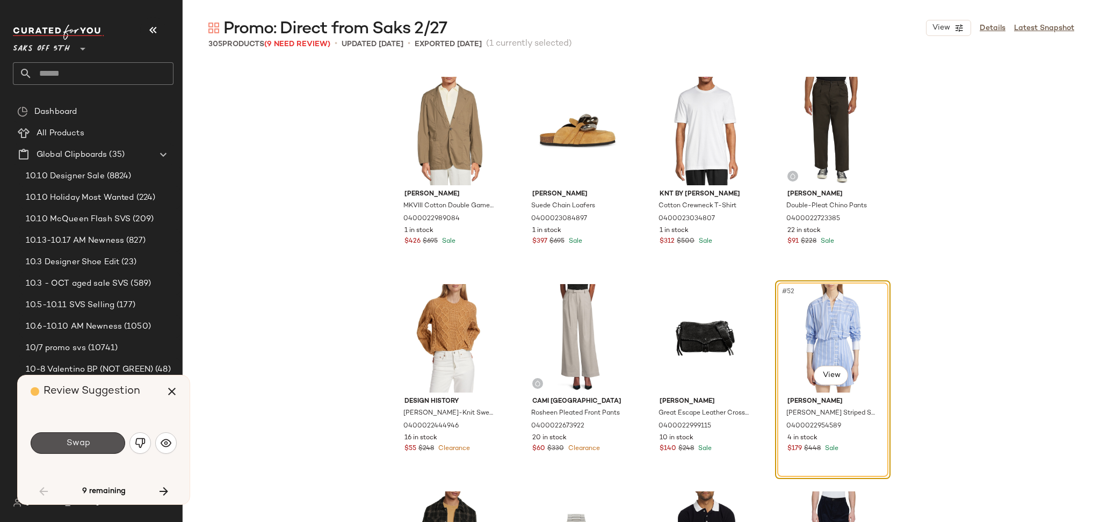
click at [77, 443] on span "Swap" at bounding box center [78, 443] width 24 height 10
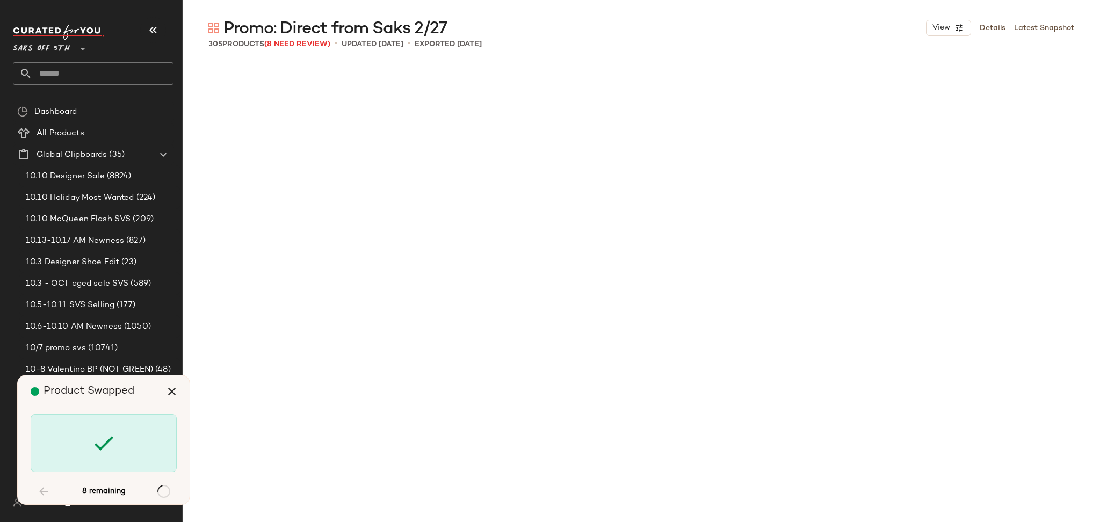
scroll to position [3732, 0]
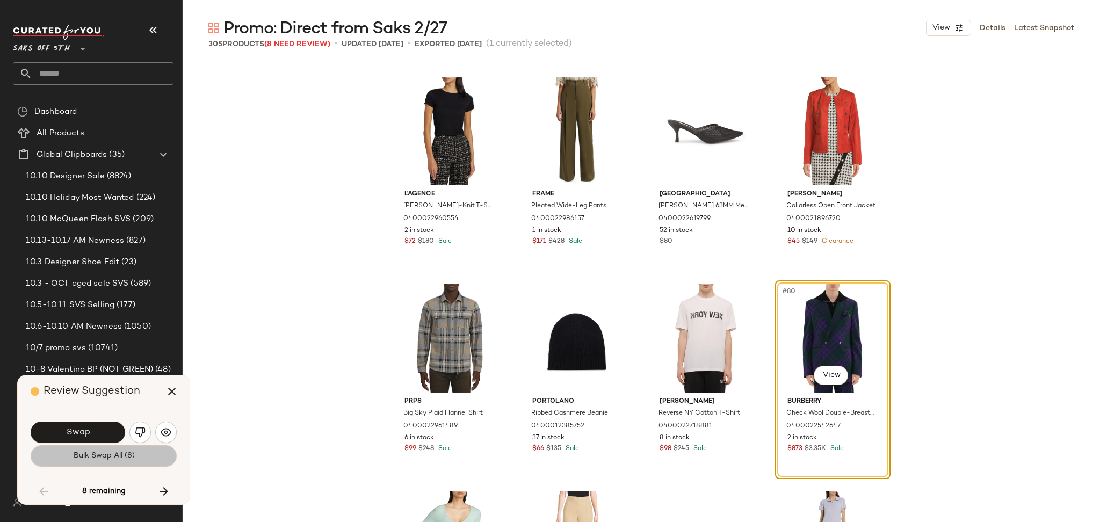
click at [77, 454] on span "Bulk Swap All (8)" at bounding box center [104, 456] width 62 height 9
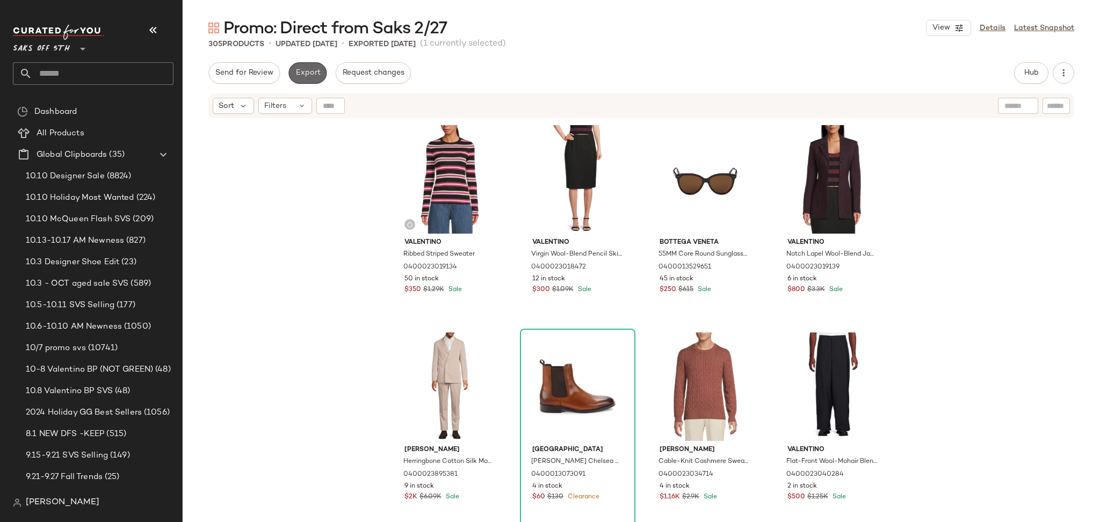
click at [295, 80] on button "Export" at bounding box center [307, 72] width 38 height 21
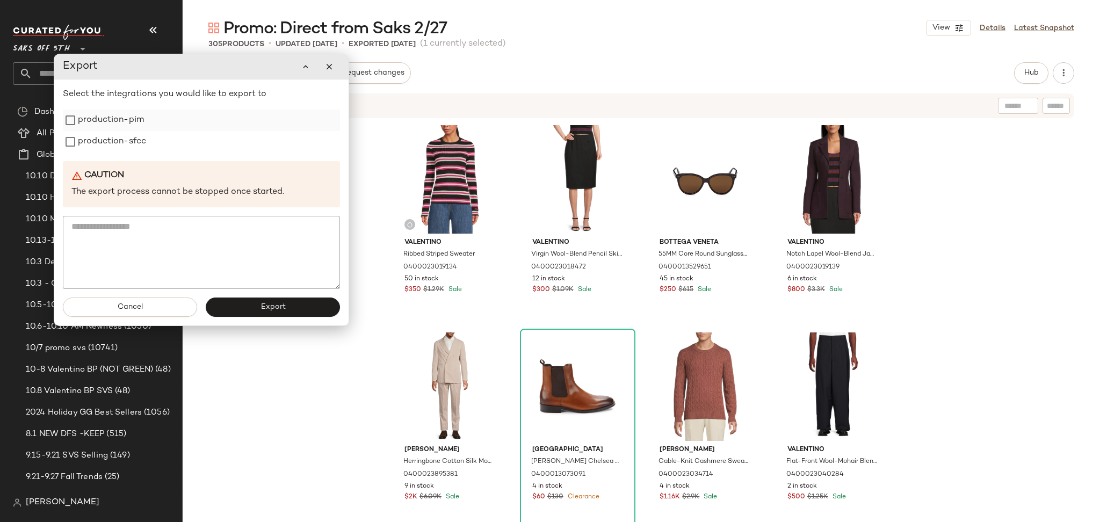
click at [102, 116] on label "production-pim" at bounding box center [111, 120] width 66 height 21
click at [92, 151] on label "production-sfcc" at bounding box center [112, 141] width 68 height 21
click at [222, 310] on button "Export" at bounding box center [273, 307] width 134 height 19
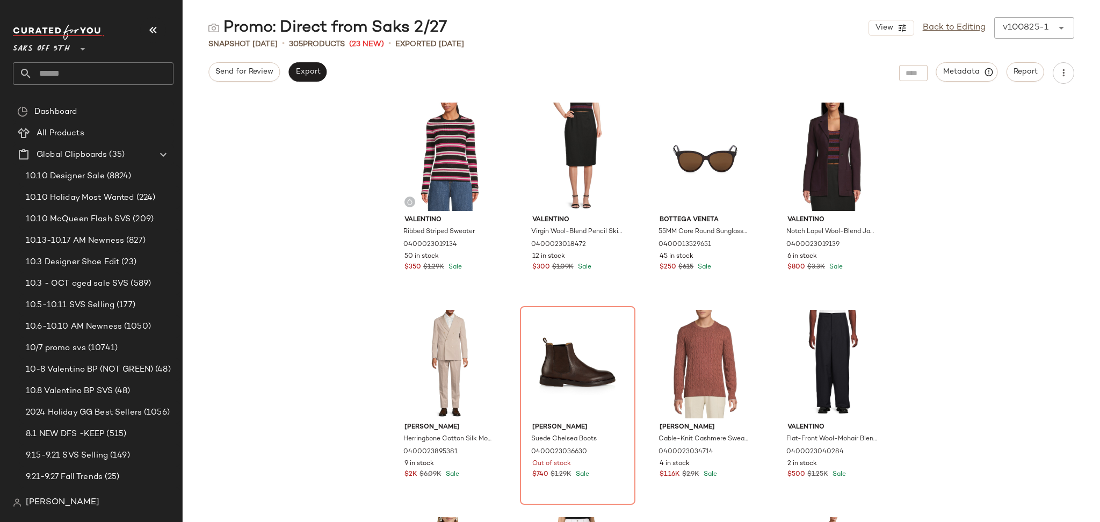
click at [89, 74] on input "text" at bounding box center [102, 73] width 141 height 23
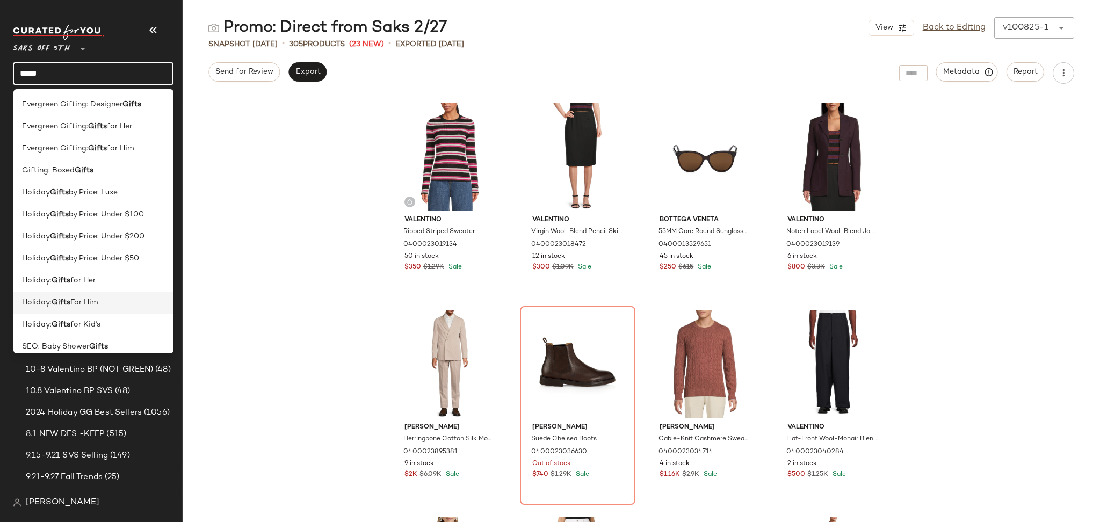
type input "*****"
click at [69, 306] on b "Gifts" at bounding box center [61, 302] width 19 height 11
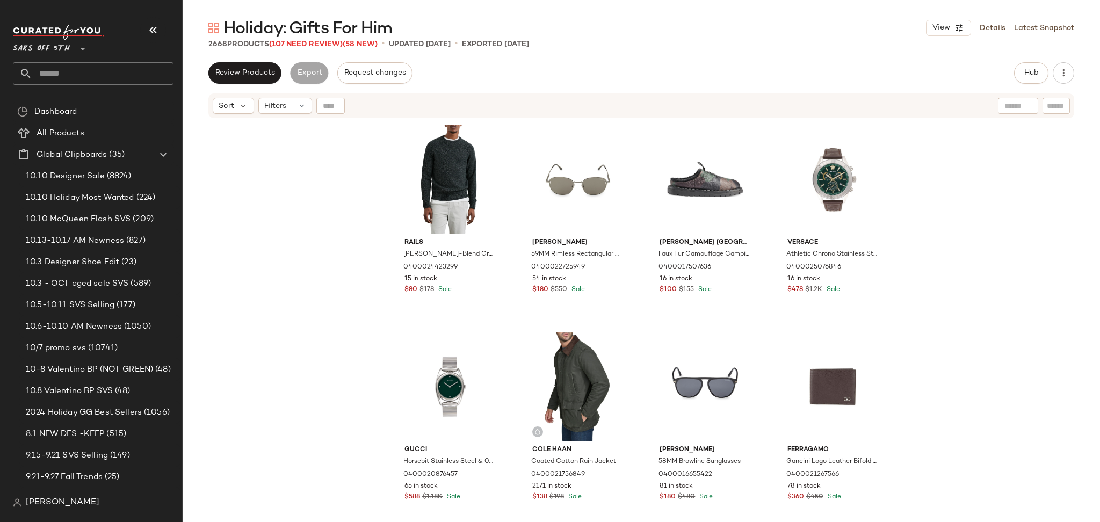
click at [328, 44] on span "(107 Need Review)" at bounding box center [306, 44] width 74 height 8
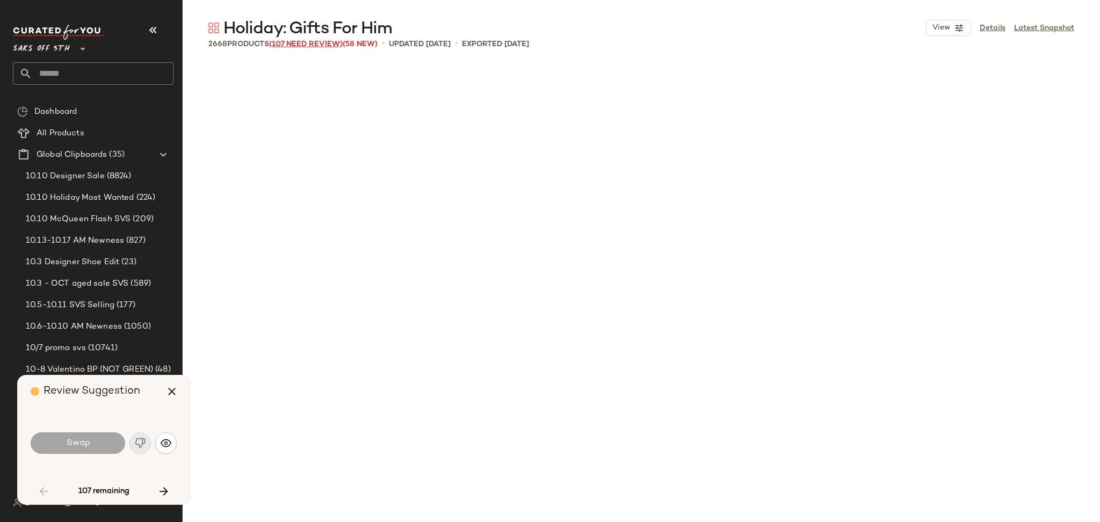
scroll to position [1036, 0]
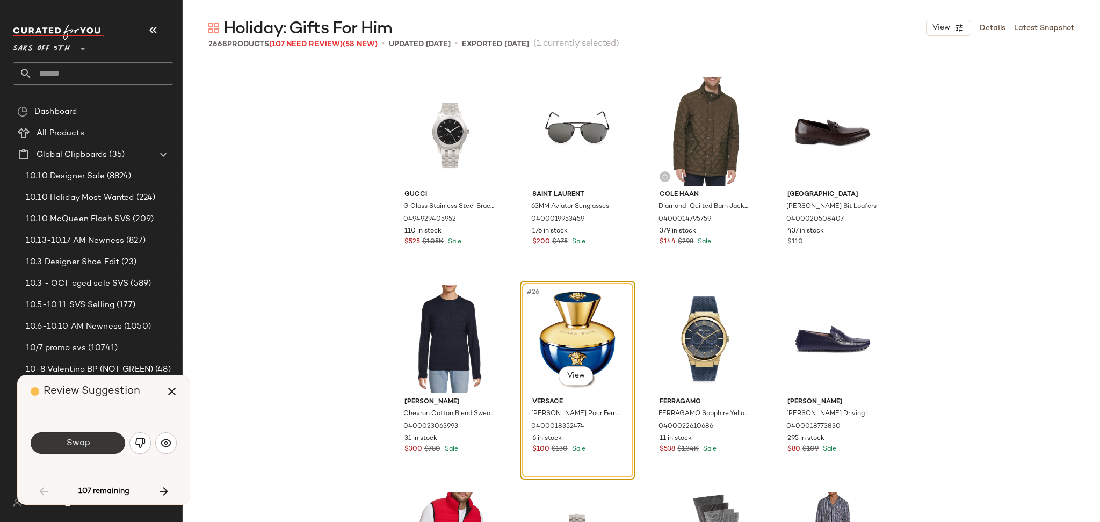
click at [96, 446] on button "Swap" at bounding box center [78, 442] width 95 height 21
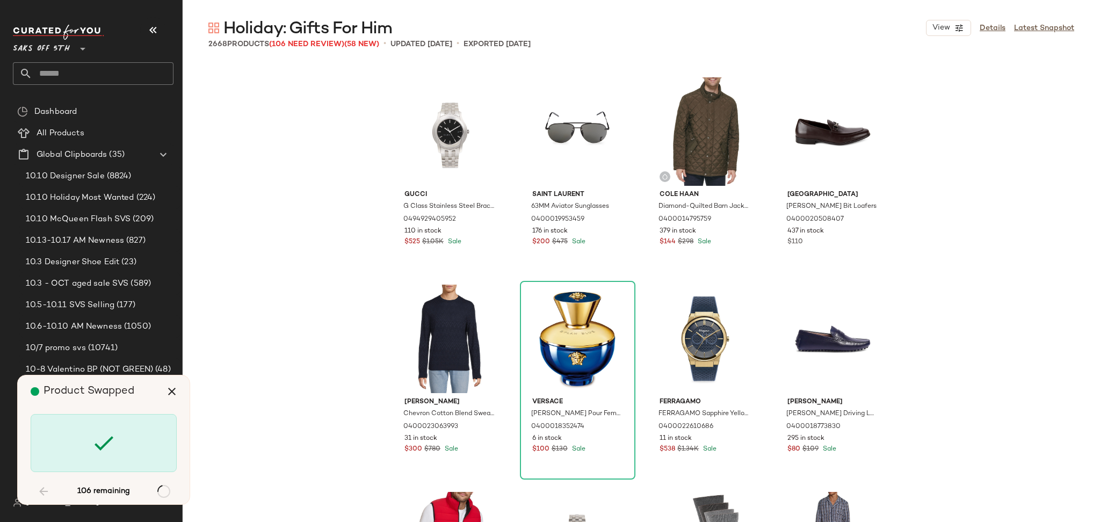
scroll to position [3939, 0]
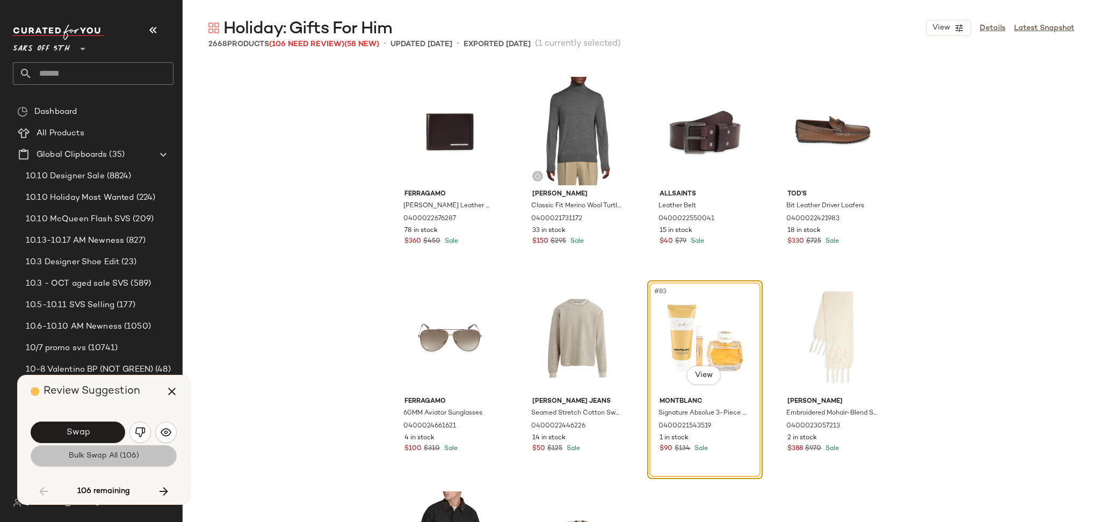
click at [121, 455] on span "Bulk Swap All (106)" at bounding box center [103, 456] width 71 height 9
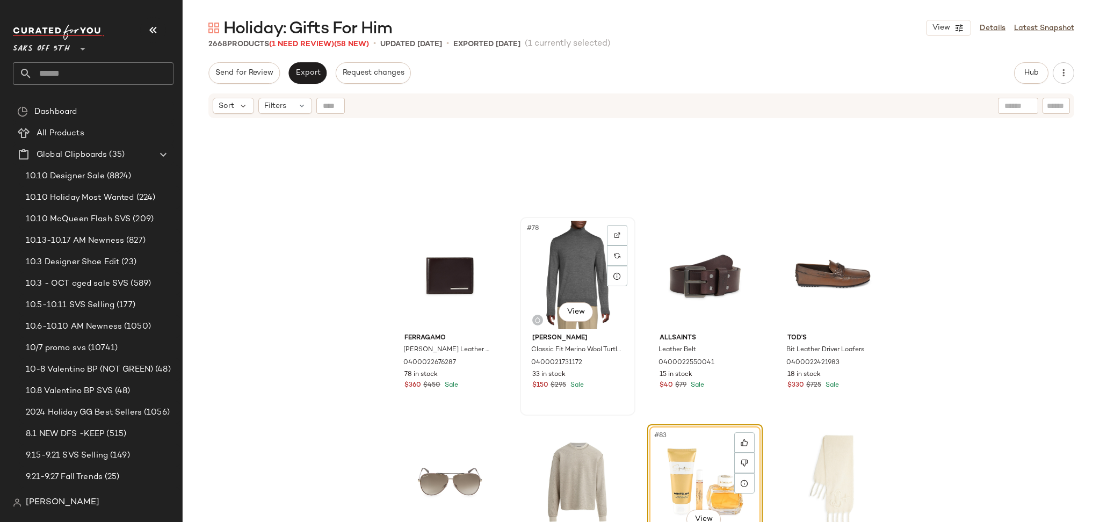
scroll to position [3851, 0]
click at [321, 45] on span "(1 Need Review)" at bounding box center [301, 44] width 65 height 8
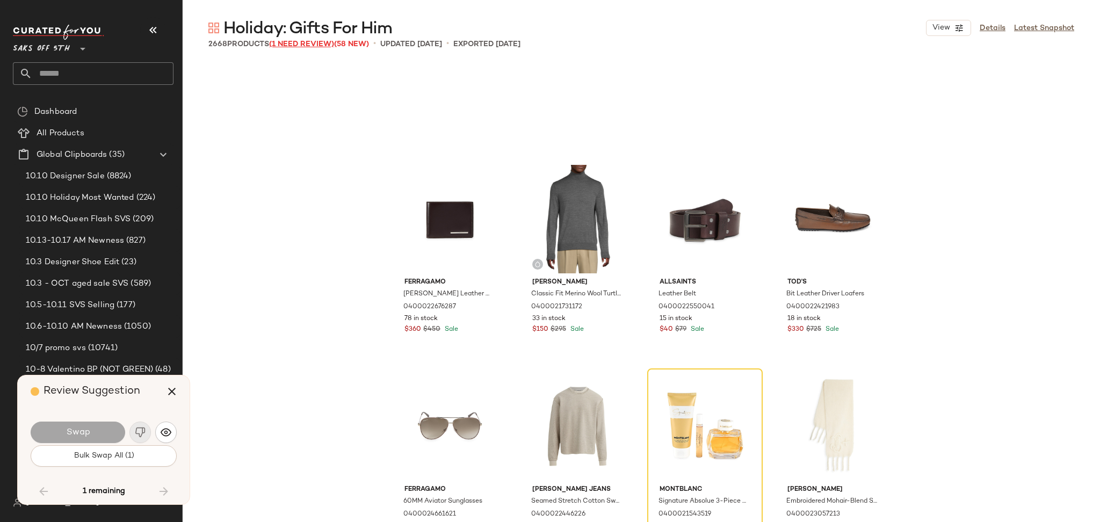
scroll to position [83342, 0]
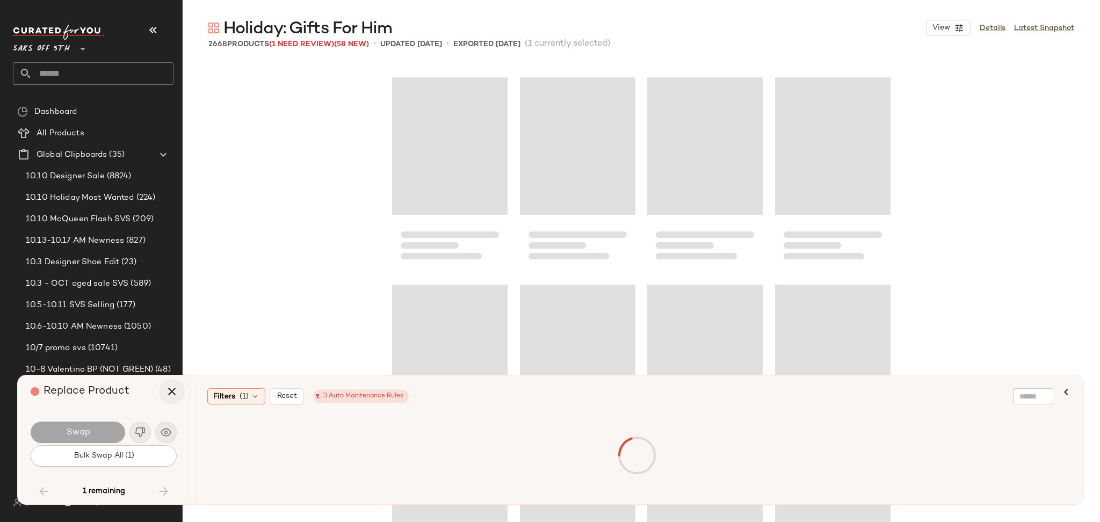
click at [163, 394] on button "button" at bounding box center [172, 392] width 26 height 26
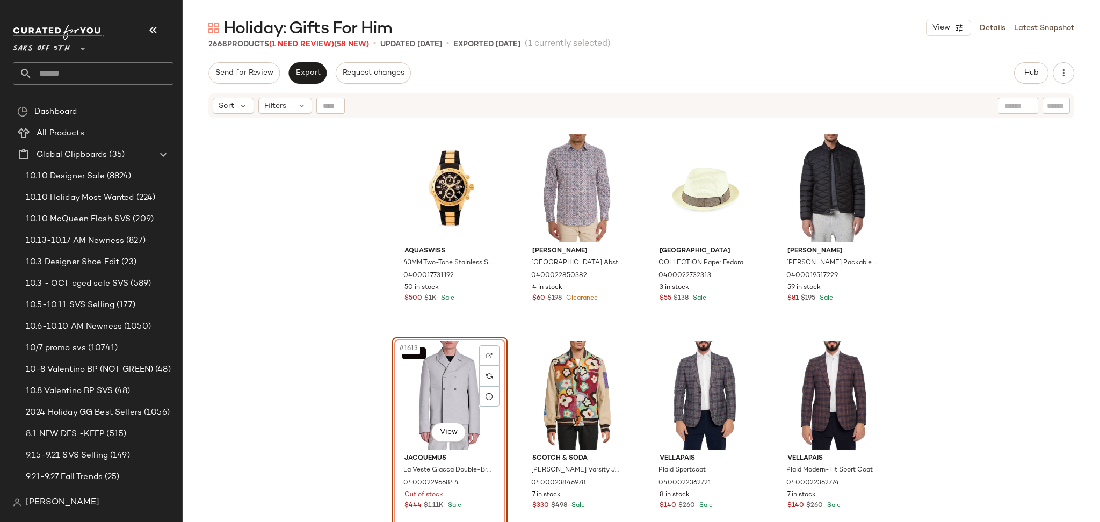
click at [437, 371] on div "SET #1613 View" at bounding box center [450, 395] width 108 height 108
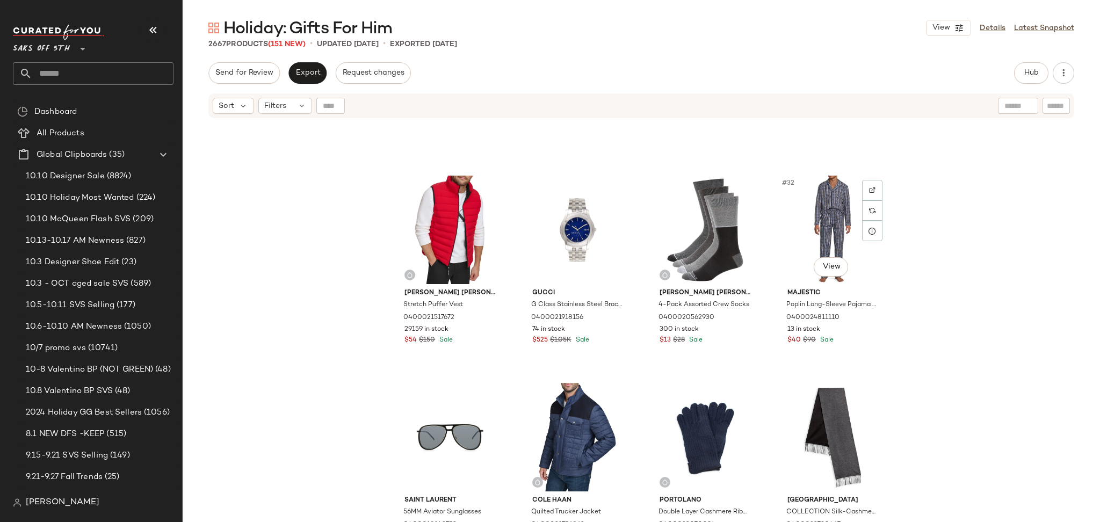
scroll to position [1352, 0]
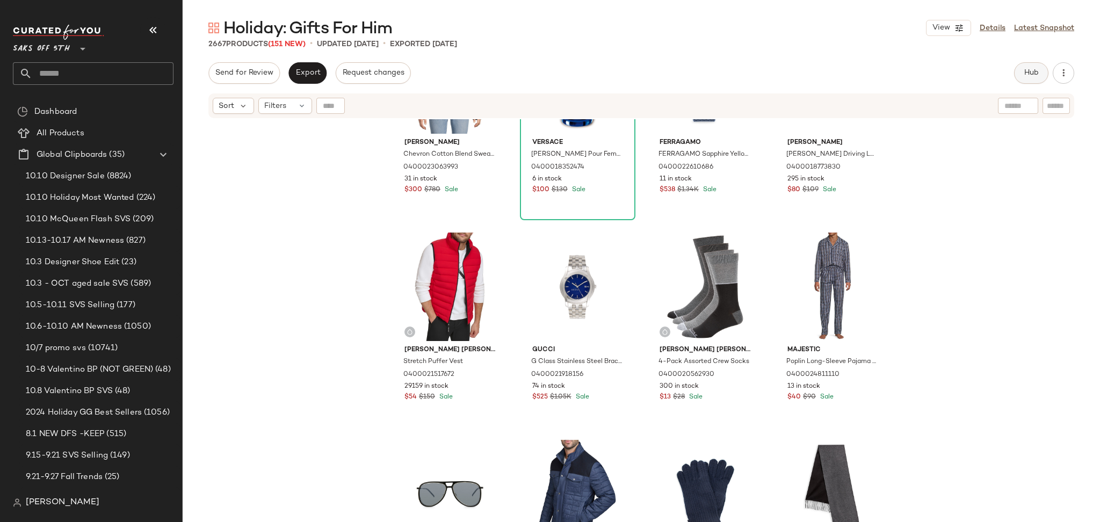
click at [1032, 75] on span "Hub" at bounding box center [1031, 73] width 15 height 9
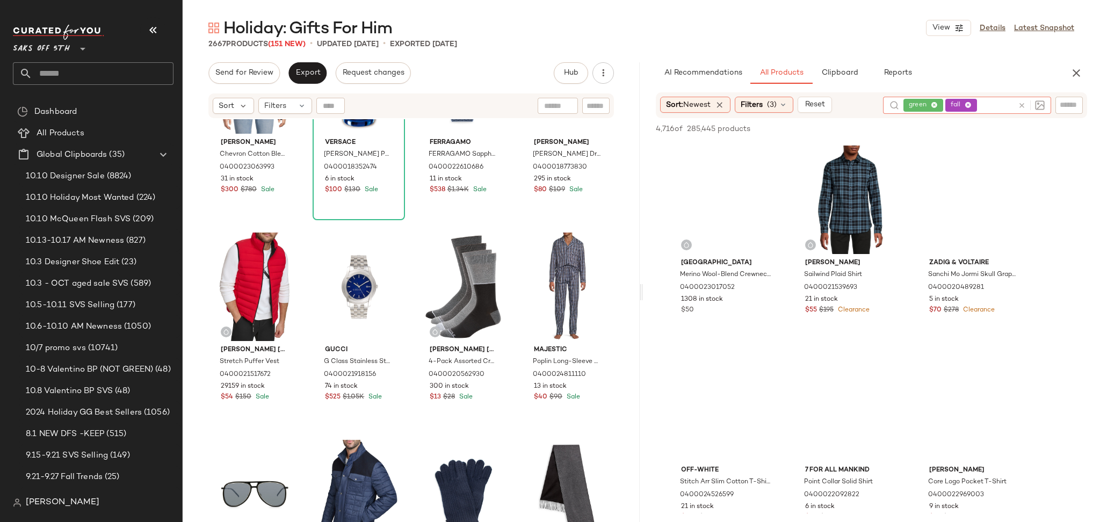
click at [1024, 98] on div at bounding box center [1028, 105] width 31 height 17
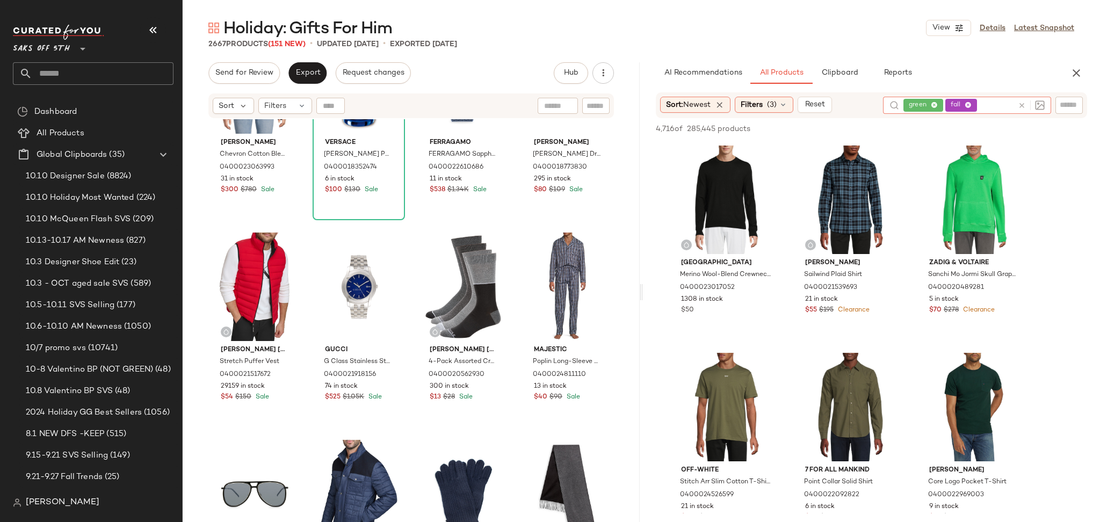
click at [1020, 103] on icon at bounding box center [1022, 106] width 8 height 8
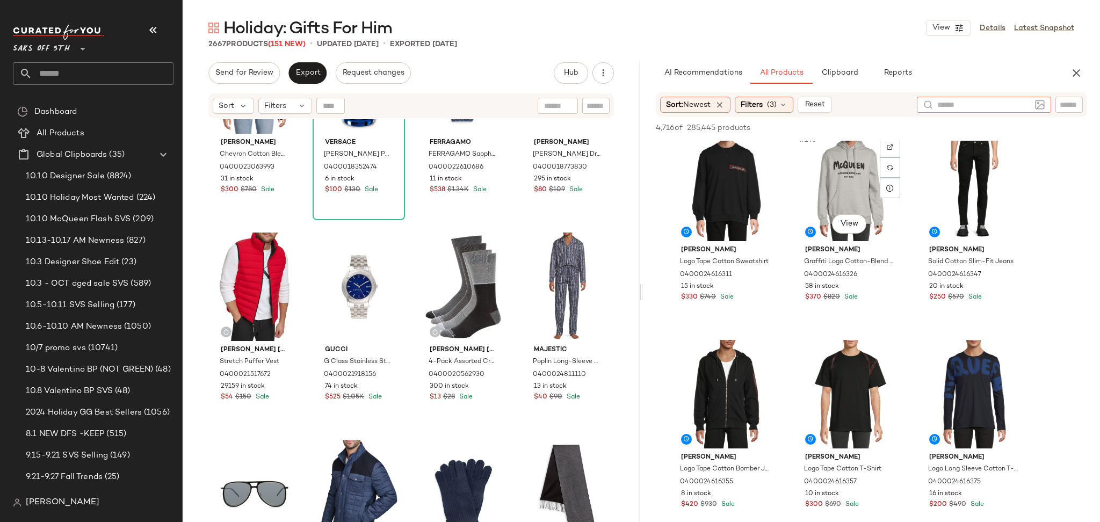
scroll to position [9977, 0]
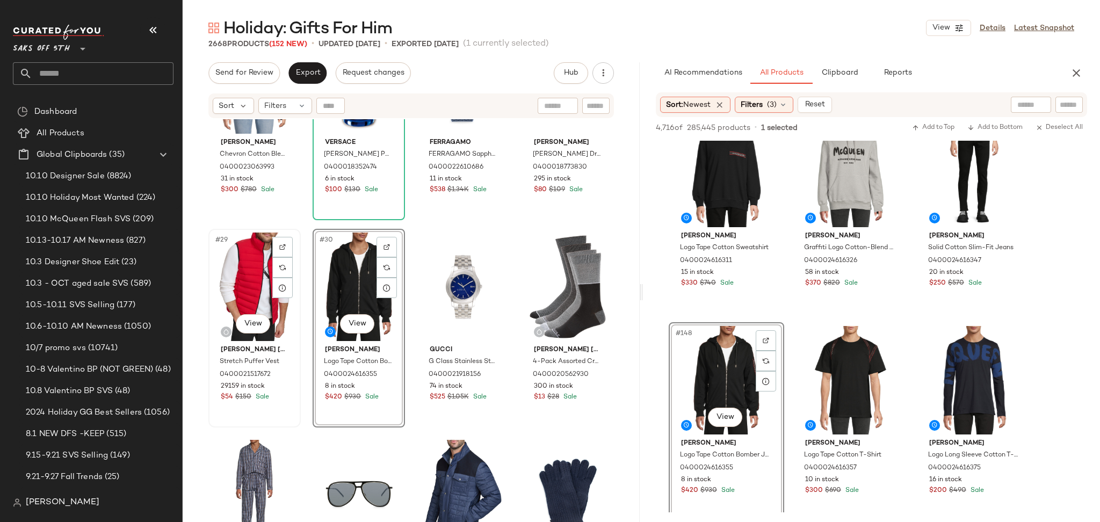
click at [255, 280] on div "#29 View" at bounding box center [254, 287] width 85 height 108
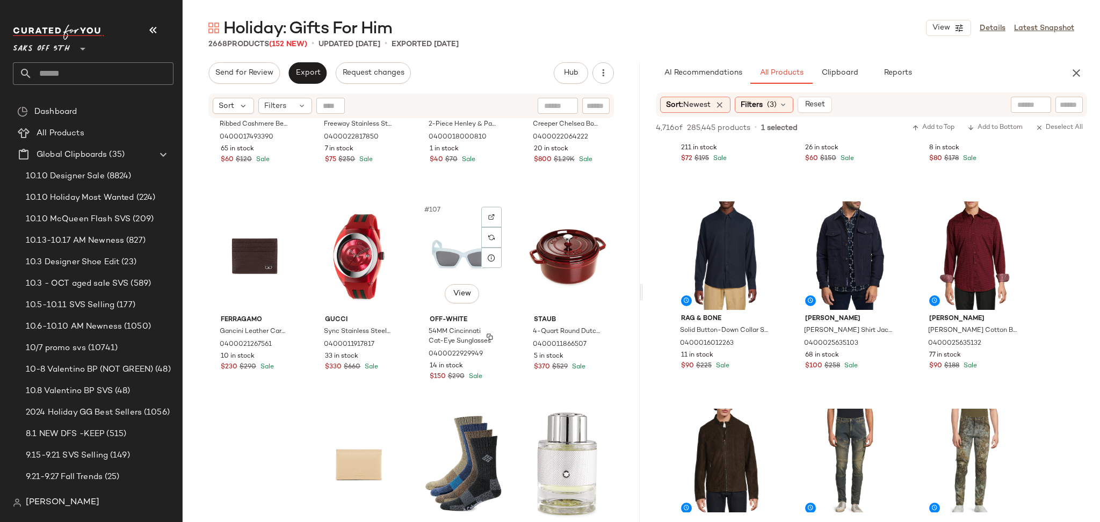
scroll to position [5322, 0]
